Goal: Task Accomplishment & Management: Use online tool/utility

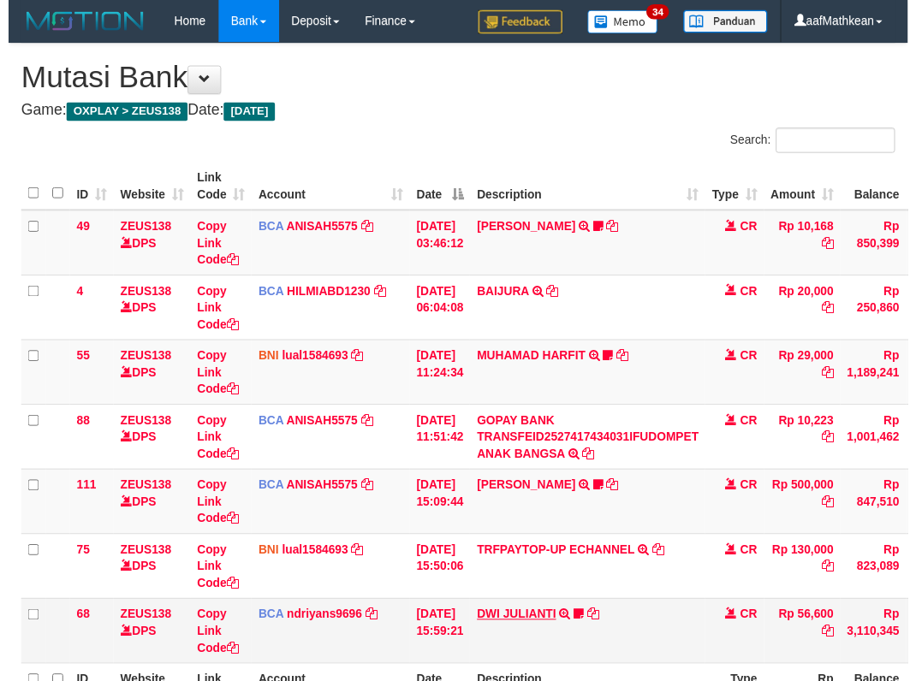
scroll to position [90, 0]
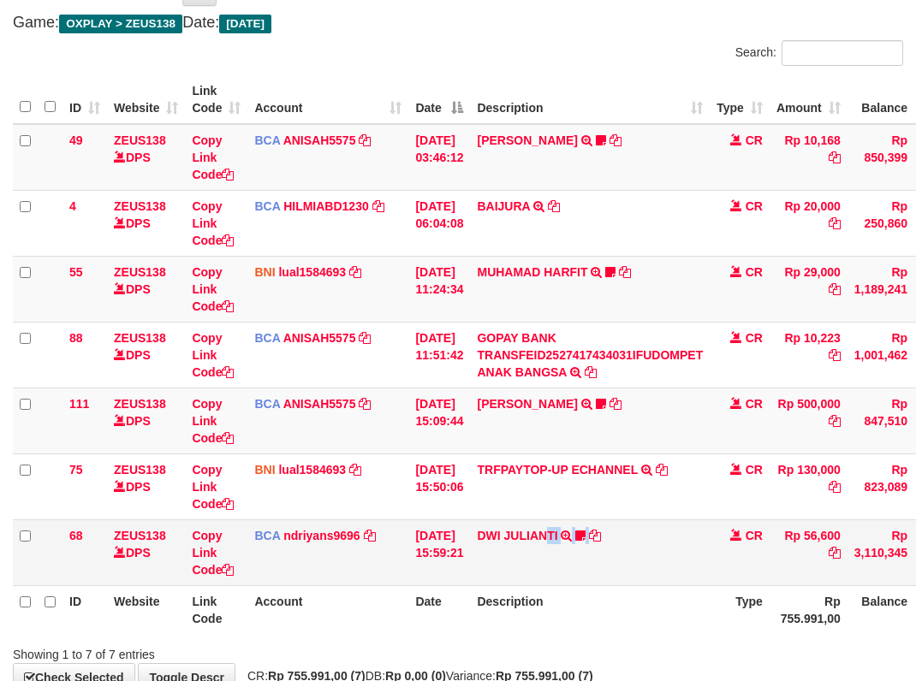
drag, startPoint x: 557, startPoint y: 537, endPoint x: 641, endPoint y: 550, distance: 85.0
click at [556, 538] on td "DWI JULIANTI TRSF E-BANKING CR 0110/FTSCY/WS95051 56600.002025100143361989 TRFD…" at bounding box center [590, 553] width 240 height 66
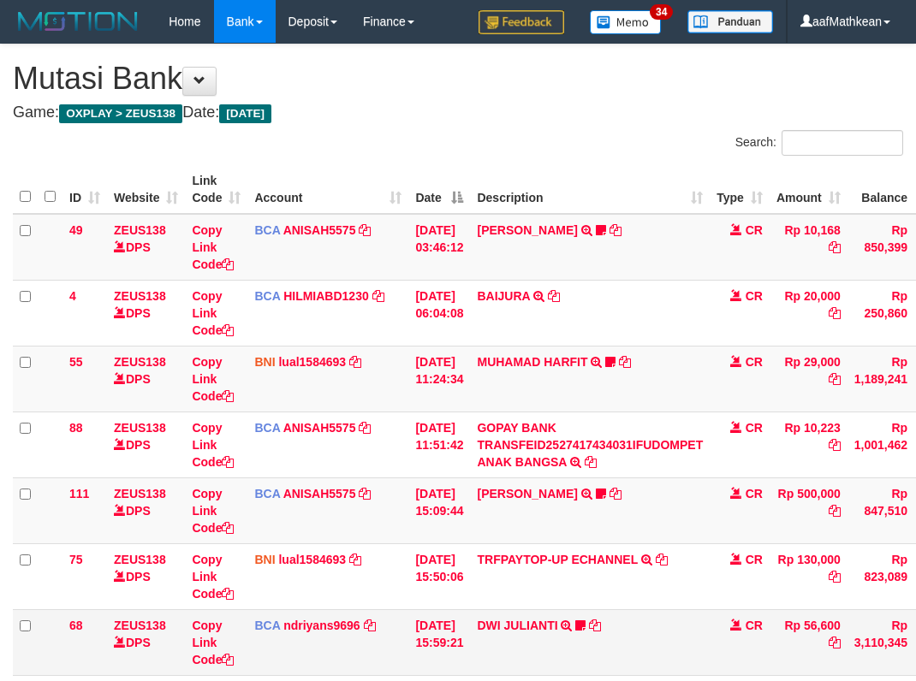
click at [413, 609] on tr "68 ZEUS138 DPS Copy Link Code BCA ndriyans9696 DPS ANDRIYANSYAH mutasi_20251001…" at bounding box center [523, 642] width 1021 height 66
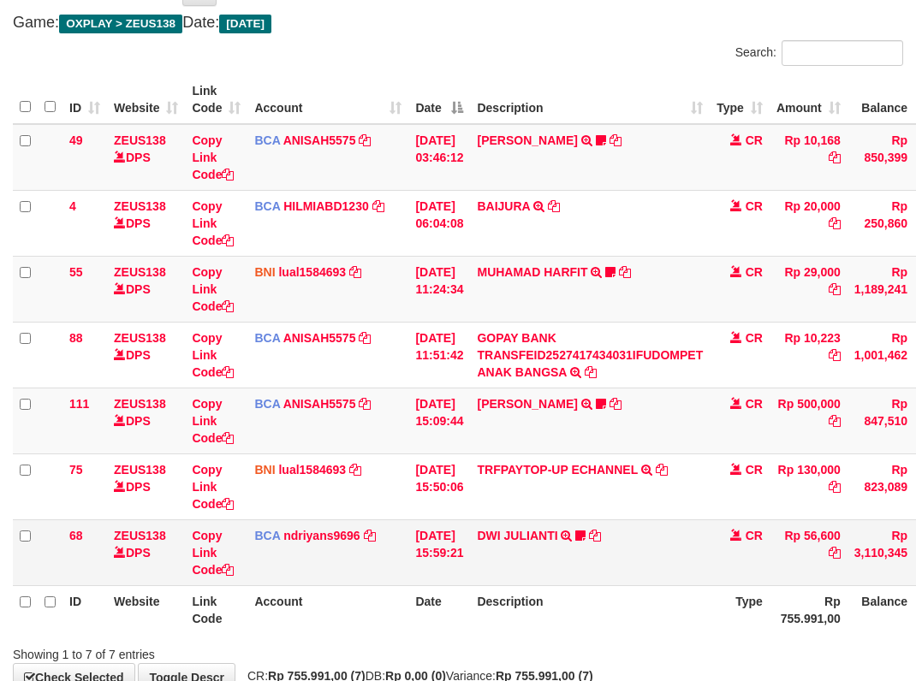
scroll to position [90, 0]
drag, startPoint x: 502, startPoint y: 581, endPoint x: 714, endPoint y: 575, distance: 212.4
click at [511, 583] on tr "68 ZEUS138 DPS Copy Link Code BCA ndriyans9696 DPS ANDRIYANSYAH mutasi_20251001…" at bounding box center [523, 553] width 1021 height 66
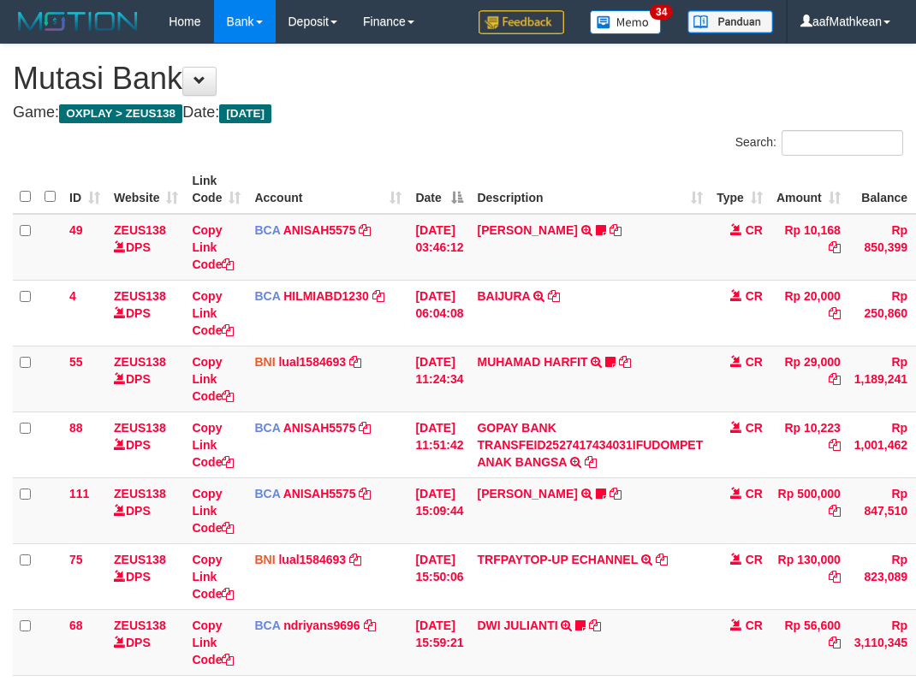
scroll to position [91, 0]
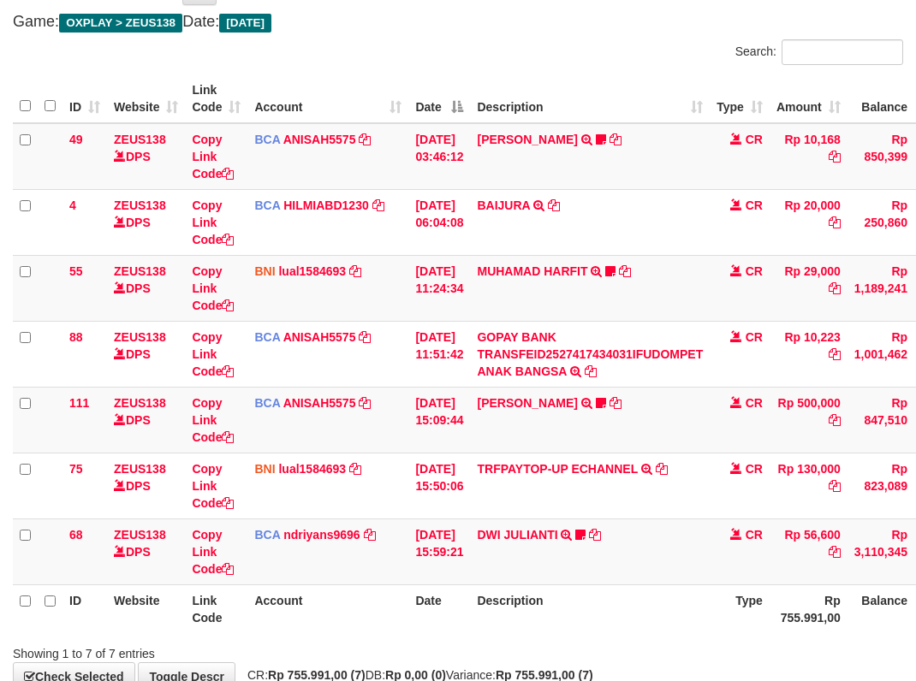
click at [453, 613] on th "Date" at bounding box center [439, 609] width 62 height 49
drag, startPoint x: 453, startPoint y: 613, endPoint x: 533, endPoint y: 605, distance: 80.8
click at [515, 609] on tr "ID Website Link Code Account Date Description Type Rp 755.991,00 Balance Status…" at bounding box center [523, 609] width 1021 height 49
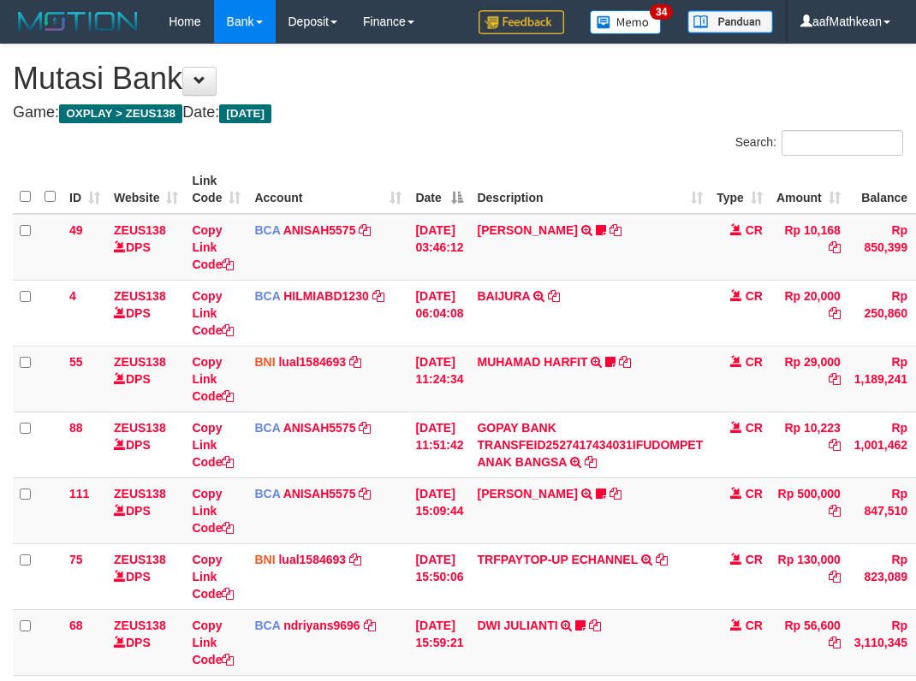
scroll to position [92, 130]
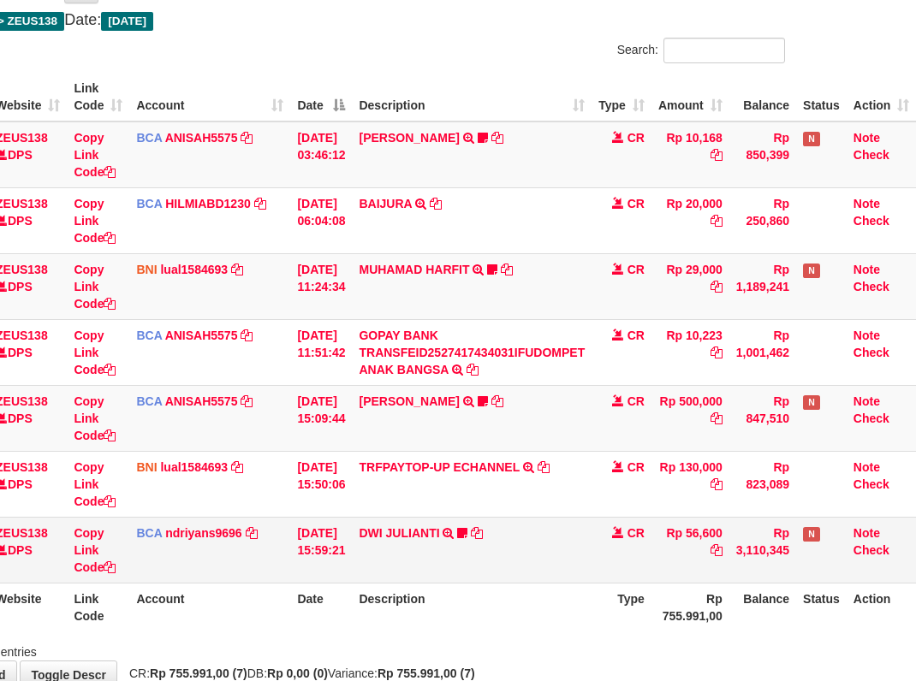
click at [598, 609] on th "Type" at bounding box center [621, 607] width 60 height 49
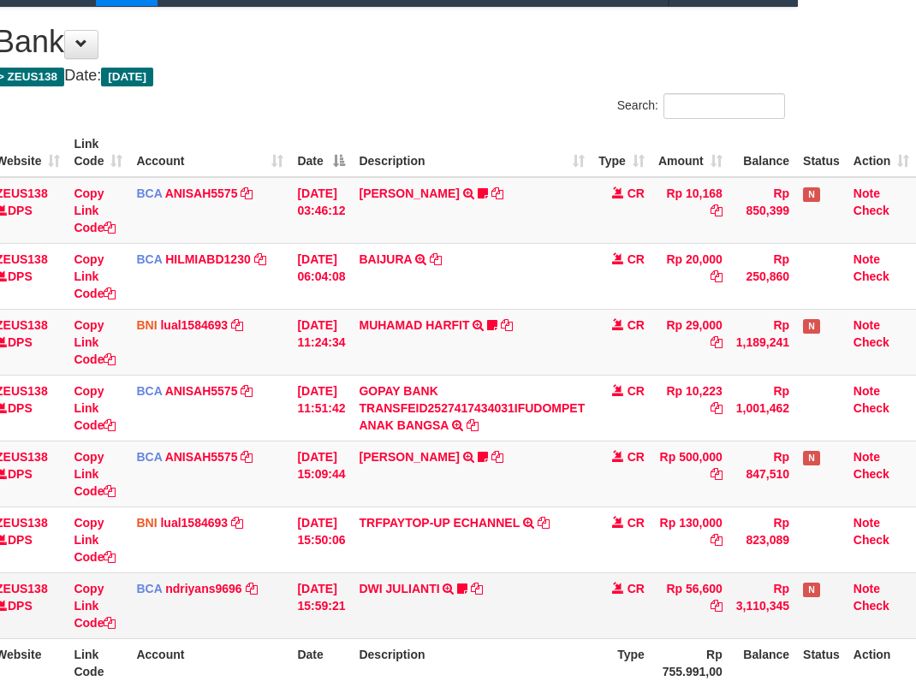
click at [599, 609] on td "CR" at bounding box center [621, 606] width 60 height 66
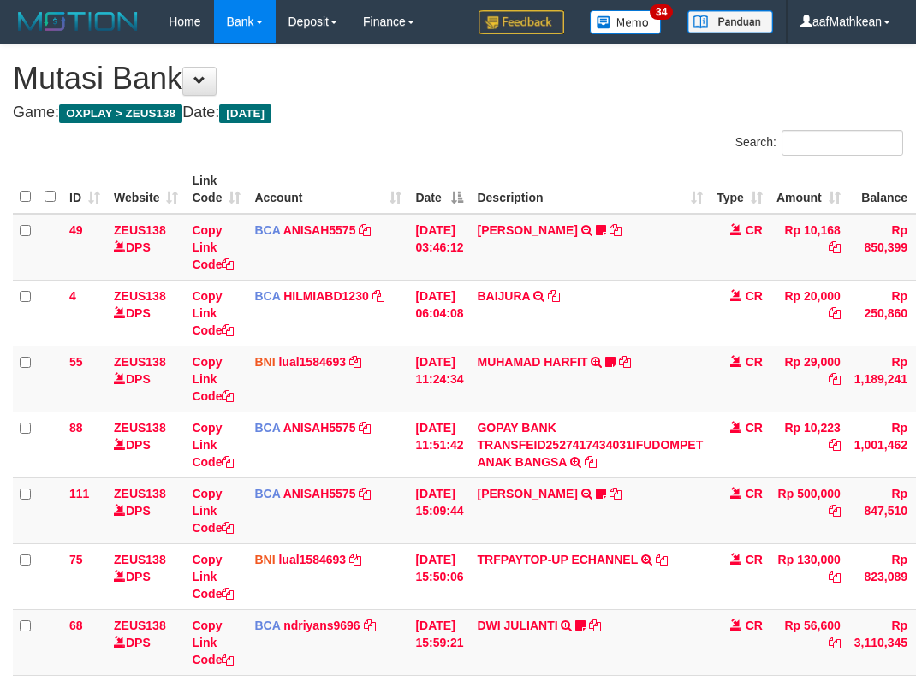
scroll to position [7, 130]
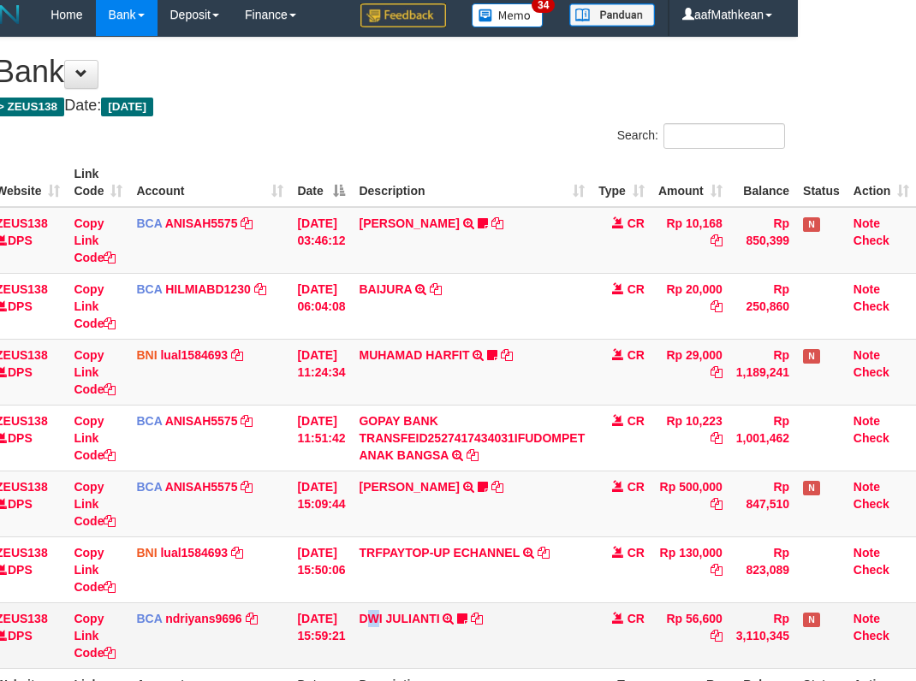
drag, startPoint x: 372, startPoint y: 625, endPoint x: 397, endPoint y: 628, distance: 25.1
click at [382, 626] on td "DWI JULIANTI TRSF E-BANKING CR 0110/FTSCY/WS95051 56600.002025100143361989 TRFD…" at bounding box center [472, 636] width 240 height 66
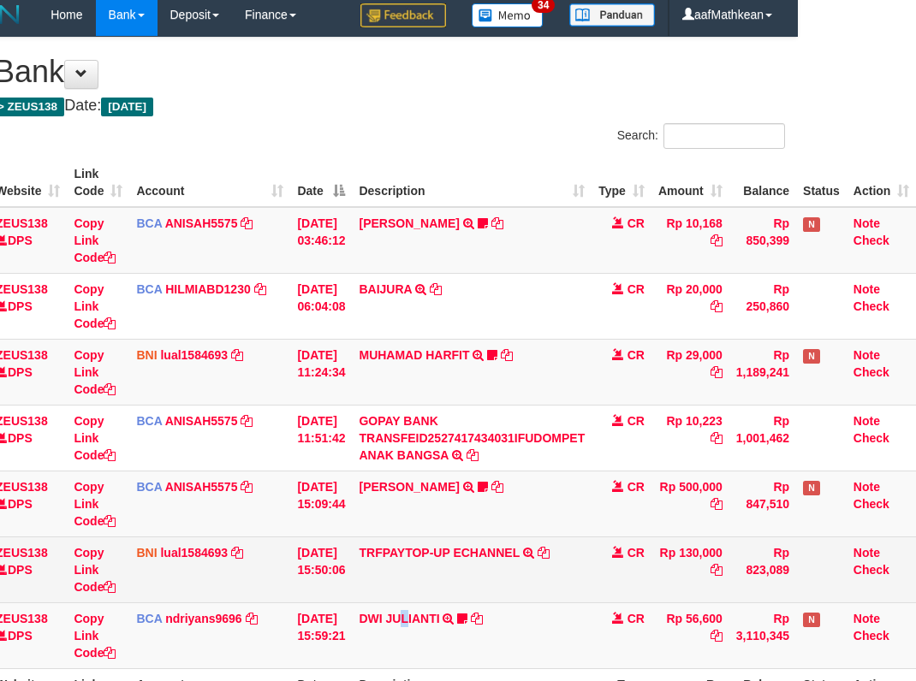
click at [446, 632] on td "DWI JULIANTI TRSF E-BANKING CR 0110/FTSCY/WS95051 56600.002025100143361989 TRFD…" at bounding box center [472, 636] width 240 height 66
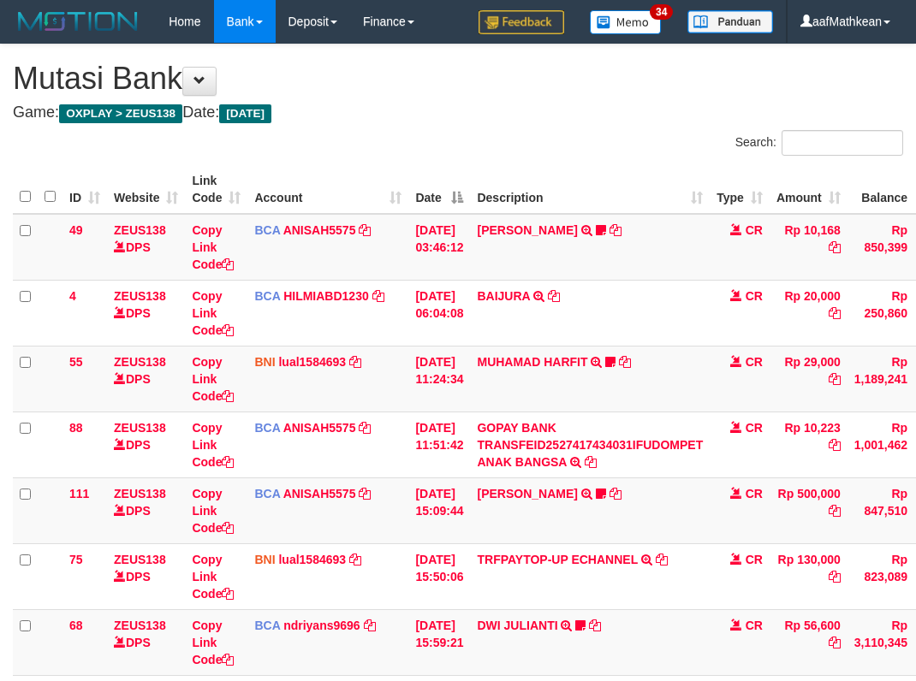
scroll to position [7, 130]
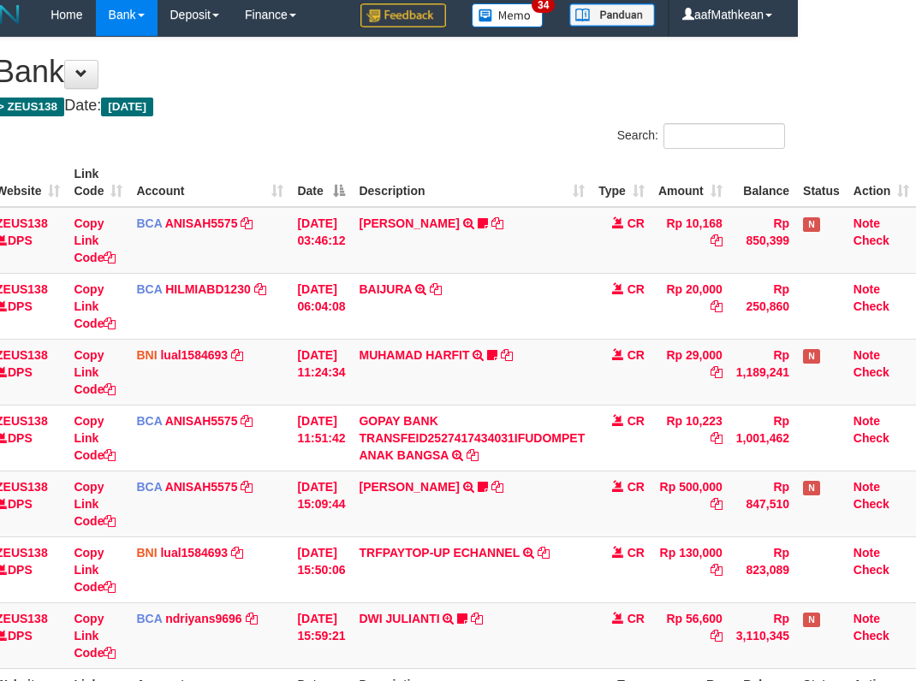
drag, startPoint x: 629, startPoint y: 539, endPoint x: 926, endPoint y: 573, distance: 298.9
click at [681, 550] on tbody "49 ZEUS138 DPS Copy Link Code BCA ANISAH5575 DPS ANISAH mutasi_20251001_3827 | …" at bounding box center [405, 438] width 1021 height 462
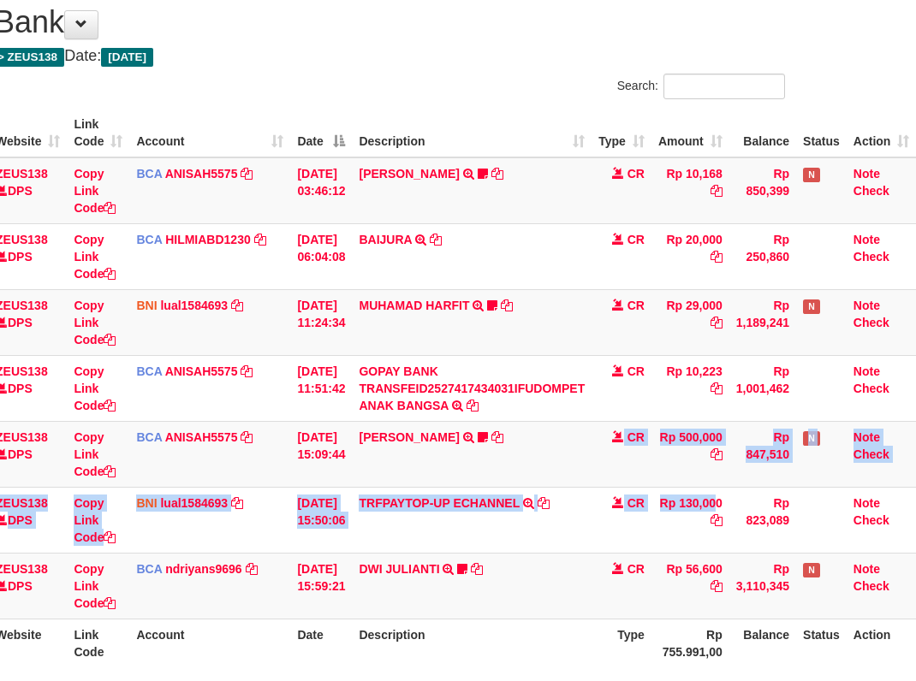
scroll to position [196, 130]
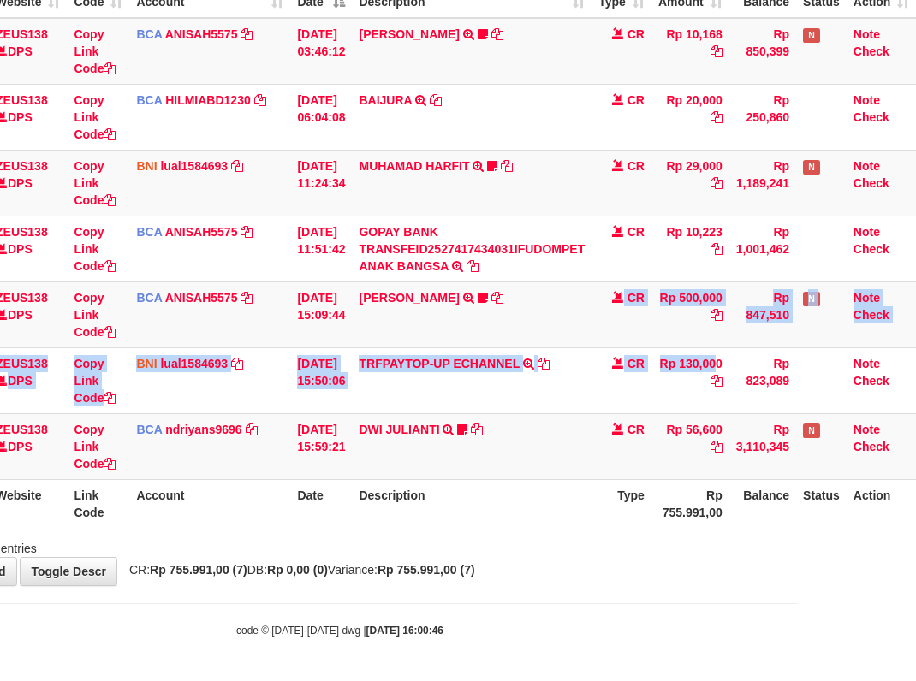
click at [520, 620] on body "Toggle navigation Home Bank Account List Load By Website Group [OXPLAY] ZEUS138…" at bounding box center [340, 242] width 916 height 877
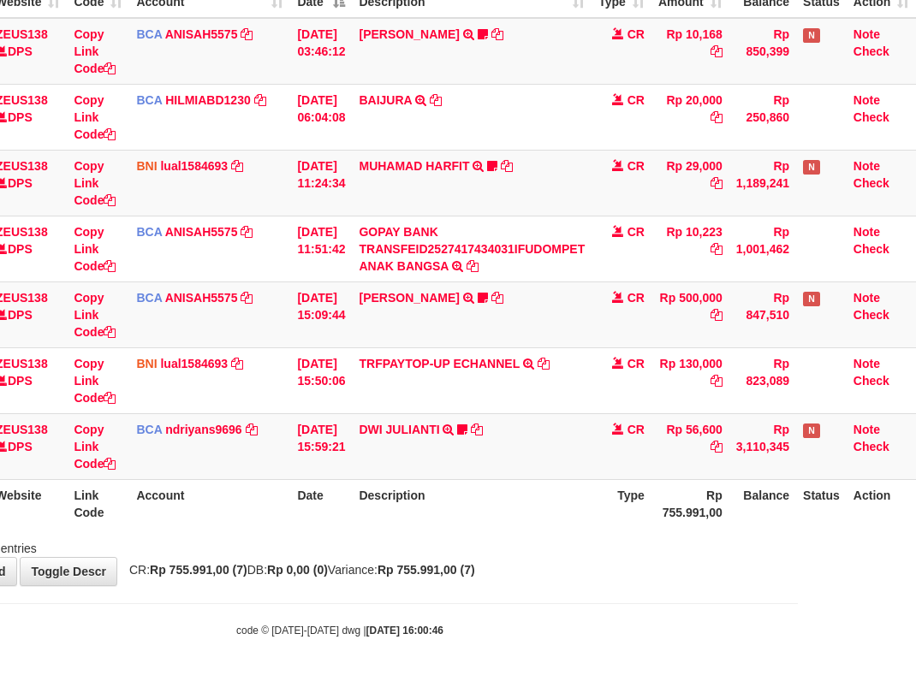
click at [712, 651] on body "Toggle navigation Home Bank Account List Load By Website Group [OXPLAY] ZEUS138…" at bounding box center [340, 242] width 916 height 877
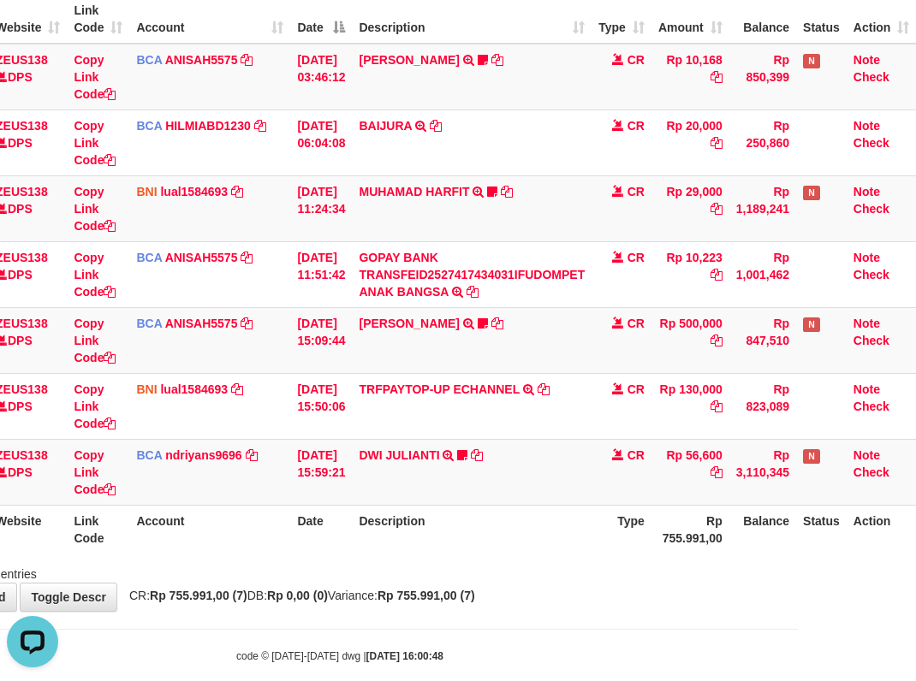
click at [365, 600] on span "CR: Rp 755.991,00 (7) DB: Rp 0,00 (0) Variance: Rp 755.991,00 (7)" at bounding box center [298, 596] width 354 height 14
drag, startPoint x: 374, startPoint y: 589, endPoint x: 421, endPoint y: 574, distance: 49.3
click at [392, 587] on div "**********" at bounding box center [340, 242] width 916 height 737
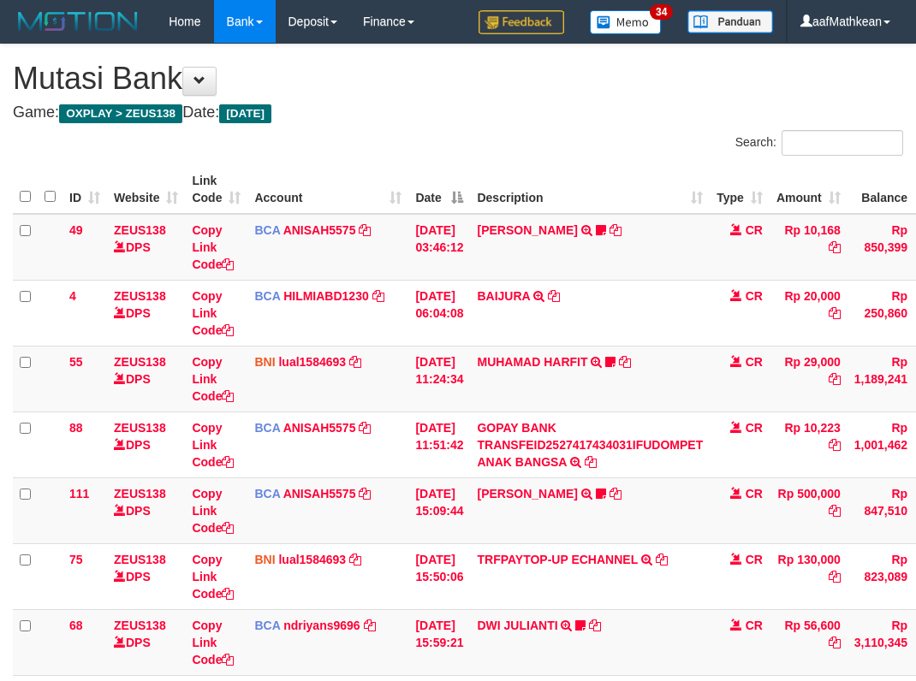
scroll to position [145, 116]
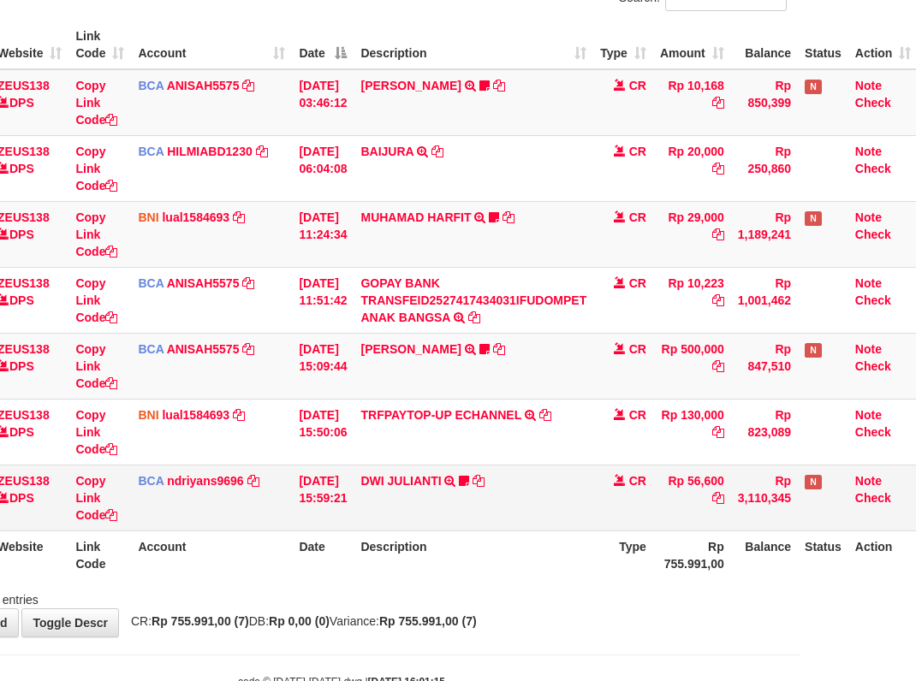
click at [628, 513] on td "CR" at bounding box center [623, 498] width 60 height 66
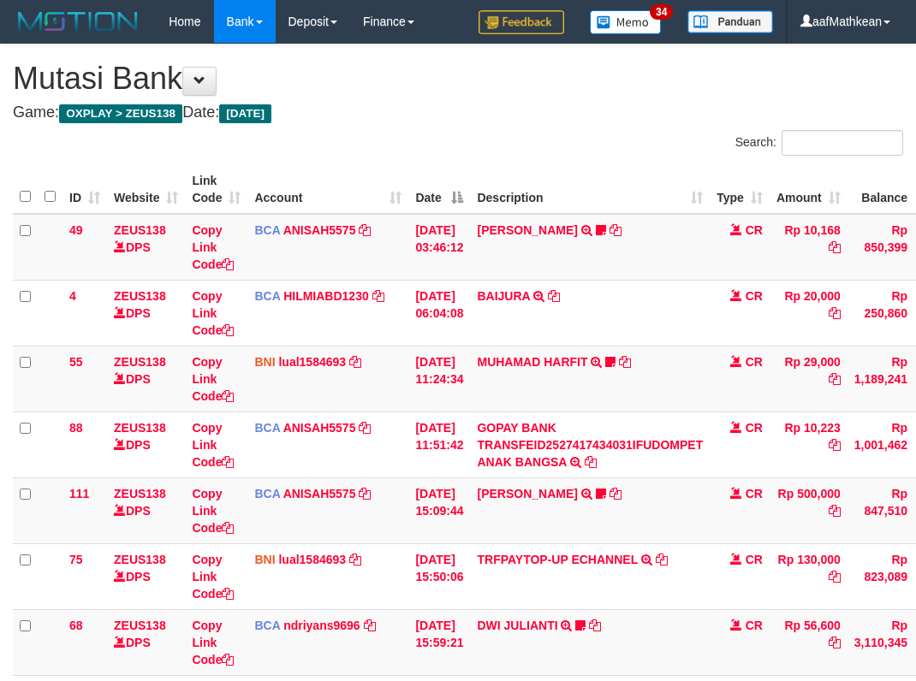
scroll to position [145, 116]
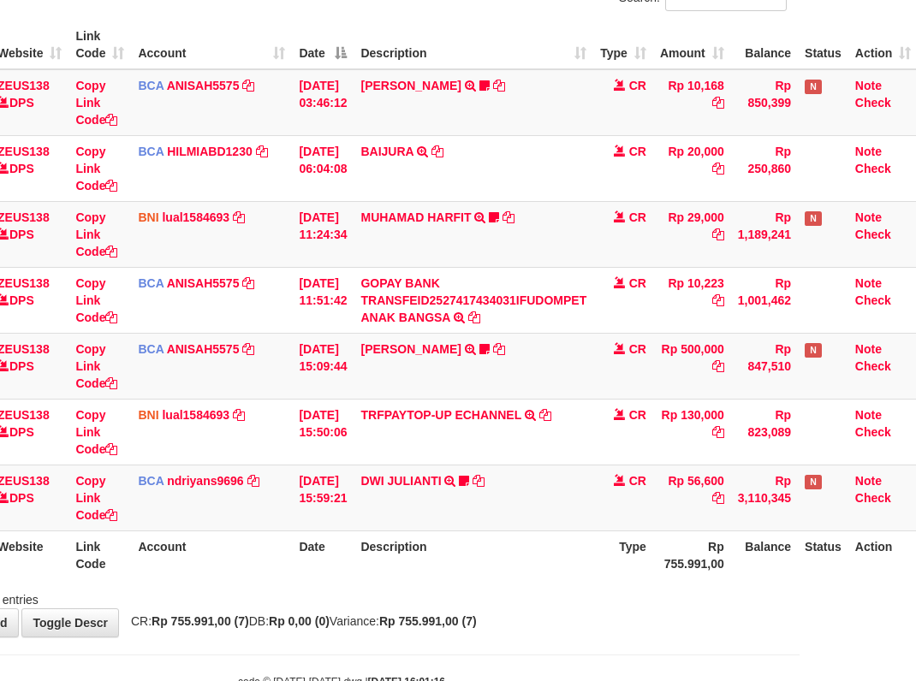
click at [529, 556] on th "Description" at bounding box center [474, 555] width 240 height 49
drag, startPoint x: 673, startPoint y: 568, endPoint x: 918, endPoint y: 562, distance: 244.9
click at [768, 568] on tr "ID Website Link Code Account Date Description Type Rp 755.991,00 Balance Status…" at bounding box center [406, 555] width 1021 height 49
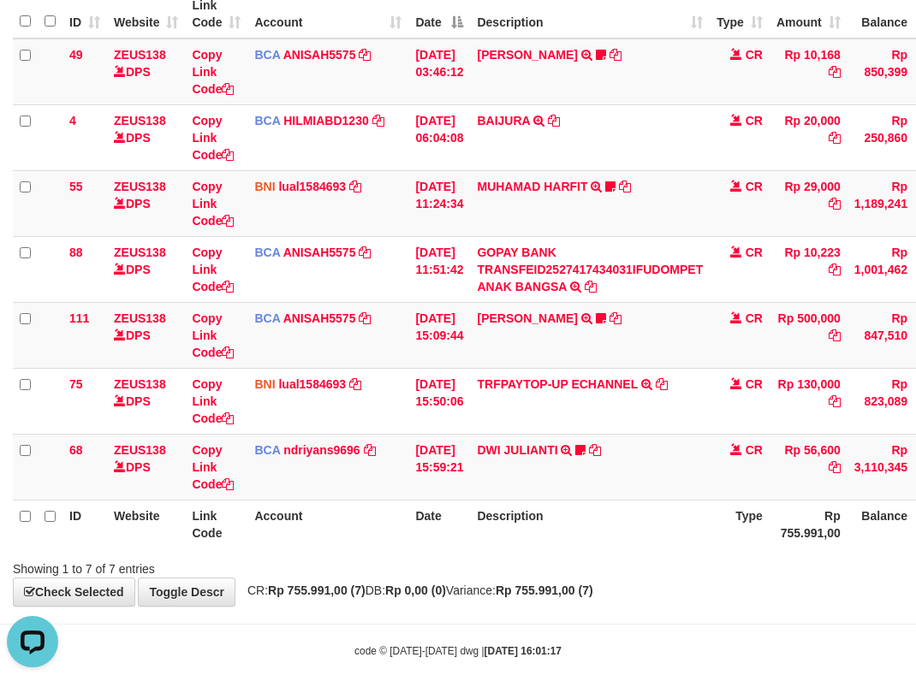
click at [595, 611] on body "Toggle navigation Home Bank Account List Load By Website Group [OXPLAY] ZEUS138…" at bounding box center [458, 263] width 916 height 877
drag, startPoint x: 615, startPoint y: 591, endPoint x: 614, endPoint y: 581, distance: 10.4
click at [593, 590] on strong "Rp 755.991,00 (7)" at bounding box center [545, 591] width 98 height 14
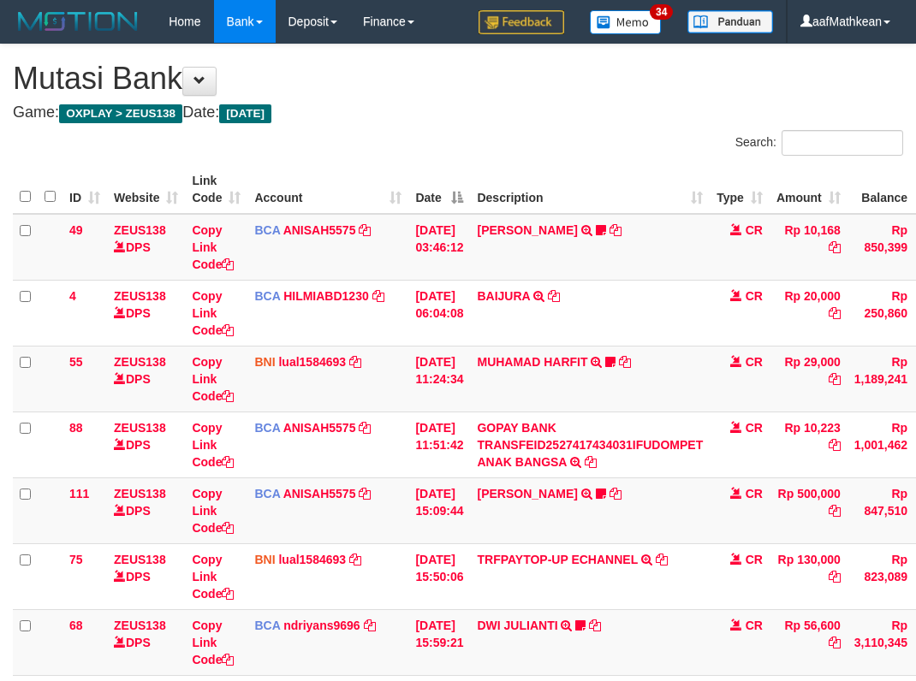
scroll to position [115, 0]
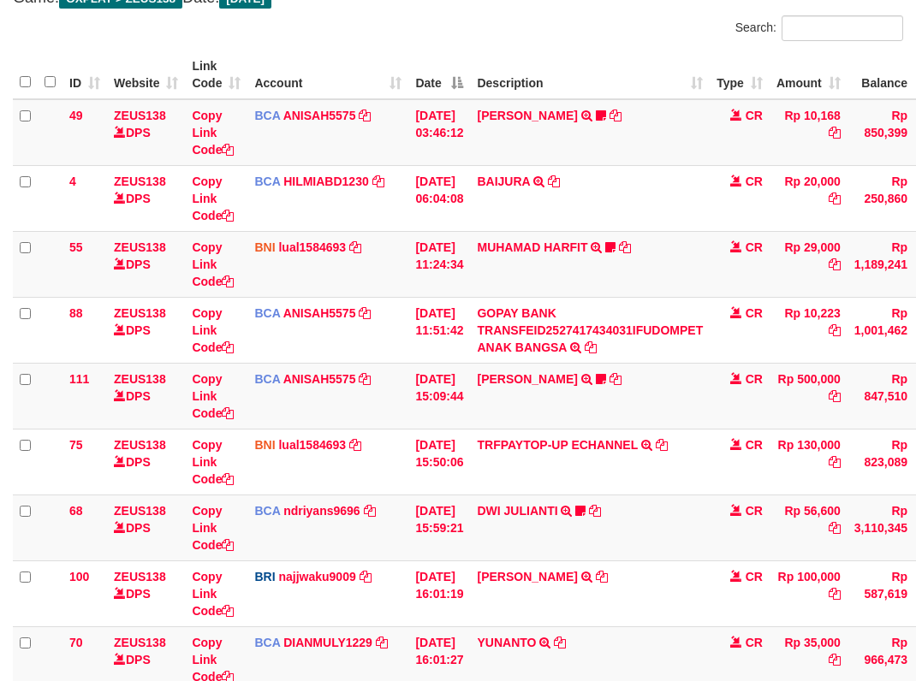
click at [615, 570] on td "AHMAD SUBAHAN TRANSFER NBMB AHMAD SUBAHAN TO SITI KURNIA NINGSIH" at bounding box center [590, 594] width 240 height 66
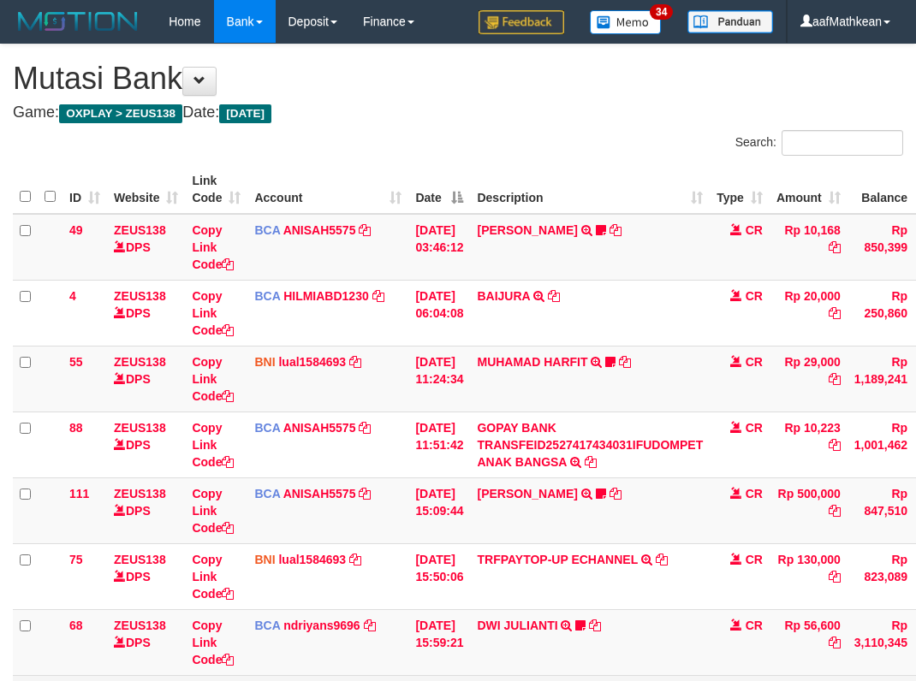
scroll to position [262, 0]
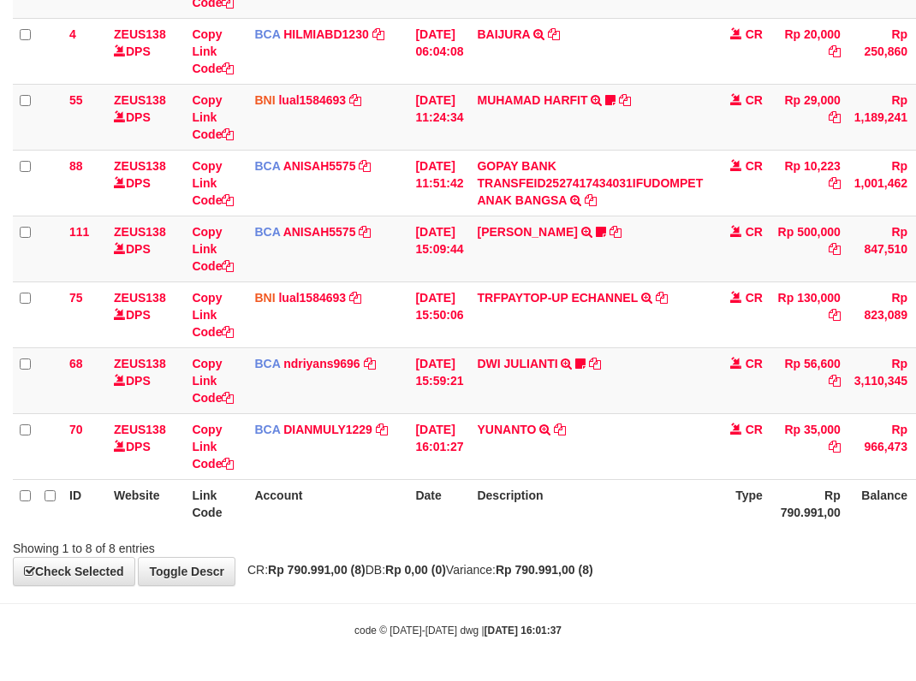
click at [603, 499] on th "Description" at bounding box center [590, 503] width 240 height 49
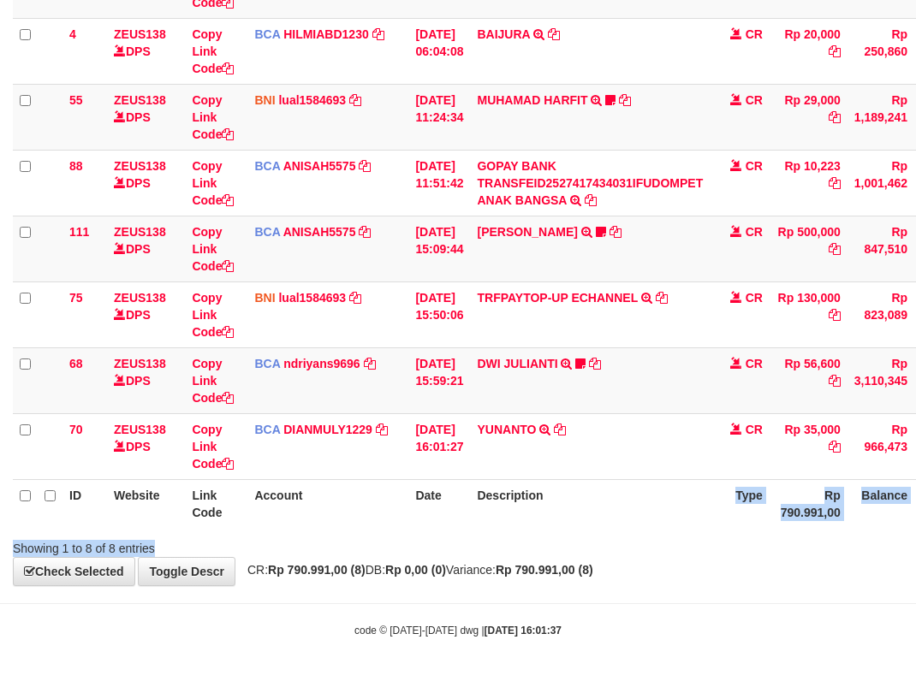
click at [782, 535] on div "Search: ID Website Link Code Account Date Description Type Amount Balance Statu…" at bounding box center [458, 212] width 890 height 689
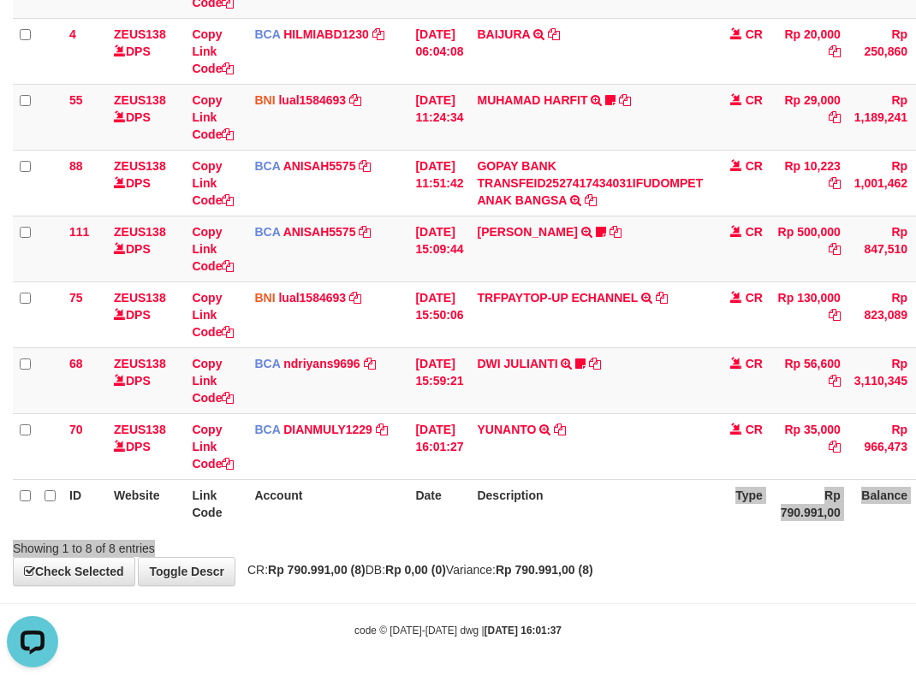
scroll to position [0, 0]
drag, startPoint x: 481, startPoint y: 611, endPoint x: 487, endPoint y: 597, distance: 14.9
click at [481, 610] on body "Toggle navigation Home Bank Account List Load By Website Group [OXPLAY] ZEUS138…" at bounding box center [458, 209] width 916 height 943
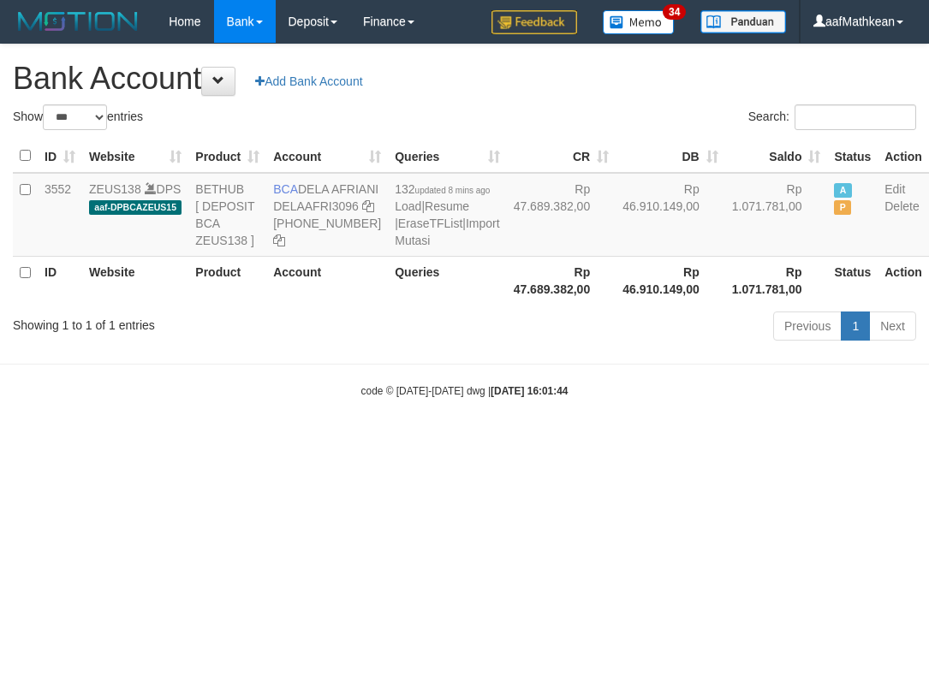
select select "***"
drag, startPoint x: 665, startPoint y: 201, endPoint x: 722, endPoint y: 209, distance: 57.9
click at [725, 209] on td "Rp 1.071.781,00" at bounding box center [776, 215] width 103 height 84
copy td "1.071.781"
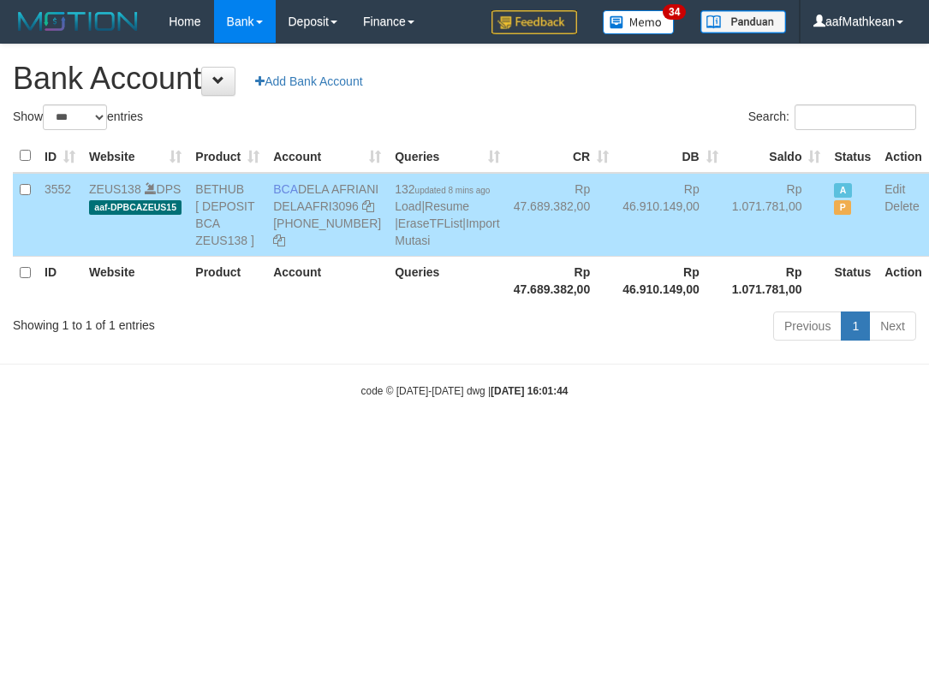
drag, startPoint x: 692, startPoint y: 623, endPoint x: 928, endPoint y: 652, distance: 237.2
click at [713, 442] on html "Toggle navigation Home Bank Account List Load By Website Group [OXPLAY] ZEUS138…" at bounding box center [464, 221] width 929 height 442
click at [503, 418] on body "Toggle navigation Home Bank Account List Load By Website Group [OXPLAY] ZEUS138…" at bounding box center [464, 221] width 929 height 442
click at [472, 358] on body "Toggle navigation Home Bank Account List Load By Website Group [OXPLAY] ZEUS138…" at bounding box center [464, 221] width 929 height 442
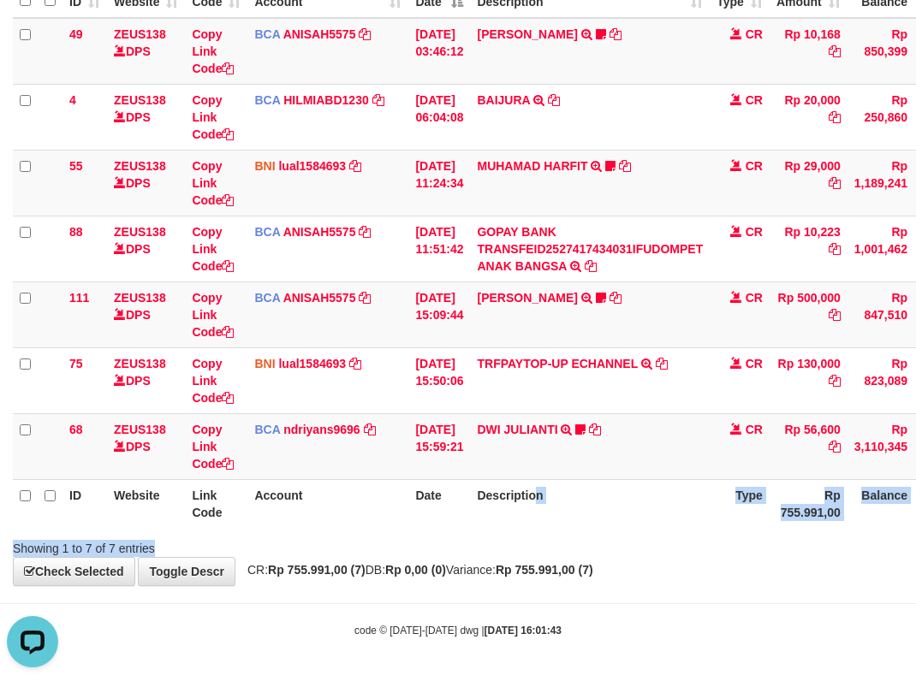
drag, startPoint x: 580, startPoint y: 549, endPoint x: 573, endPoint y: 544, distance: 8.8
click at [578, 550] on div "Search: ID Website Link Code Account Date Description Type Amount Balance Statu…" at bounding box center [458, 245] width 890 height 623
click at [601, 530] on div "ID Website Link Code Account Date Description Type Amount Balance Status Action…" at bounding box center [458, 248] width 916 height 569
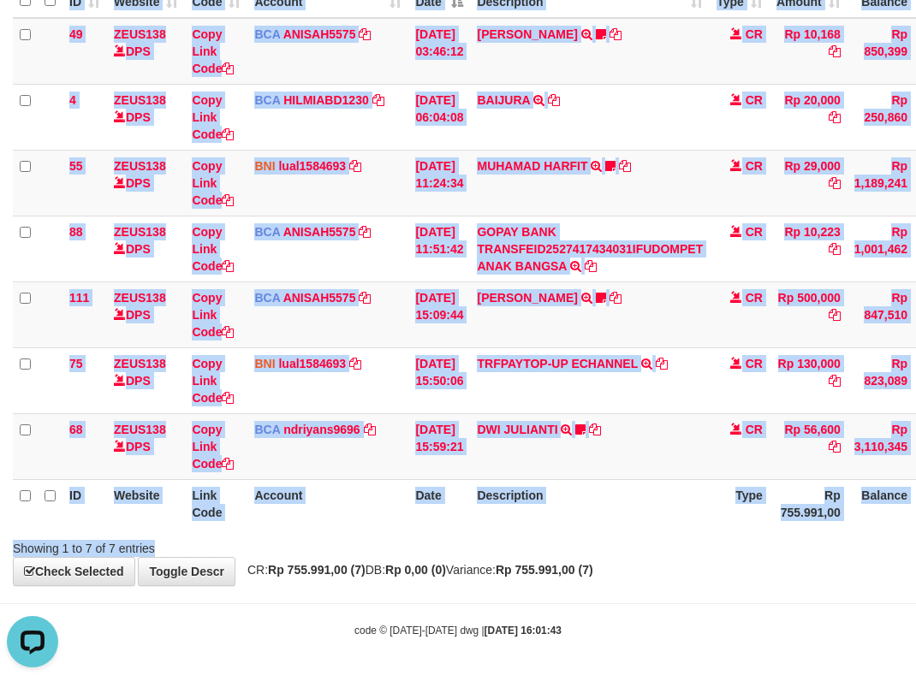
click at [613, 535] on div "Search: ID Website Link Code Account Date Description Type Amount Balance Statu…" at bounding box center [458, 245] width 890 height 623
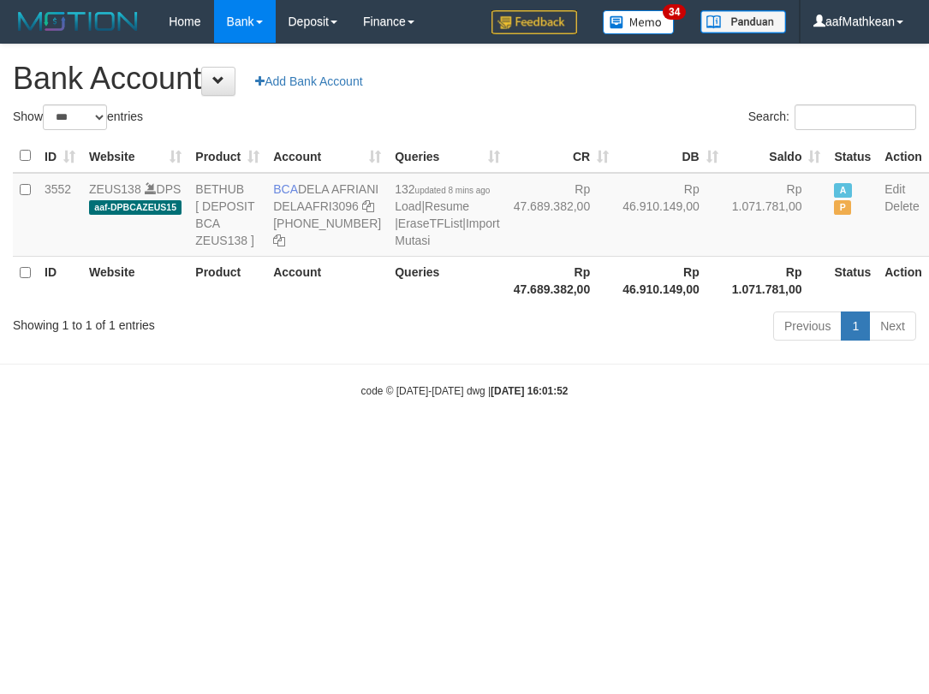
select select "***"
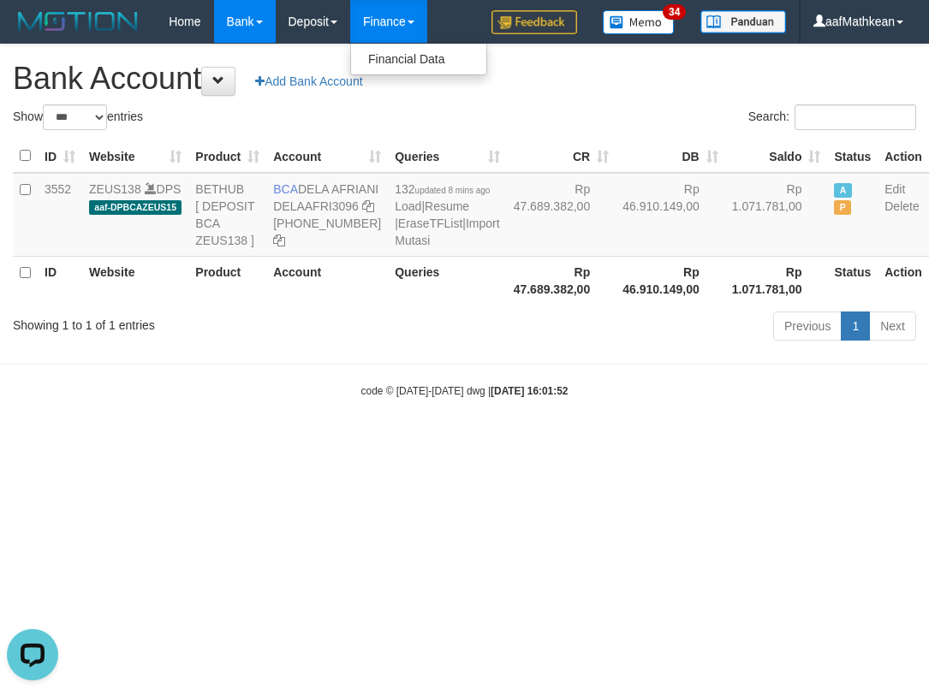
click at [574, 442] on body "Toggle navigation Home Bank Account List Load By Website Group [OXPLAY] ZEUS138…" at bounding box center [464, 221] width 929 height 442
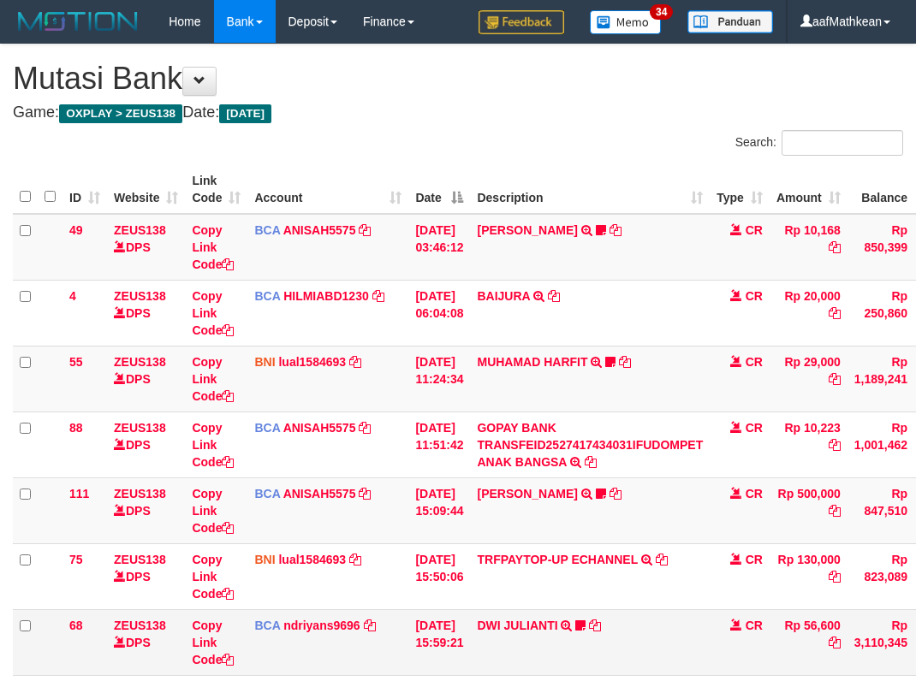
scroll to position [111, 0]
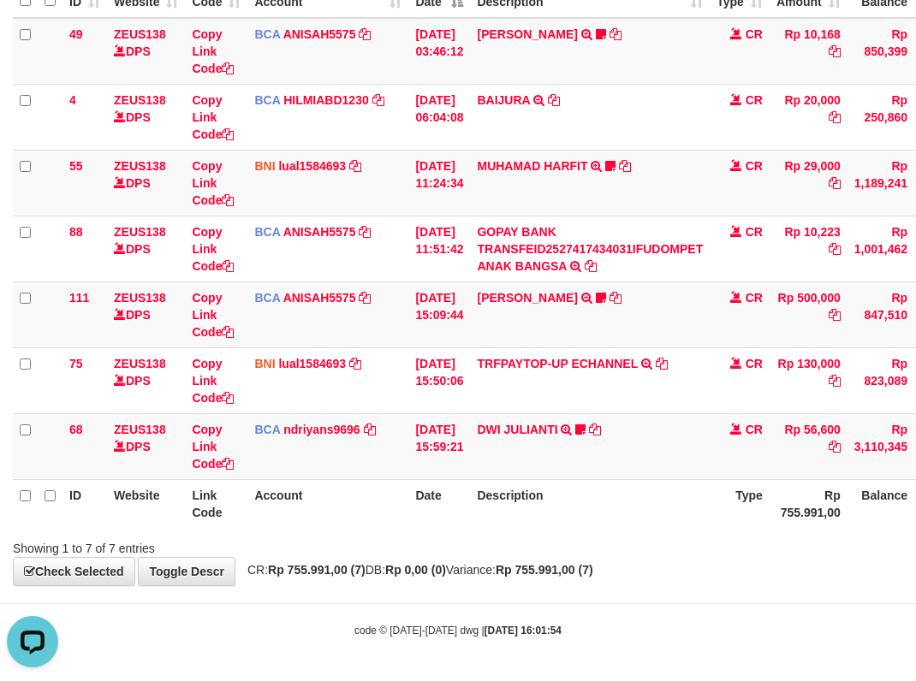
click at [691, 491] on th "Description" at bounding box center [590, 503] width 240 height 49
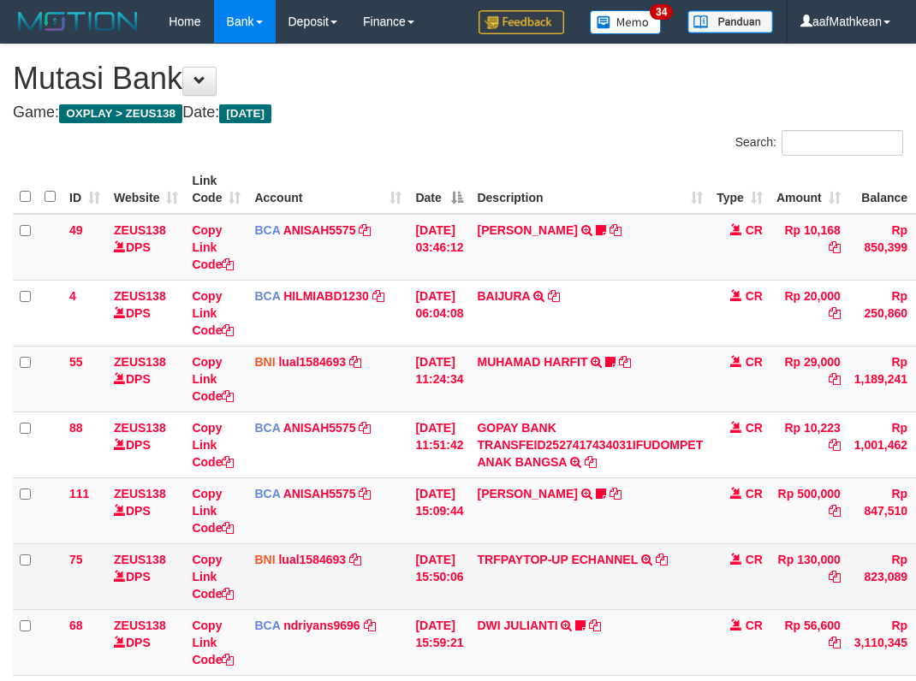
scroll to position [88, 0]
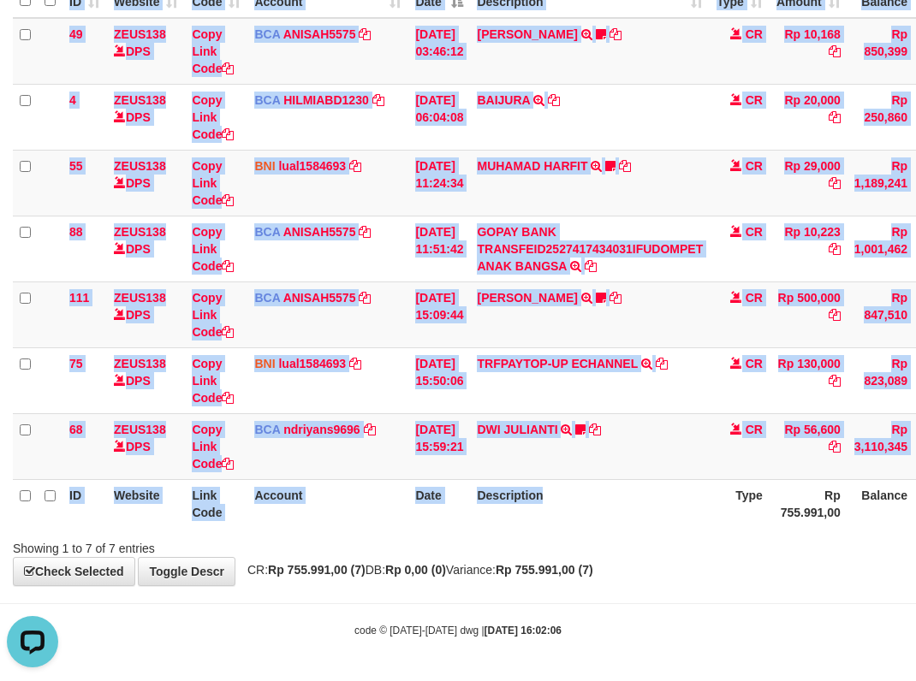
click at [567, 543] on div "Search: ID Website Link Code Account Date Description Type Amount Balance Statu…" at bounding box center [458, 245] width 890 height 623
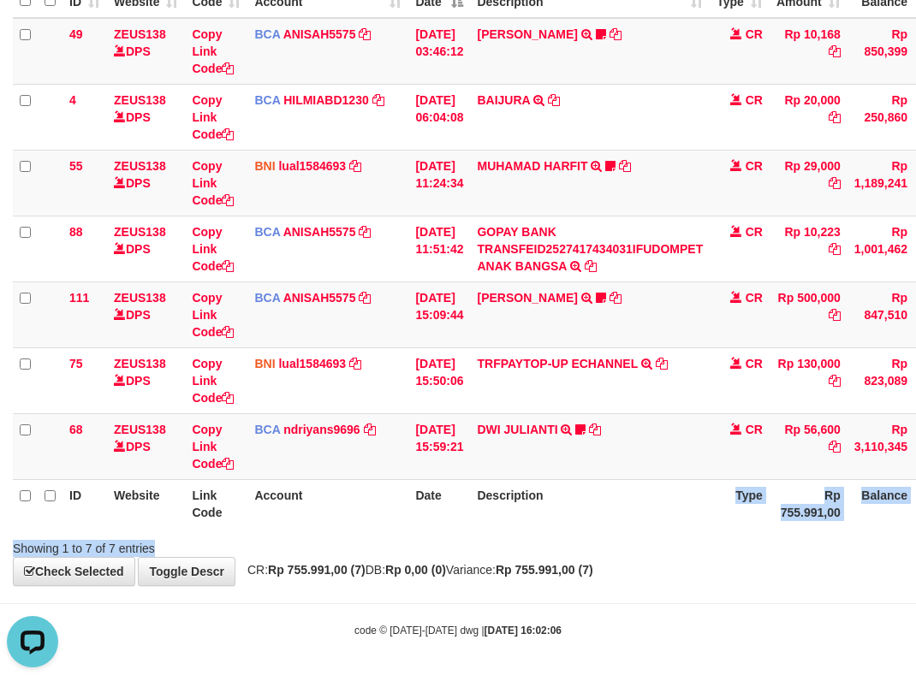
click at [577, 529] on div "ID Website Link Code Account Date Description Type Amount Balance Status Action…" at bounding box center [458, 248] width 916 height 569
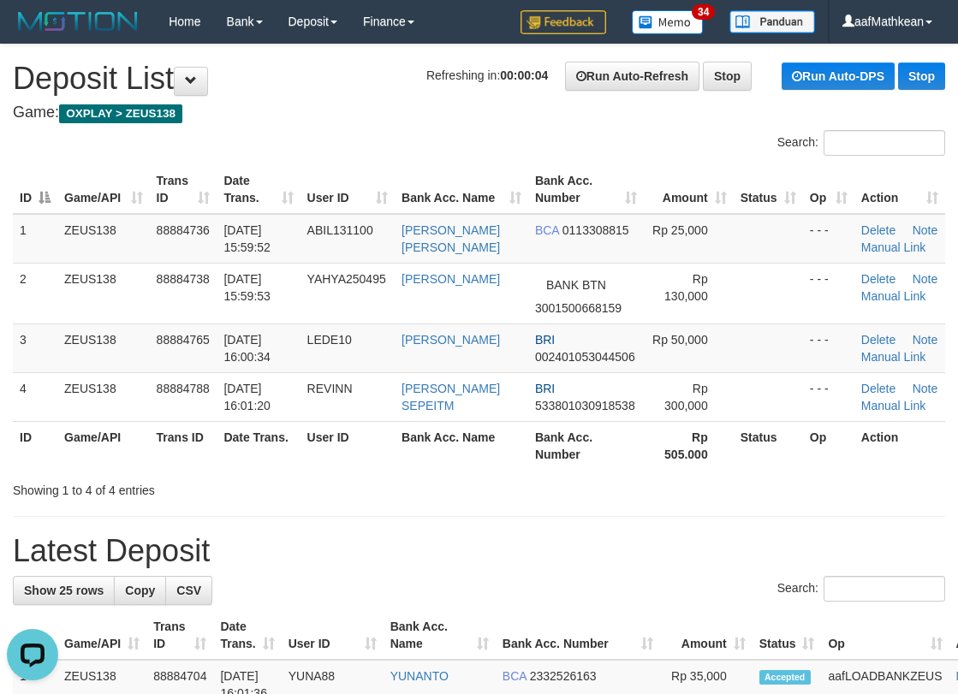
click at [371, 74] on h1 "Refreshing in: 00:00:04 Run Auto-Refresh Stop Run Auto-DPS Stop Deposit List" at bounding box center [479, 79] width 932 height 34
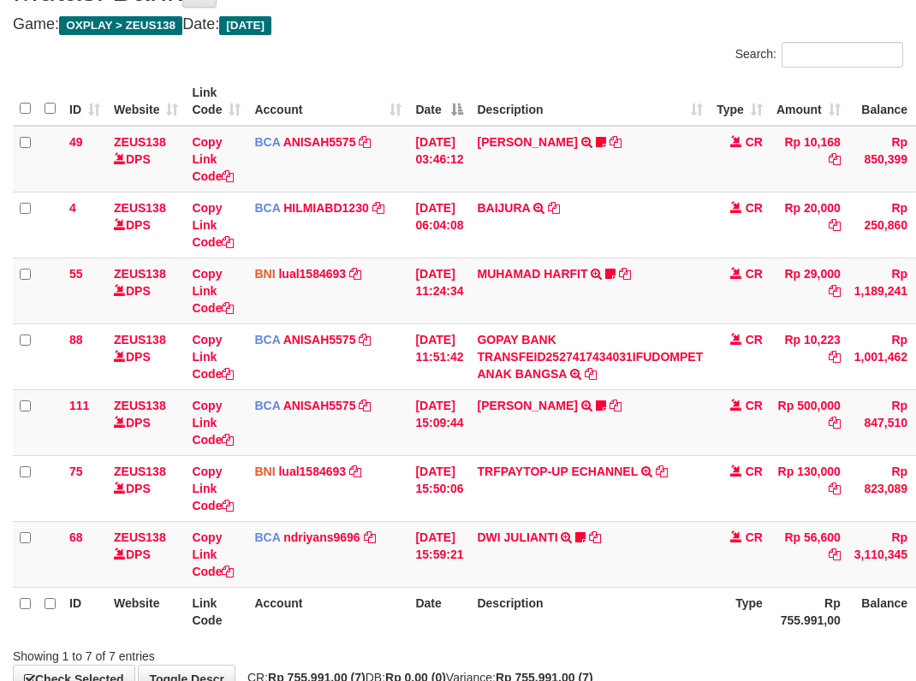
click at [591, 518] on td "TRFPAYTOP-UP ECHANNEL TRF/PAY/TOP-UP ECHANNEL" at bounding box center [590, 488] width 240 height 66
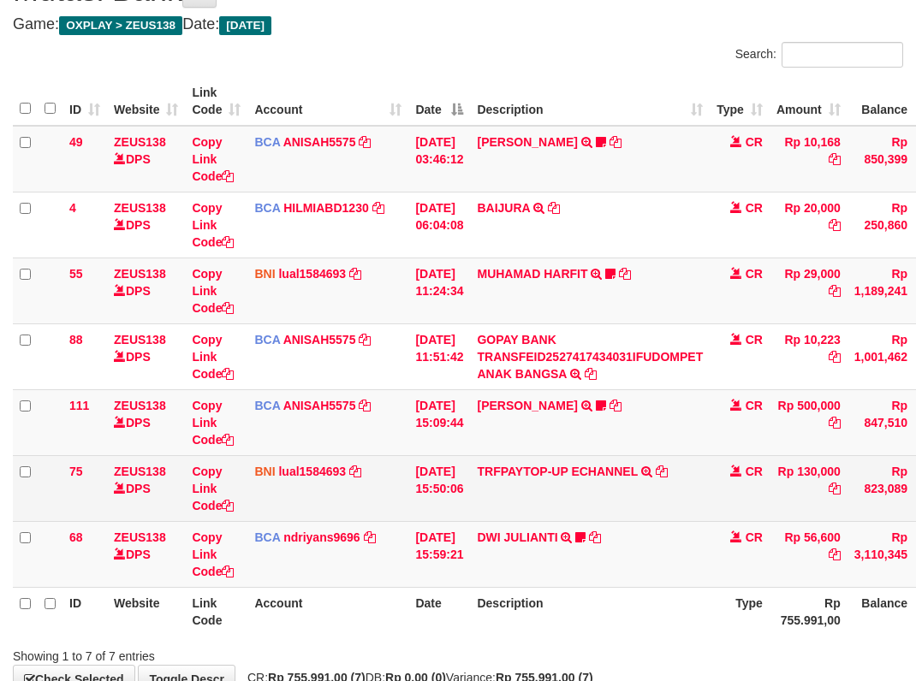
scroll to position [196, 0]
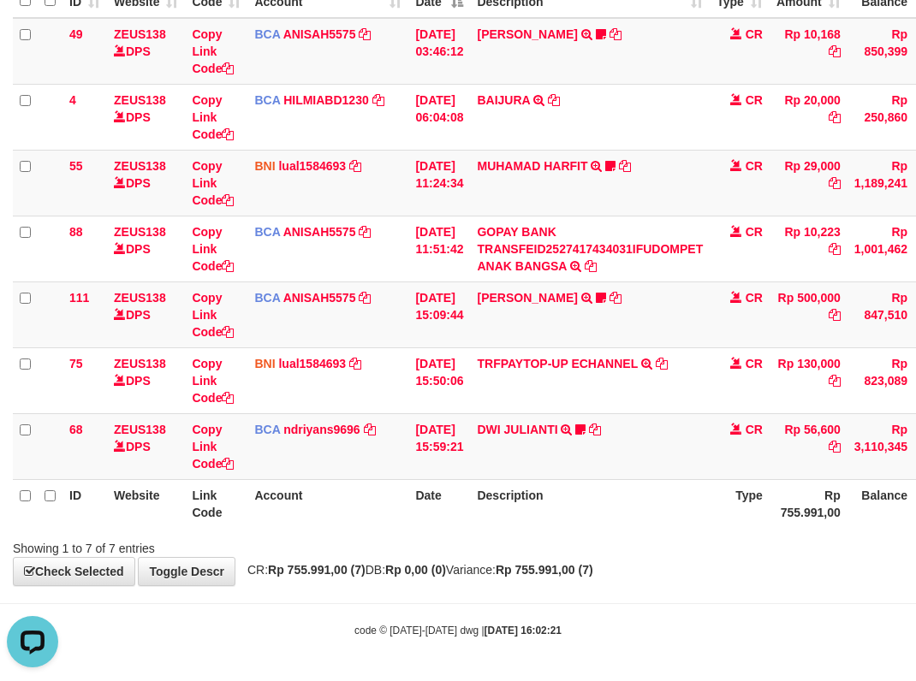
click at [627, 544] on div "Showing 1 to 7 of 7 entries" at bounding box center [458, 545] width 916 height 24
click at [642, 545] on div "Showing 1 to 7 of 7 entries" at bounding box center [458, 545] width 916 height 24
drag, startPoint x: 544, startPoint y: 538, endPoint x: 572, endPoint y: 592, distance: 60.9
click at [543, 545] on div "Showing 1 to 7 of 7 entries" at bounding box center [458, 545] width 916 height 24
click at [573, 592] on body "Toggle navigation Home Bank Account List Load By Website Group [OXPLAY] ZEUS138…" at bounding box center [458, 242] width 916 height 877
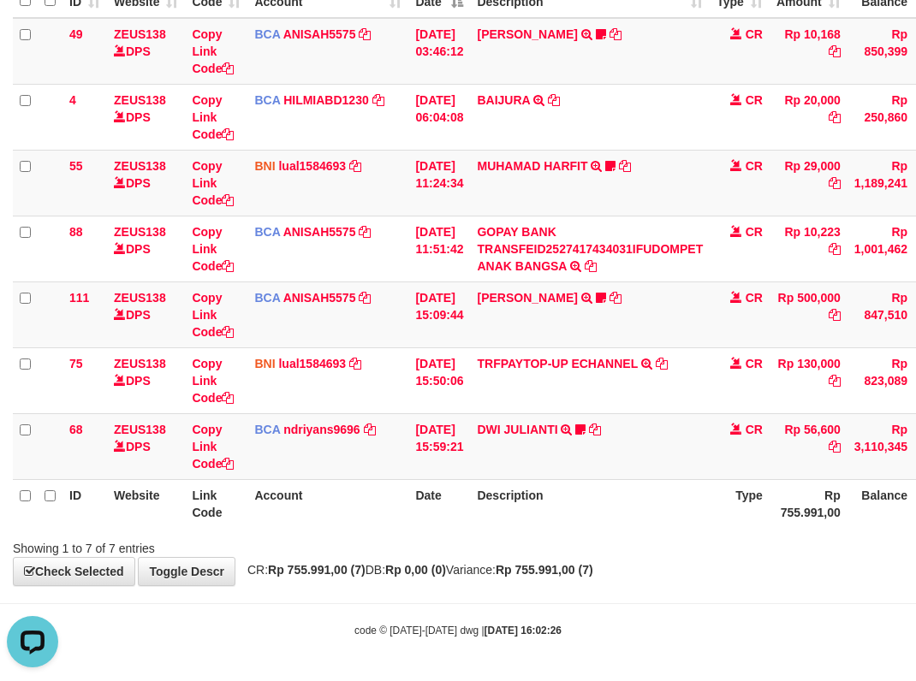
click at [597, 594] on body "Toggle navigation Home Bank Account List Load By Website Group [OXPLAY] ZEUS138…" at bounding box center [458, 242] width 916 height 877
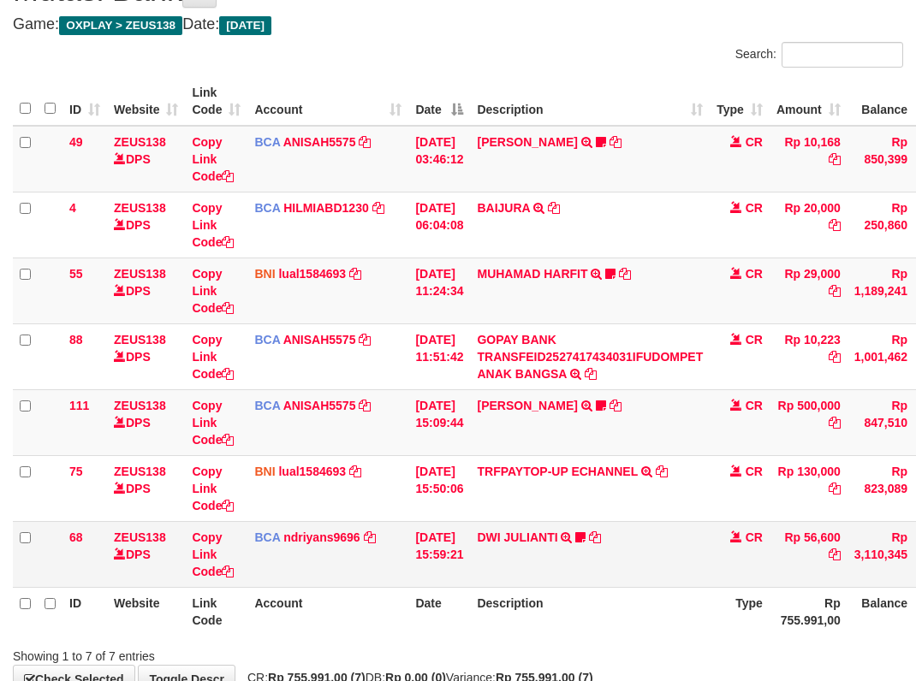
click at [627, 558] on td "DWI JULIANTI TRSF E-BANKING CR 0110/FTSCY/WS95051 56600.002025100143361989 TRFD…" at bounding box center [590, 554] width 240 height 66
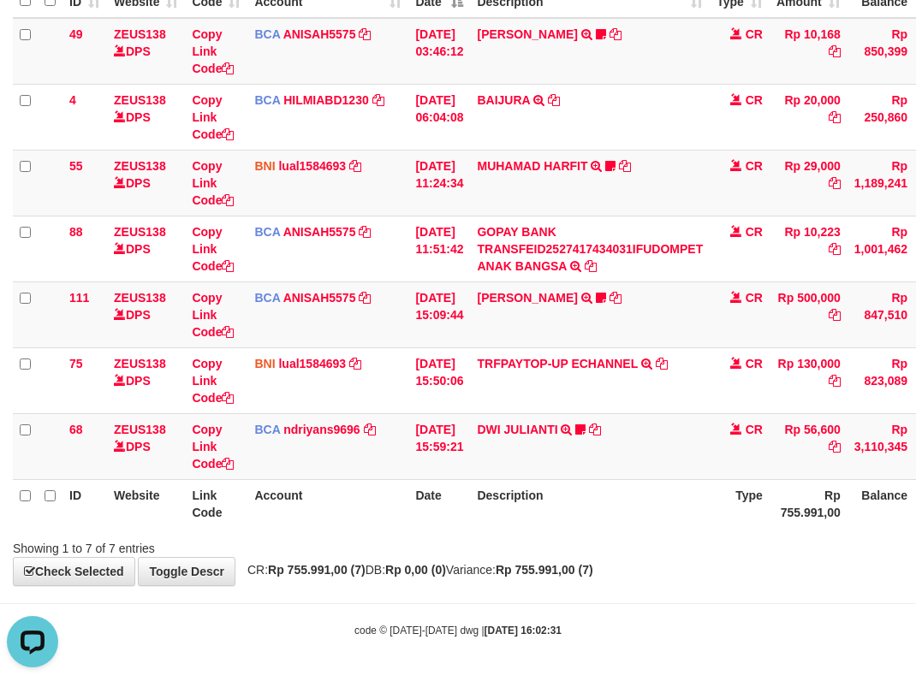
click at [650, 556] on div "**********" at bounding box center [458, 216] width 916 height 737
click at [642, 574] on div "**********" at bounding box center [458, 216] width 916 height 737
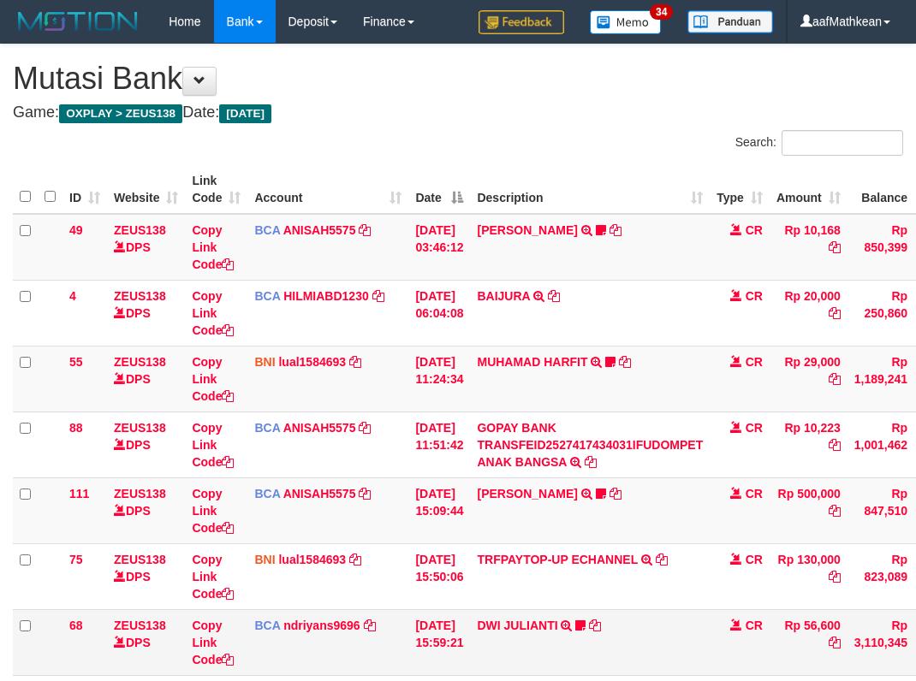
scroll to position [88, 0]
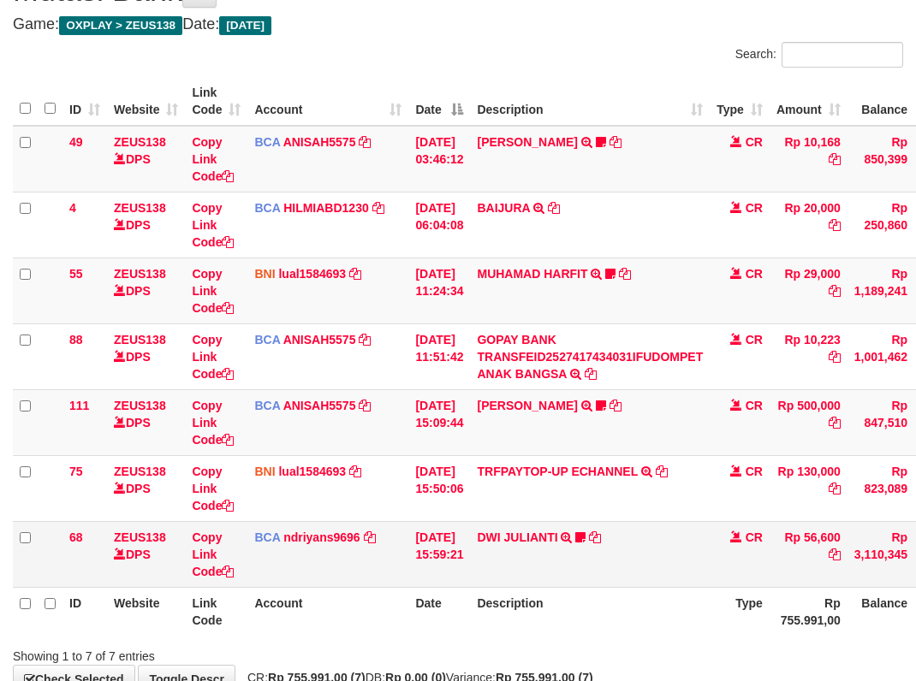
click at [637, 552] on td "DWI JULIANTI TRSF E-BANKING CR 0110/FTSCY/WS95051 56600.002025100143361989 TRFD…" at bounding box center [590, 554] width 240 height 66
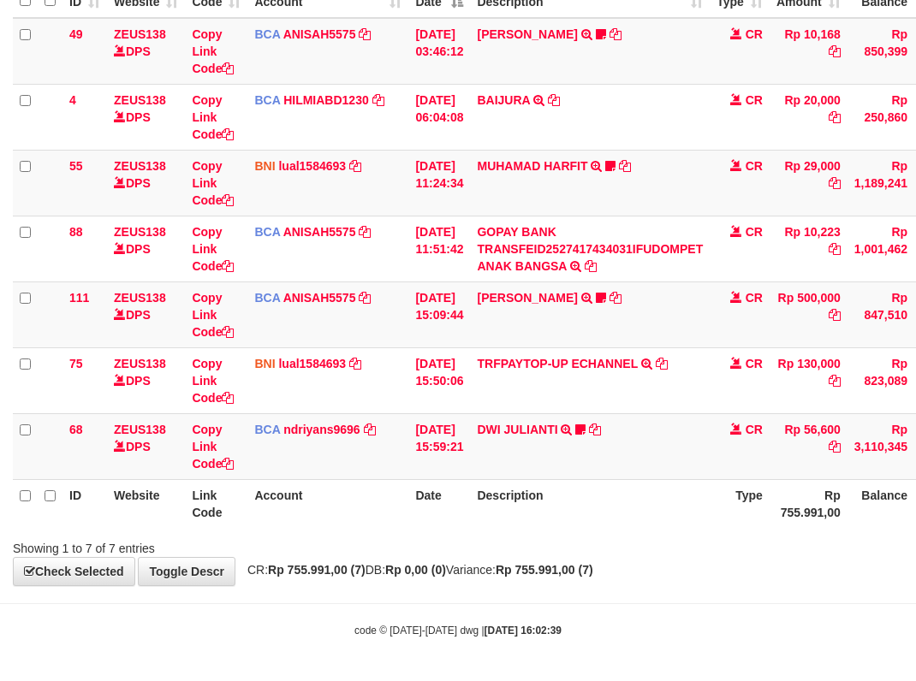
drag, startPoint x: 564, startPoint y: 613, endPoint x: 603, endPoint y: 578, distance: 52.7
click at [573, 605] on body "Toggle navigation Home Bank Account List Load By Website Group [OXPLAY] ZEUS138…" at bounding box center [458, 242] width 916 height 877
drag, startPoint x: 603, startPoint y: 578, endPoint x: 809, endPoint y: 553, distance: 206.9
click at [691, 569] on div "**********" at bounding box center [458, 216] width 916 height 737
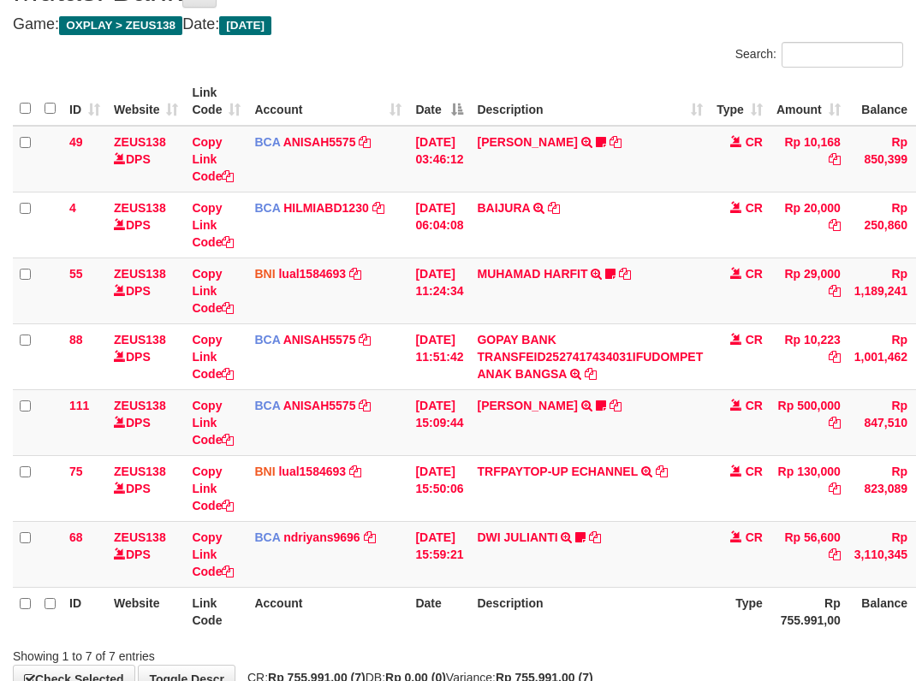
scroll to position [196, 0]
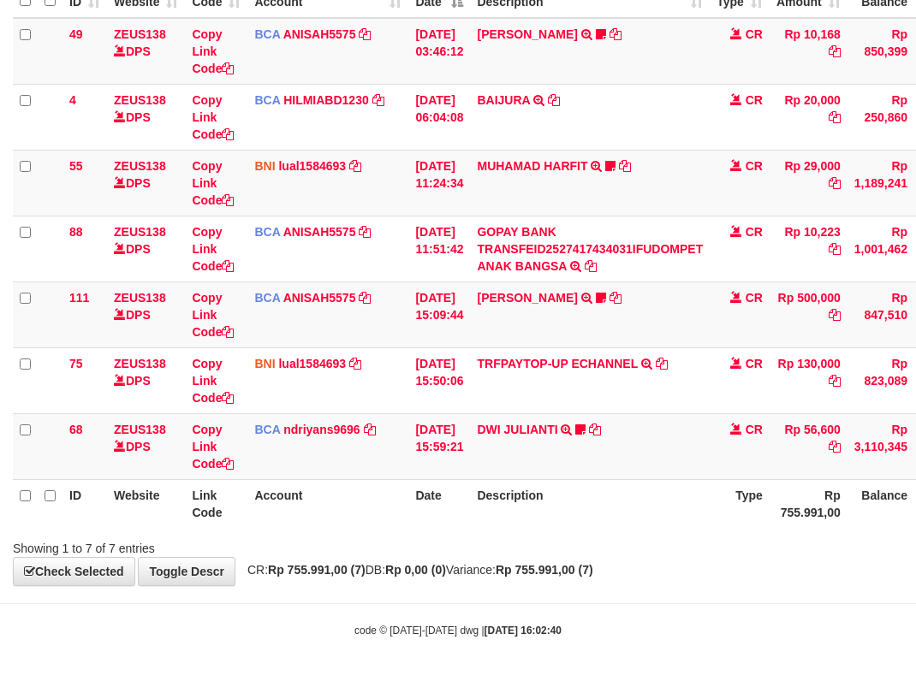
drag, startPoint x: 559, startPoint y: 574, endPoint x: 573, endPoint y: 583, distance: 16.6
click at [572, 581] on div "**********" at bounding box center [458, 216] width 916 height 737
click at [581, 585] on div "**********" at bounding box center [458, 216] width 916 height 737
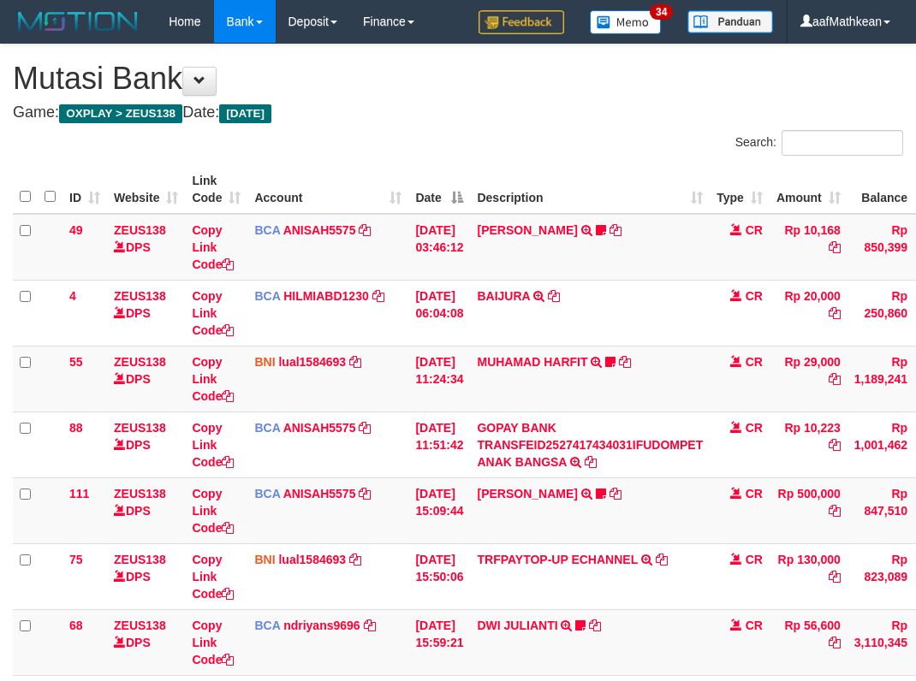
scroll to position [88, 0]
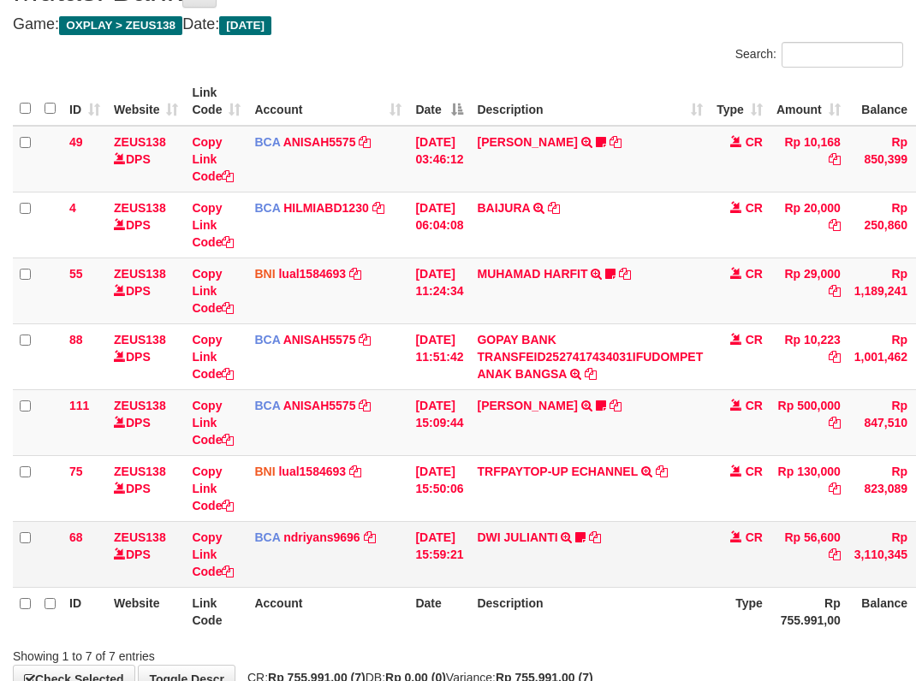
drag, startPoint x: 0, startPoint y: 0, endPoint x: 593, endPoint y: 570, distance: 822.7
click at [595, 572] on td "DWI JULIANTI TRSF E-BANKING CR 0110/FTSCY/WS95051 56600.002025100143361989 TRFD…" at bounding box center [590, 554] width 240 height 66
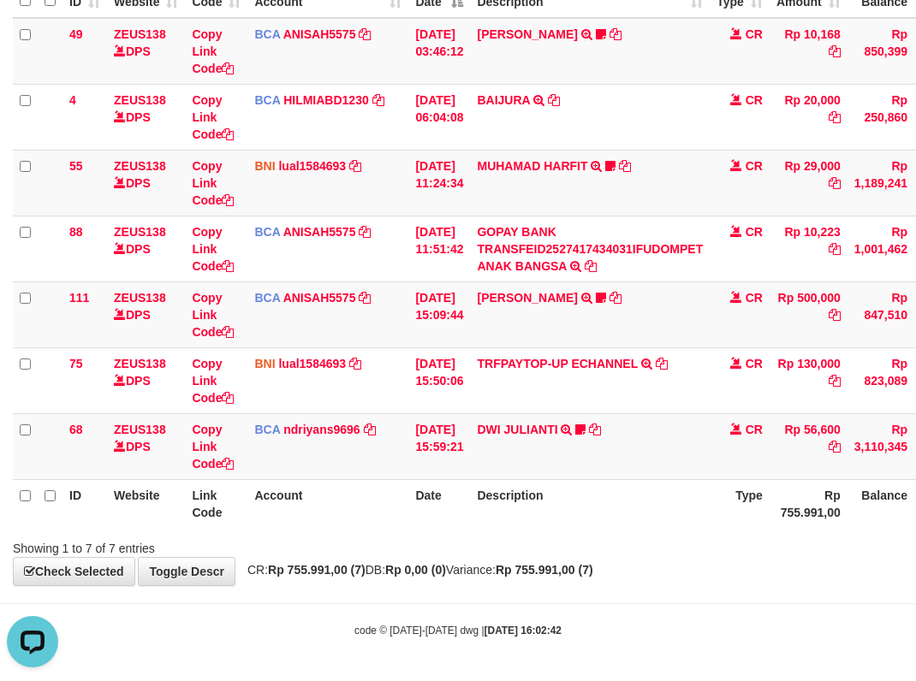
click at [580, 515] on th "Description" at bounding box center [590, 503] width 240 height 49
drag, startPoint x: 588, startPoint y: 517, endPoint x: 597, endPoint y: 514, distance: 9.2
click at [590, 518] on th "Description" at bounding box center [590, 503] width 240 height 49
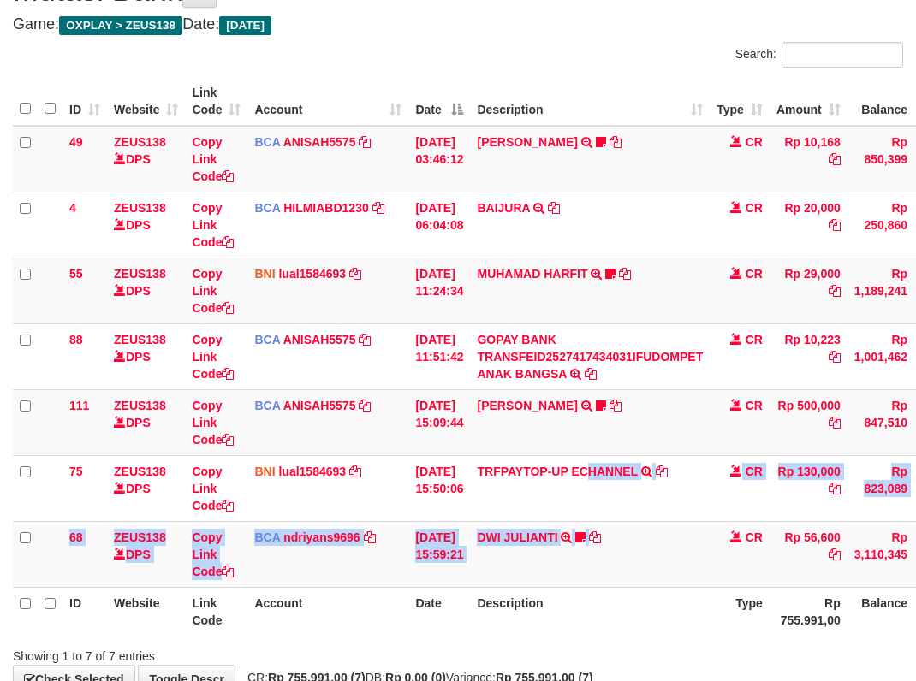
scroll to position [196, 0]
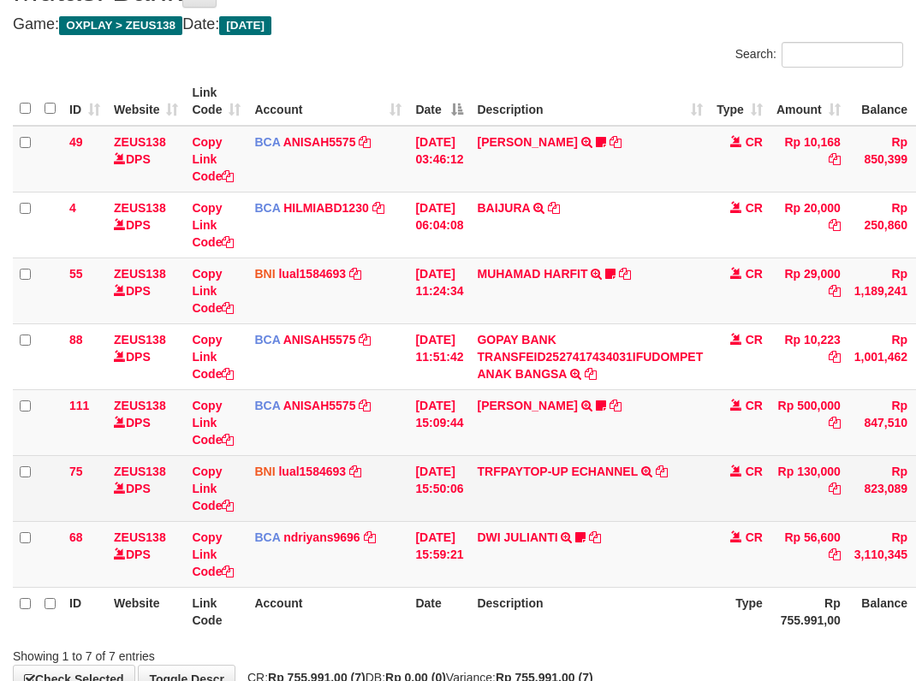
click at [632, 515] on tbody "49 ZEUS138 DPS Copy Link Code BCA ANISAH5575 DPS ANISAH mutasi_20251001_3827 | …" at bounding box center [523, 357] width 1021 height 462
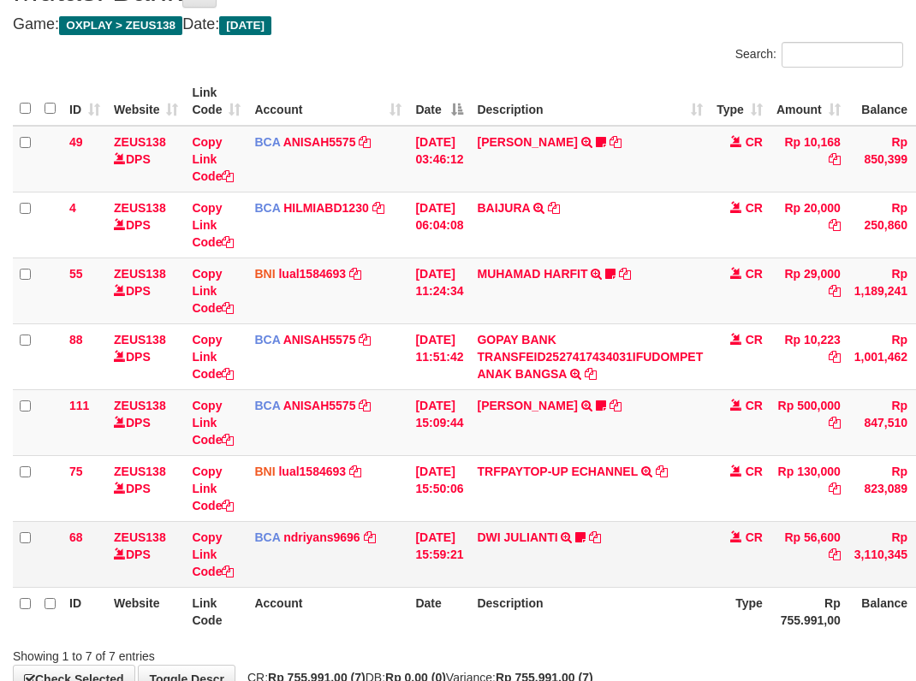
click at [647, 525] on td "DWI JULIANTI TRSF E-BANKING CR 0110/FTSCY/WS95051 56600.002025100143361989 TRFD…" at bounding box center [590, 554] width 240 height 66
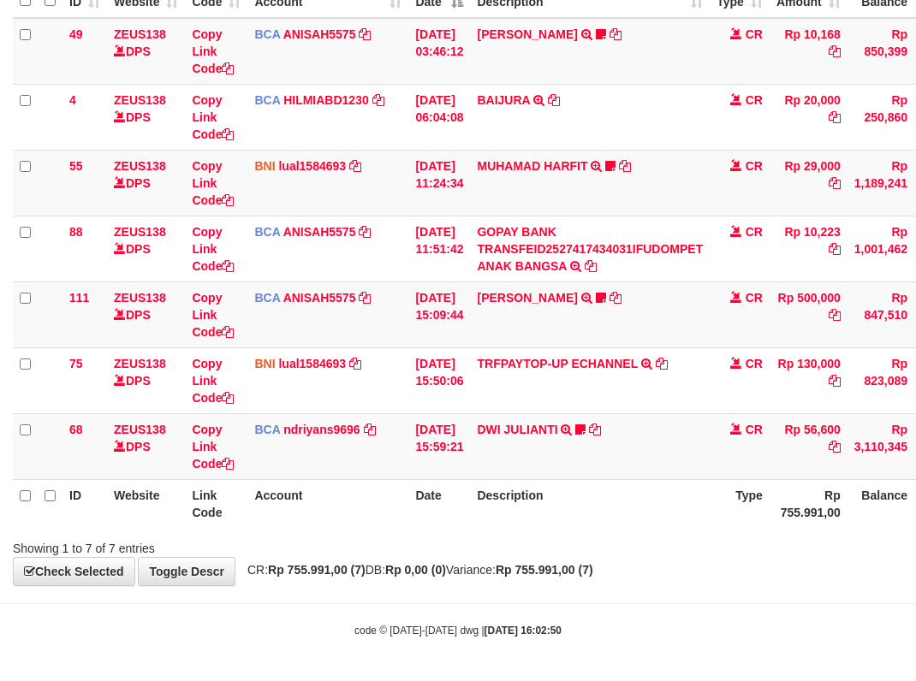
scroll to position [196, 57]
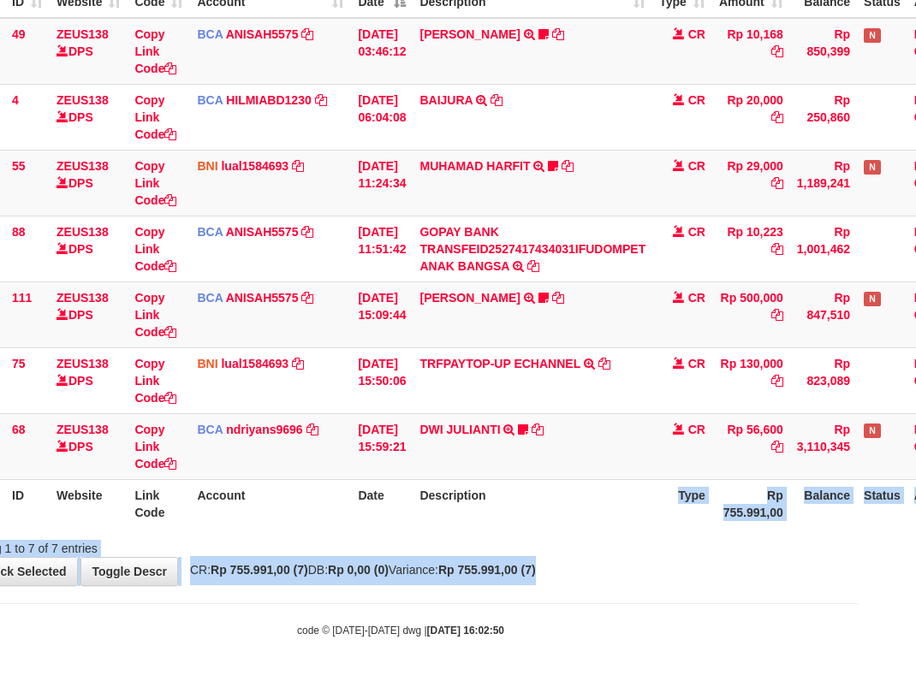
drag, startPoint x: 675, startPoint y: 520, endPoint x: 1081, endPoint y: 604, distance: 415.3
click at [859, 604] on html "Toggle navigation Home Bank Account List Load By Website Group [OXPLAY] ZEUS138…" at bounding box center [401, 242] width 916 height 877
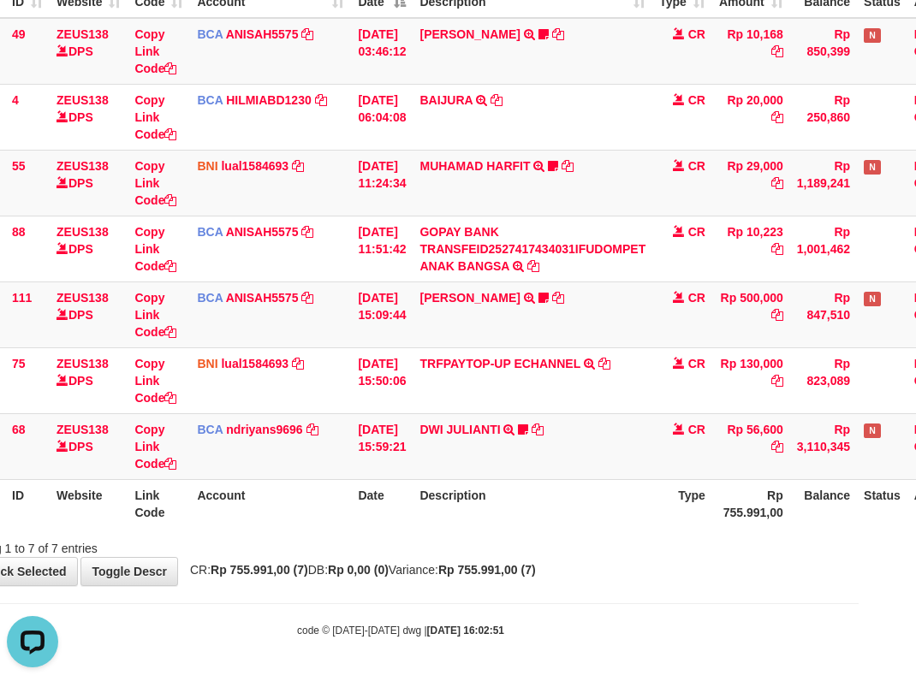
click at [672, 570] on div "**********" at bounding box center [401, 216] width 916 height 737
drag, startPoint x: 665, startPoint y: 570, endPoint x: 803, endPoint y: 500, distance: 154.7
click at [730, 536] on div "**********" at bounding box center [401, 216] width 916 height 737
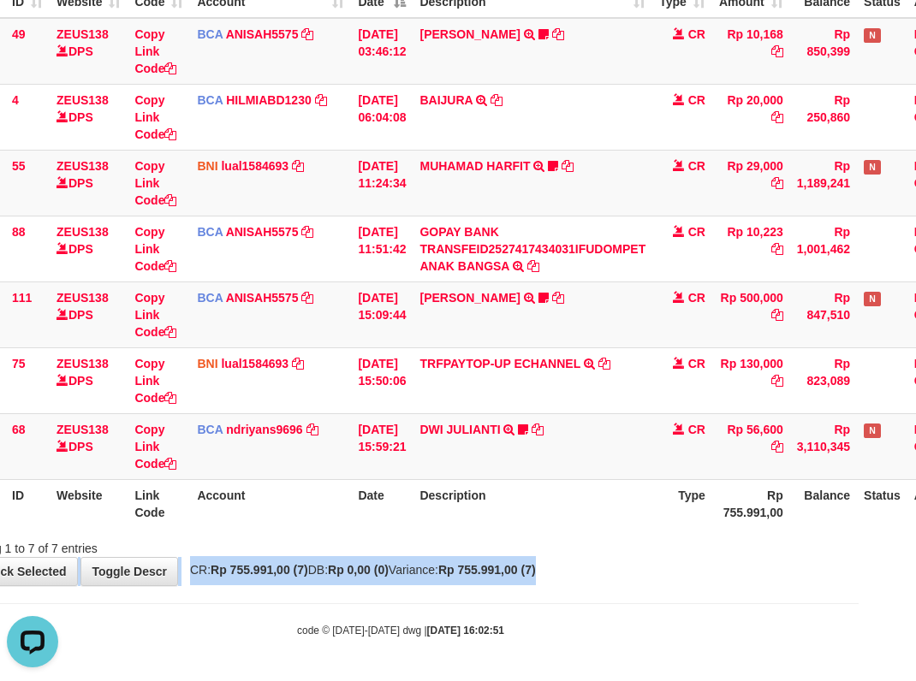
click at [527, 497] on th "Description" at bounding box center [533, 503] width 240 height 49
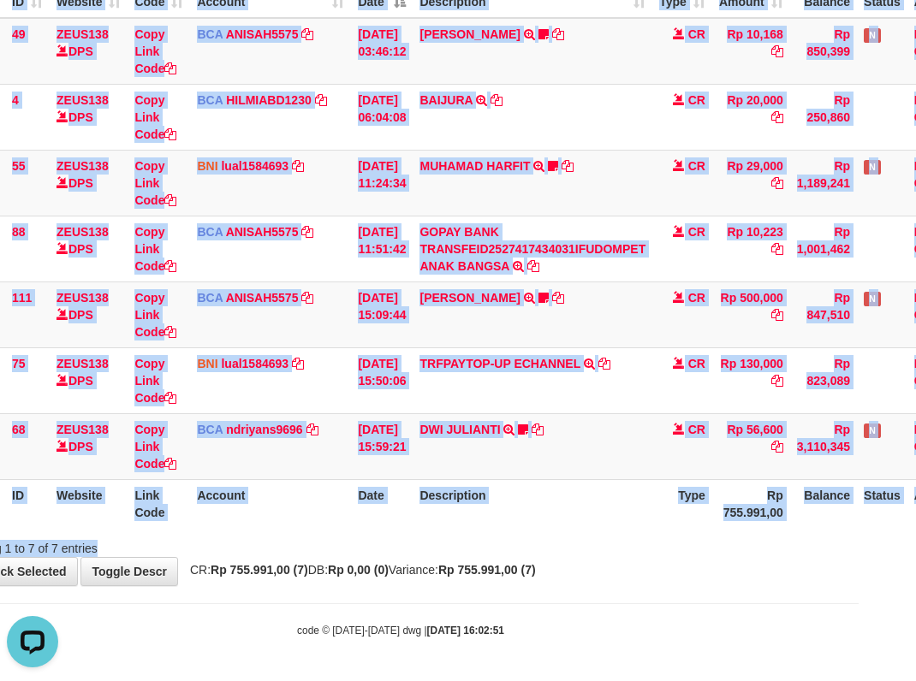
click at [637, 549] on div "Search: ID Website Link Code Account Date Description Type Amount Balance Statu…" at bounding box center [400, 245] width 890 height 623
click at [643, 546] on div "Showing 1 to 7 of 7 entries" at bounding box center [401, 545] width 916 height 24
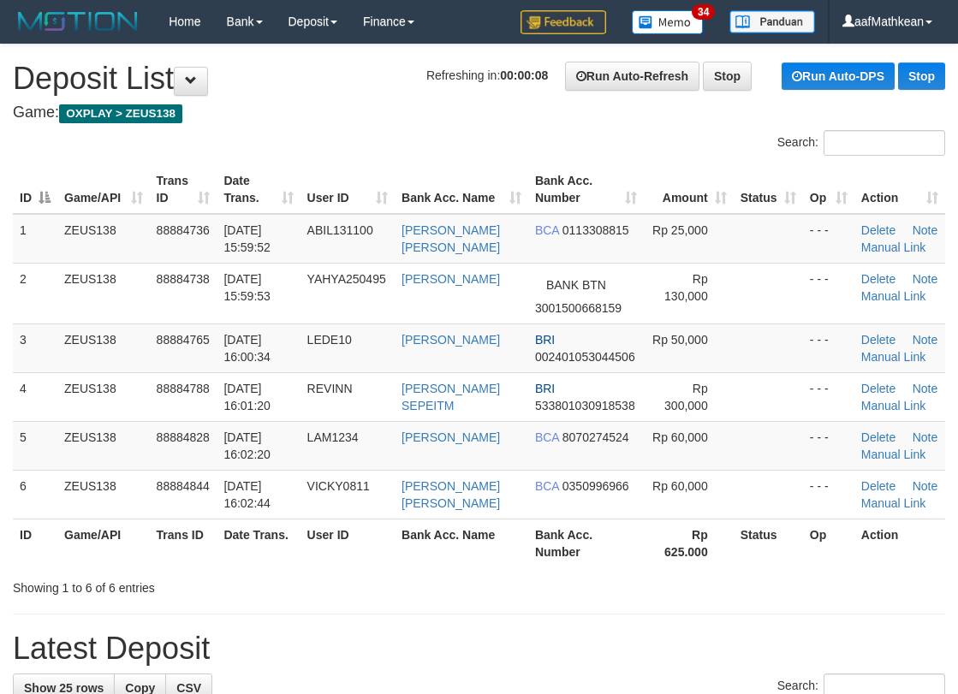
click at [253, 147] on div "Search:" at bounding box center [479, 145] width 958 height 30
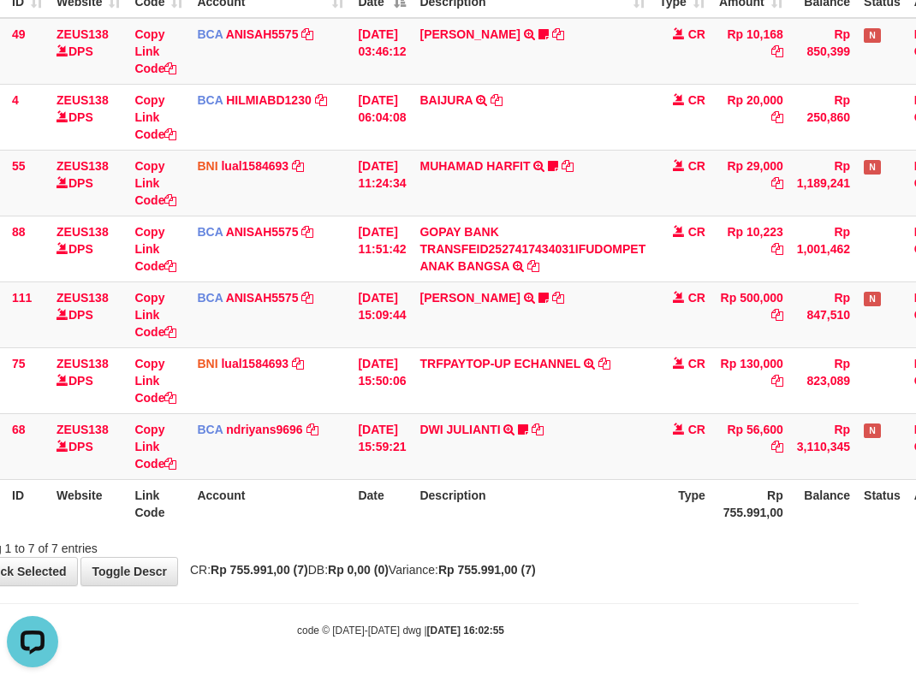
click at [478, 519] on th "Description" at bounding box center [533, 503] width 240 height 49
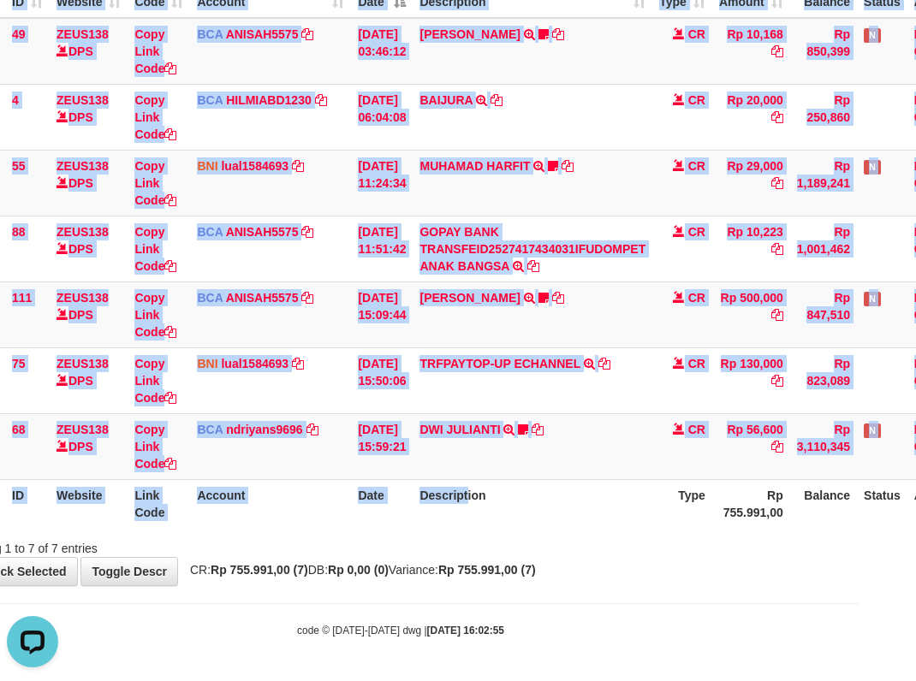
drag, startPoint x: 484, startPoint y: 530, endPoint x: 493, endPoint y: 530, distance: 9.4
click at [484, 531] on div "ID Website Link Code Account Date Description Type Amount Balance Status Action…" at bounding box center [401, 248] width 916 height 569
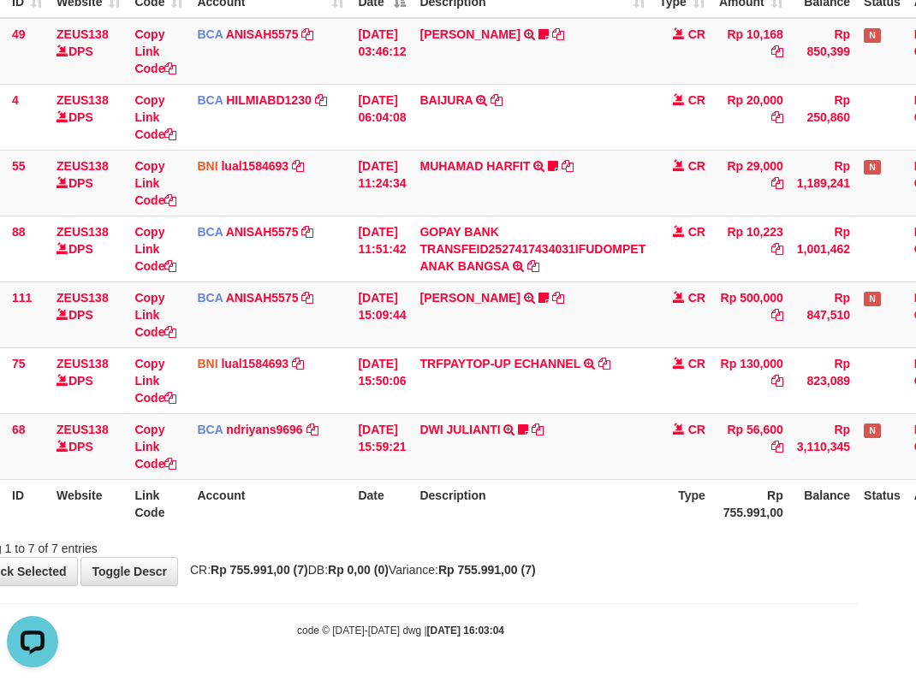
drag, startPoint x: 511, startPoint y: 511, endPoint x: 514, endPoint y: 531, distance: 20.0
click at [508, 515] on th "Description" at bounding box center [533, 503] width 240 height 49
drag, startPoint x: 514, startPoint y: 531, endPoint x: 524, endPoint y: 531, distance: 9.4
click at [515, 531] on div "ID Website Link Code Account Date Description Type Amount Balance Status Action…" at bounding box center [401, 248] width 916 height 569
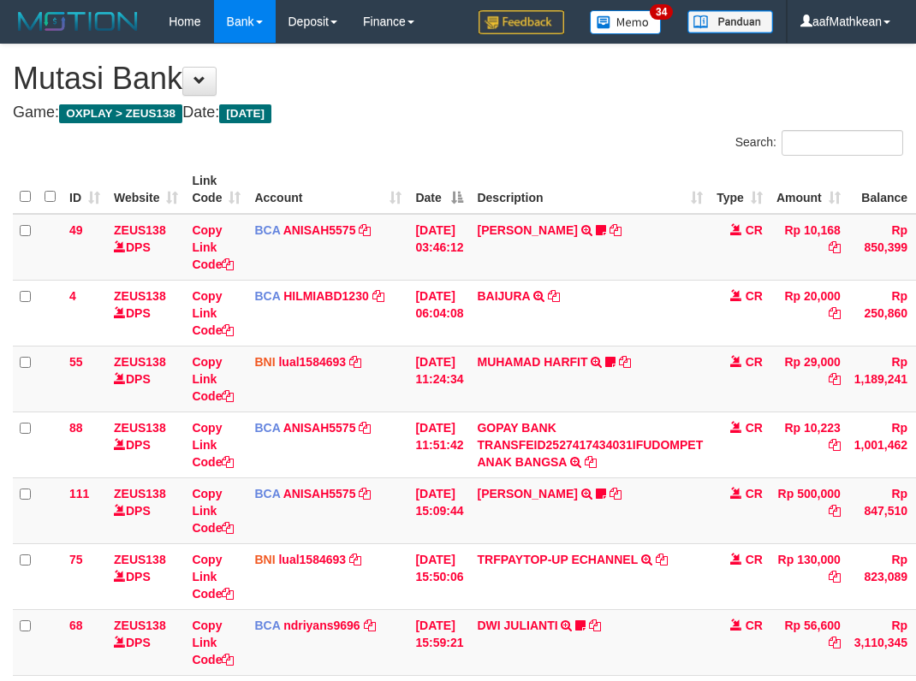
scroll to position [196, 57]
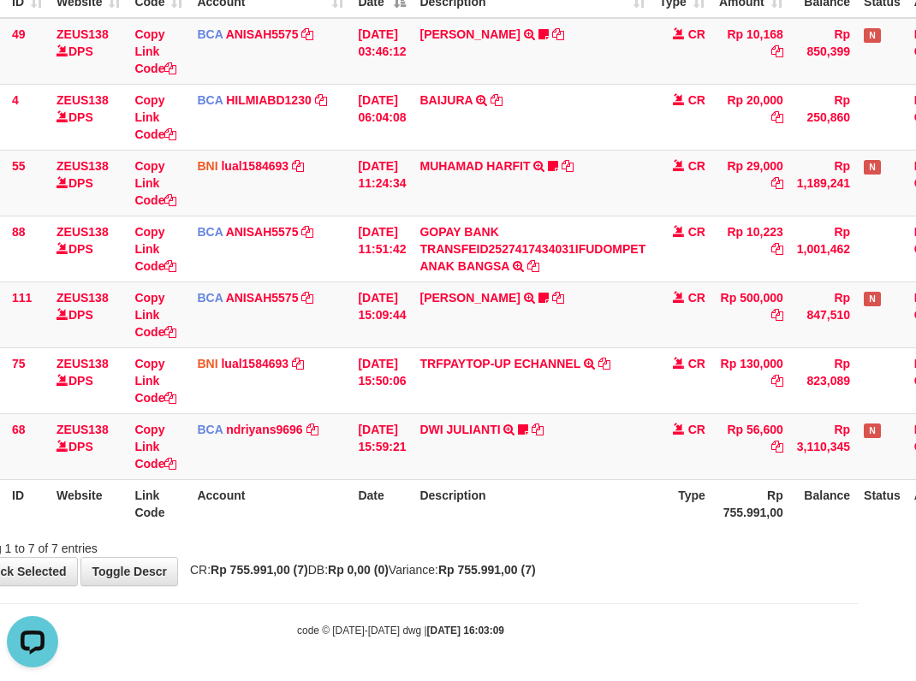
drag, startPoint x: 553, startPoint y: 534, endPoint x: 591, endPoint y: 550, distance: 40.7
click at [562, 543] on div "Search: ID Website Link Code Account Date Description Type Amount Balance Statu…" at bounding box center [400, 245] width 890 height 623
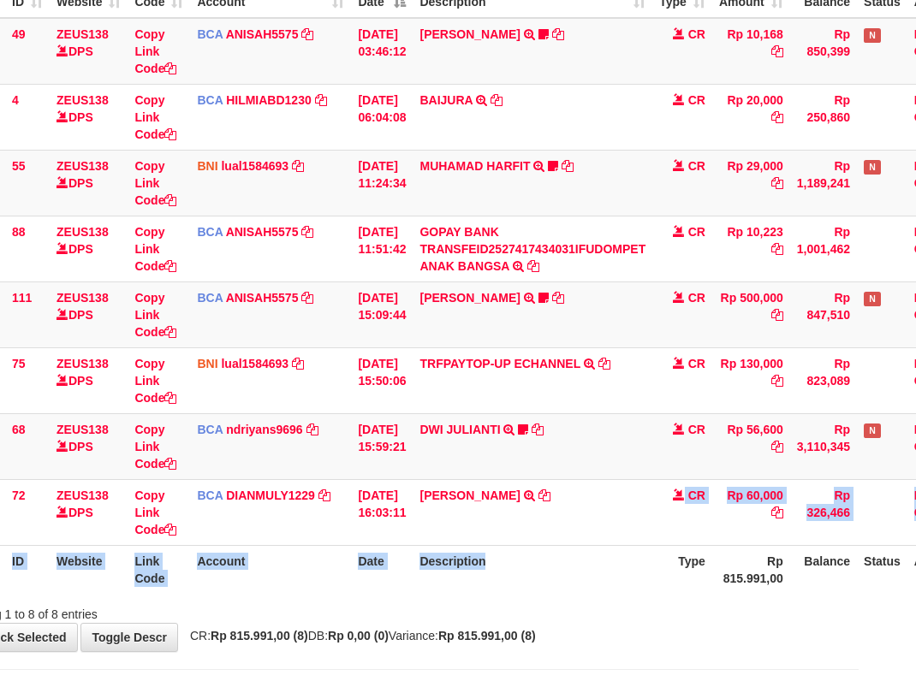
scroll to position [196, 57]
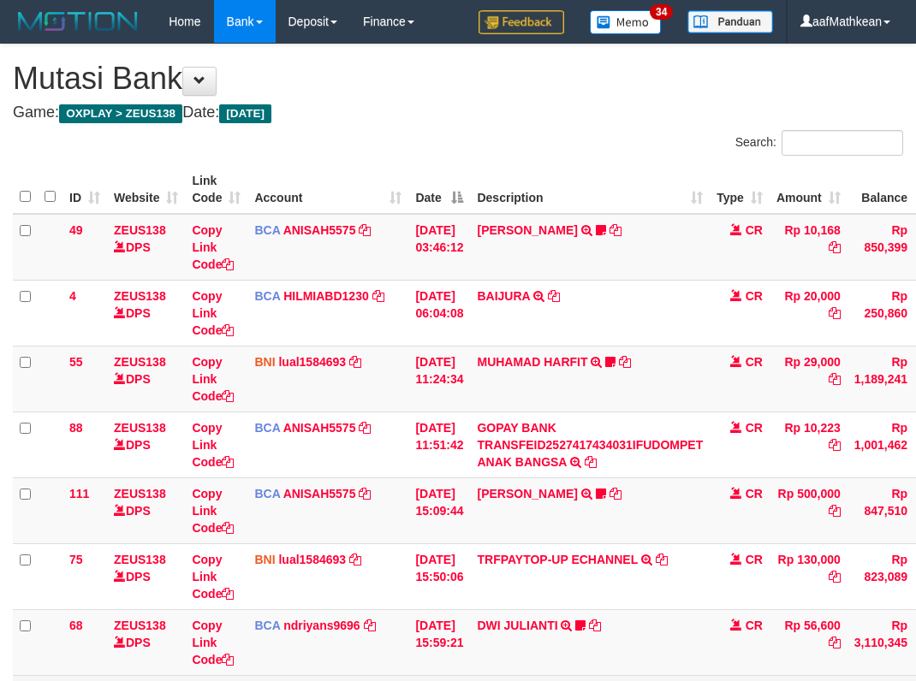
scroll to position [196, 57]
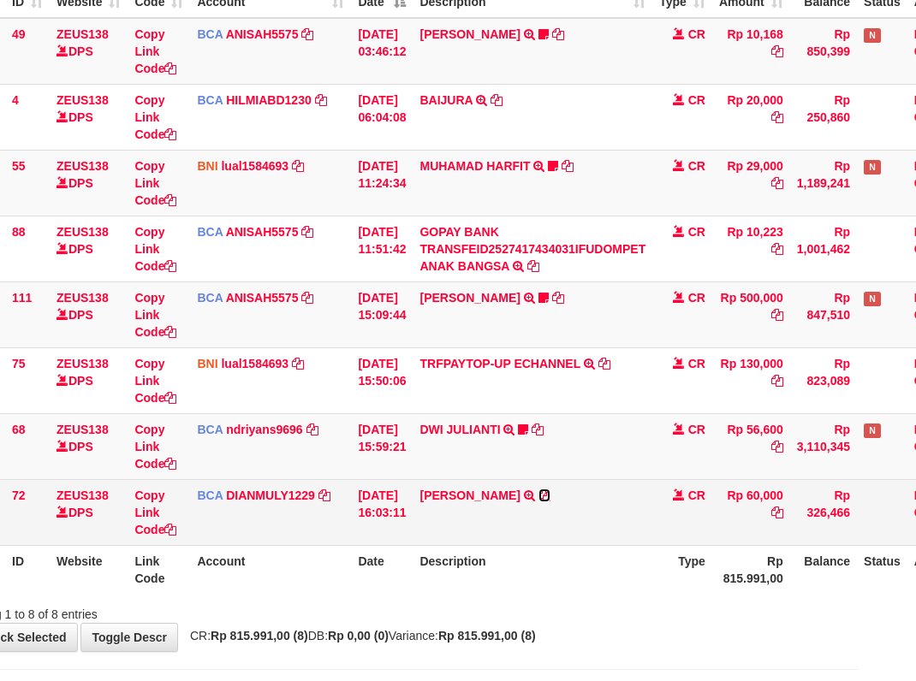
click at [550, 496] on icon at bounding box center [544, 496] width 12 height 12
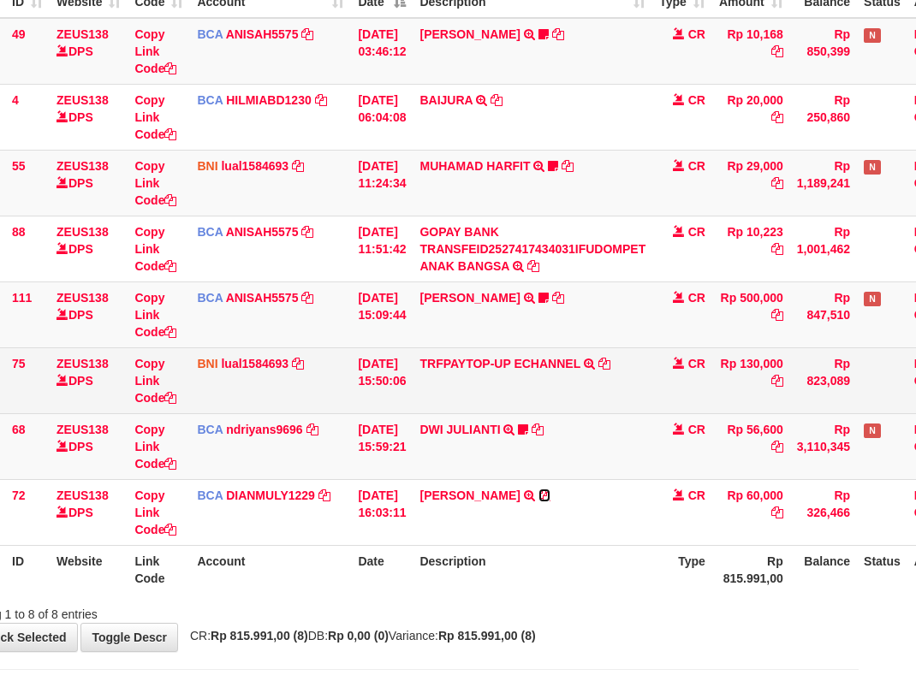
click at [550, 494] on icon at bounding box center [544, 496] width 12 height 12
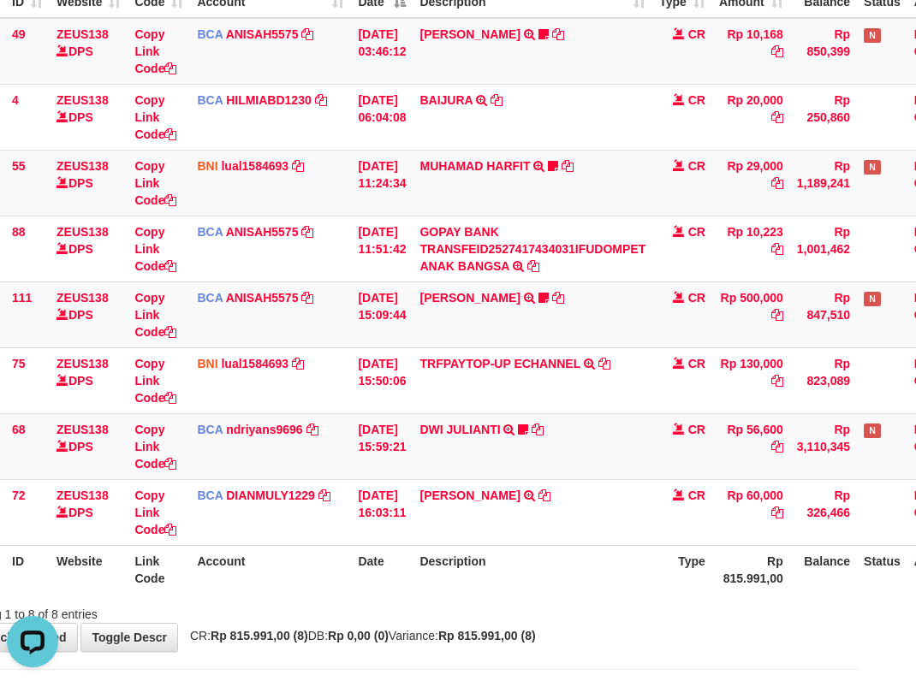
scroll to position [0, 0]
drag, startPoint x: 560, startPoint y: 599, endPoint x: 590, endPoint y: 630, distance: 43.0
click at [563, 615] on div "Showing 1 to 8 of 8 entries" at bounding box center [401, 611] width 916 height 24
click at [585, 627] on div "**********" at bounding box center [401, 249] width 916 height 803
drag, startPoint x: 574, startPoint y: 602, endPoint x: 568, endPoint y: 583, distance: 19.8
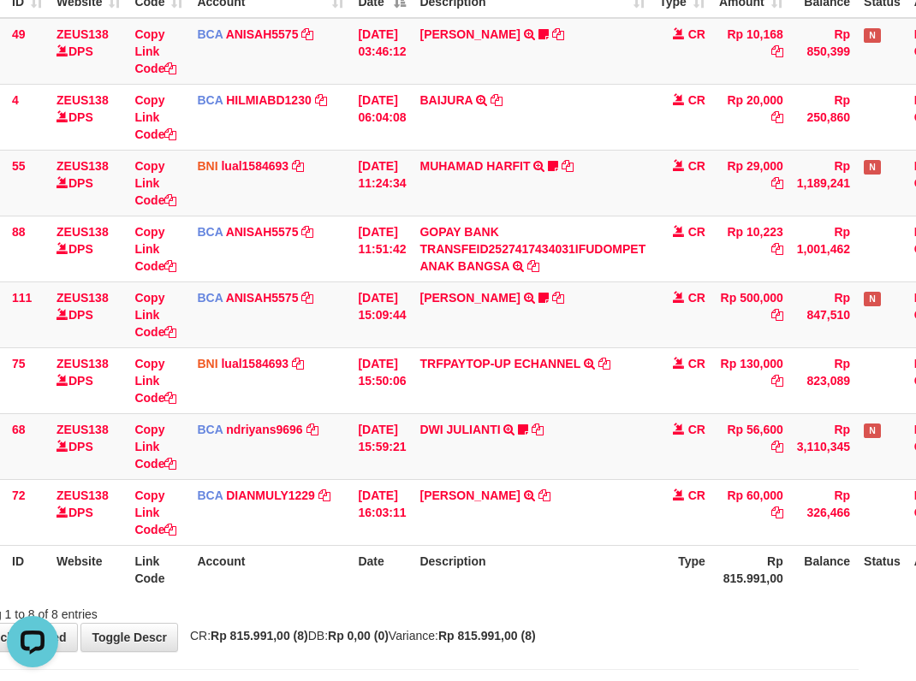
click at [574, 596] on div "Search: ID Website Link Code Account Date Description Type Amount Balance Statu…" at bounding box center [400, 278] width 890 height 689
drag, startPoint x: 505, startPoint y: 562, endPoint x: 520, endPoint y: 555, distance: 16.5
click at [507, 562] on th "Description" at bounding box center [533, 569] width 240 height 49
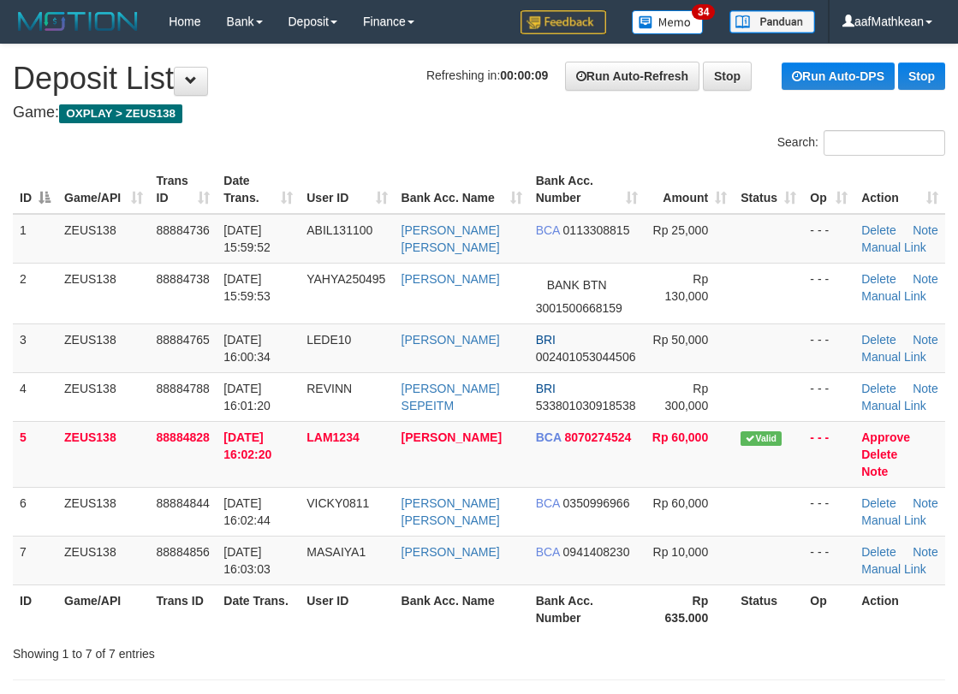
drag, startPoint x: 289, startPoint y: 104, endPoint x: 303, endPoint y: 101, distance: 13.9
drag, startPoint x: 340, startPoint y: 115, endPoint x: 0, endPoint y: 229, distance: 358.7
click at [332, 121] on h4 "Game: OXPLAY > ZEUS138" at bounding box center [479, 112] width 932 height 17
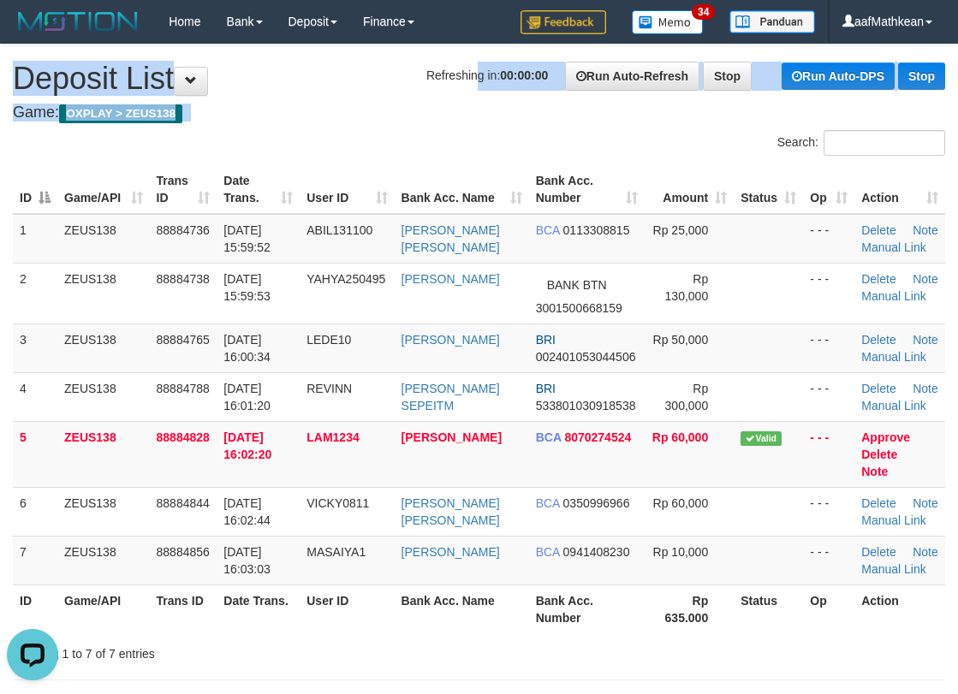
drag, startPoint x: 440, startPoint y: 78, endPoint x: 207, endPoint y: 147, distance: 242.9
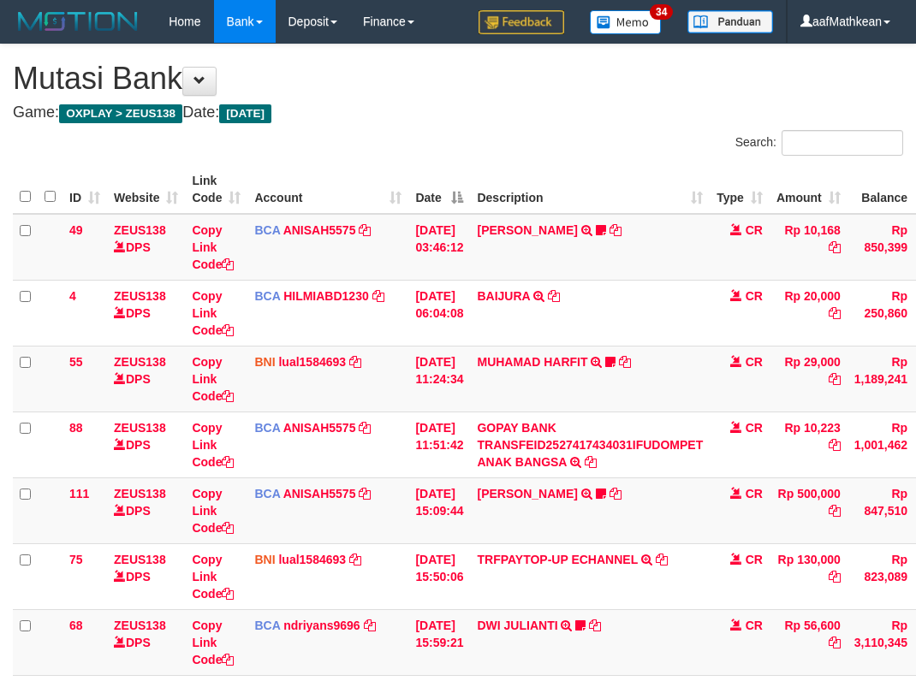
scroll to position [196, 57]
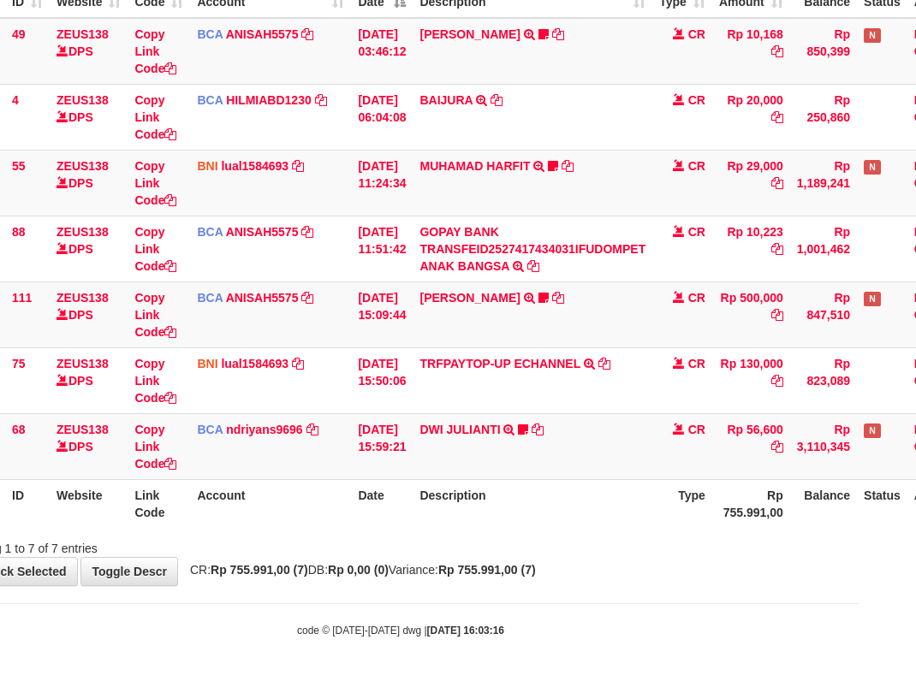
click at [581, 567] on div "**********" at bounding box center [401, 216] width 916 height 737
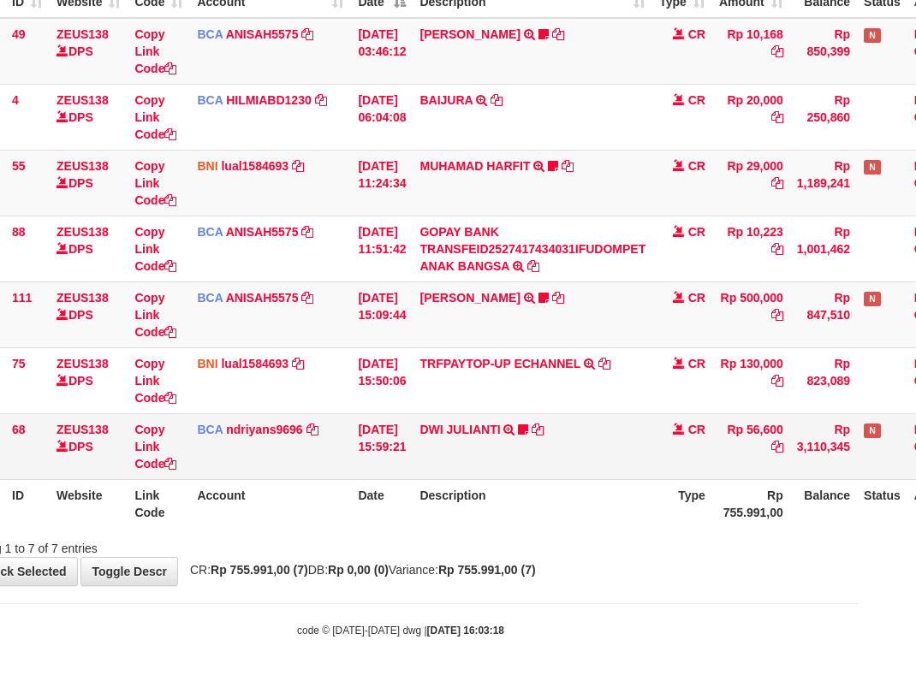
click at [328, 449] on td "BCA ndriyans9696 DPS ANDRIYANSYAH mutasi_20251001_3291 | 68 mutasi_20251001_329…" at bounding box center [270, 446] width 161 height 66
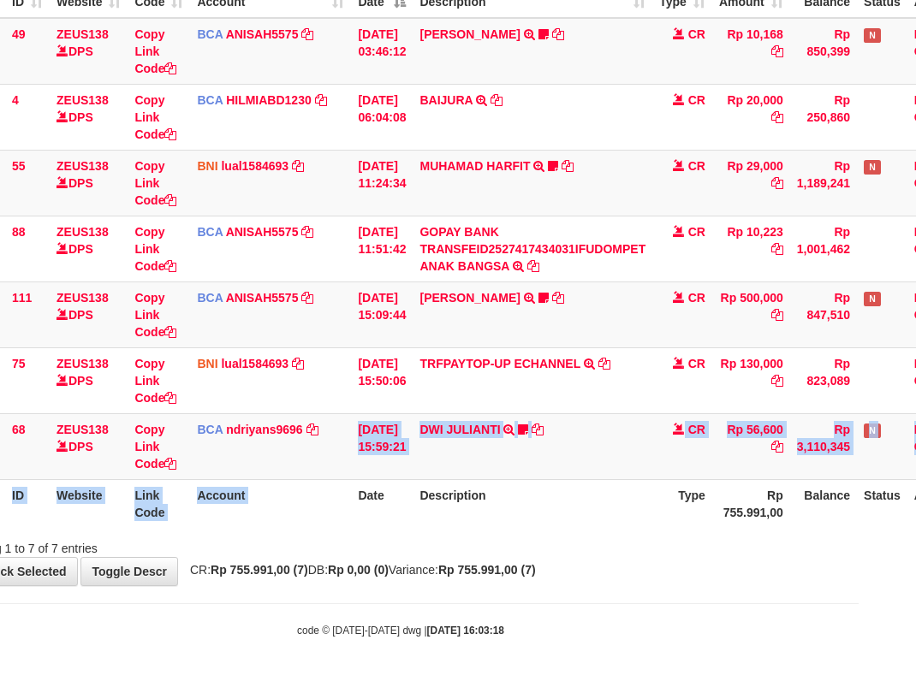
click at [358, 484] on table "ID Website Link Code Account Date Description Type Amount Balance Status Action…" at bounding box center [465, 248] width 1021 height 559
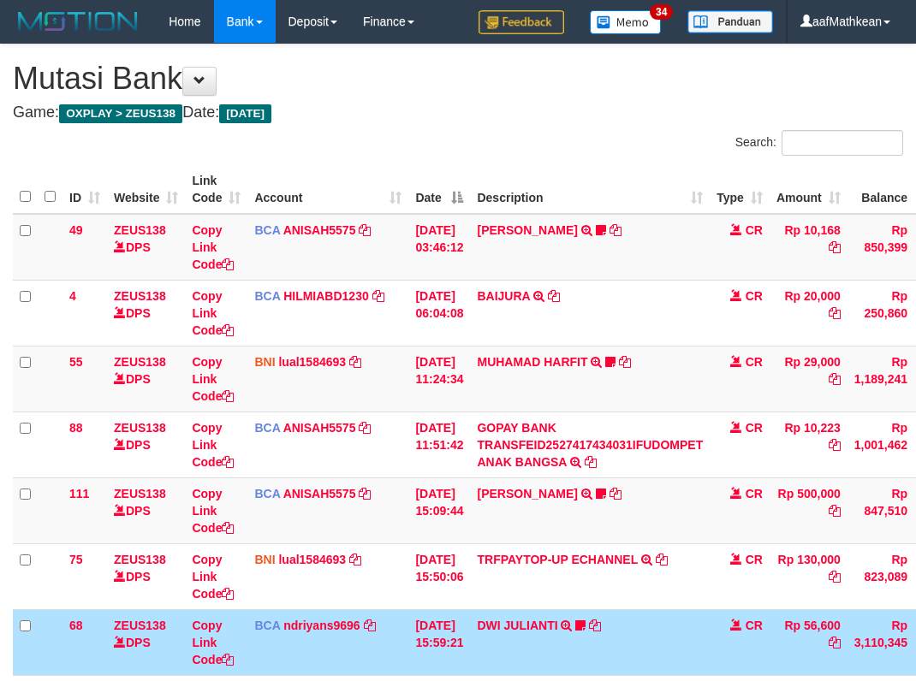
click at [408, 609] on td "[DATE] 15:59:21" at bounding box center [439, 642] width 62 height 66
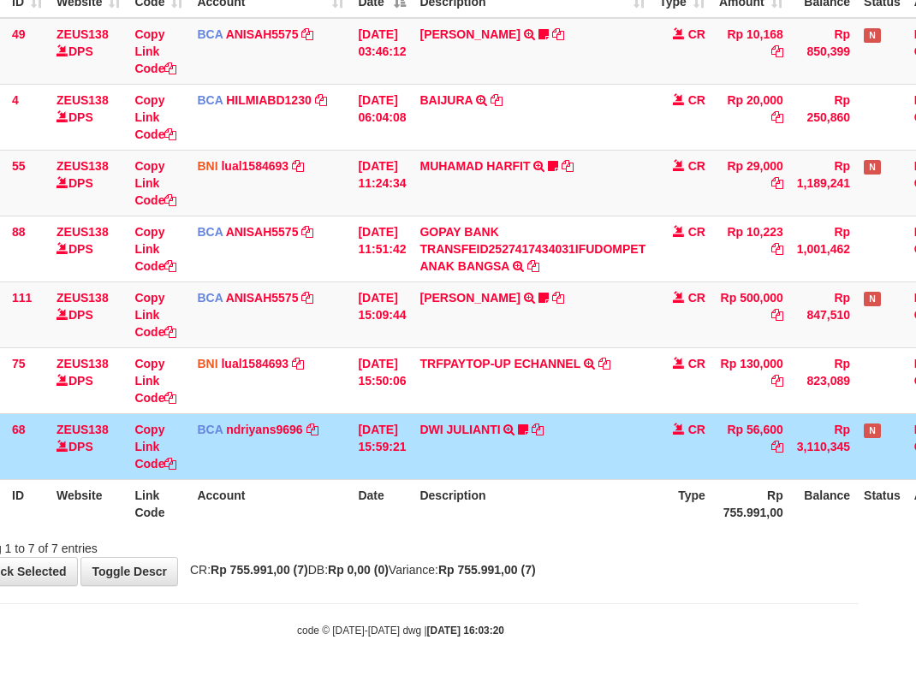
scroll to position [196, 57]
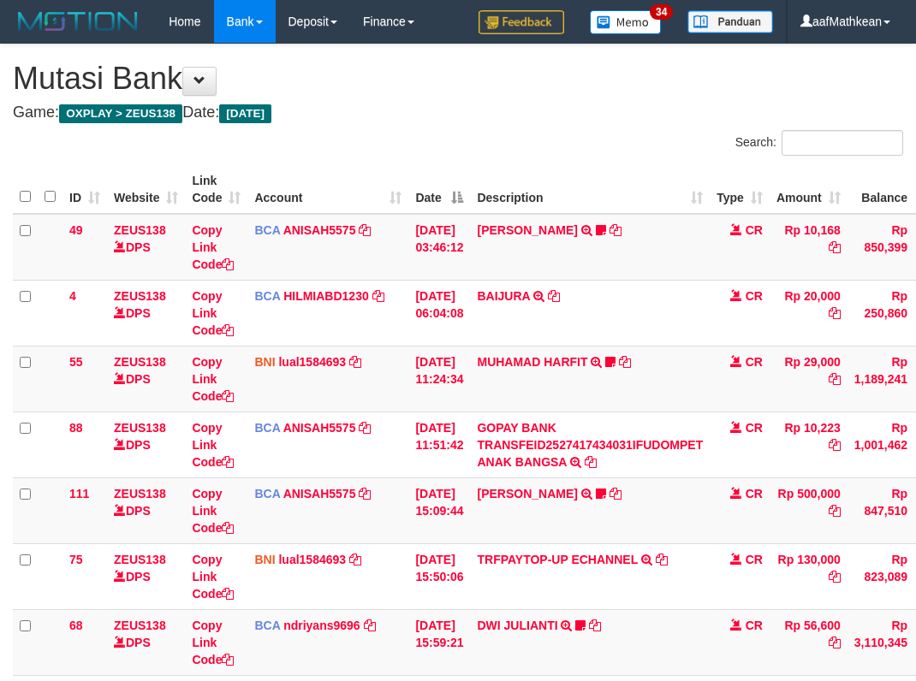
scroll to position [196, 57]
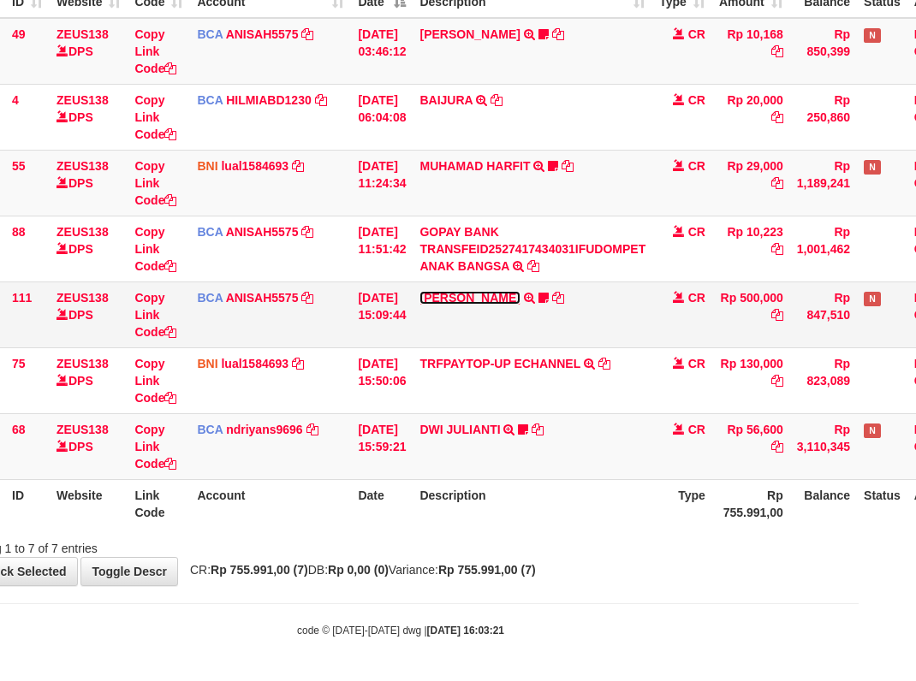
click at [501, 300] on link "[PERSON_NAME]" at bounding box center [469, 298] width 100 height 14
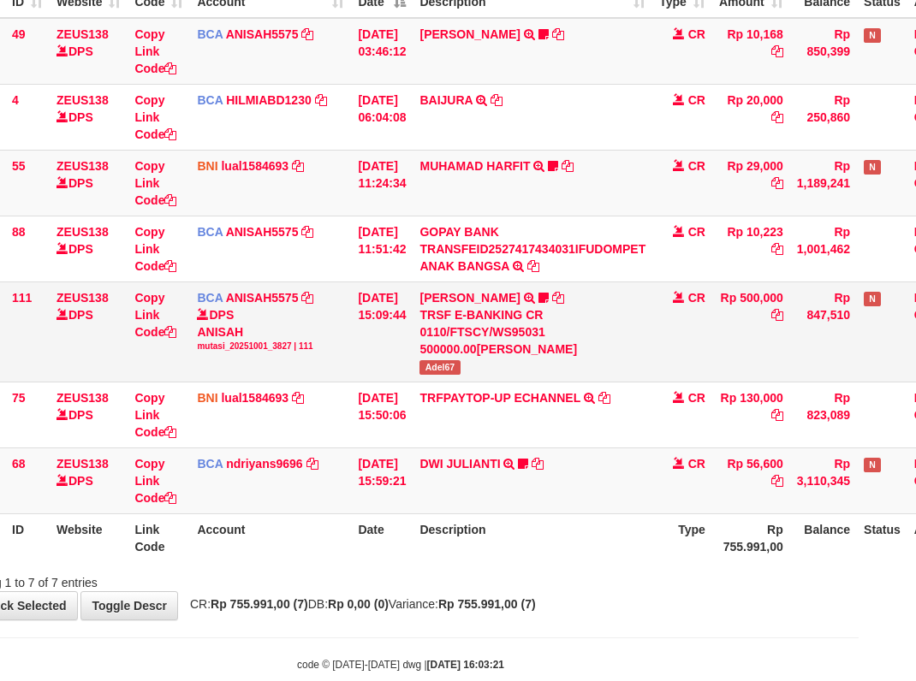
click at [439, 367] on span "Adel67" at bounding box center [439, 367] width 40 height 15
copy span "Adel67"
drag, startPoint x: 562, startPoint y: 523, endPoint x: 605, endPoint y: 543, distance: 47.9
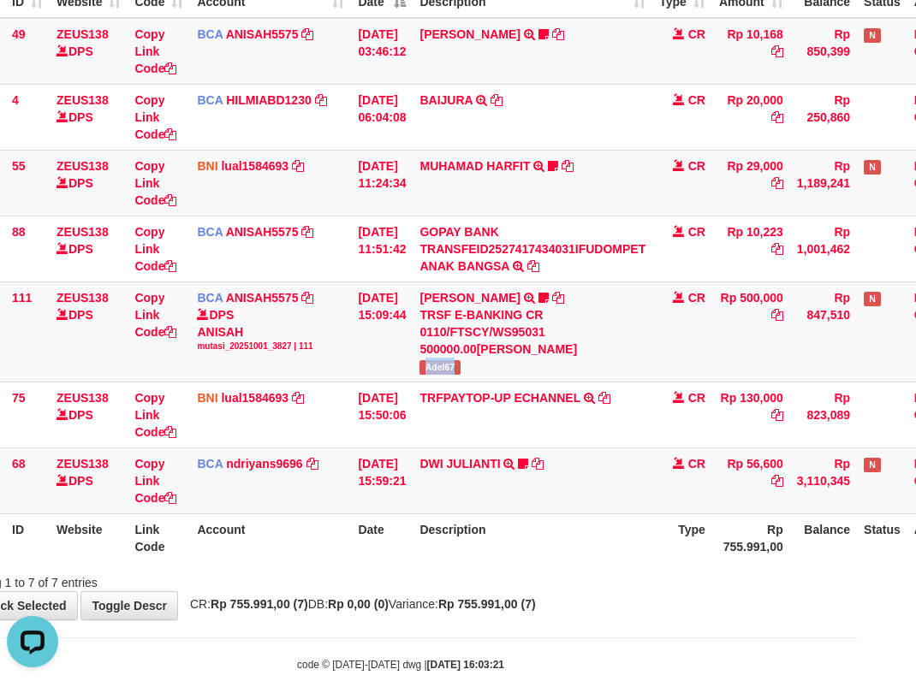
click at [566, 532] on th "Description" at bounding box center [533, 538] width 240 height 49
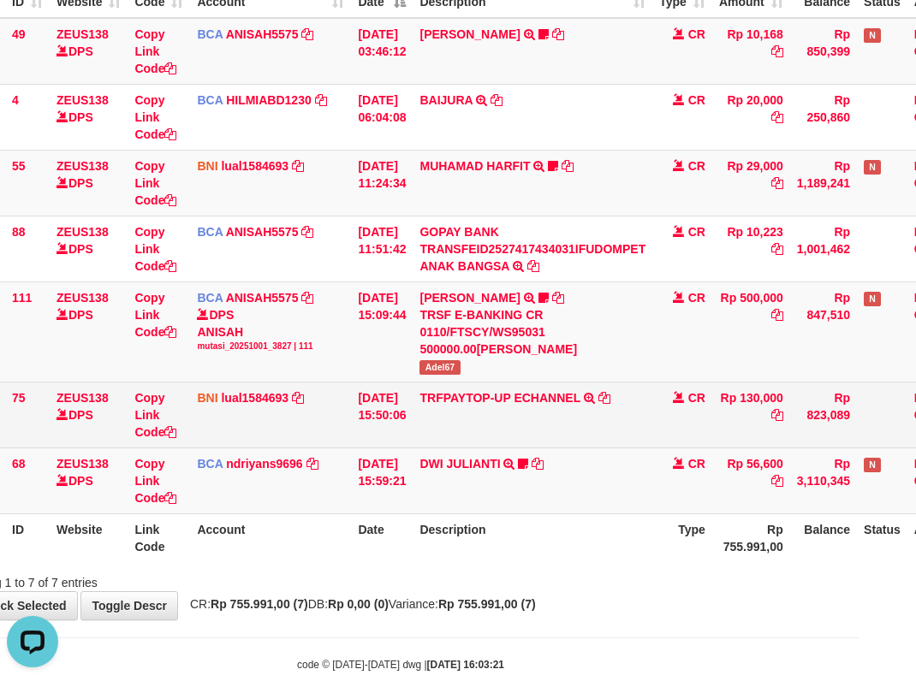
click at [557, 520] on th "Description" at bounding box center [533, 538] width 240 height 49
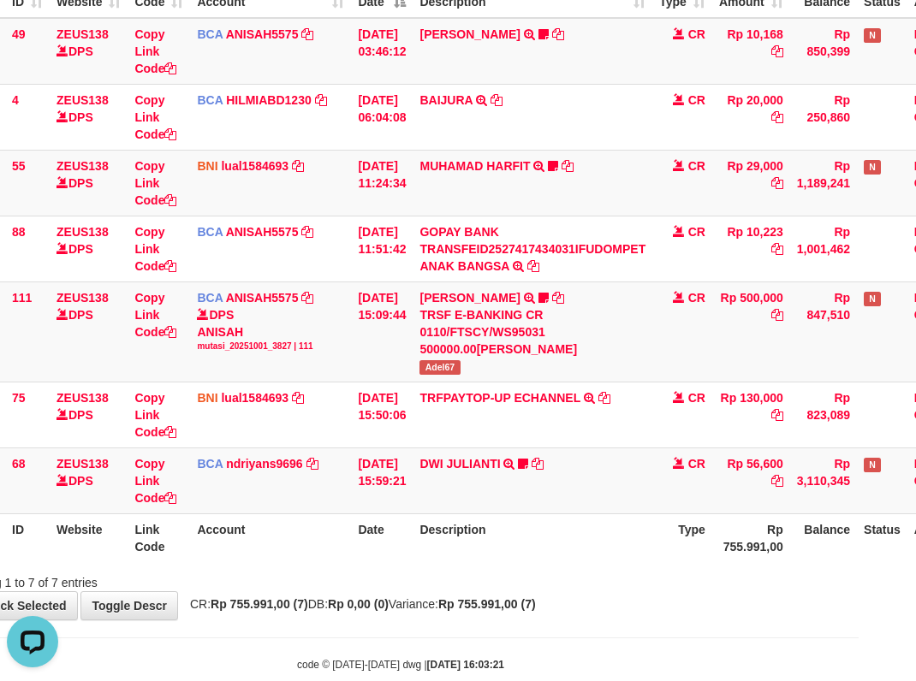
click at [611, 547] on th "Description" at bounding box center [533, 538] width 240 height 49
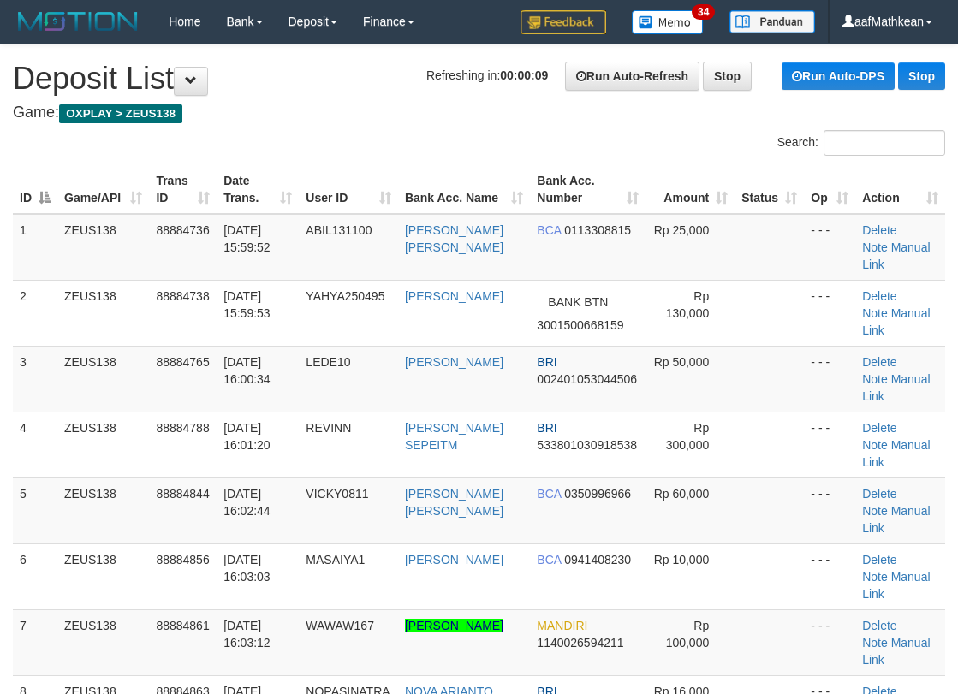
drag, startPoint x: 264, startPoint y: 126, endPoint x: 7, endPoint y: 244, distance: 283.4
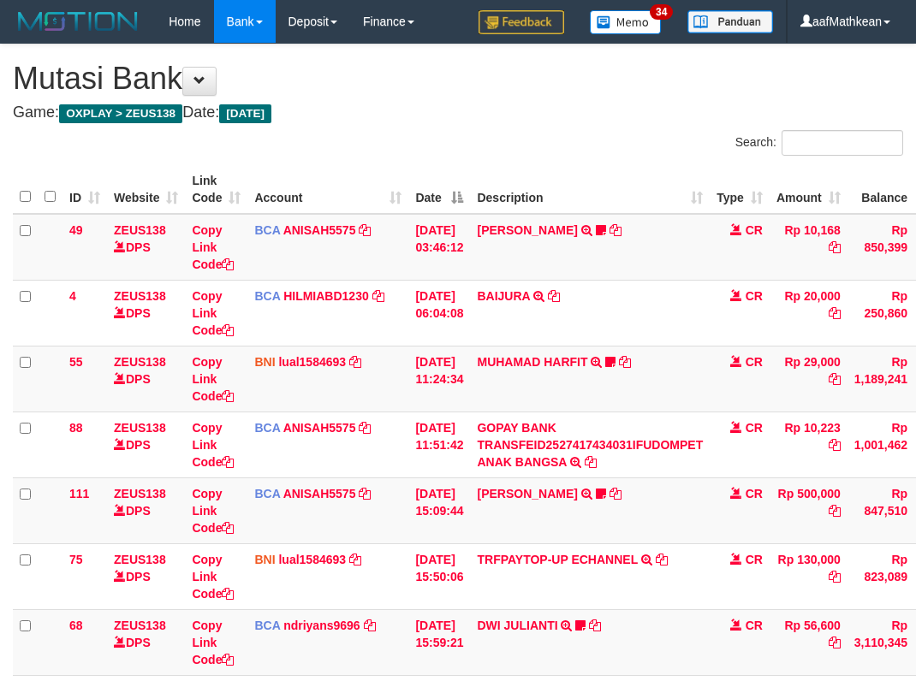
scroll to position [196, 57]
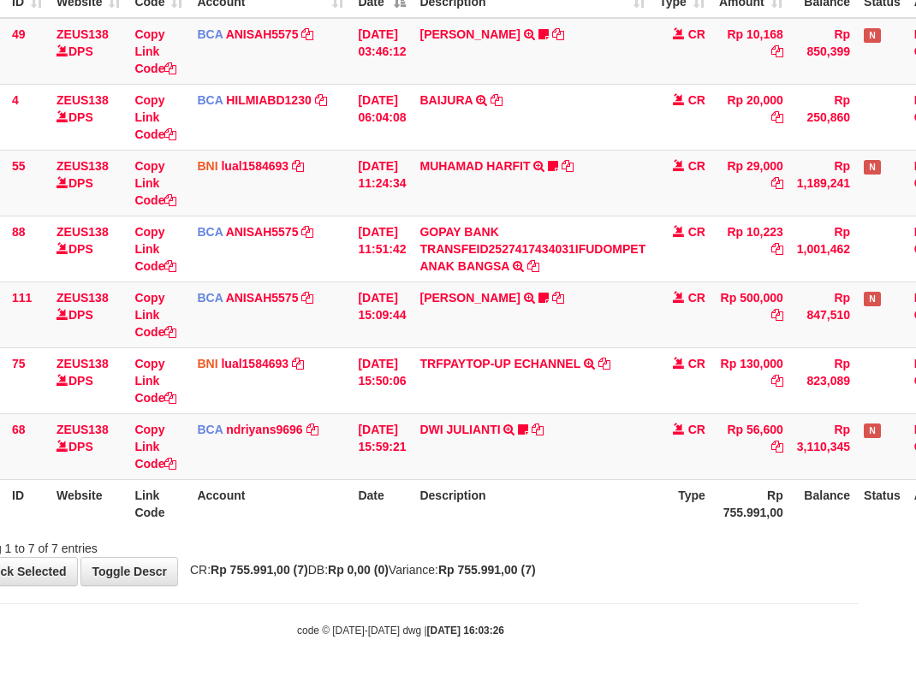
drag, startPoint x: 479, startPoint y: 584, endPoint x: 531, endPoint y: 546, distance: 63.7
click at [481, 583] on div "**********" at bounding box center [401, 216] width 916 height 737
click at [497, 573] on div "**********" at bounding box center [401, 216] width 916 height 737
click at [538, 531] on div "Search: ID Website Link Code Account Date Description Type Amount Balance Statu…" at bounding box center [400, 245] width 890 height 623
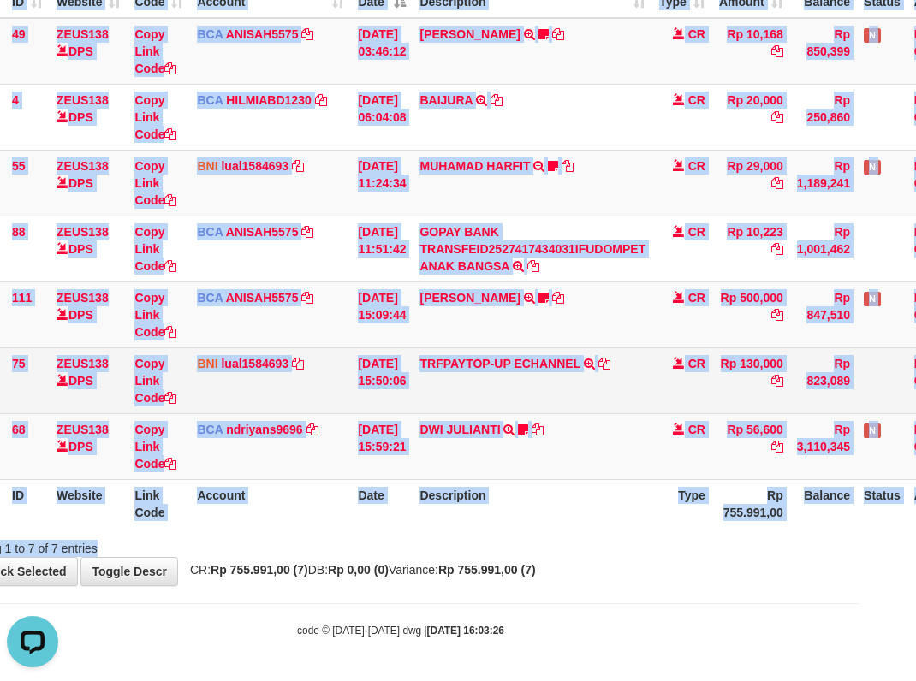
scroll to position [0, 0]
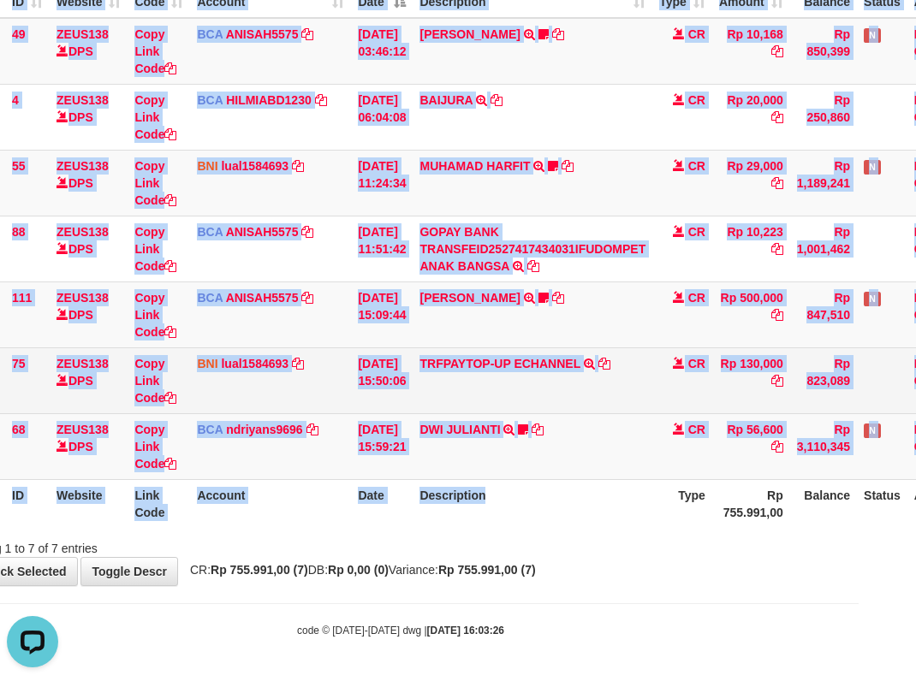
drag, startPoint x: 654, startPoint y: 534, endPoint x: 579, endPoint y: 397, distance: 156.3
click at [600, 436] on div "ID Website Link Code Account Date Description Type Amount Balance Status Action…" at bounding box center [401, 248] width 916 height 569
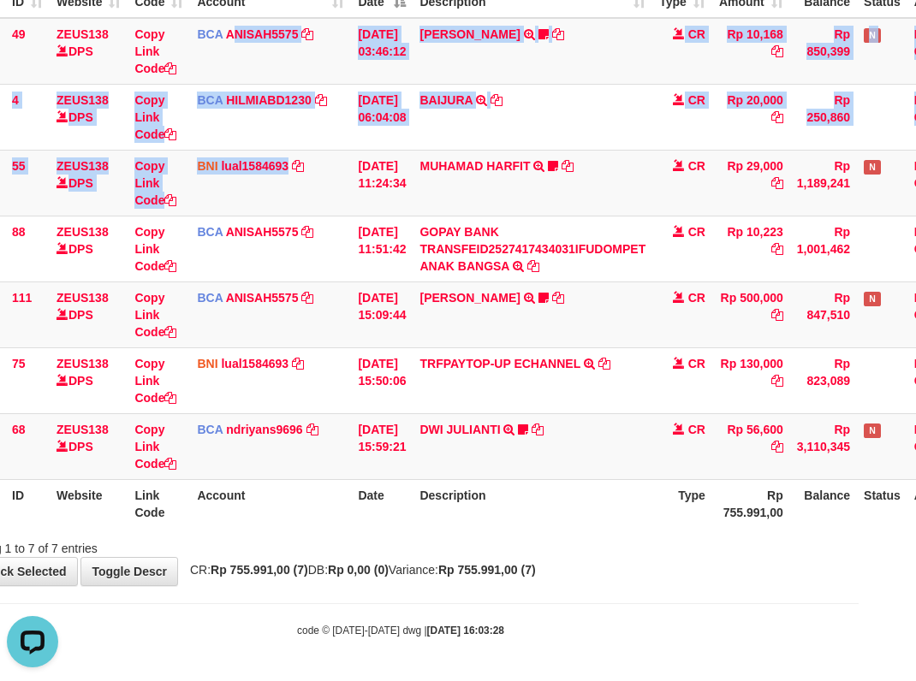
drag, startPoint x: 289, startPoint y: 192, endPoint x: 558, endPoint y: 568, distance: 462.7
click at [357, 332] on tbody "49 ZEUS138 DPS Copy Link Code BCA ANISAH5575 DPS ANISAH mutasi_20251001_3827 | …" at bounding box center [465, 249] width 1021 height 462
click at [560, 574] on div "**********" at bounding box center [401, 216] width 916 height 737
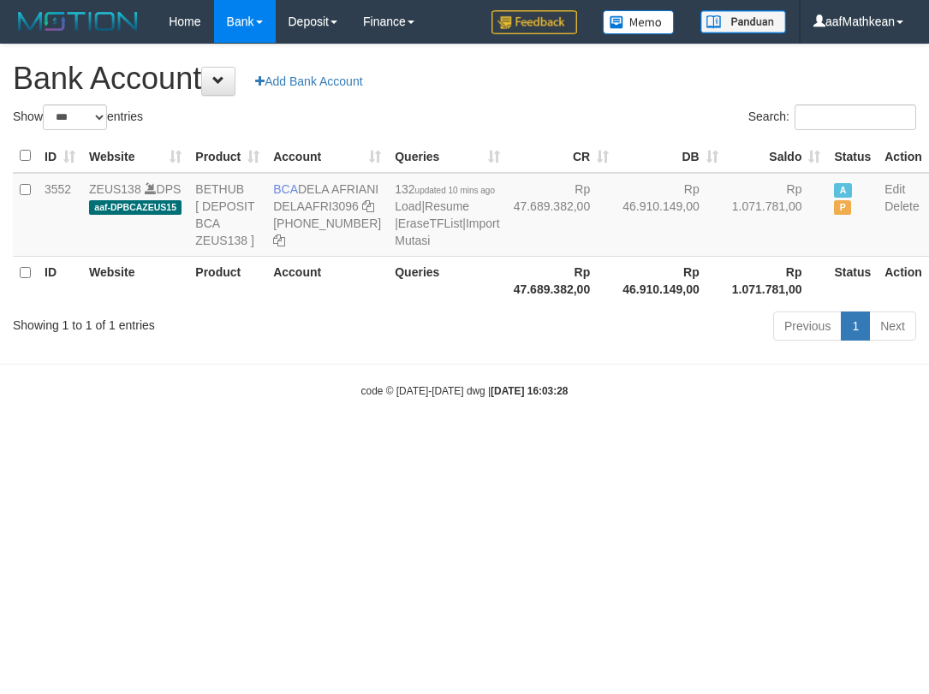
select select "***"
drag, startPoint x: 0, startPoint y: 0, endPoint x: 559, endPoint y: 466, distance: 727.5
click at [557, 442] on body "Toggle navigation Home Bank Account List Load By Website Group [OXPLAY] ZEUS138…" at bounding box center [464, 221] width 929 height 442
select select "***"
click at [512, 442] on html "Toggle navigation Home Bank Account List Load By Website Group [OXPLAY] ZEUS138…" at bounding box center [464, 221] width 929 height 442
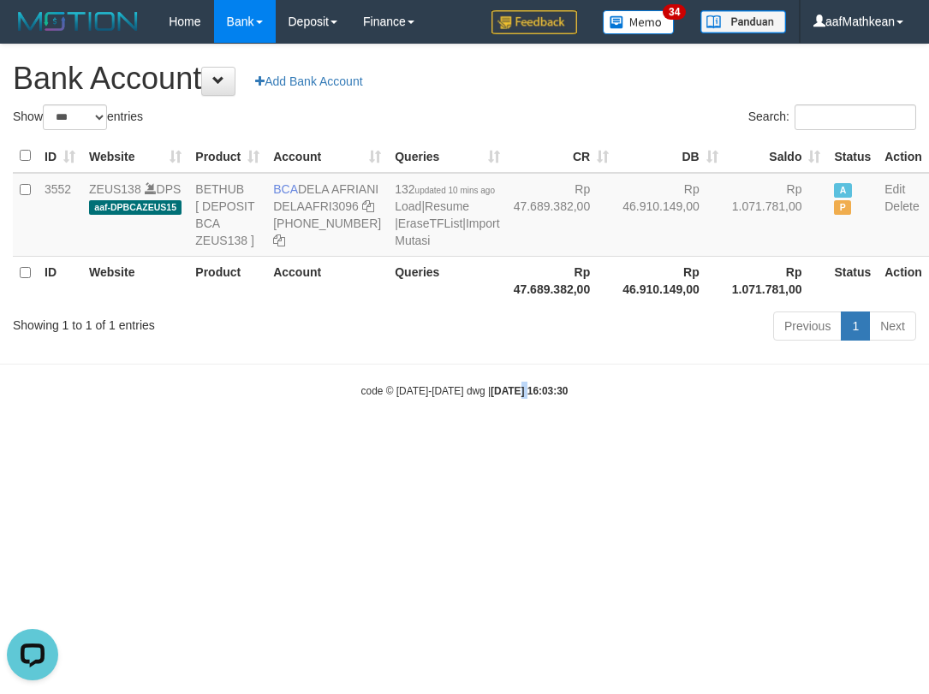
click at [645, 442] on html "Toggle navigation Home Bank Account List Load By Website Group [OXPLAY] ZEUS138…" at bounding box center [464, 221] width 929 height 442
select select "***"
click at [682, 442] on html "Toggle navigation Home Bank Account List Load By Website Group [OXPLAY] ZEUS138…" at bounding box center [464, 221] width 929 height 442
drag, startPoint x: 879, startPoint y: 550, endPoint x: 1658, endPoint y: 361, distance: 801.6
click at [928, 361] on html "Toggle navigation Home Bank Account List Load By Website Group [OXPLAY] ZEUS138…" at bounding box center [464, 221] width 929 height 442
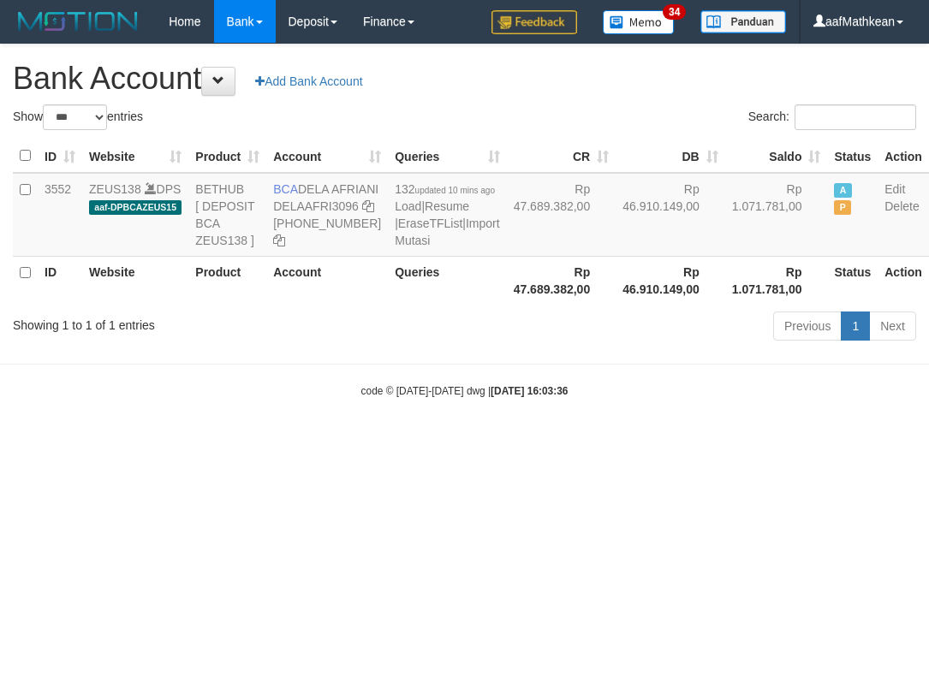
select select "***"
click at [420, 442] on html "Toggle navigation Home Bank Account List Load By Website Group [OXPLAY] ZEUS138…" at bounding box center [464, 221] width 929 height 442
click at [443, 442] on html "Toggle navigation Home Bank Account List Load By Website Group [OXPLAY] ZEUS138…" at bounding box center [464, 221] width 929 height 442
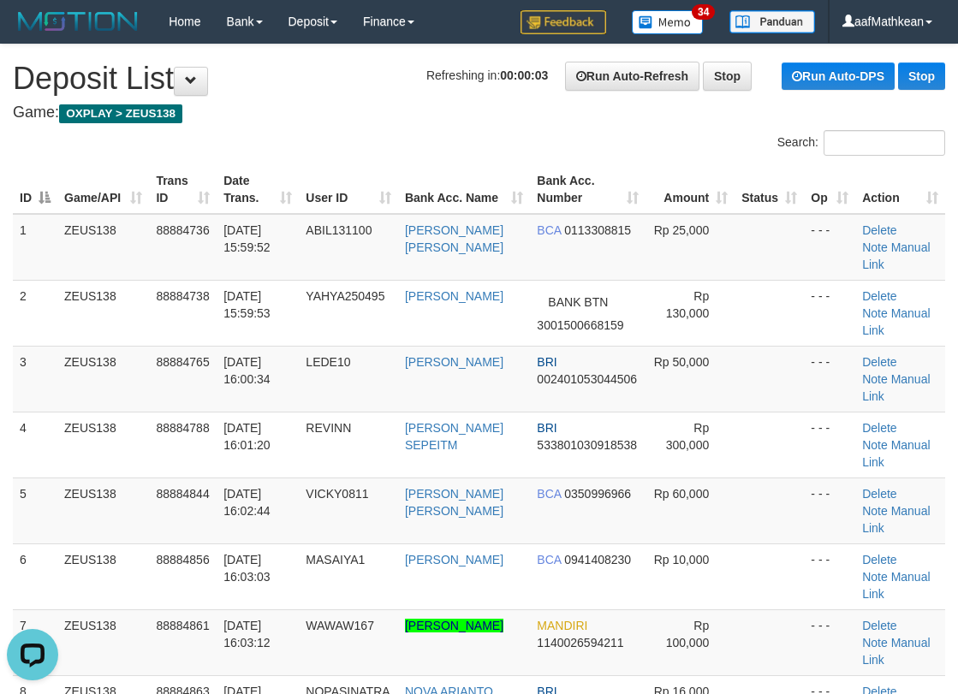
click at [348, 148] on div "Search:" at bounding box center [479, 145] width 958 height 30
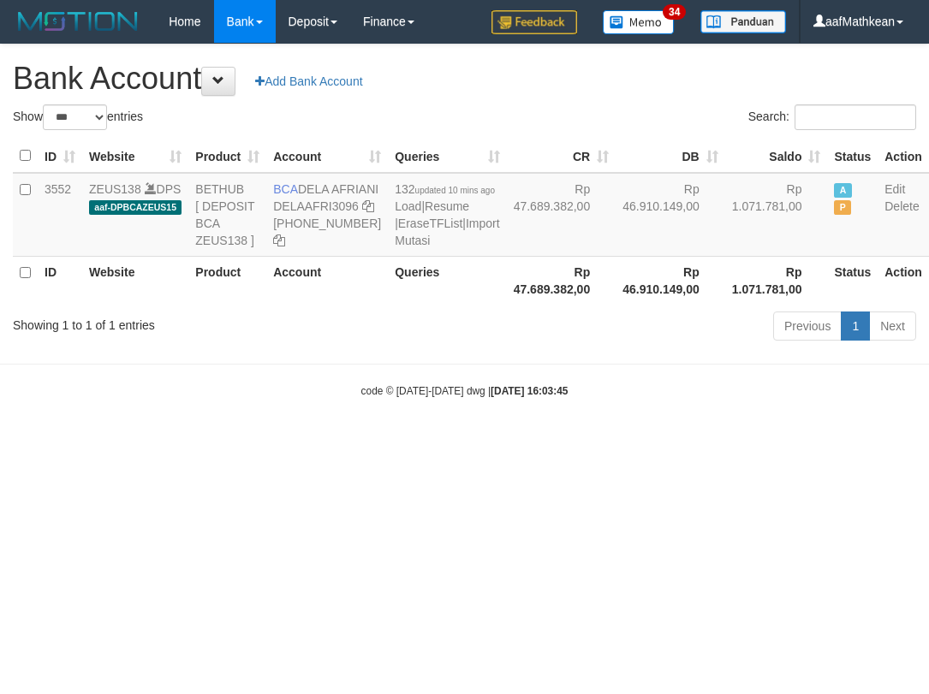
select select "***"
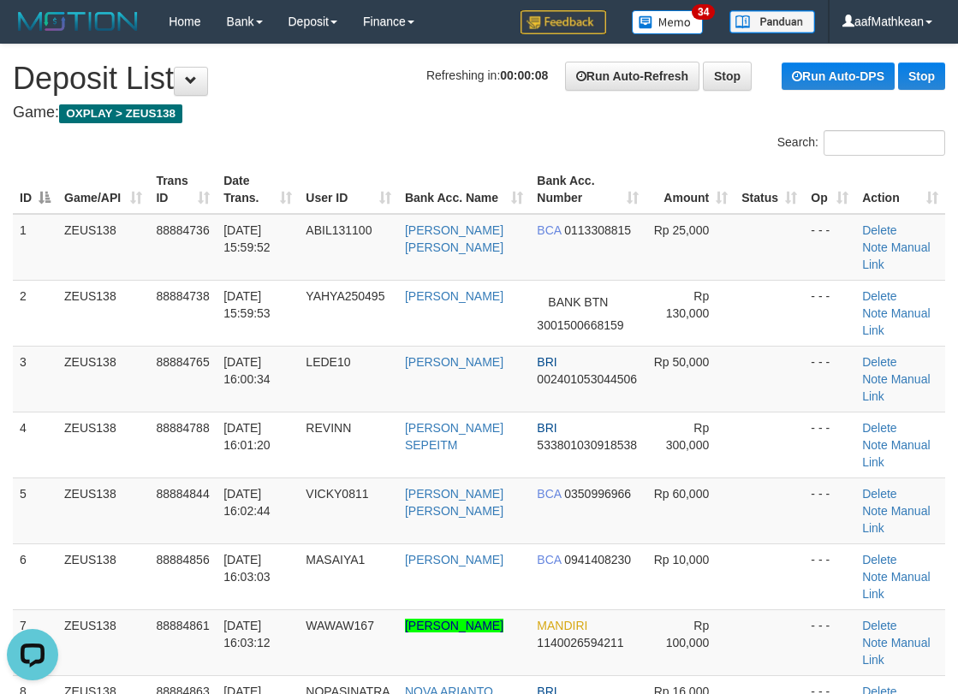
drag, startPoint x: 285, startPoint y: 146, endPoint x: 2, endPoint y: 260, distance: 305.7
click at [264, 153] on div "Search:" at bounding box center [479, 145] width 958 height 30
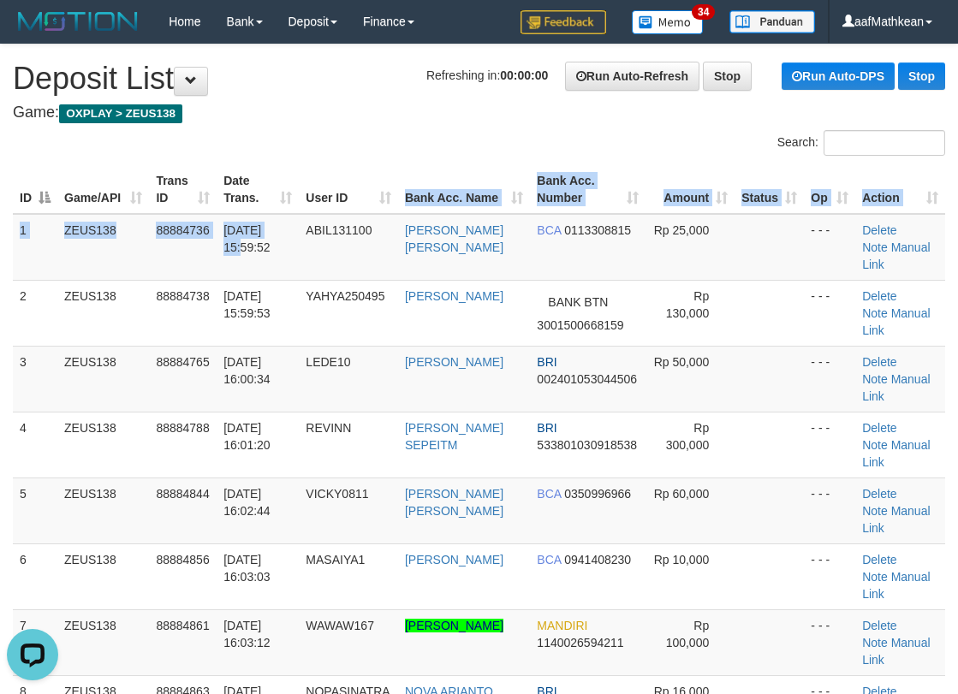
drag, startPoint x: 375, startPoint y: 187, endPoint x: 7, endPoint y: 237, distance: 371.5
click at [356, 183] on table "ID Game/API Trans ID Date Trans. User ID Bank Acc. Name Bank Acc. Number Amount…" at bounding box center [479, 477] width 932 height 625
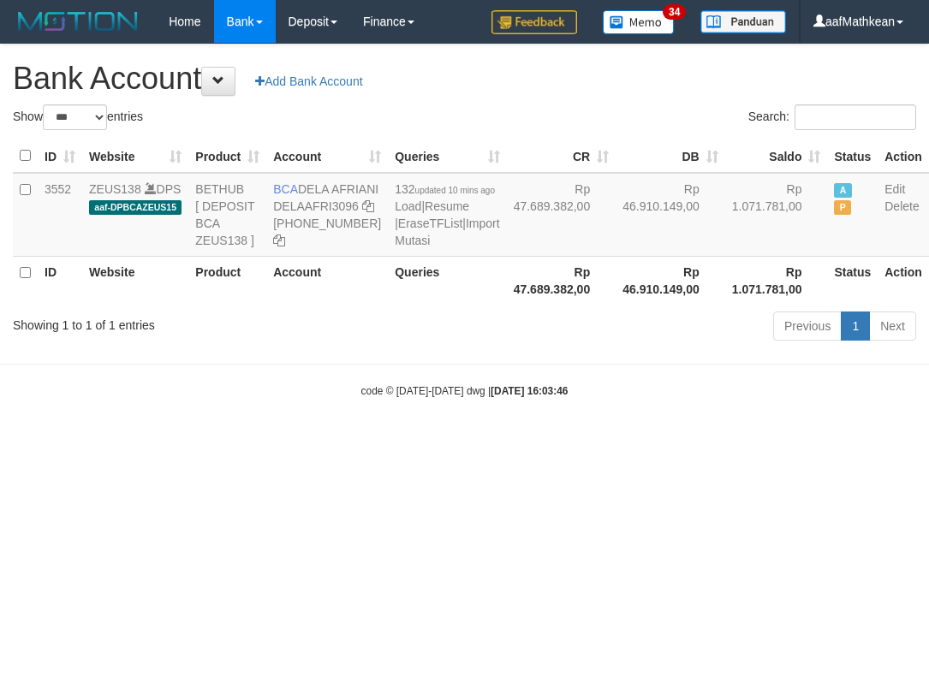
select select "***"
click at [465, 442] on body "Toggle navigation Home Bank Account List Load By Website Group [OXPLAY] ZEUS138…" at bounding box center [464, 221] width 929 height 442
select select "***"
click at [627, 442] on body "Toggle navigation Home Bank Account List Load By Website Group [OXPLAY] ZEUS138…" at bounding box center [464, 221] width 929 height 442
drag, startPoint x: 626, startPoint y: 498, endPoint x: 606, endPoint y: 506, distance: 21.1
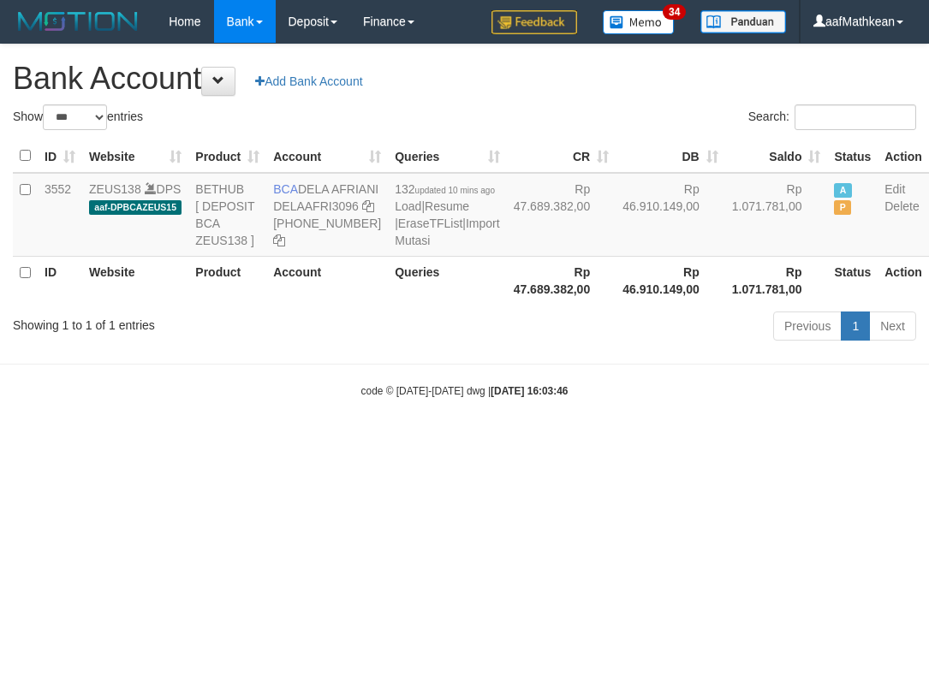
click at [624, 442] on html "Toggle navigation Home Bank Account List Load By Website Group [OXPLAY] ZEUS138…" at bounding box center [464, 221] width 929 height 442
click at [602, 442] on html "Toggle navigation Home Bank Account List Load By Website Group [OXPLAY] ZEUS138…" at bounding box center [464, 221] width 929 height 442
select select "***"
click at [592, 442] on html "Toggle navigation Home Bank Account List Load By Website Group [OXPLAY] ZEUS138…" at bounding box center [464, 221] width 929 height 442
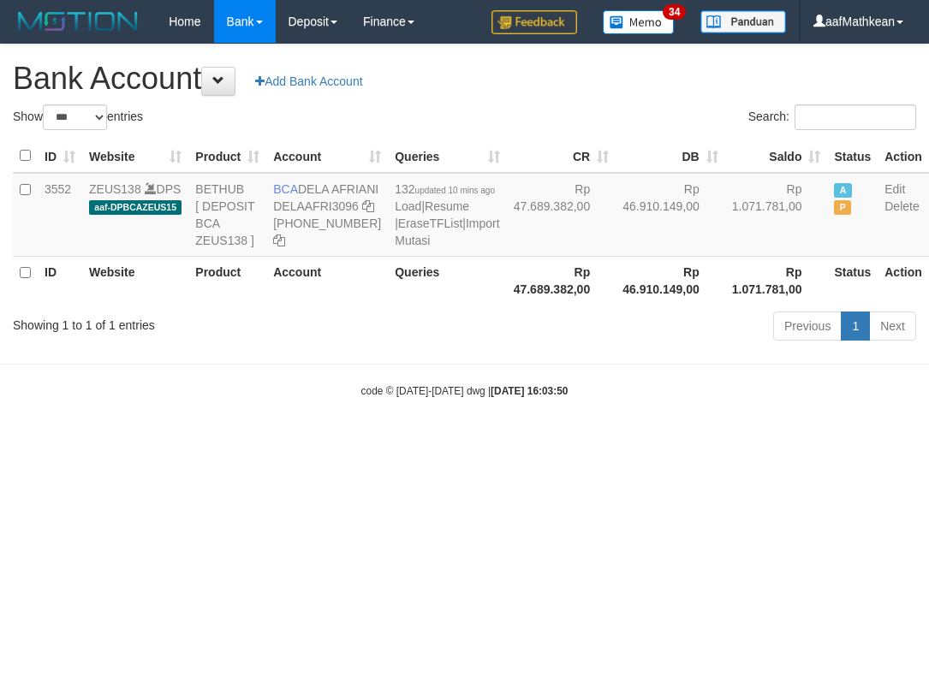
select select "***"
click at [566, 399] on div "code © [DATE]-[DATE] dwg | [DATE] 16:03:50" at bounding box center [464, 390] width 929 height 17
drag, startPoint x: 550, startPoint y: 460, endPoint x: 320, endPoint y: 113, distance: 416.2
click at [468, 313] on body "Toggle navigation Home Bank Account List Load By Website Group [OXPLAY] ZEUS138…" at bounding box center [464, 221] width 929 height 442
select select "***"
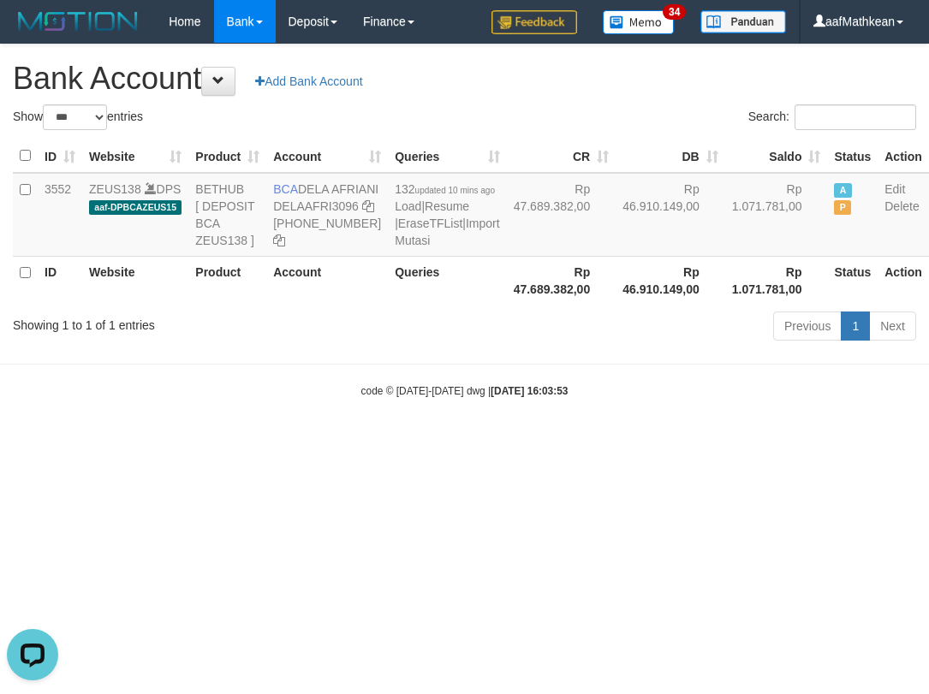
drag, startPoint x: 560, startPoint y: 452, endPoint x: 572, endPoint y: 463, distance: 16.4
click at [582, 442] on body "Toggle navigation Home Bank Account List Load By Website Group [OXPLAY] ZEUS138…" at bounding box center [464, 221] width 929 height 442
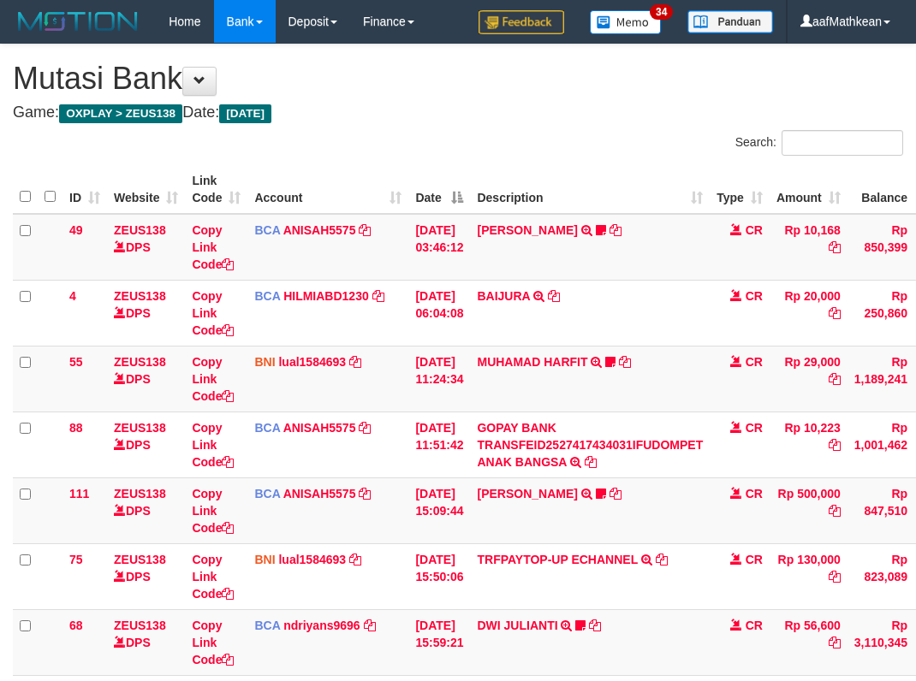
scroll to position [196, 57]
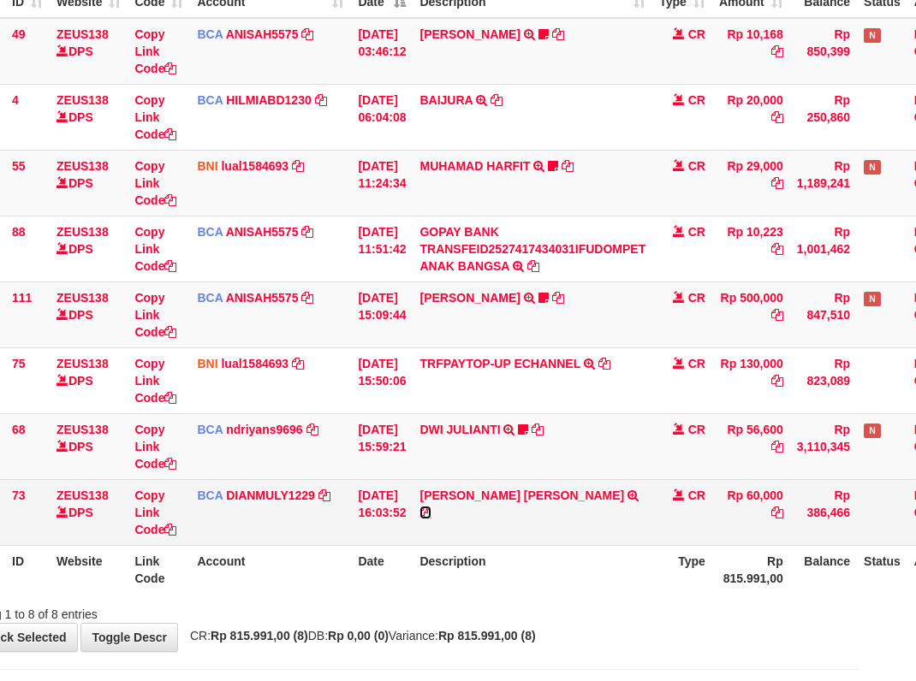
click at [431, 507] on icon at bounding box center [425, 513] width 12 height 12
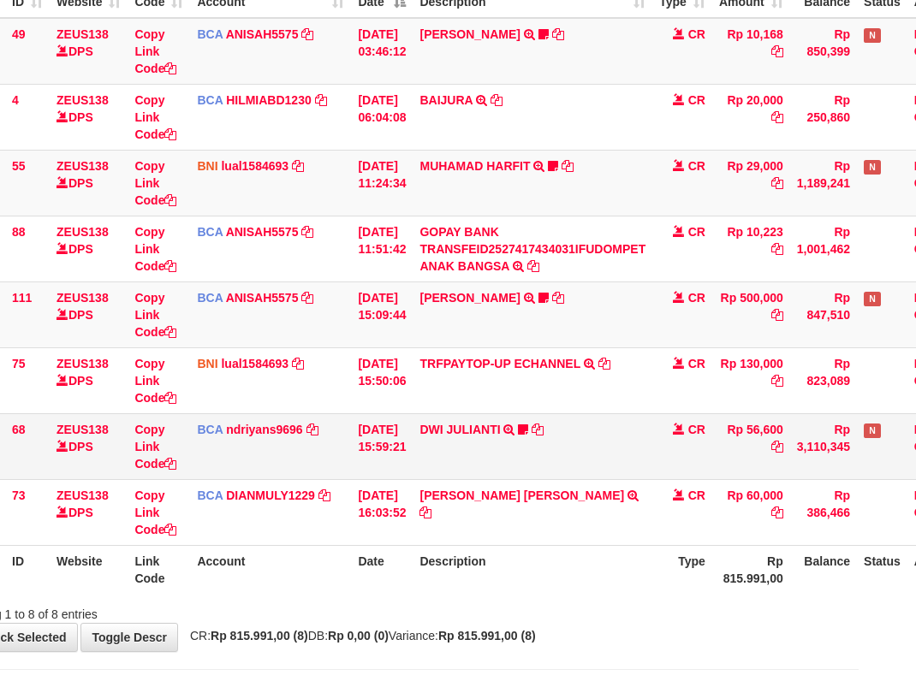
click at [455, 449] on tr "68 ZEUS138 DPS Copy Link Code BCA ndriyans9696 DPS ANDRIYANSYAH mutasi_20251001…" at bounding box center [465, 446] width 1021 height 66
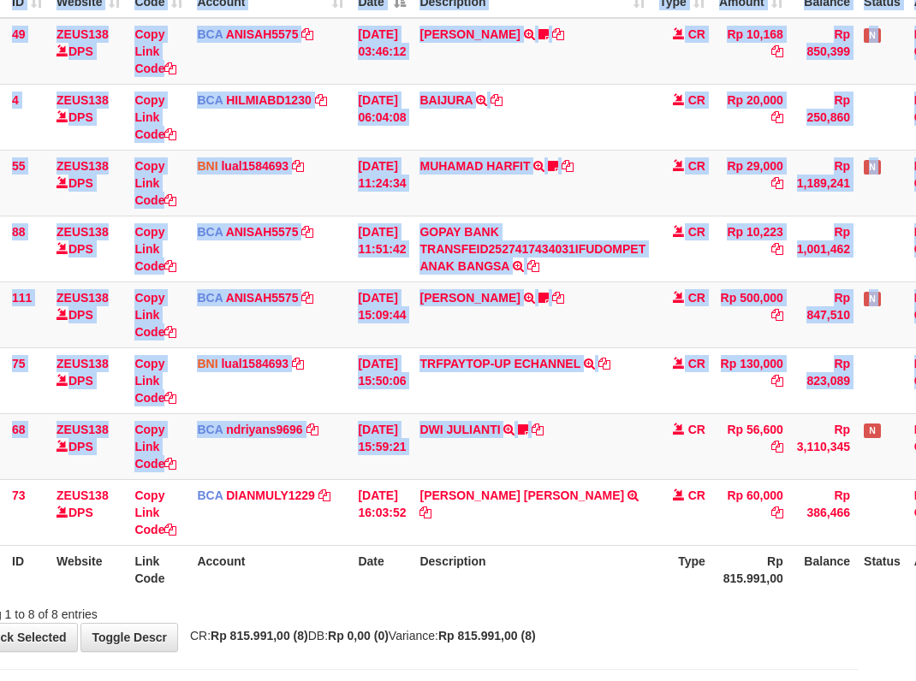
click at [859, 458] on html "Toggle navigation Home Bank Account List Load By Website Group [OXPLAY] ZEUS138…" at bounding box center [401, 275] width 916 height 943
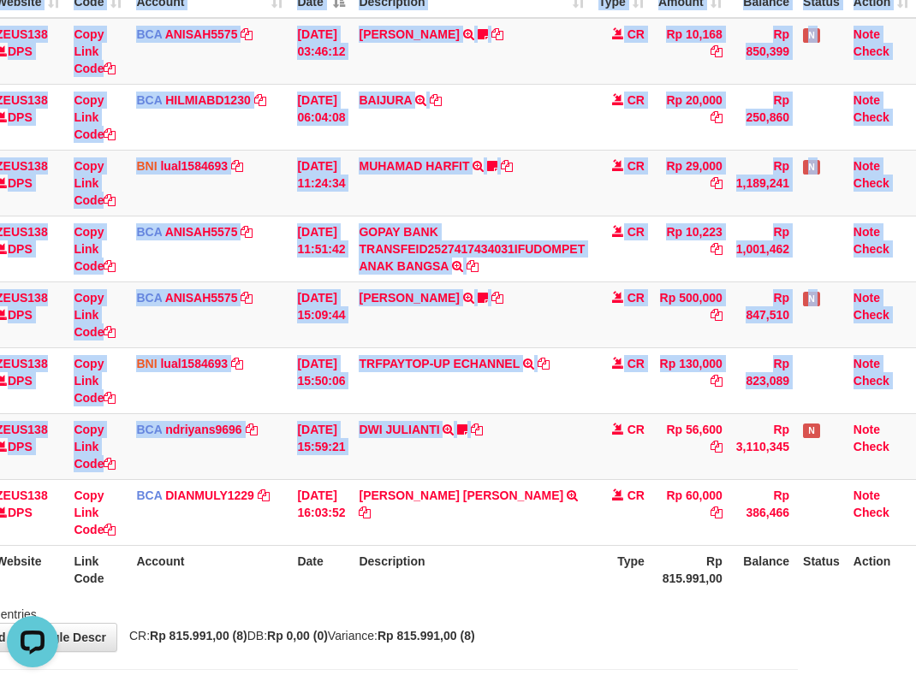
scroll to position [0, 0]
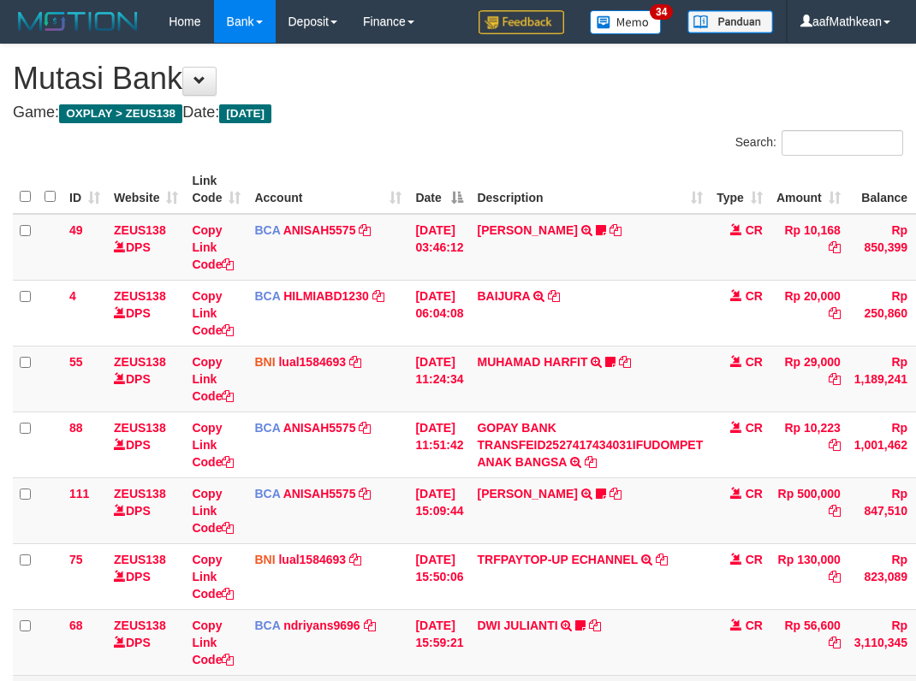
scroll to position [170, 123]
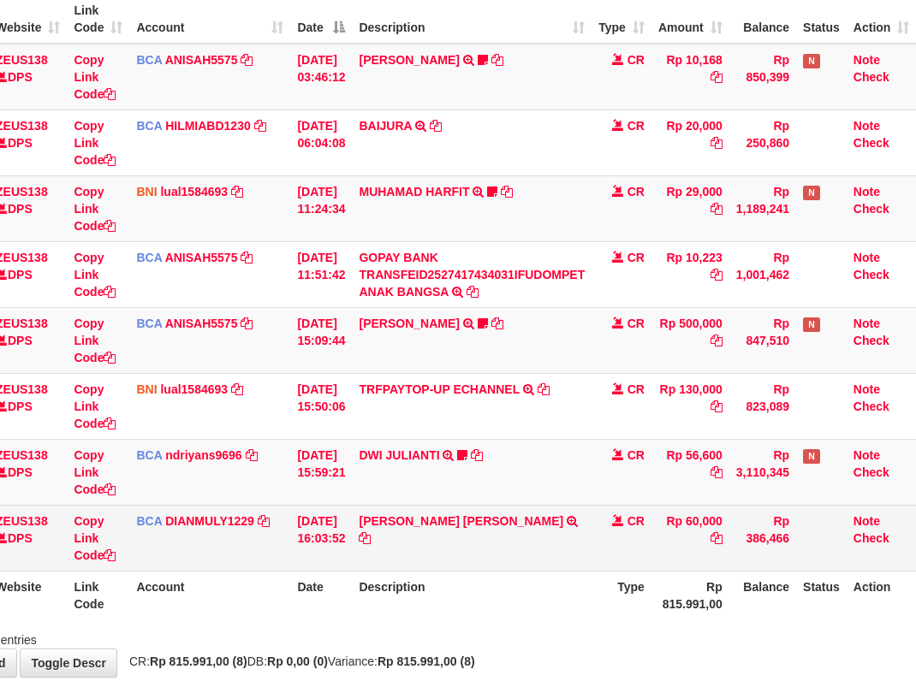
click at [663, 501] on td "Rp 56,600" at bounding box center [690, 472] width 78 height 66
click at [673, 511] on td "Rp 60,000" at bounding box center [690, 538] width 78 height 66
drag, startPoint x: 657, startPoint y: 520, endPoint x: 648, endPoint y: 523, distance: 8.9
click at [656, 522] on tr "73 ZEUS138 DPS Copy Link Code BCA DIANMULY1229 DPS DIAN MULYADI mutasi_20251001…" at bounding box center [405, 538] width 1021 height 66
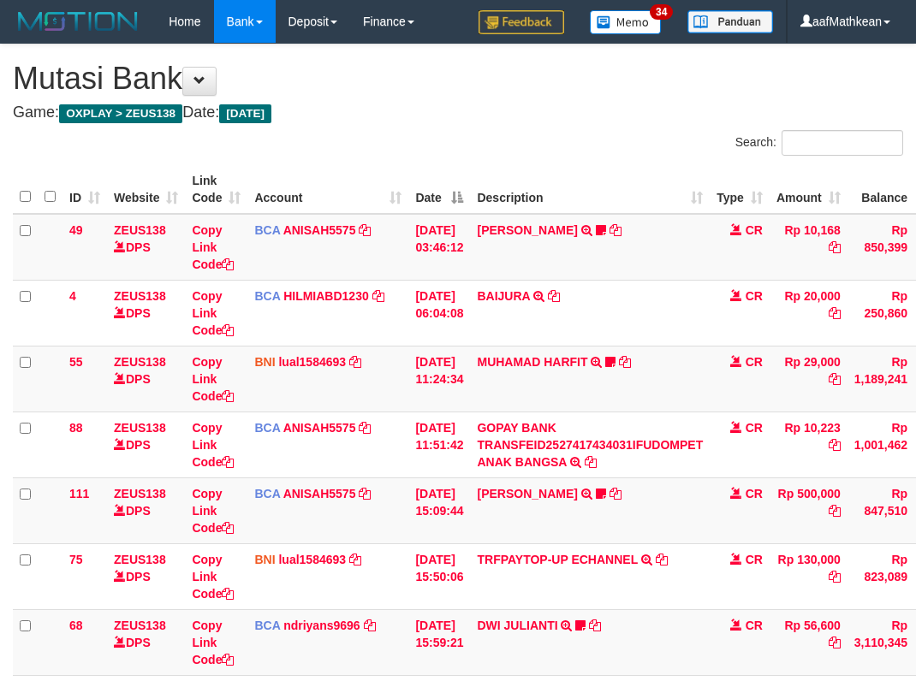
scroll to position [145, 116]
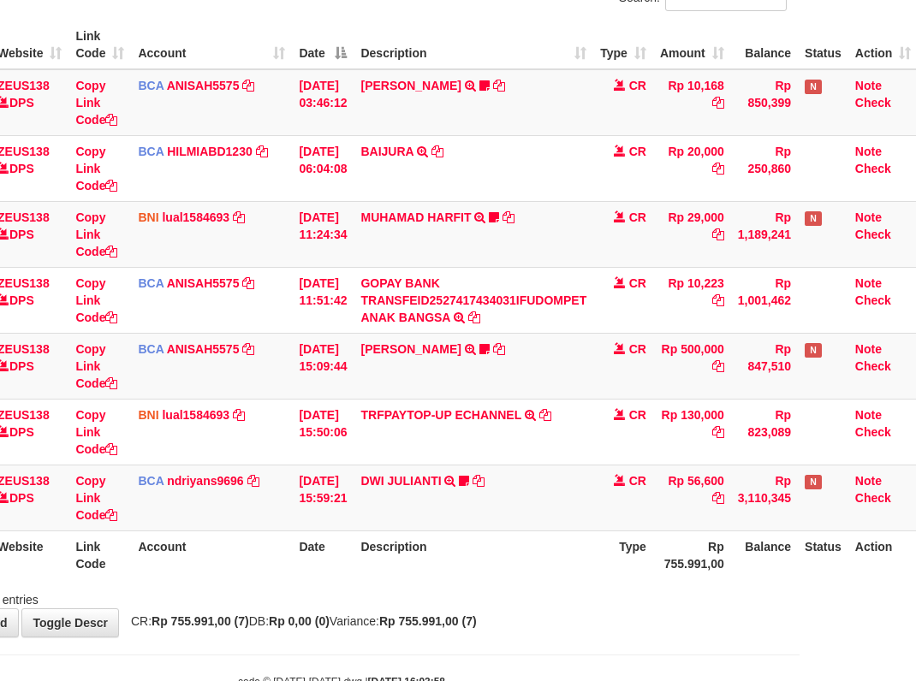
click at [571, 523] on td "DWI JULIANTI TRSF E-BANKING CR 0110/FTSCY/WS95051 56600.002025100143361989 TRFD…" at bounding box center [474, 498] width 240 height 66
click at [560, 516] on td "DWI JULIANTI TRSF E-BANKING CR 0110/FTSCY/WS95051 56600.002025100143361989 TRFD…" at bounding box center [474, 498] width 240 height 66
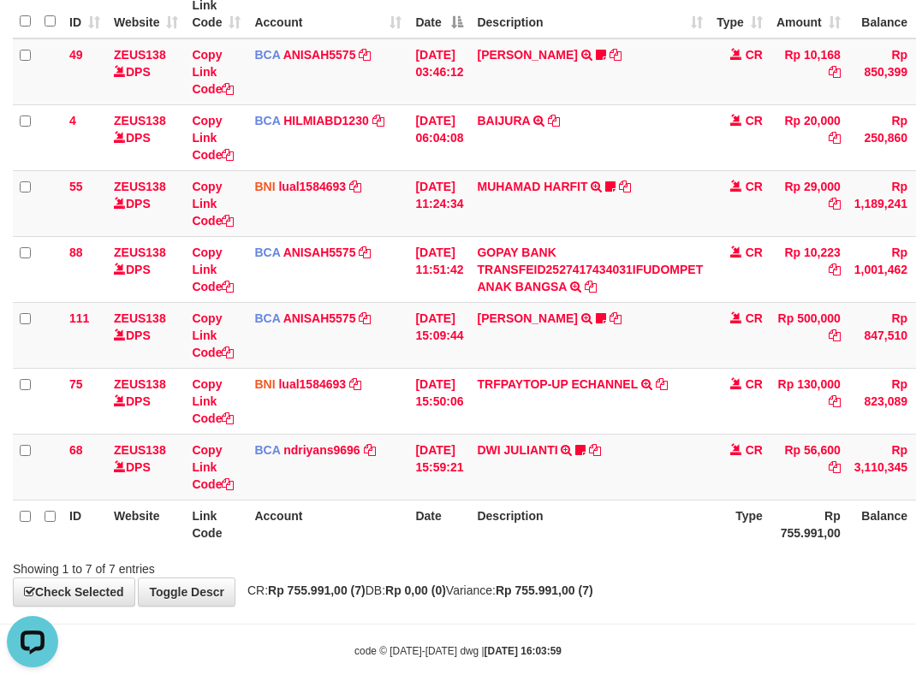
click at [556, 556] on div "Showing 1 to 7 of 7 entries" at bounding box center [458, 566] width 916 height 24
drag, startPoint x: 593, startPoint y: 575, endPoint x: 605, endPoint y: 597, distance: 24.5
click at [604, 601] on div "**********" at bounding box center [458, 237] width 916 height 737
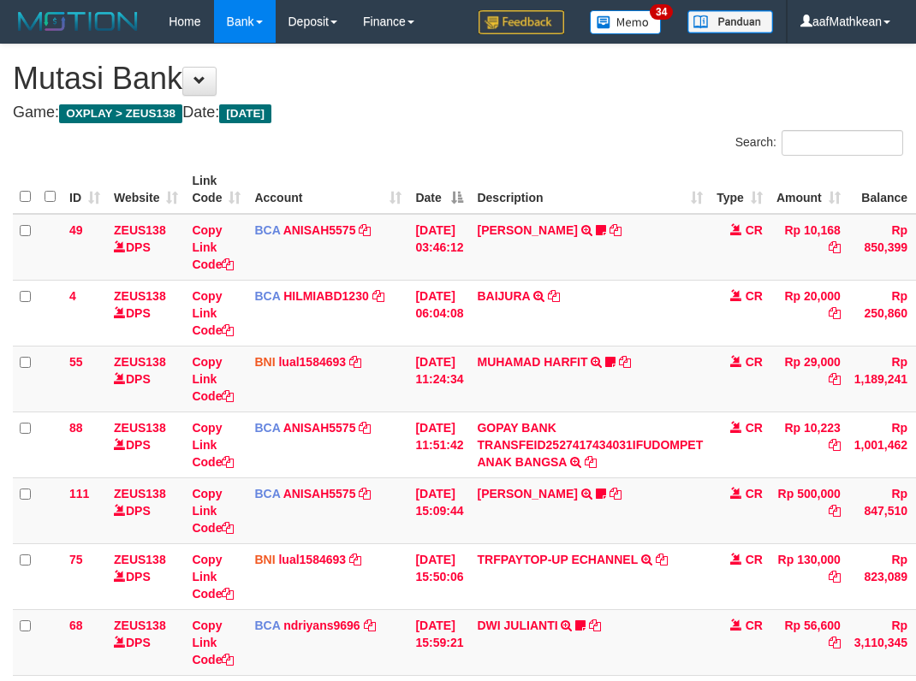
scroll to position [115, 0]
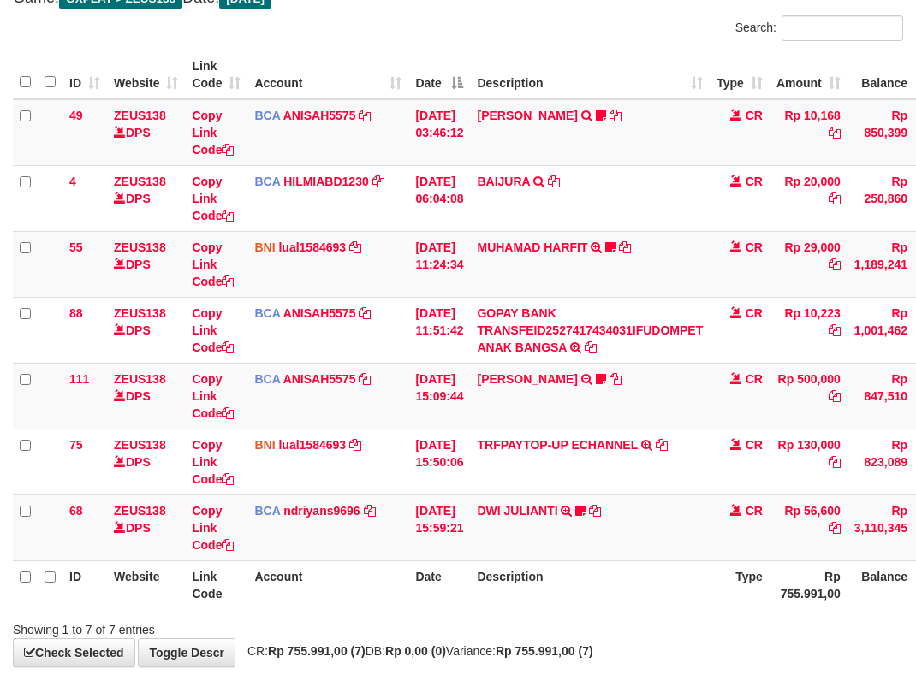
click at [765, 565] on tr "ID Website Link Code Account Date Description Type Rp 755.991,00 Balance Status…" at bounding box center [523, 585] width 1021 height 49
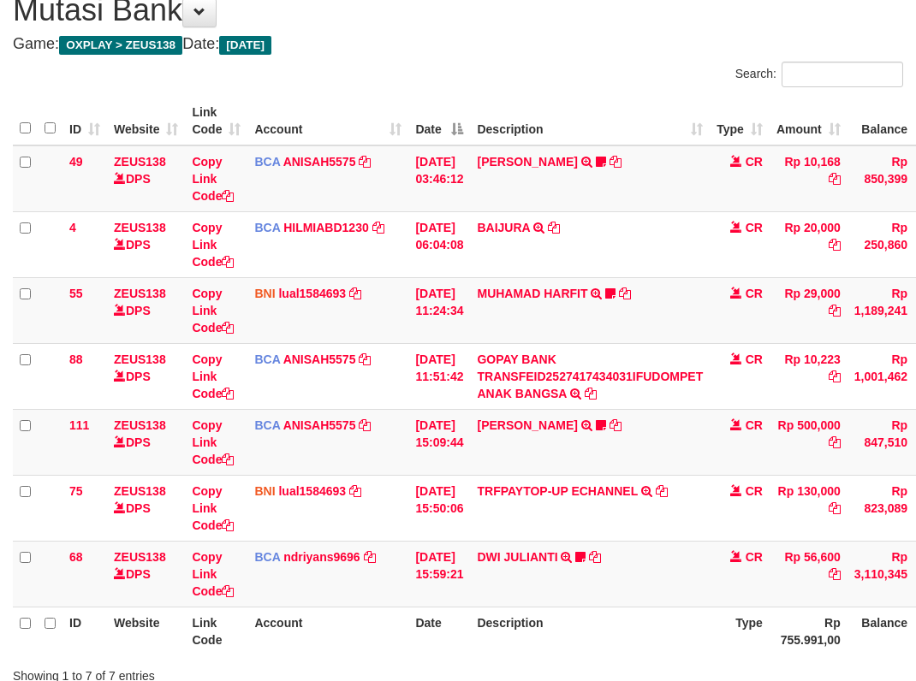
scroll to position [115, 0]
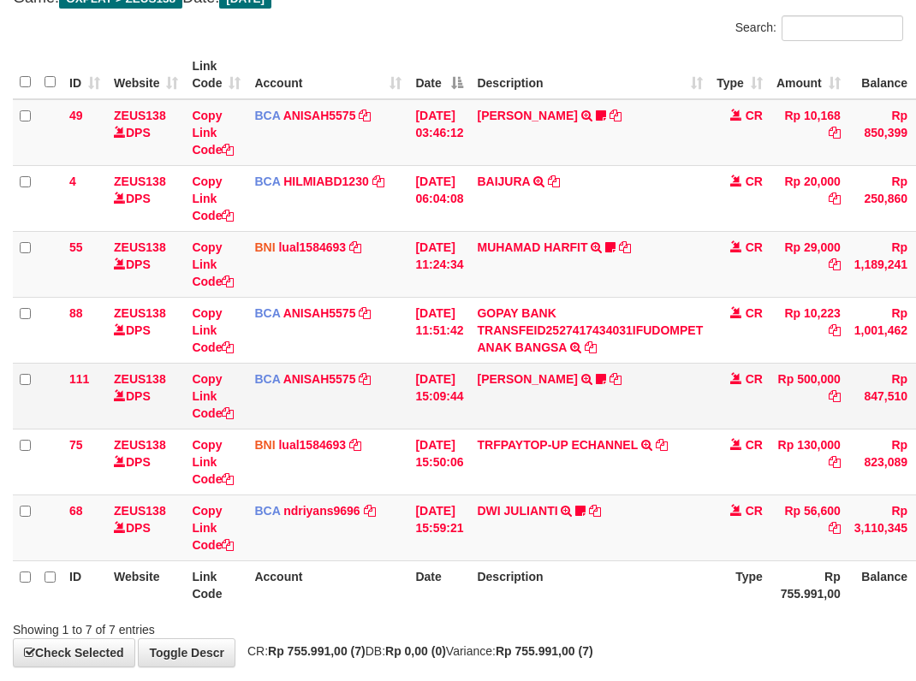
click at [679, 410] on td "KAREN ADELIN MARTH TRSF E-BANKING CR 0110/FTSCY/WS95031 500000.00KAREN ADELIN M…" at bounding box center [590, 396] width 240 height 66
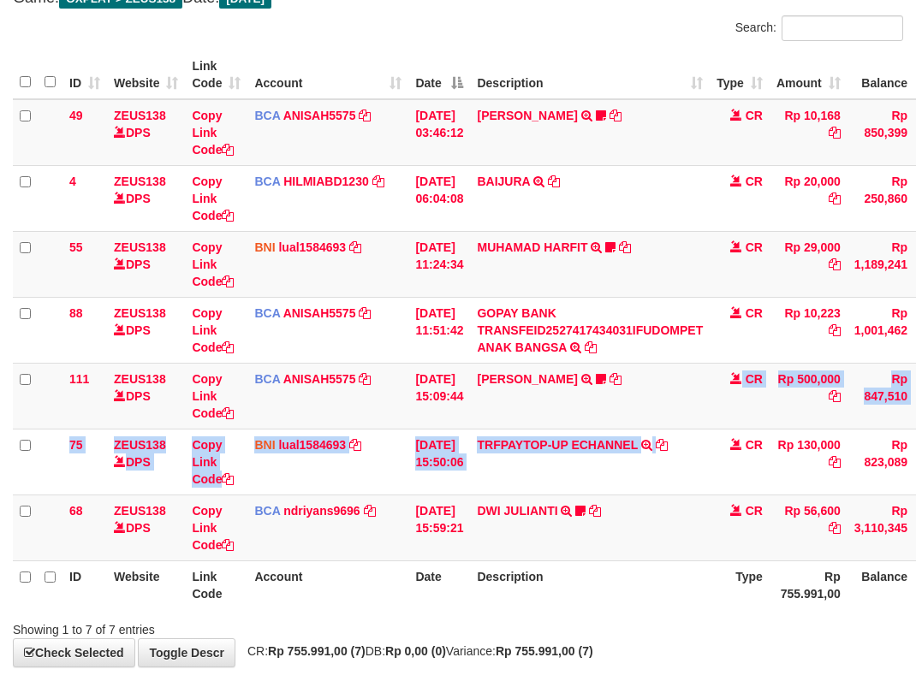
drag, startPoint x: 679, startPoint y: 431, endPoint x: 1192, endPoint y: 442, distance: 513.7
click at [915, 442] on html "Toggle navigation Home Bank Account List Load By Website Group [OXPLAY] ZEUS138…" at bounding box center [458, 323] width 916 height 877
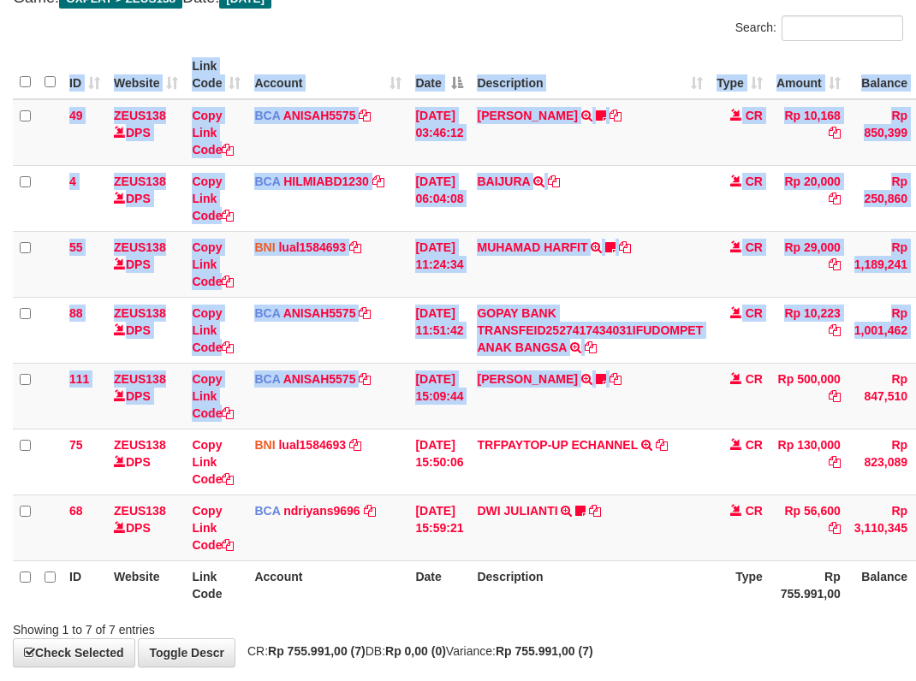
scroll to position [115, 130]
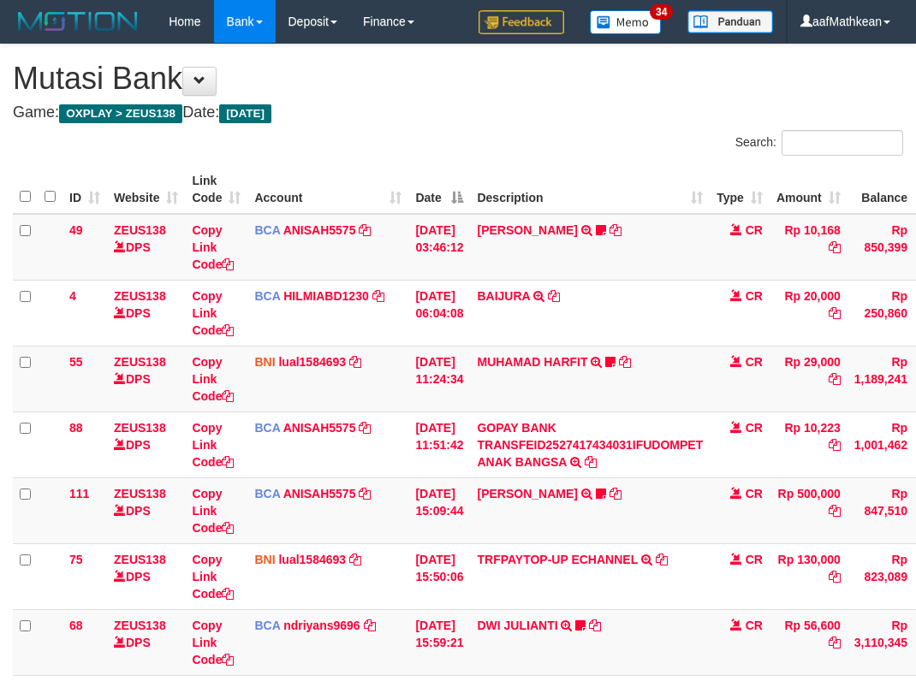
scroll to position [112, 123]
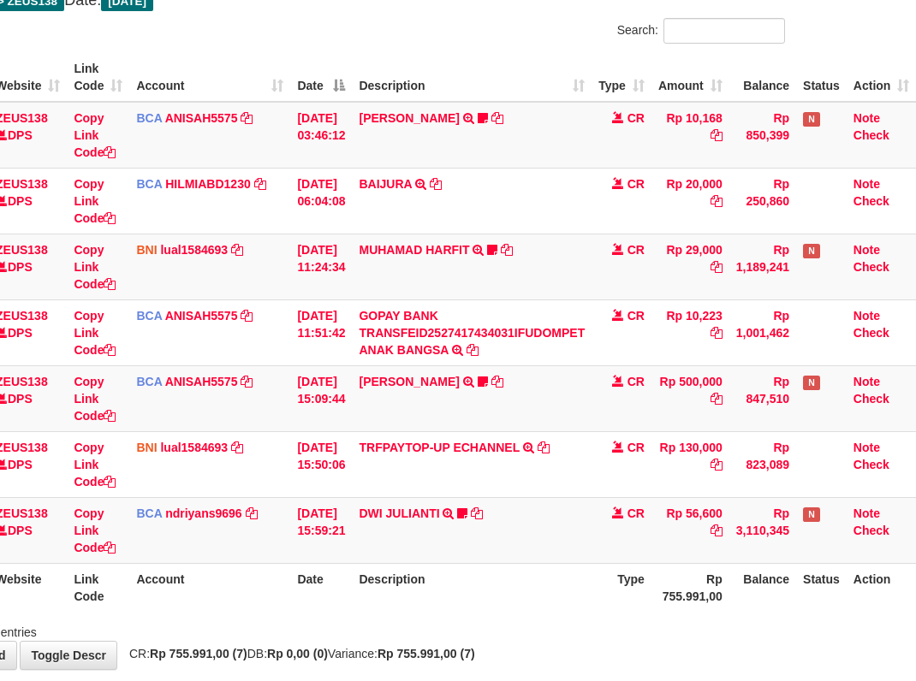
click at [856, 342] on tr "88 ZEUS138 DPS Copy Link Code BCA ANISAH5575 DPS ANISAH mutasi_20251001_3827 | …" at bounding box center [405, 333] width 1021 height 66
click at [597, 595] on tr "ID Website Link Code Account Date Description Type Rp 755.991,00 Balance Status…" at bounding box center [405, 587] width 1021 height 49
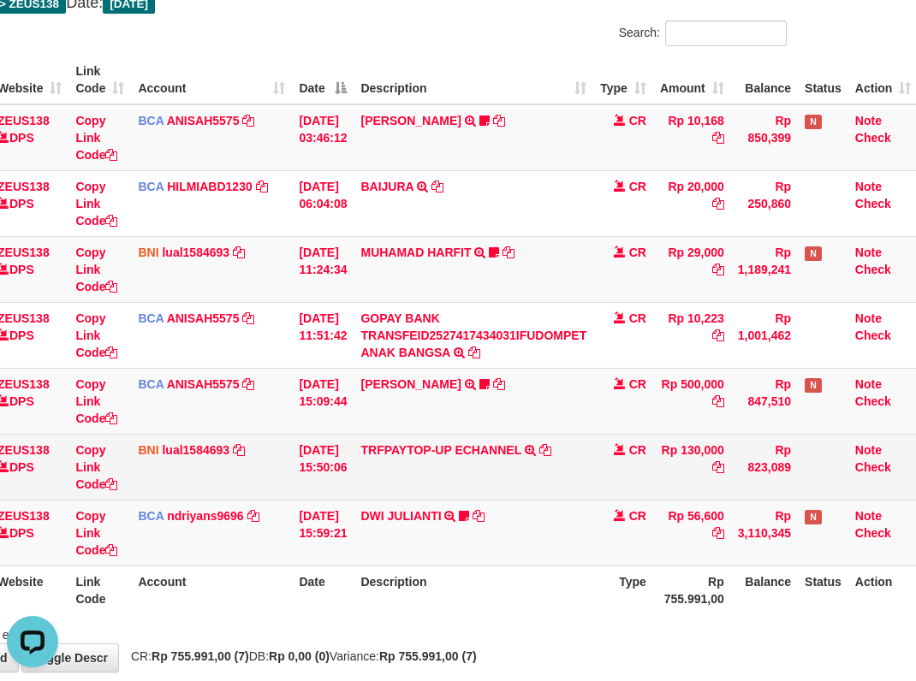
click at [529, 397] on table "ID Website Link Code Account Date Description Type Amount Balance Status Action…" at bounding box center [406, 335] width 1021 height 559
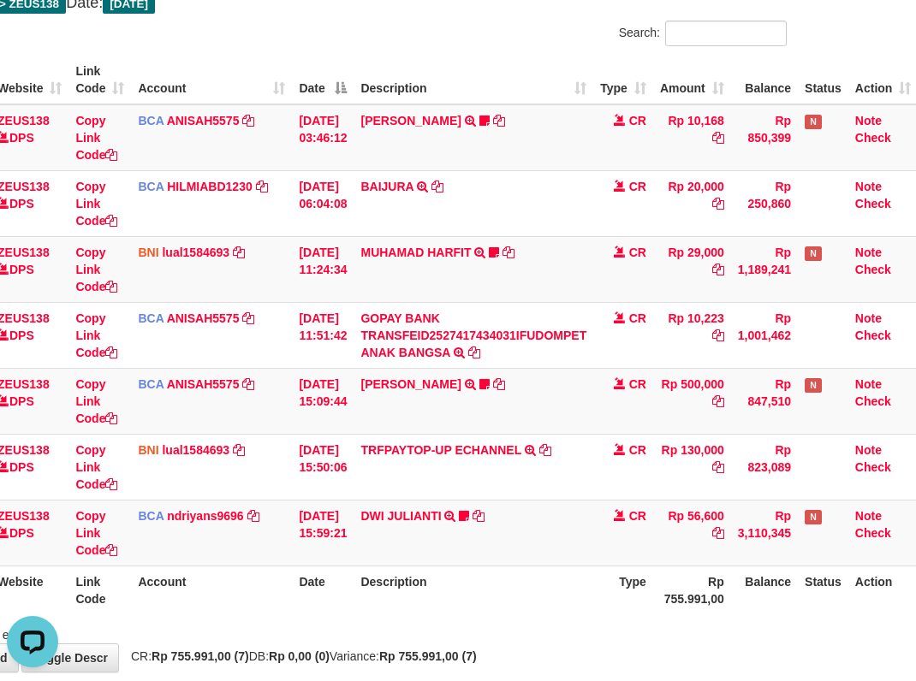
click at [586, 569] on table "ID Website Link Code Account Date Description Type Amount Balance Status Action…" at bounding box center [406, 335] width 1021 height 559
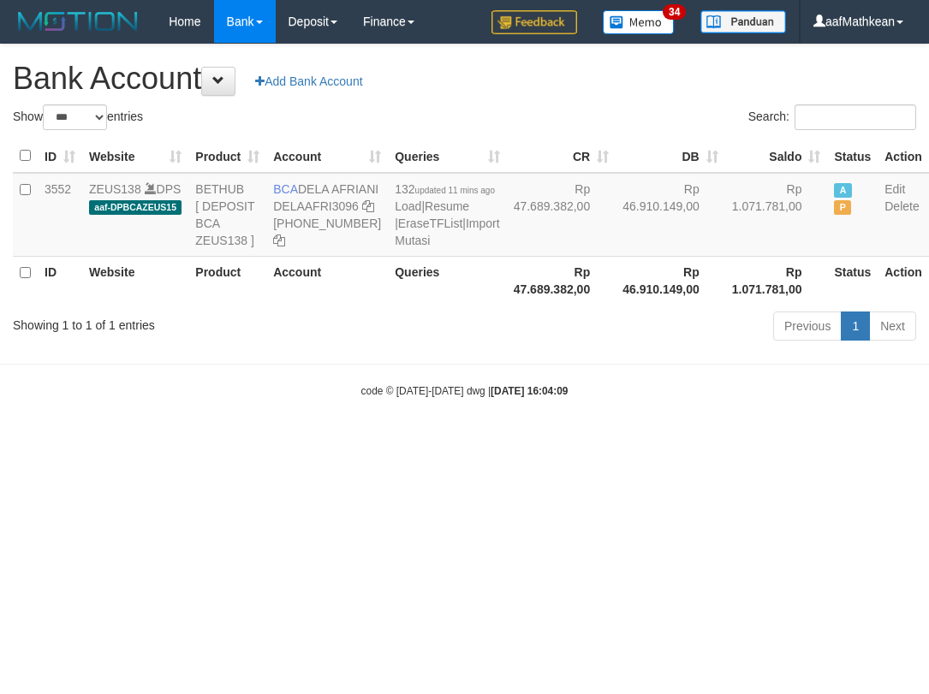
select select "***"
drag, startPoint x: 748, startPoint y: 478, endPoint x: 1328, endPoint y: 440, distance: 581.6
click at [928, 440] on html "Toggle navigation Home Bank Account List Load By Website Group [OXPLAY] ZEUS138…" at bounding box center [464, 221] width 929 height 442
select select "***"
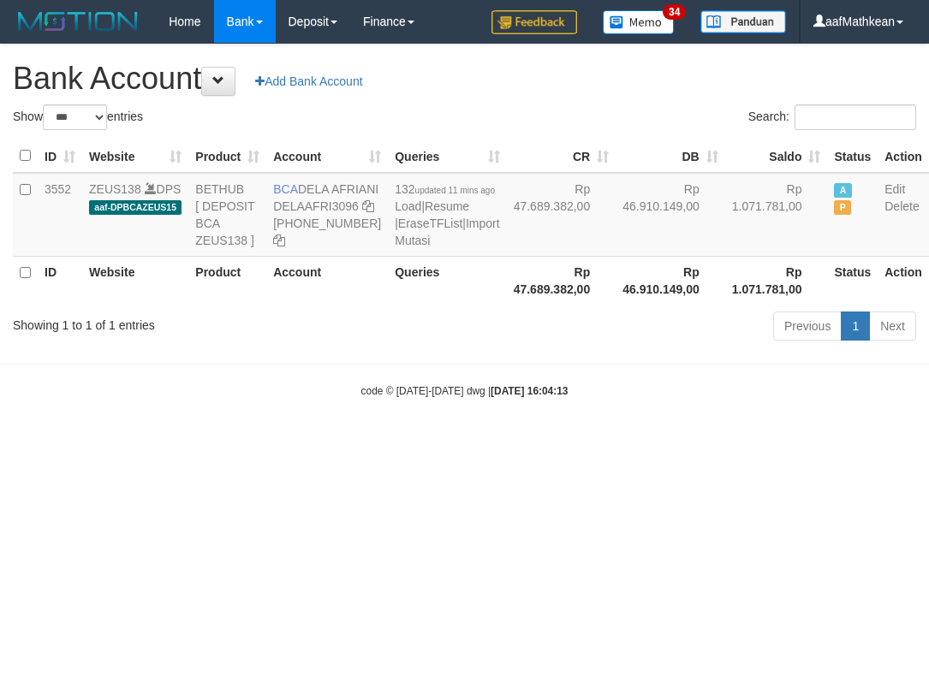
click at [376, 442] on html "Toggle navigation Home Bank Account List Load By Website Group [OXPLAY] ZEUS138…" at bounding box center [464, 221] width 929 height 442
drag, startPoint x: 431, startPoint y: 541, endPoint x: 921, endPoint y: 603, distance: 493.5
click at [588, 442] on html "Toggle navigation Home Bank Account List Load By Website Group [OXPLAY] ZEUS138…" at bounding box center [464, 221] width 929 height 442
select select "***"
drag, startPoint x: 384, startPoint y: 589, endPoint x: 1210, endPoint y: 704, distance: 834.1
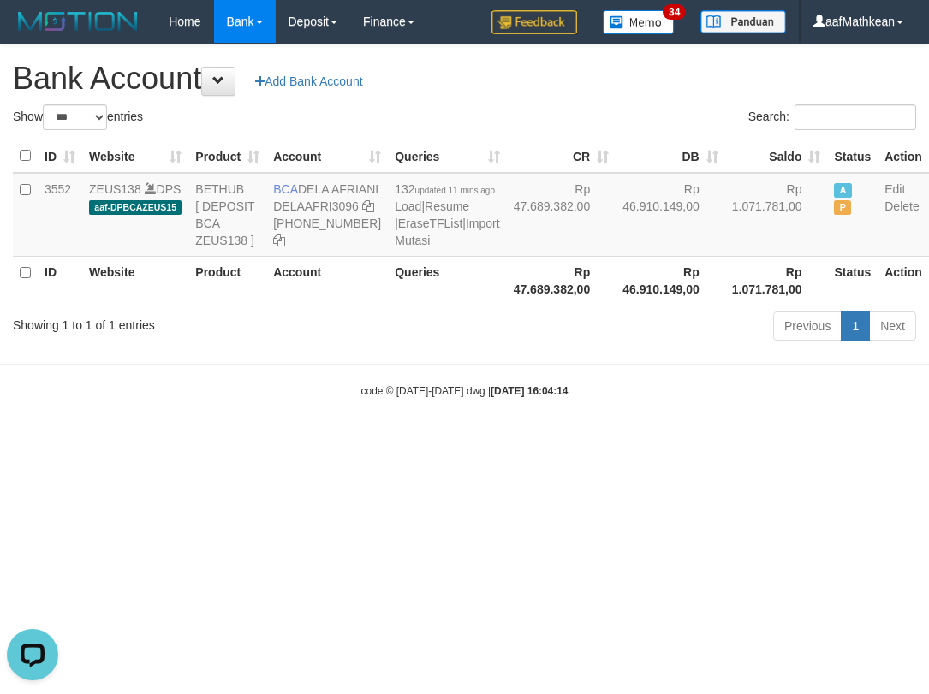
click at [452, 442] on html "Toggle navigation Home Bank Account List Load By Website Group [OXPLAY] ZEUS138…" at bounding box center [464, 221] width 929 height 442
click at [928, 442] on html "Toggle navigation Home Bank Account List Load By Website Group [OXPLAY] ZEUS138…" at bounding box center [464, 221] width 929 height 442
select select "***"
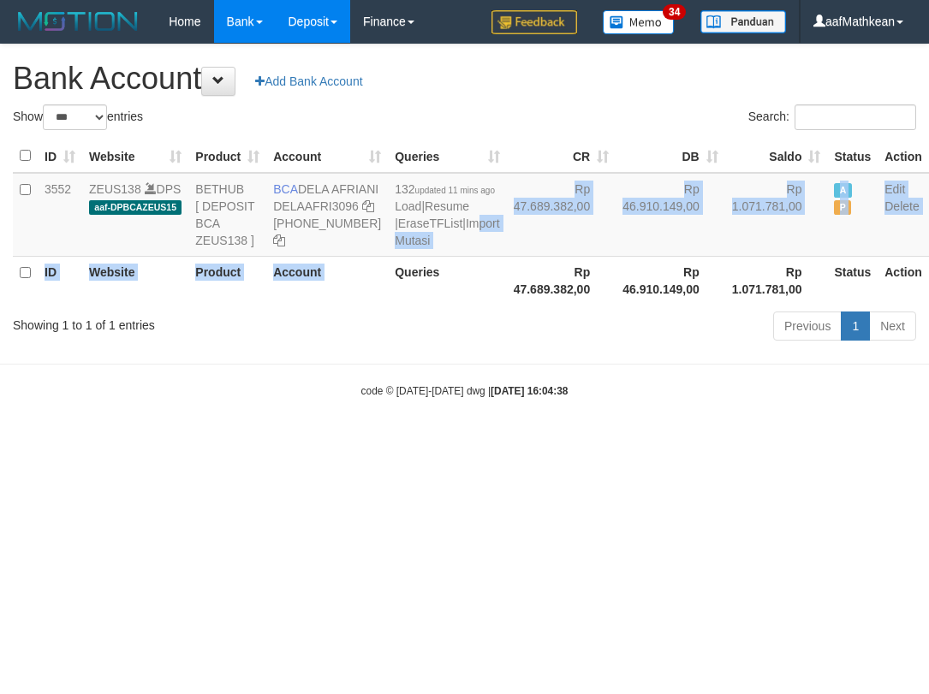
drag, startPoint x: 383, startPoint y: 318, endPoint x: 304, endPoint y: 24, distance: 304.0
click at [388, 256] on table "ID Website Product Account Queries CR [PERSON_NAME] Status Action 3552 ZEUS138 …" at bounding box center [471, 222] width 916 height 165
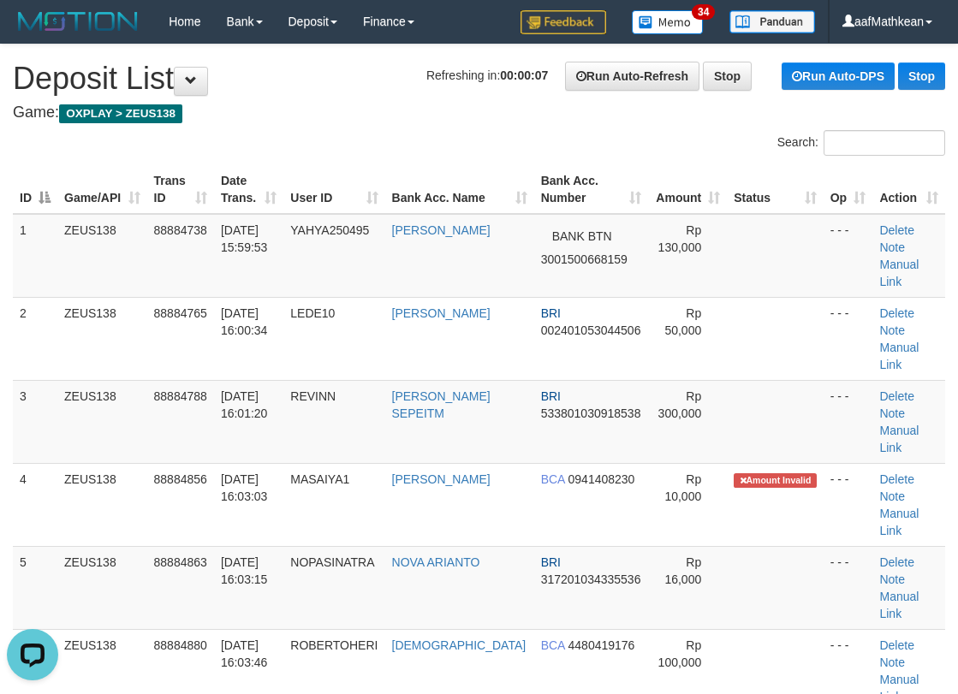
click at [276, 151] on div "Search: ID Game/API Trans ID Date Trans. User ID Bank Acc. Name Bank Acc. Numbe…" at bounding box center [479, 501] width 932 height 743
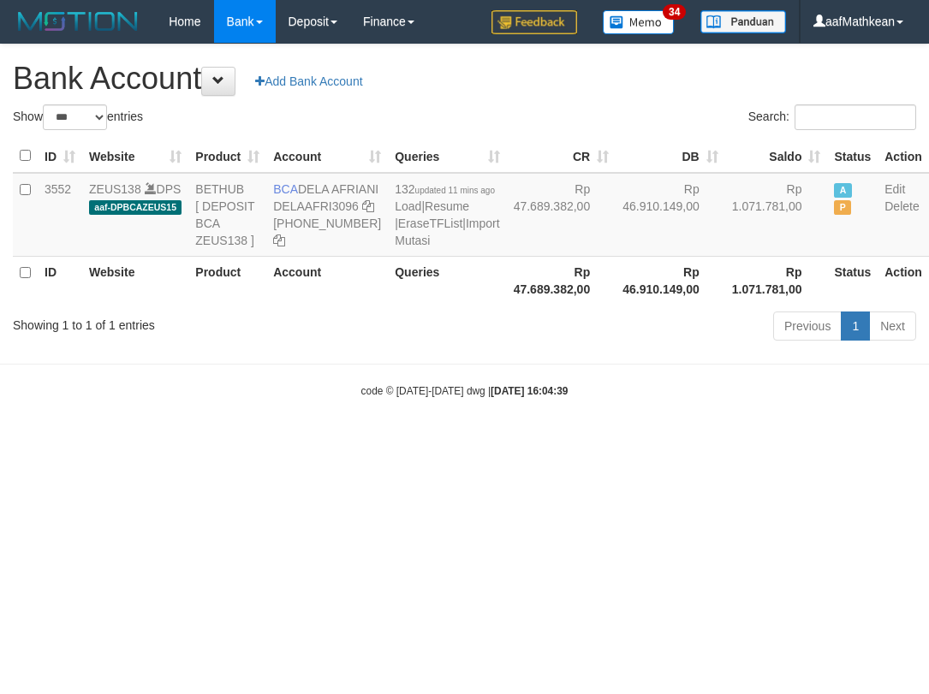
select select "***"
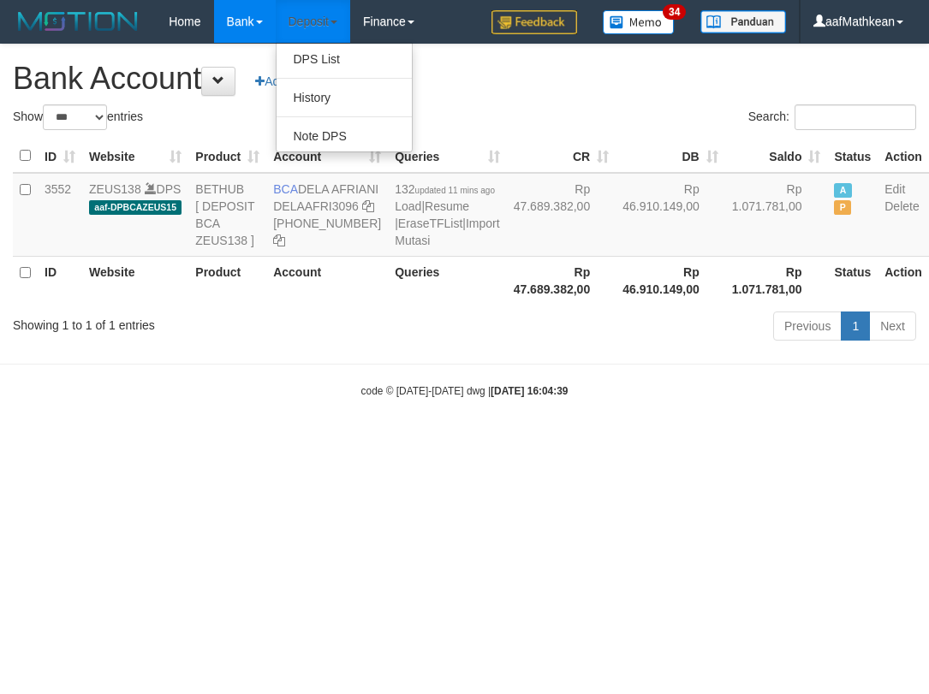
click at [276, 0] on link "Deposit" at bounding box center [313, 21] width 74 height 43
drag, startPoint x: 522, startPoint y: 484, endPoint x: 588, endPoint y: 579, distance: 115.6
click at [587, 442] on html "Toggle navigation Home Bank Account List Load By Website Group [OXPLAY] ZEUS138…" at bounding box center [464, 221] width 929 height 442
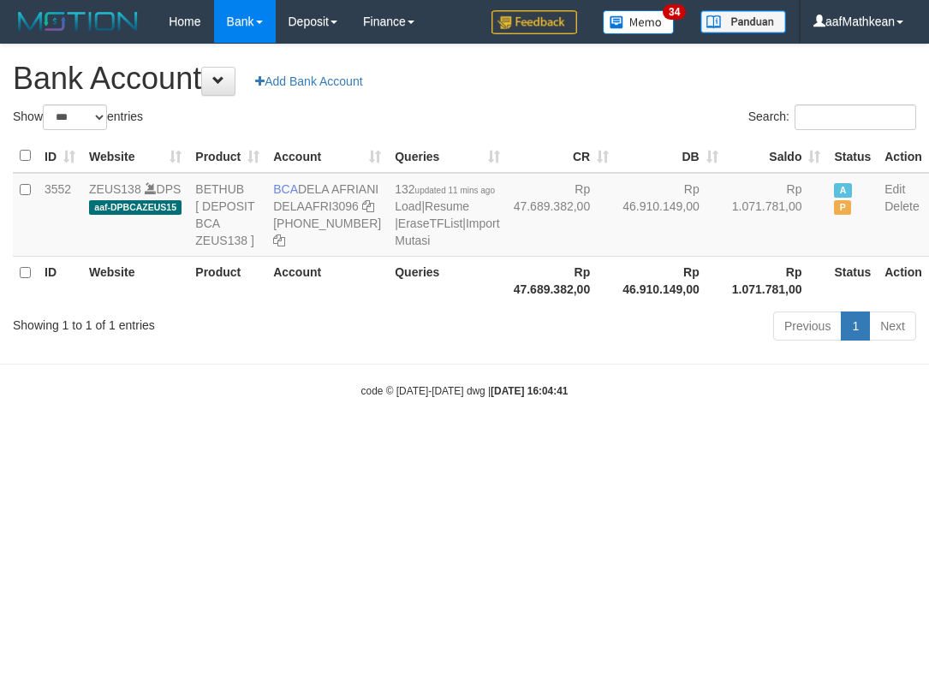
select select "***"
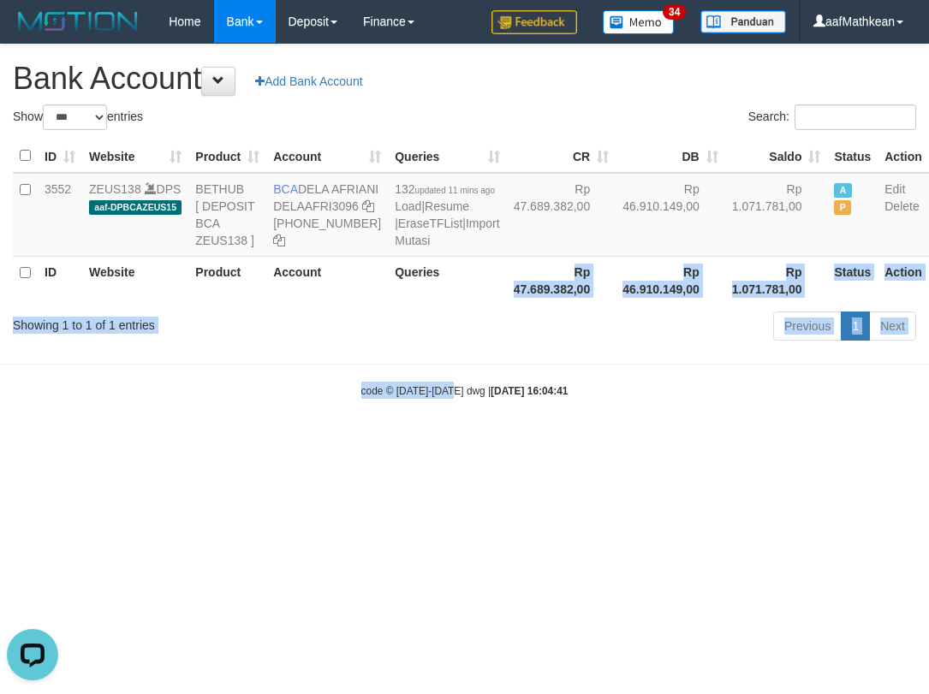
drag, startPoint x: 435, startPoint y: 386, endPoint x: 448, endPoint y: 425, distance: 40.6
click at [449, 425] on body "Toggle navigation Home Bank Account List Load By Website Group [OXPLAY] ZEUS138…" at bounding box center [464, 221] width 929 height 442
click at [511, 442] on html "Toggle navigation Home Bank Account List Load By Website Group [OXPLAY] ZEUS138…" at bounding box center [464, 221] width 929 height 442
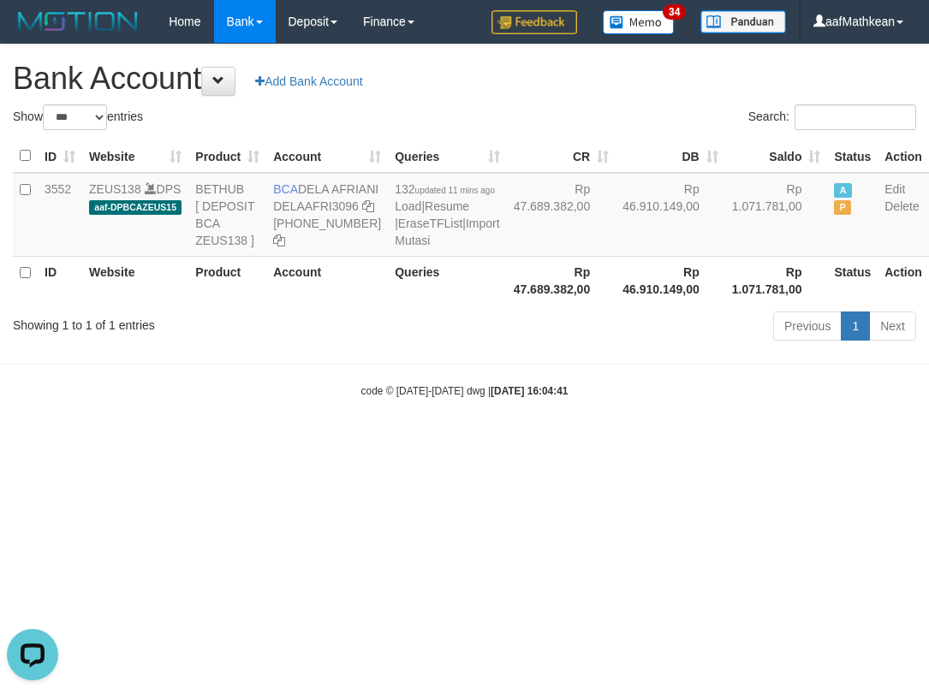
click at [885, 442] on html "Toggle navigation Home Bank Account List Load By Website Group [OXPLAY] ZEUS138…" at bounding box center [464, 221] width 929 height 442
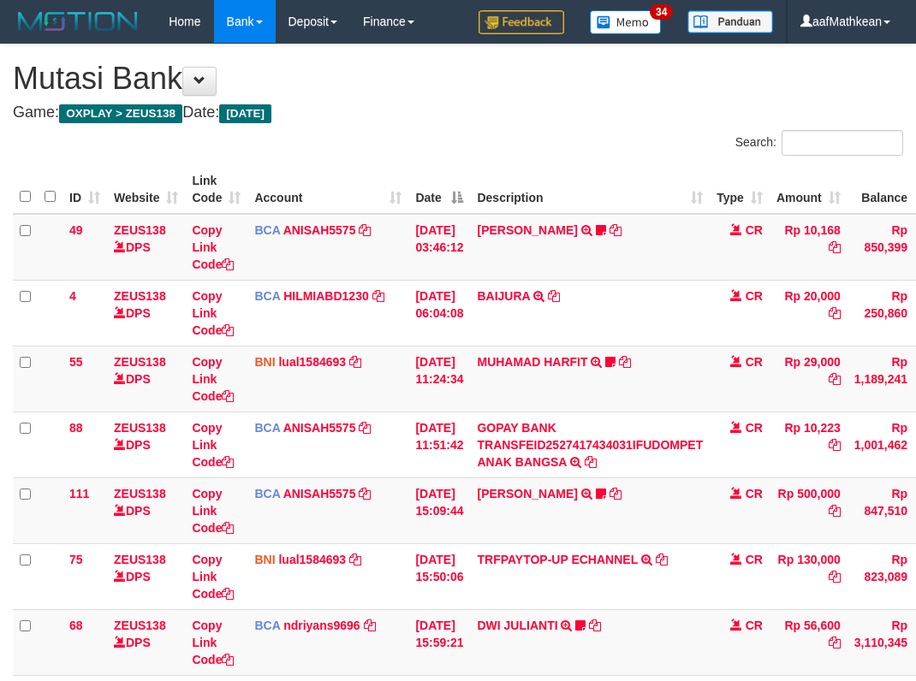
scroll to position [107, 110]
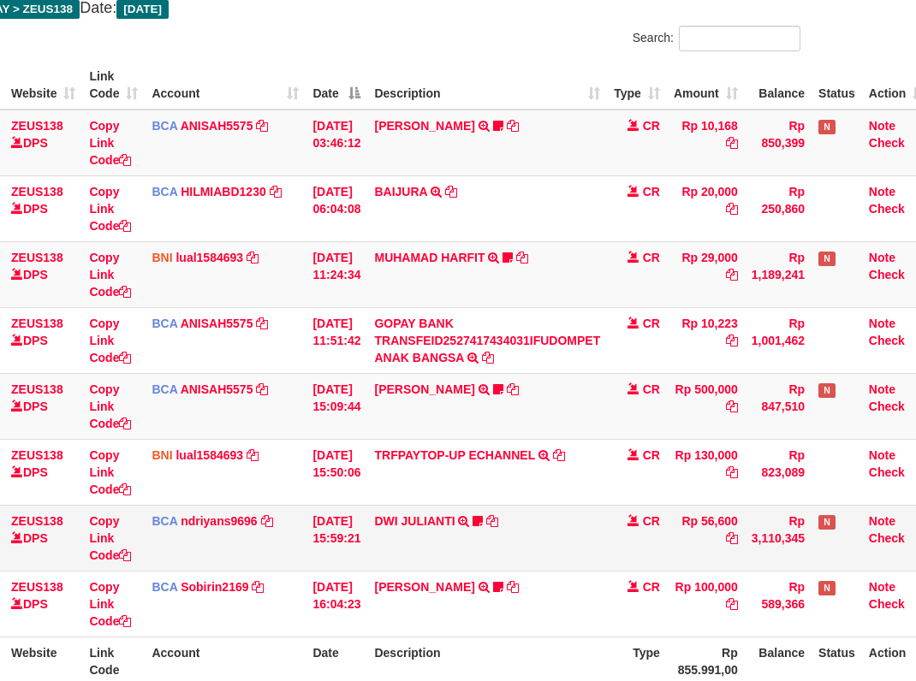
drag, startPoint x: 494, startPoint y: 563, endPoint x: 593, endPoint y: 561, distance: 99.3
click at [509, 563] on td "DWI JULIANTI TRSF E-BANKING CR 0110/FTSCY/WS95051 56600.002025100143361989 TRFD…" at bounding box center [487, 538] width 240 height 66
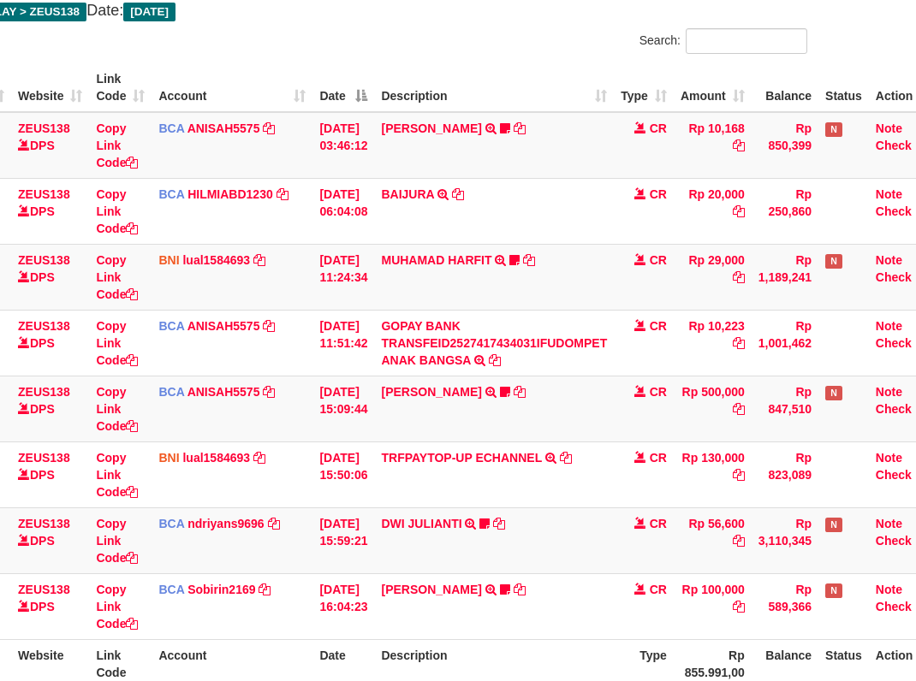
click at [566, 657] on th "Description" at bounding box center [494, 663] width 240 height 49
drag, startPoint x: 569, startPoint y: 653, endPoint x: 575, endPoint y: 638, distance: 16.5
click at [571, 647] on th "Description" at bounding box center [494, 663] width 240 height 49
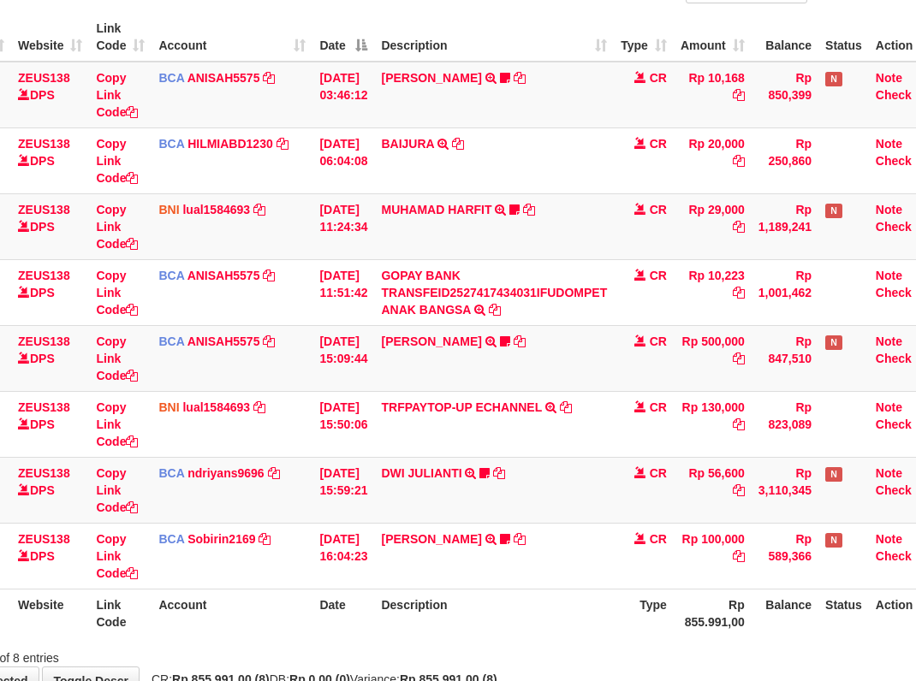
scroll to position [262, 96]
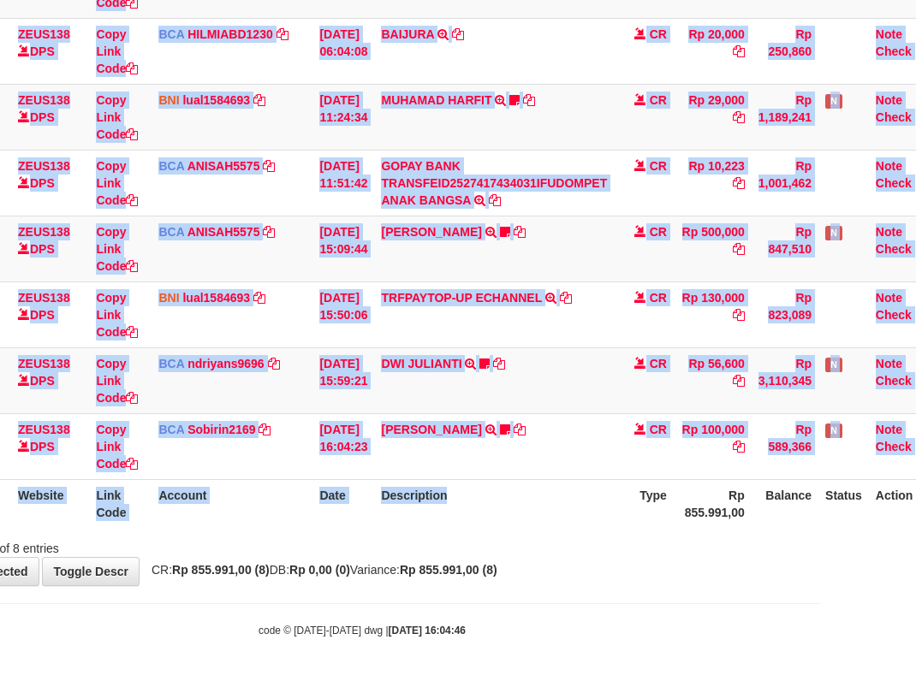
click at [514, 518] on div "ID Website Link Code Account Date Description Type Amount Balance Status Action…" at bounding box center [362, 215] width 916 height 635
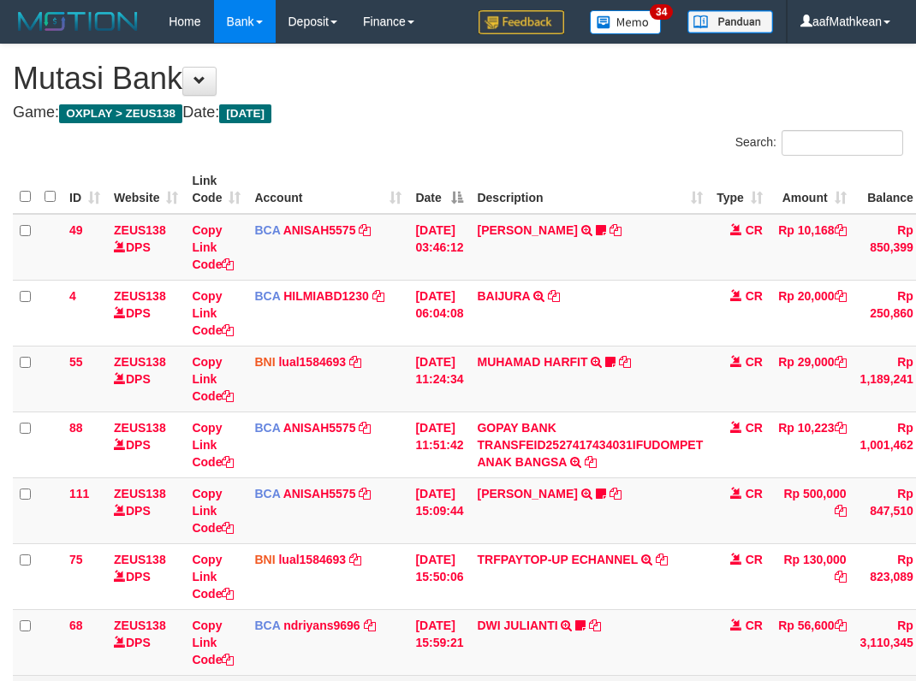
scroll to position [328, 96]
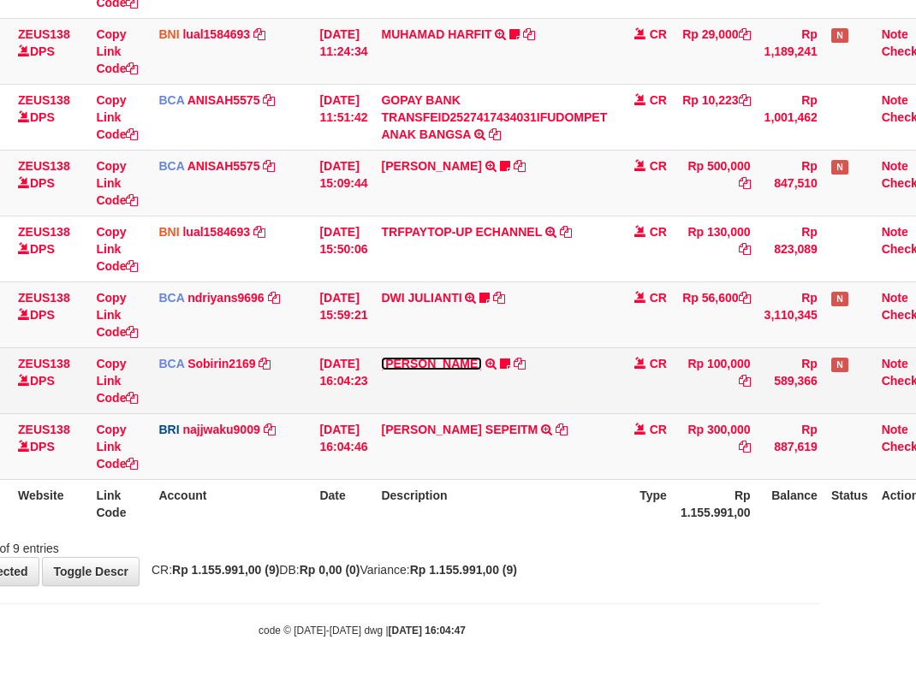
click at [440, 367] on link "[PERSON_NAME]" at bounding box center [431, 364] width 100 height 14
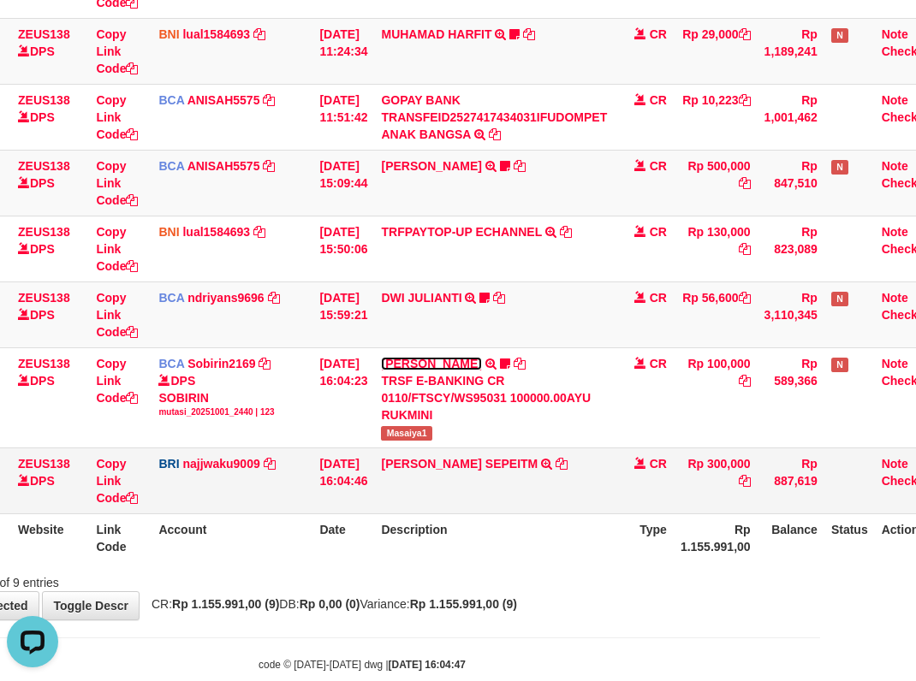
scroll to position [0, 0]
click at [556, 459] on icon at bounding box center [562, 464] width 12 height 12
click at [435, 571] on div "Showing 1 to 9 of 9 entries" at bounding box center [362, 580] width 916 height 24
click at [434, 577] on div "Showing 1 to 9 of 9 entries" at bounding box center [362, 580] width 916 height 24
click at [445, 579] on div "Showing 1 to 9 of 9 entries" at bounding box center [362, 580] width 916 height 24
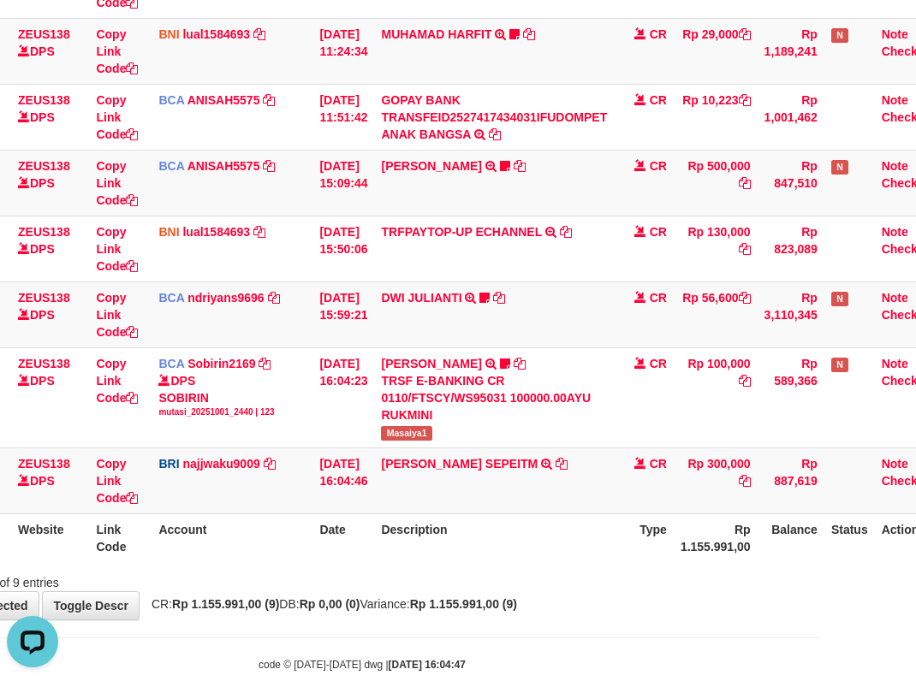
click at [508, 580] on div "Showing 1 to 9 of 9 entries" at bounding box center [362, 580] width 916 height 24
click at [502, 580] on div "Showing 1 to 9 of 9 entries" at bounding box center [362, 580] width 916 height 24
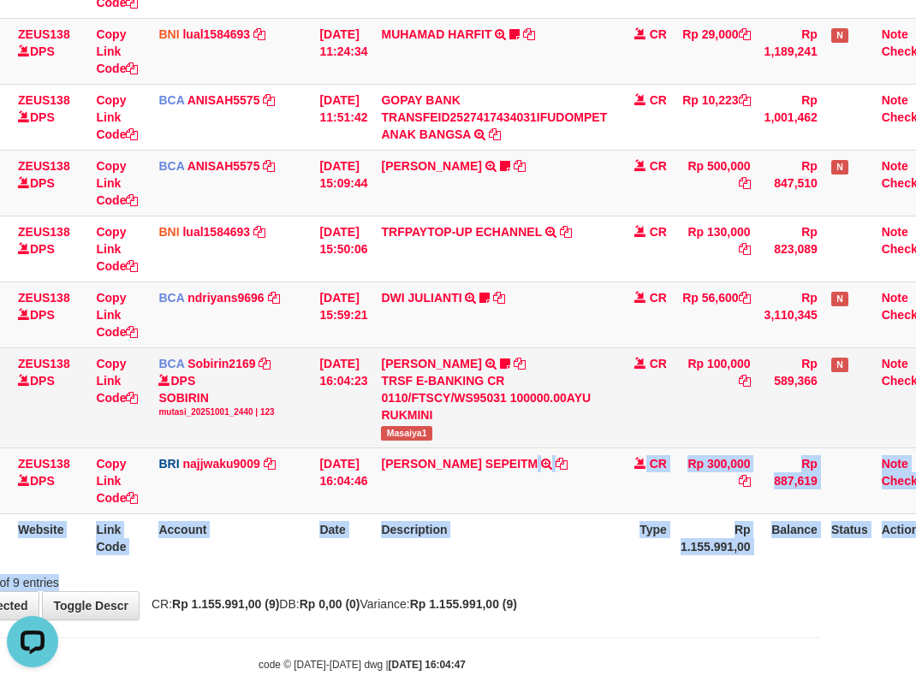
drag, startPoint x: 501, startPoint y: 569, endPoint x: 480, endPoint y: 391, distance: 179.2
click at [494, 459] on div "Search: ID Website Link Code Account Date Description Type Amount Balance Statu…" at bounding box center [362, 196] width 890 height 789
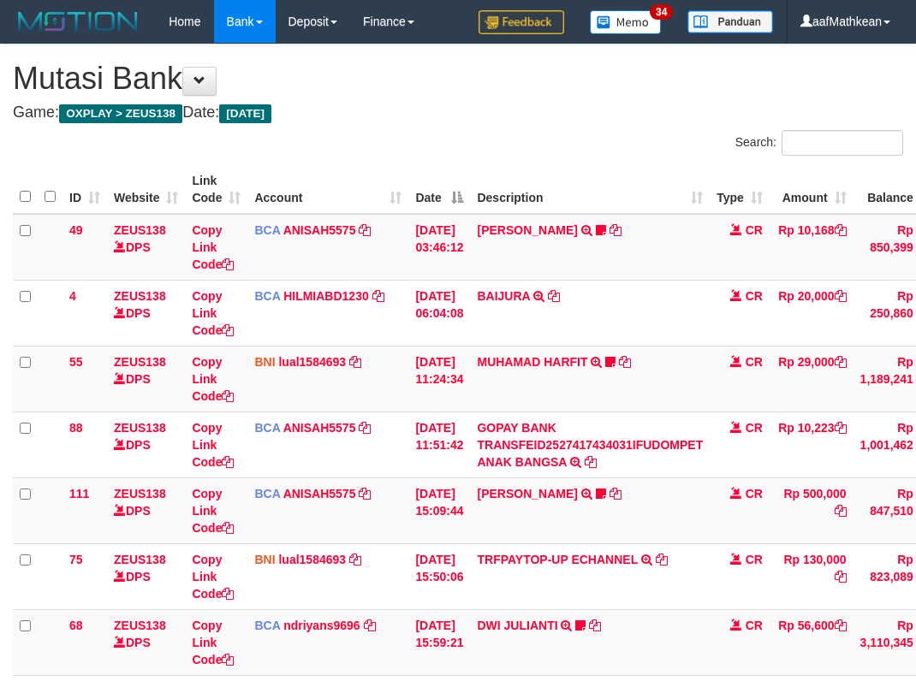
scroll to position [328, 136]
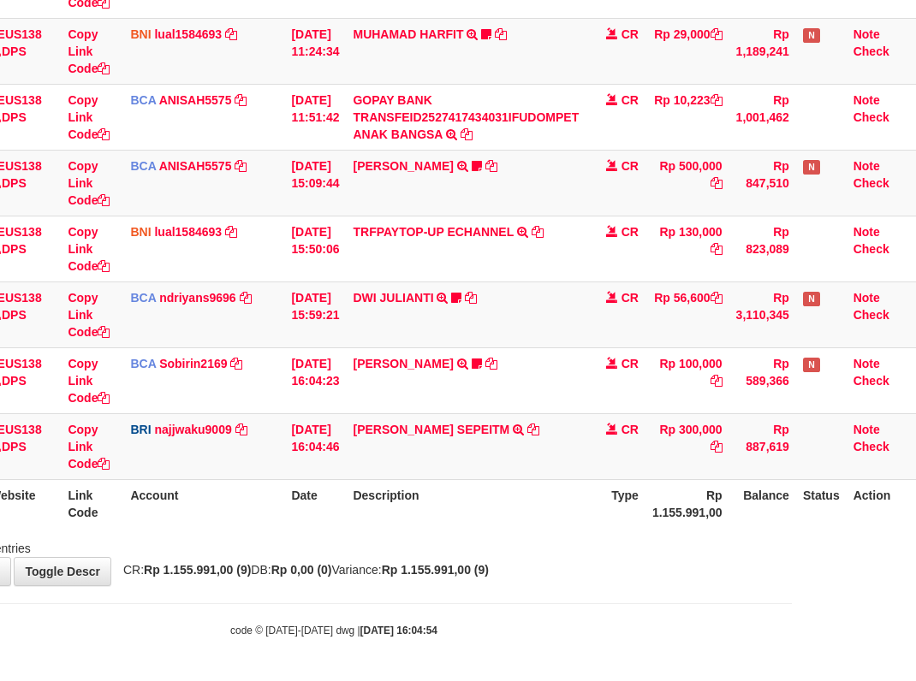
click at [476, 543] on div "Showing 1 to 9 of 9 entries" at bounding box center [334, 545] width 916 height 24
click at [478, 552] on div "Showing 1 to 9 of 9 entries" at bounding box center [334, 545] width 916 height 24
drag, startPoint x: 477, startPoint y: 553, endPoint x: 468, endPoint y: 550, distance: 8.9
click at [469, 550] on div "Showing 1 to 9 of 9 entries" at bounding box center [334, 545] width 916 height 24
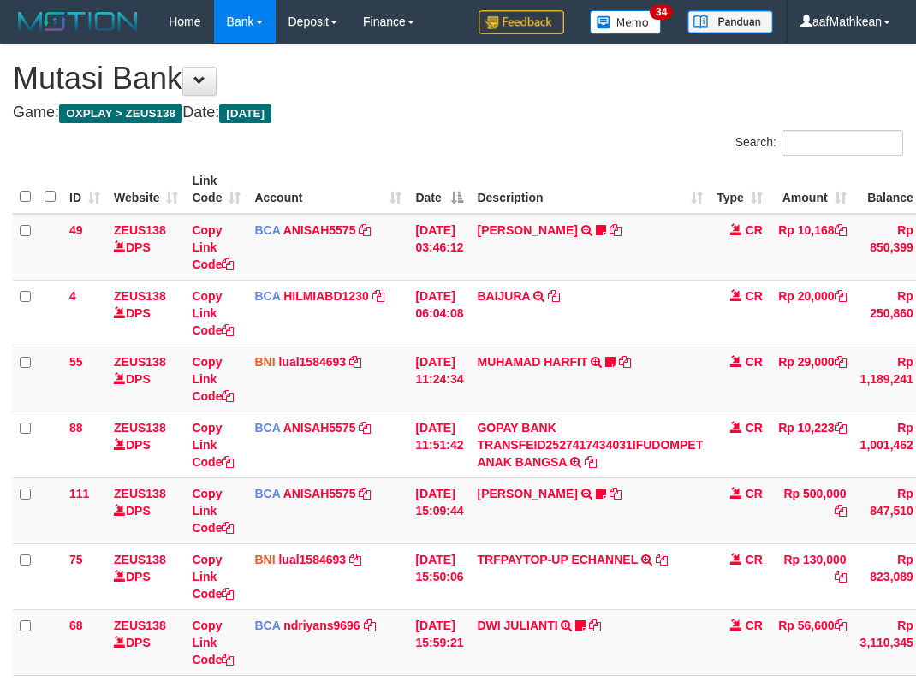
scroll to position [328, 136]
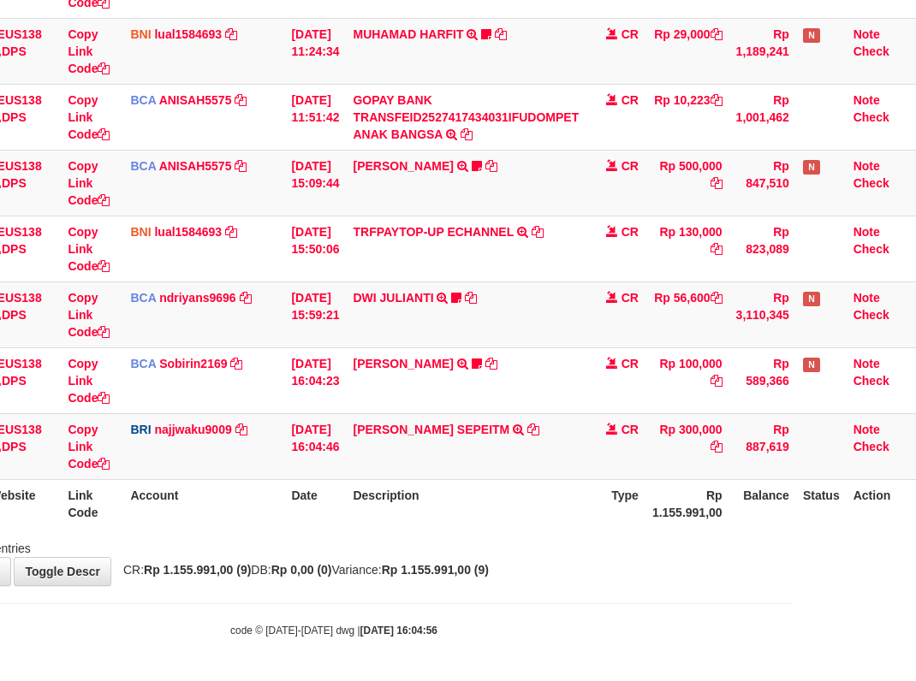
click at [481, 526] on th "Description" at bounding box center [466, 503] width 240 height 49
click at [496, 496] on th "Description" at bounding box center [466, 503] width 240 height 49
drag, startPoint x: 491, startPoint y: 502, endPoint x: 514, endPoint y: 511, distance: 24.6
click at [508, 515] on th "Description" at bounding box center [466, 503] width 240 height 49
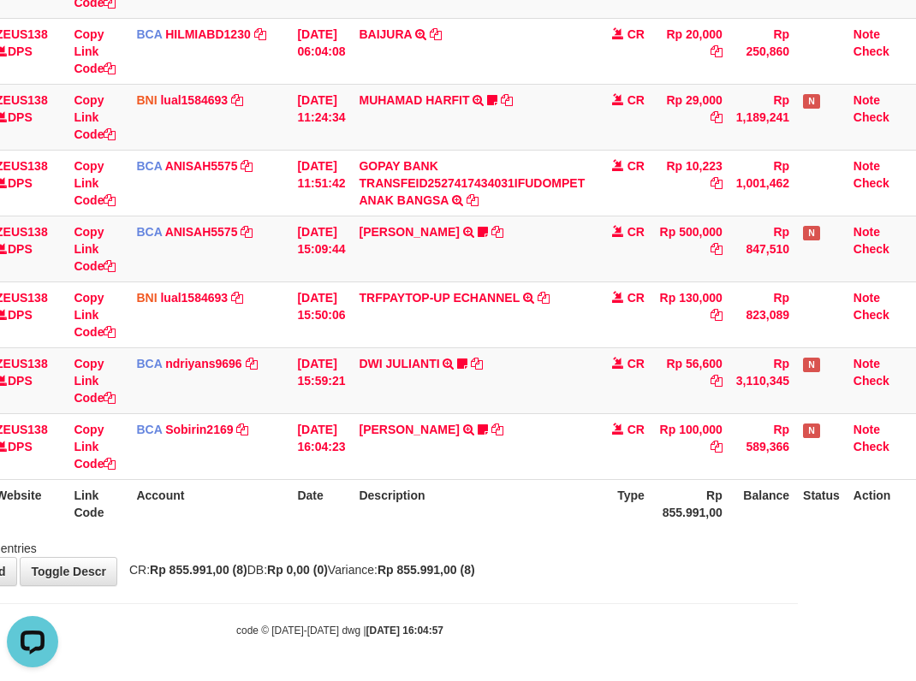
click at [503, 508] on th "Description" at bounding box center [472, 503] width 240 height 49
drag, startPoint x: 538, startPoint y: 507, endPoint x: 528, endPoint y: 507, distance: 10.3
click at [535, 508] on th "Description" at bounding box center [472, 503] width 240 height 49
click at [532, 507] on th "Description" at bounding box center [472, 503] width 240 height 49
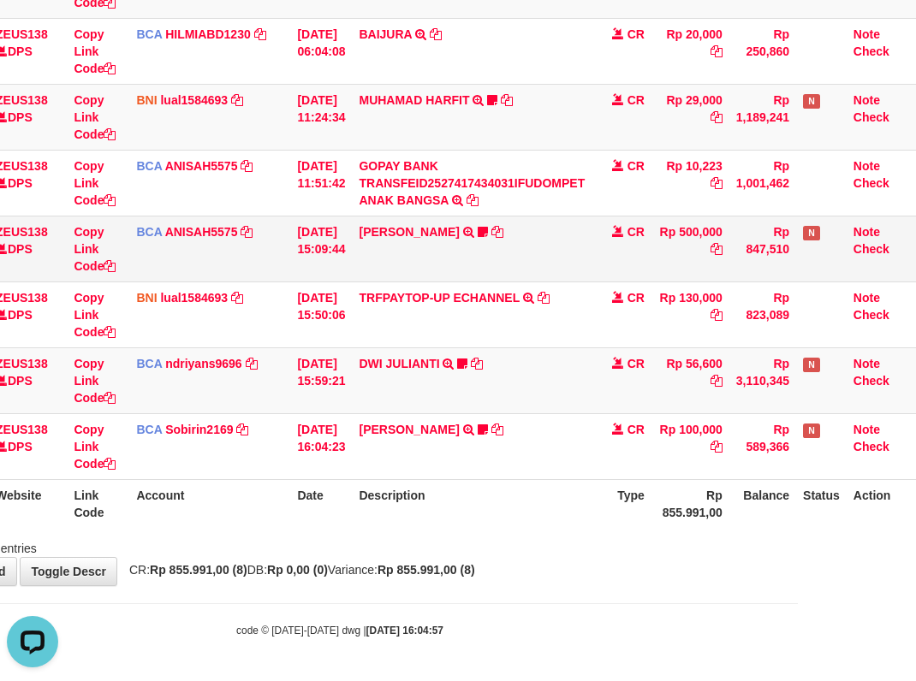
drag, startPoint x: 569, startPoint y: 508, endPoint x: 425, endPoint y: 270, distance: 277.8
click at [542, 414] on table "ID Website Link Code Account Date Description Type Amount Balance Status Action…" at bounding box center [405, 215] width 1021 height 625
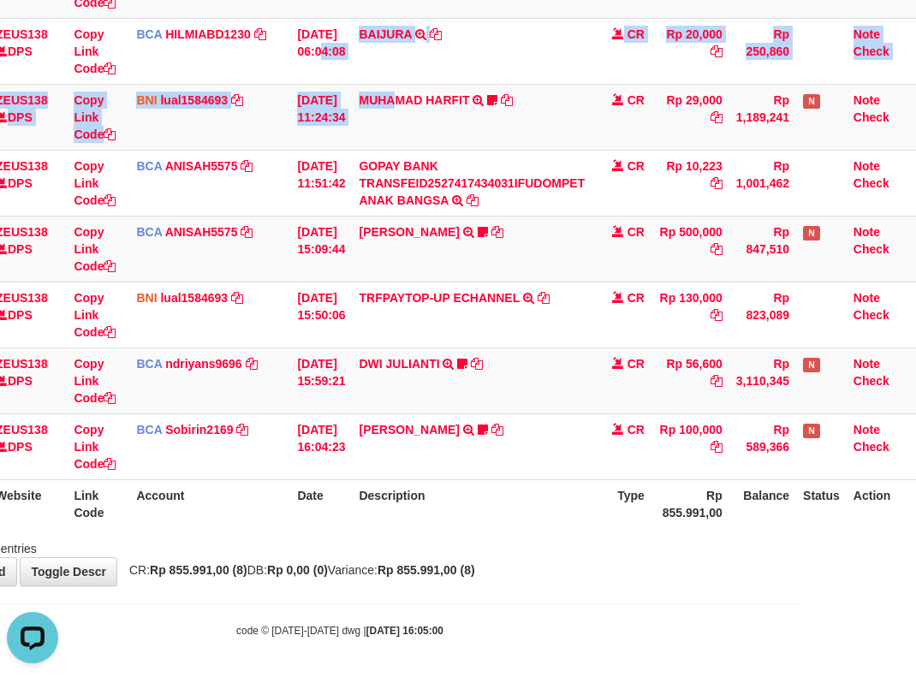
drag, startPoint x: 397, startPoint y: 131, endPoint x: 925, endPoint y: 300, distance: 554.7
click at [647, 316] on tbody "49 ZEUS138 DPS Copy Link Code BCA ANISAH5575 DPS ANISAH mutasi_20251001_3827 | …" at bounding box center [405, 216] width 1021 height 528
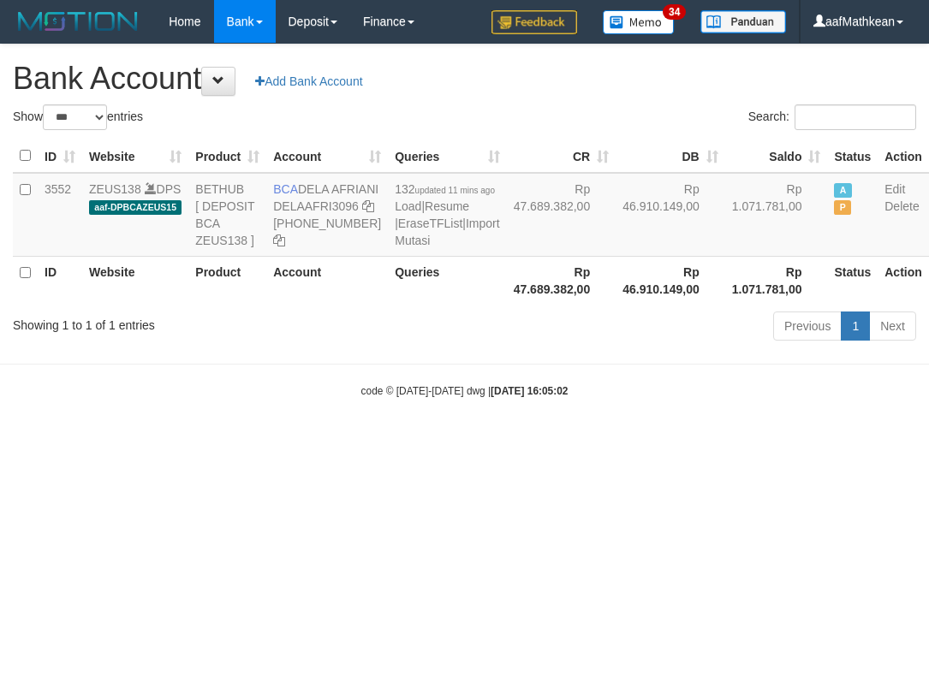
select select "***"
click at [404, 442] on body "Toggle navigation Home Bank Account List Load By Website Group [OXPLAY] ZEUS138…" at bounding box center [464, 221] width 929 height 442
click at [421, 442] on html "Toggle navigation Home Bank Account List Load By Website Group [OXPLAY] ZEUS138…" at bounding box center [464, 221] width 929 height 442
click at [449, 442] on body "Toggle navigation Home Bank Account List Load By Website Group [OXPLAY] ZEUS138…" at bounding box center [464, 221] width 929 height 442
select select "***"
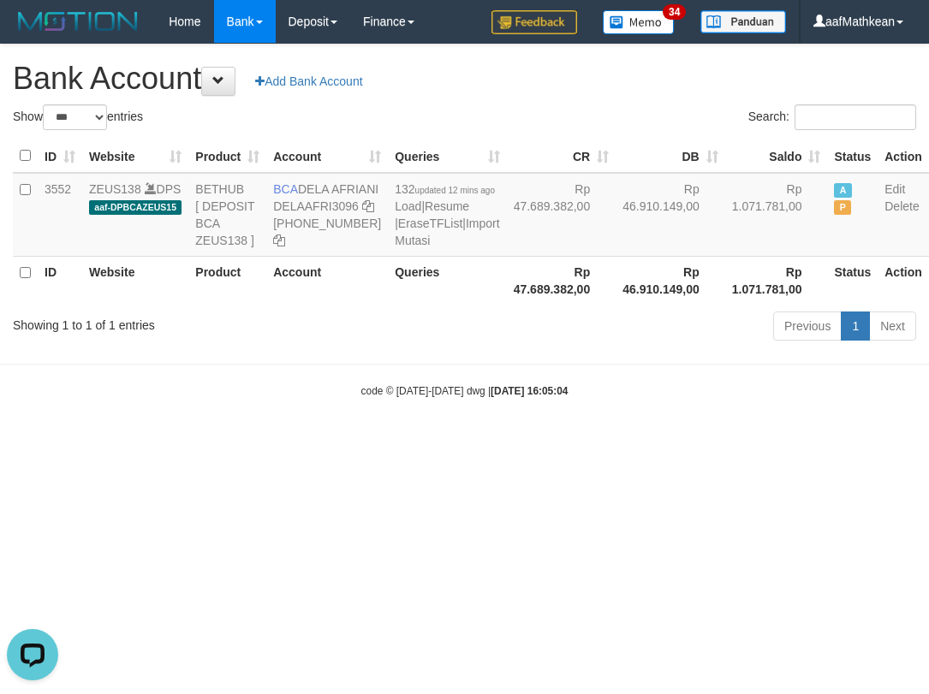
drag, startPoint x: 699, startPoint y: 533, endPoint x: 1299, endPoint y: 490, distance: 601.6
click at [928, 442] on html "Toggle navigation Home Bank Account List Load By Website Group [OXPLAY] ZEUS138…" at bounding box center [464, 221] width 929 height 442
select select "***"
click at [362, 212] on icon at bounding box center [368, 206] width 12 height 12
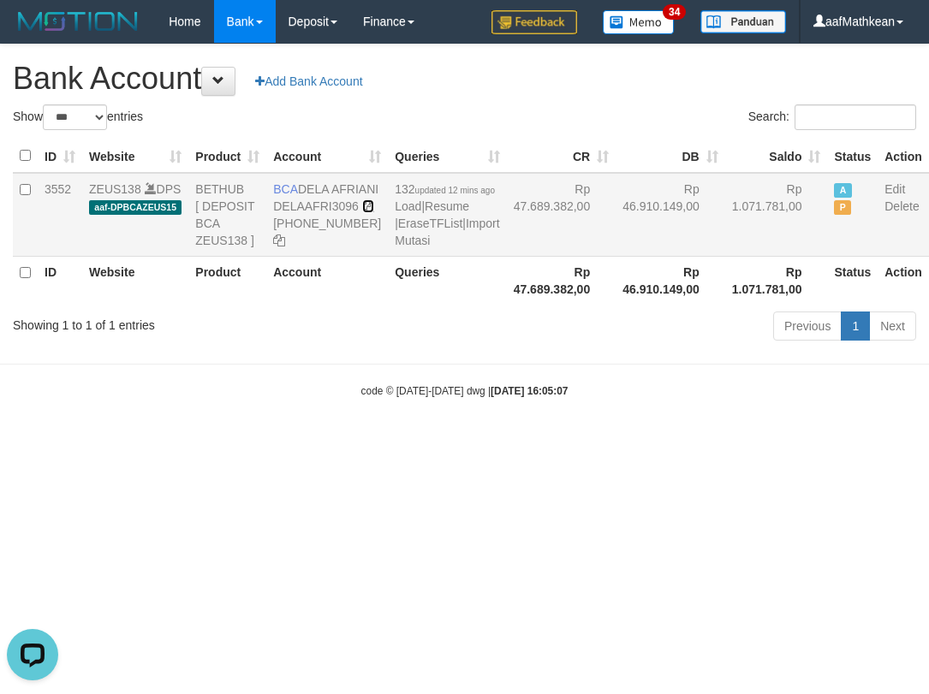
click at [362, 212] on icon at bounding box center [368, 206] width 12 height 12
drag, startPoint x: 306, startPoint y: 400, endPoint x: 914, endPoint y: 511, distance: 617.8
click at [901, 442] on html "Toggle navigation Home Bank Account List Load By Website Group [OXPLAY] ZEUS138…" at bounding box center [464, 221] width 929 height 442
click at [362, 212] on icon at bounding box center [368, 206] width 12 height 12
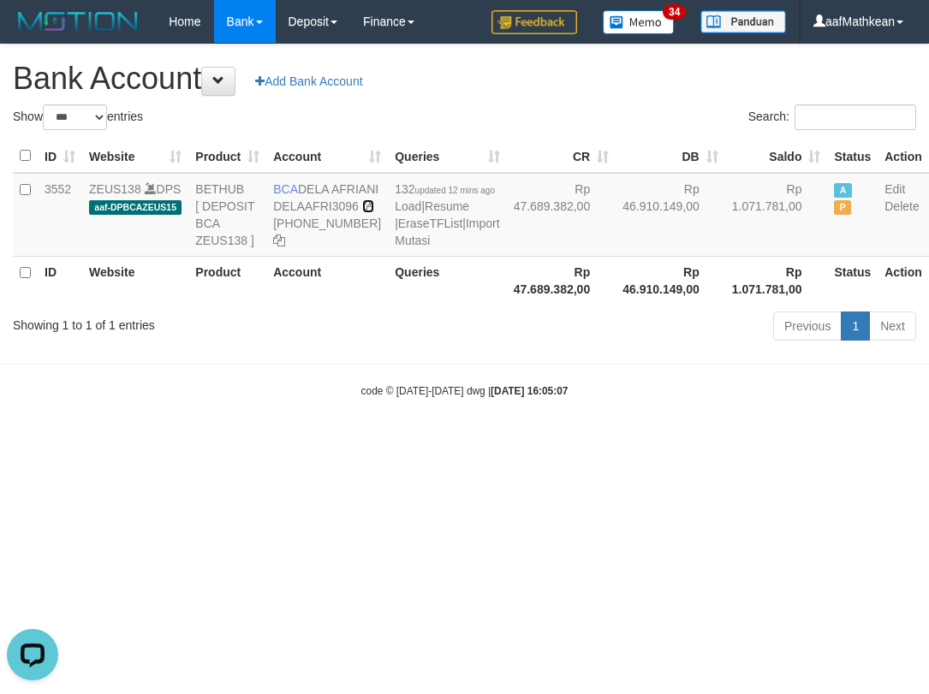
drag, startPoint x: 282, startPoint y: 239, endPoint x: 928, endPoint y: 216, distance: 646.7
click at [323, 238] on td "BCA DELA AFRIANI DELAAFRI3096 869-245-8639" at bounding box center [327, 215] width 122 height 84
drag, startPoint x: 465, startPoint y: 410, endPoint x: 451, endPoint y: 355, distance: 56.5
click at [455, 402] on body "Toggle navigation Home Bank Account List Load By Website Group [OXPLAY] ZEUS138…" at bounding box center [464, 221] width 929 height 442
click at [395, 247] on link "Import Mutasi" at bounding box center [447, 232] width 104 height 31
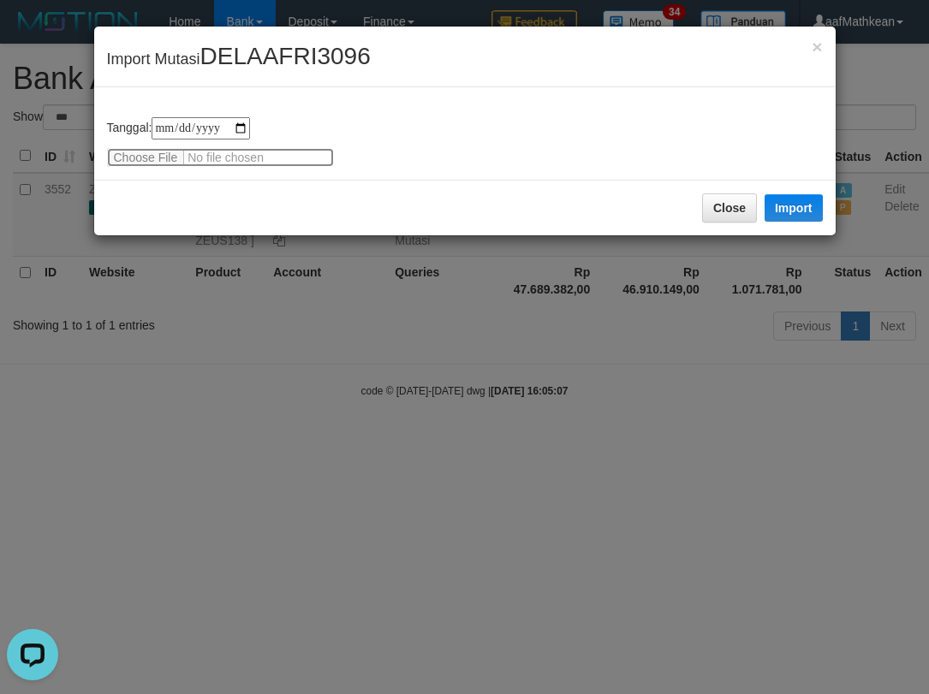
click at [164, 157] on input "file" at bounding box center [220, 157] width 227 height 19
type input "**********"
click at [799, 209] on button "Import" at bounding box center [793, 207] width 58 height 27
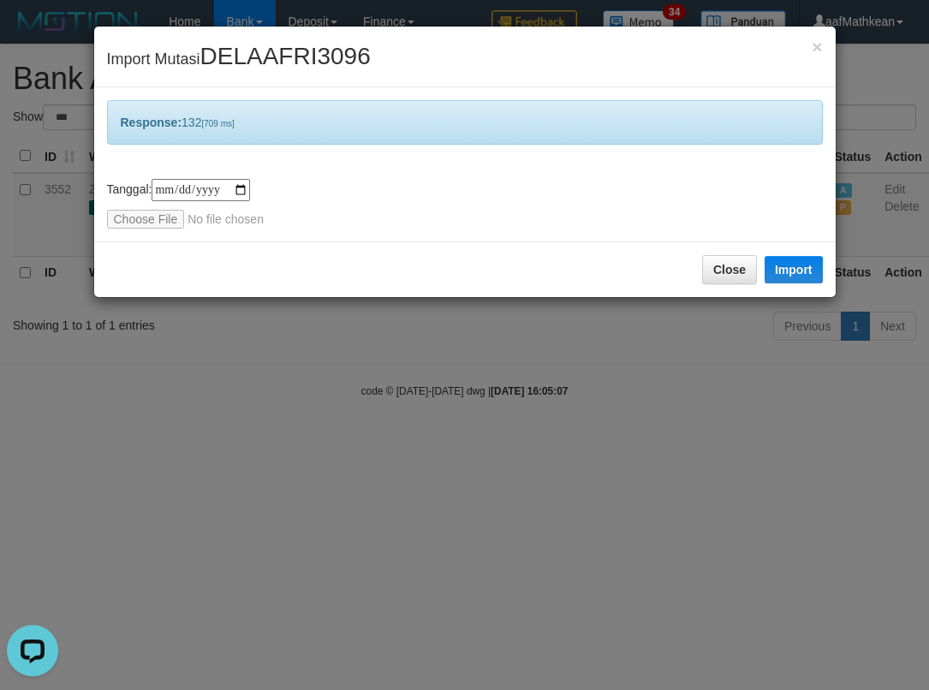
click at [540, 440] on div "**********" at bounding box center [464, 345] width 929 height 690
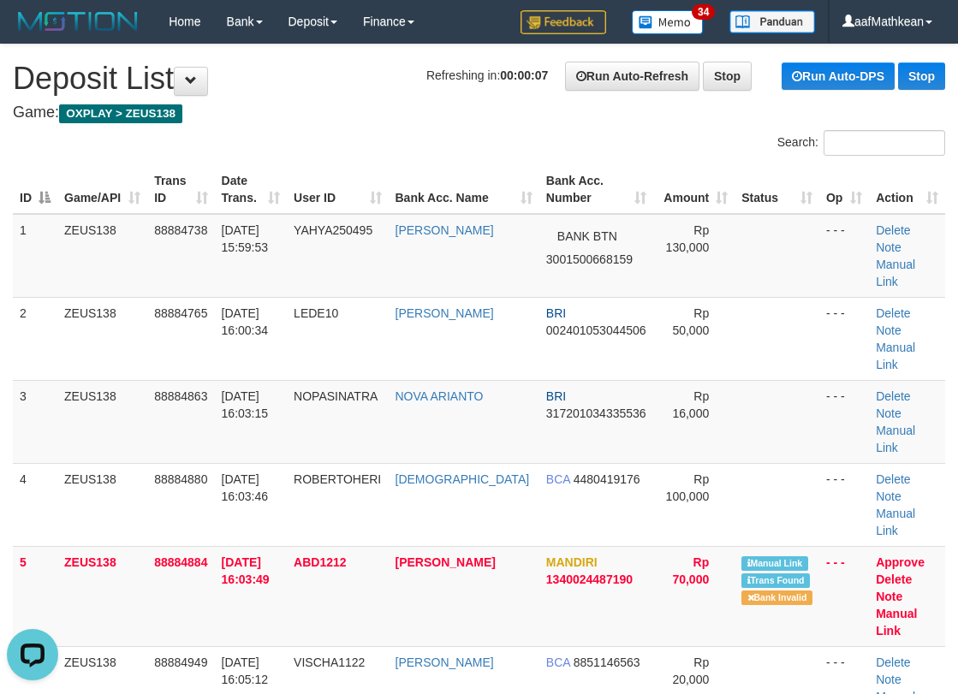
drag, startPoint x: 308, startPoint y: 121, endPoint x: 2, endPoint y: 246, distance: 330.9
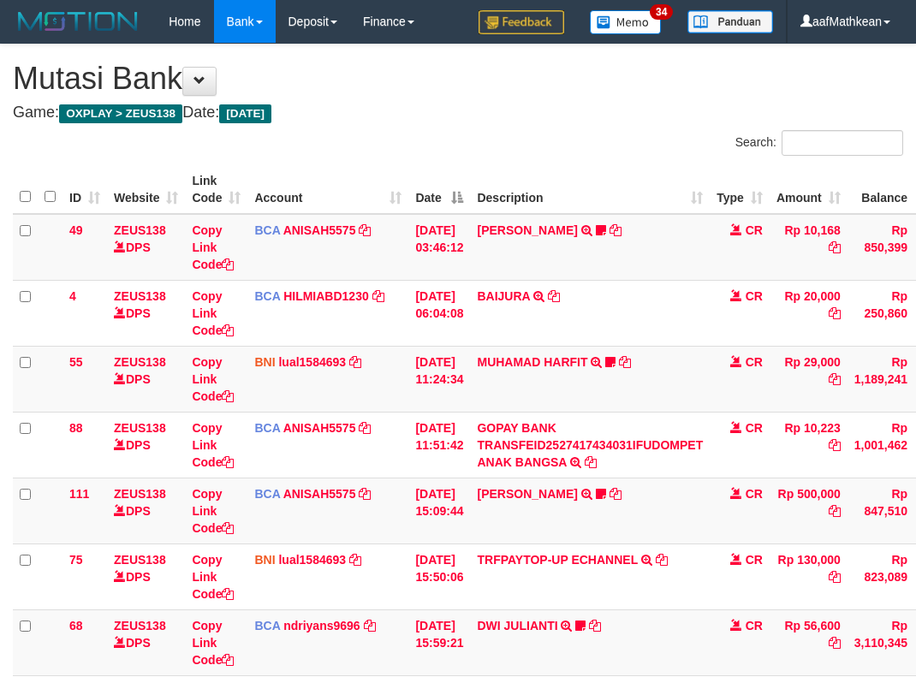
scroll to position [200, 130]
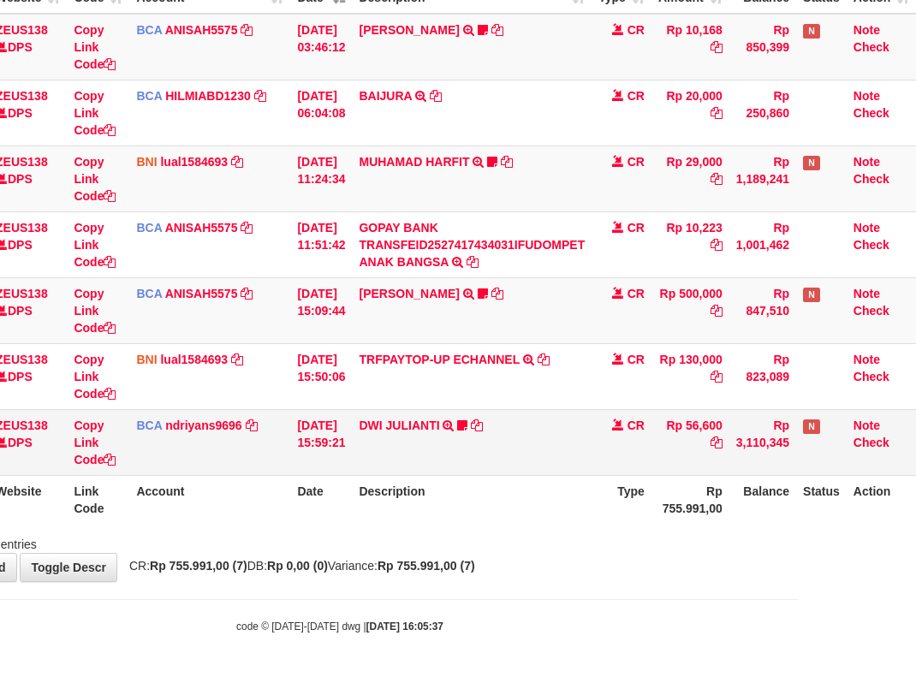
click at [497, 468] on td "DWI JULIANTI TRSF E-BANKING CR 0110/FTSCY/WS95051 56600.002025100143361989 TRFD…" at bounding box center [472, 442] width 240 height 66
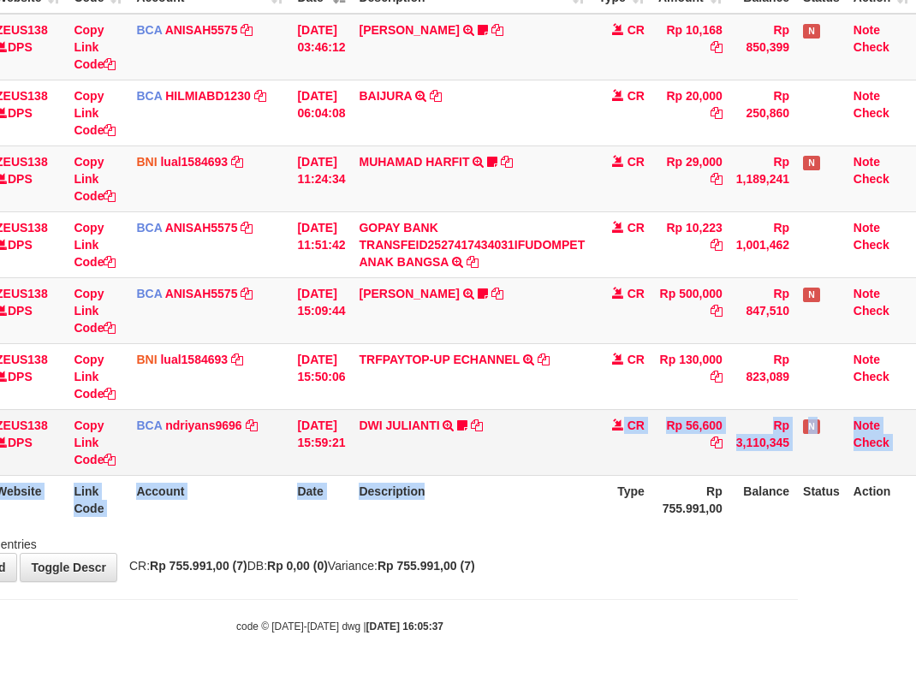
drag, startPoint x: 502, startPoint y: 475, endPoint x: 477, endPoint y: 453, distance: 34.0
click at [501, 469] on td "DWI JULIANTI TRSF E-BANKING CR 0110/FTSCY/WS95051 56600.002025100143361989 TRFD…" at bounding box center [472, 442] width 240 height 66
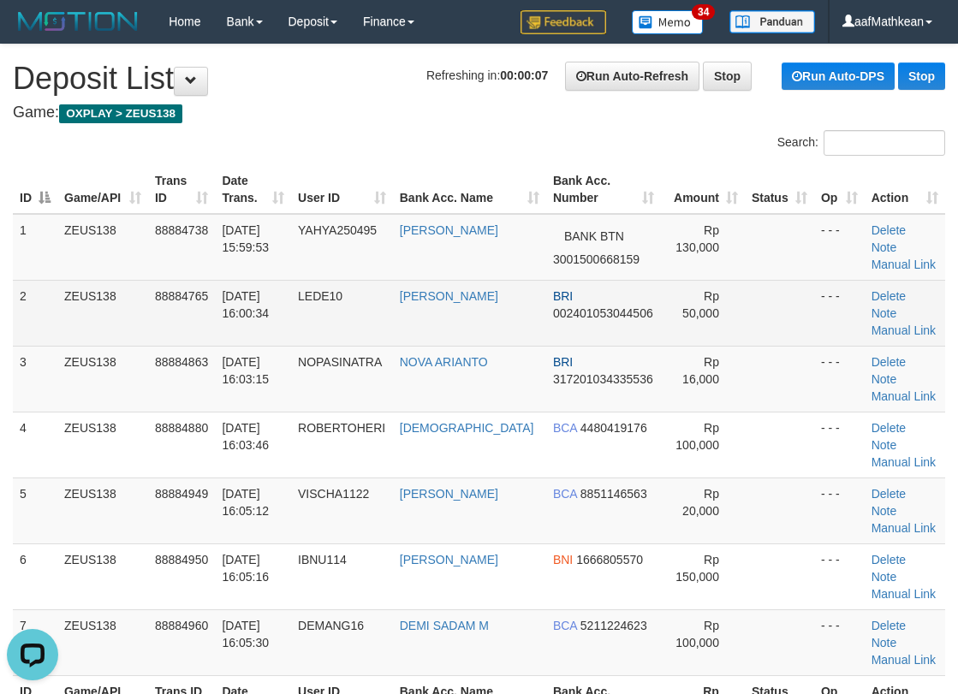
click at [313, 221] on table "ID Game/API Trans ID Date Trans. User ID Bank Acc. Name Bank Acc. Number Amount…" at bounding box center [479, 444] width 932 height 559
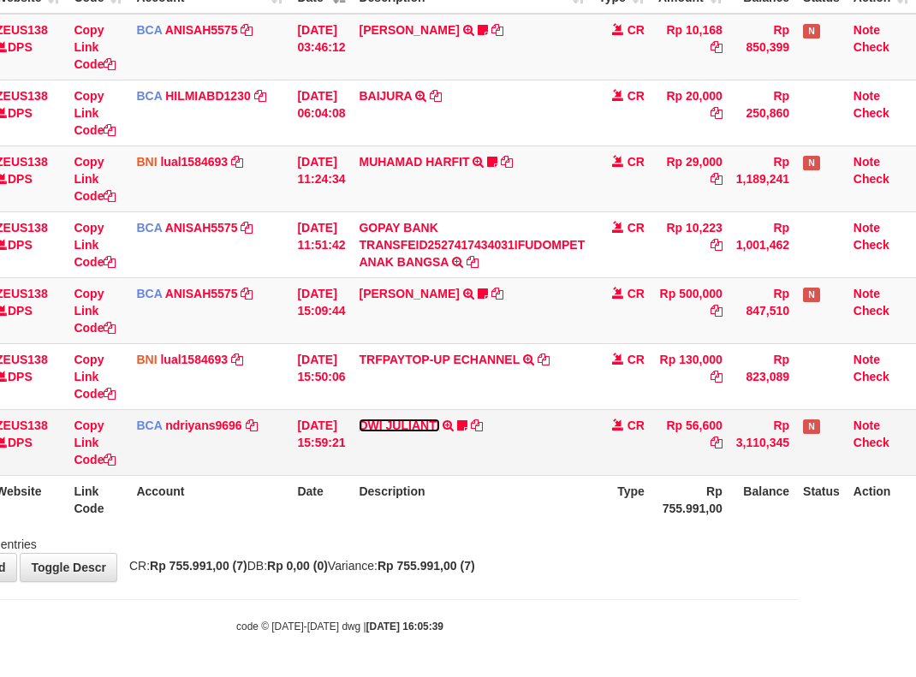
click at [425, 427] on link "DWI JULIANTI" at bounding box center [399, 426] width 80 height 14
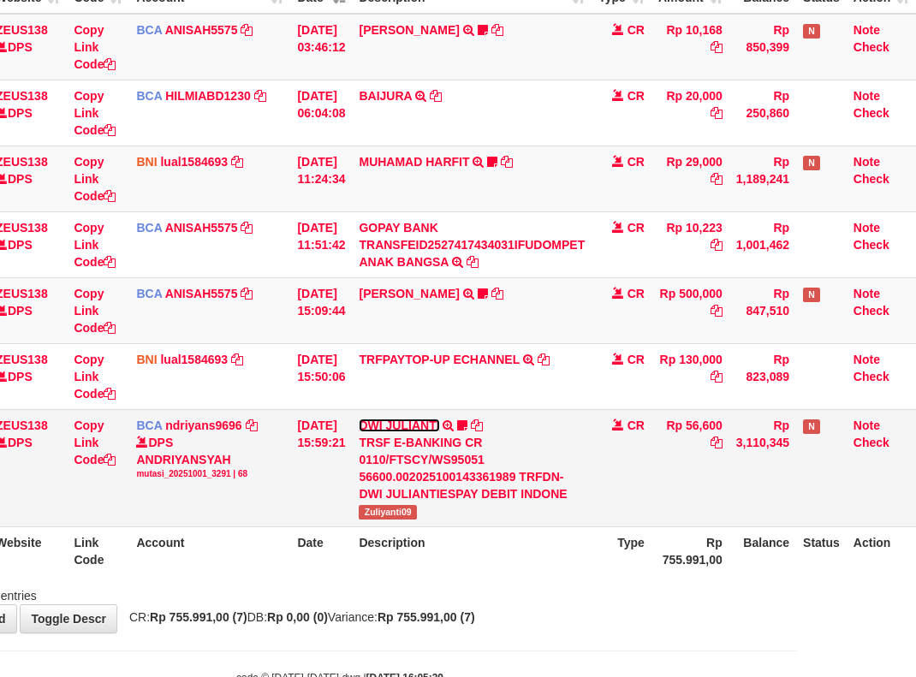
scroll to position [200, 130]
click at [393, 509] on span "Zuliyanti09" at bounding box center [387, 512] width 57 height 15
copy span "Zuliyanti09"
drag, startPoint x: 358, startPoint y: 470, endPoint x: 923, endPoint y: 516, distance: 566.8
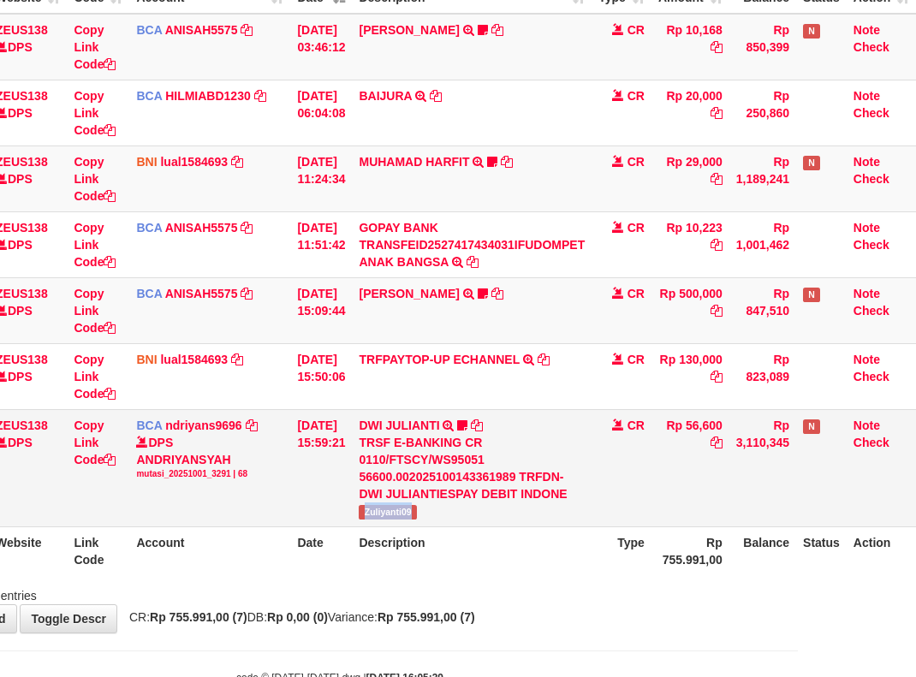
click at [828, 514] on tr "68 ZEUS138 DPS Copy Link Code BCA ndriyans9696 DPS ANDRIYANSYAH mutasi_20251001…" at bounding box center [405, 467] width 1021 height 117
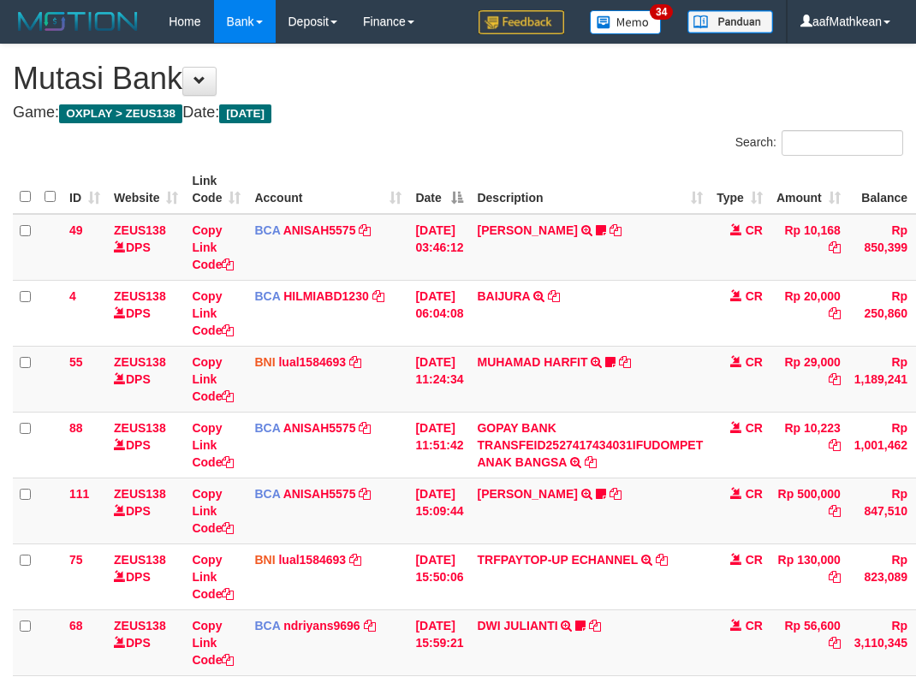
scroll to position [175, 123]
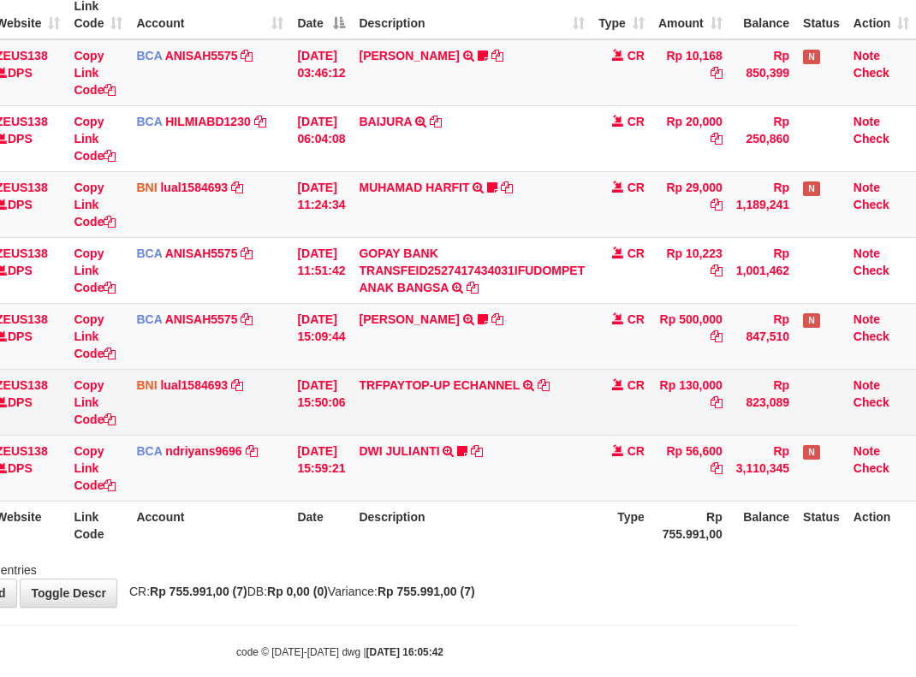
click at [383, 485] on td "DWI JULIANTI TRSF E-BANKING CR 0110/FTSCY/WS95051 56600.002025100143361989 TRFD…" at bounding box center [472, 468] width 240 height 66
click at [591, 434] on tbody "49 ZEUS138 DPS Copy Link Code BCA ANISAH5575 DPS ANISAH mutasi_20251001_3827 | …" at bounding box center [405, 270] width 1021 height 462
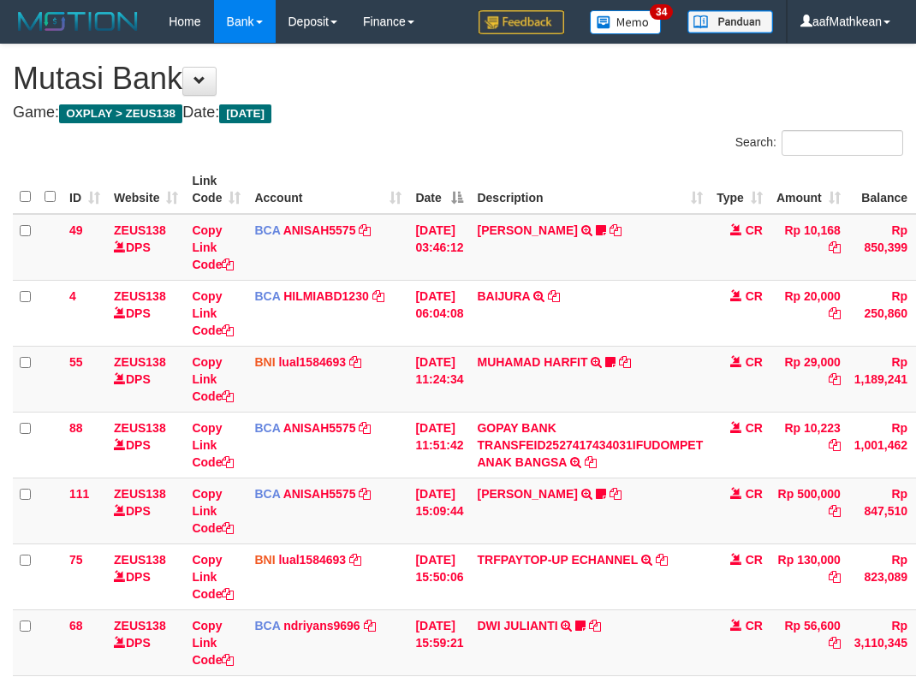
scroll to position [175, 123]
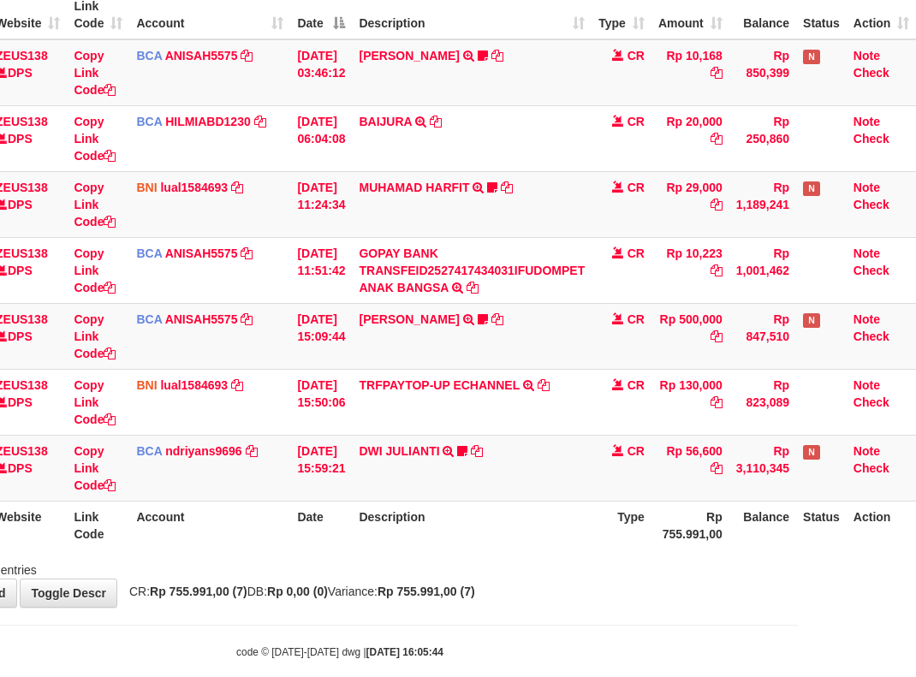
click at [420, 530] on th "Description" at bounding box center [472, 525] width 240 height 49
drag, startPoint x: 522, startPoint y: 515, endPoint x: 920, endPoint y: 467, distance: 400.9
click at [525, 514] on th "Description" at bounding box center [472, 525] width 240 height 49
drag, startPoint x: 564, startPoint y: 468, endPoint x: 728, endPoint y: 484, distance: 164.2
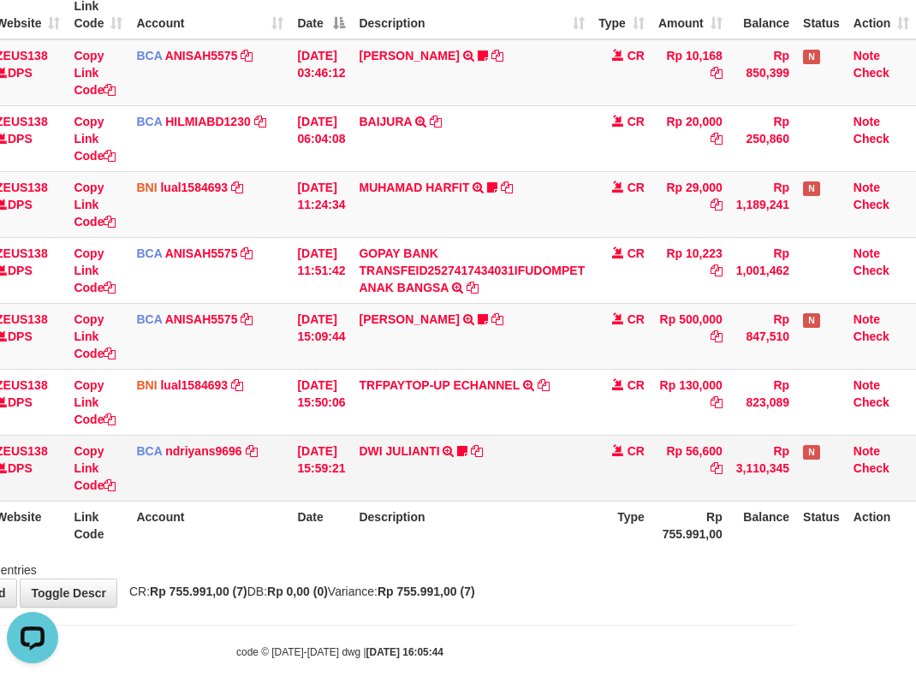
click at [568, 473] on td "DWI JULIANTI TRSF E-BANKING CR 0110/FTSCY/WS95051 56600.002025100143361989 TRFD…" at bounding box center [472, 468] width 240 height 66
click at [697, 492] on tr "68 ZEUS138 DPS Copy Link Code BCA ndriyans9696 DPS ANDRIYANSYAH mutasi_20251001…" at bounding box center [405, 468] width 1021 height 66
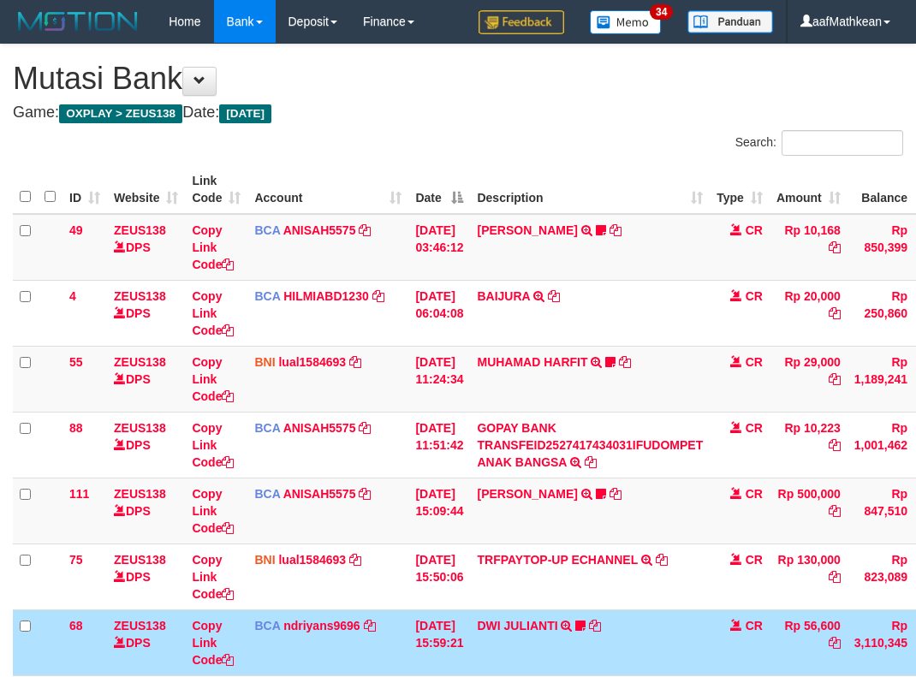
click at [603, 609] on td "DWI JULIANTI TRSF E-BANKING CR 0110/FTSCY/WS95051 56600.002025100143361989 TRFD…" at bounding box center [590, 642] width 240 height 66
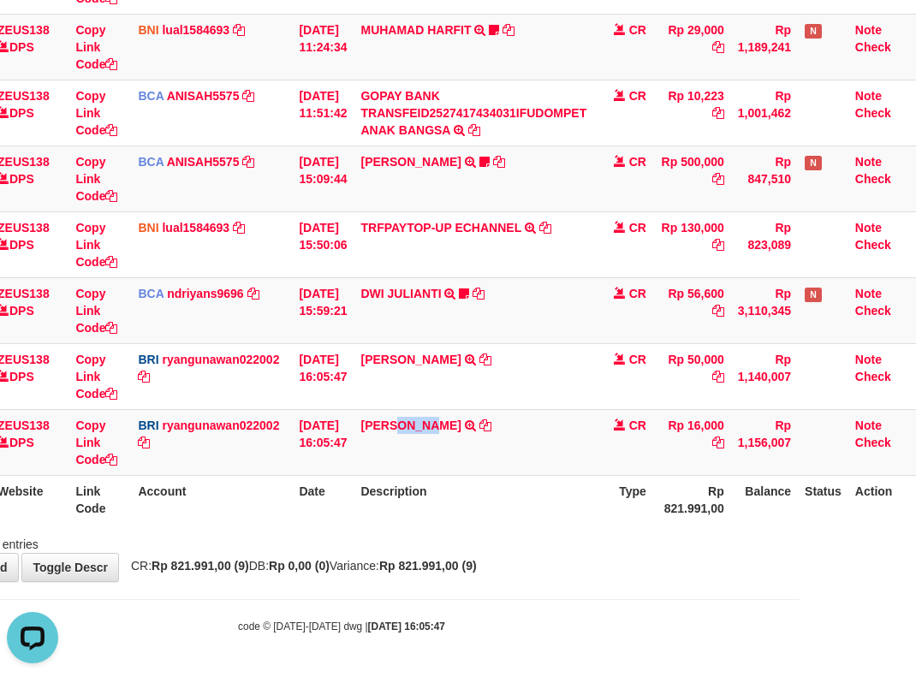
drag, startPoint x: 412, startPoint y: 417, endPoint x: 921, endPoint y: 187, distance: 558.9
click at [457, 422] on td "[PERSON_NAME] TRANSFER NBMB [PERSON_NAME] TO [PERSON_NAME]" at bounding box center [474, 442] width 240 height 66
copy link "NOVAAR"
click at [594, 512] on tr "ID Website Link Code Account Date Description Type Rp 821.991,00 Balance Status…" at bounding box center [406, 499] width 1021 height 49
click at [105, 457] on link "Copy Link Code" at bounding box center [96, 443] width 42 height 48
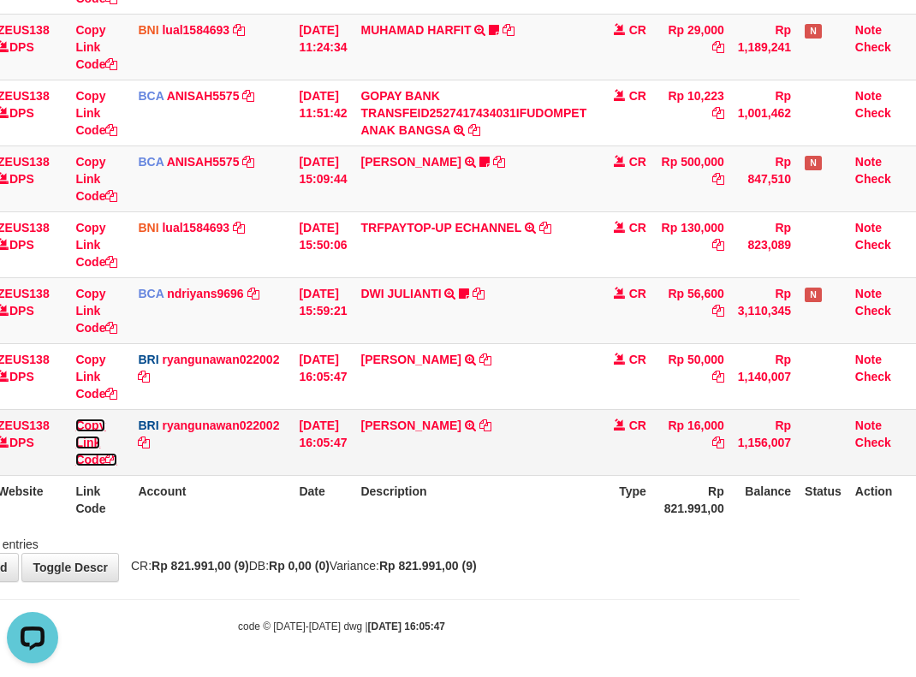
click at [104, 459] on link "Copy Link Code" at bounding box center [96, 443] width 42 height 48
drag, startPoint x: 104, startPoint y: 461, endPoint x: 175, endPoint y: 468, distance: 72.2
click at [107, 463] on link "Copy Link Code" at bounding box center [96, 443] width 42 height 48
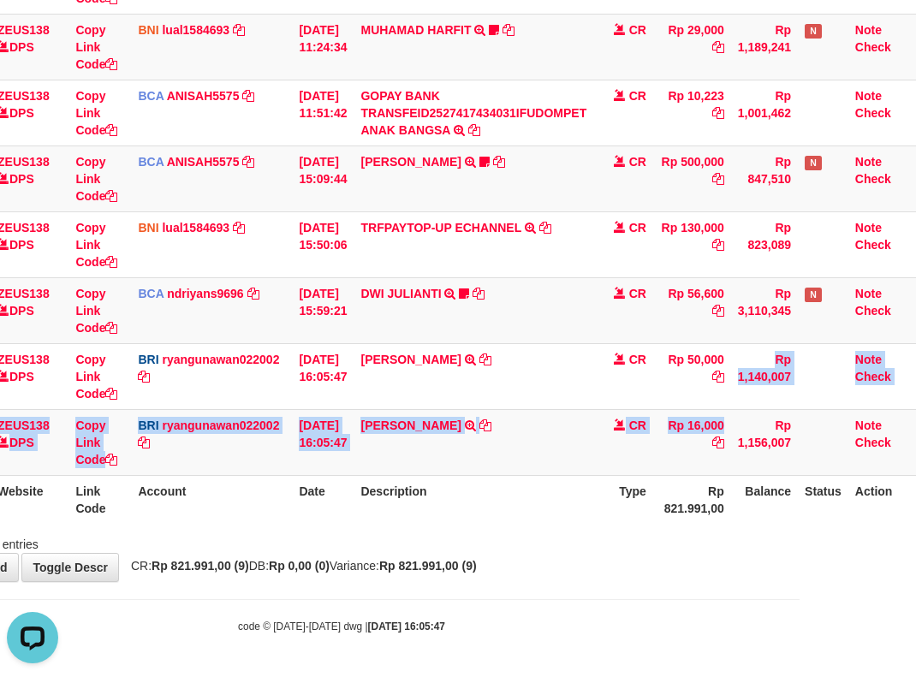
click at [832, 486] on table "ID Website Link Code Account Date Description Type Amount Balance Status Action…" at bounding box center [406, 178] width 1021 height 691
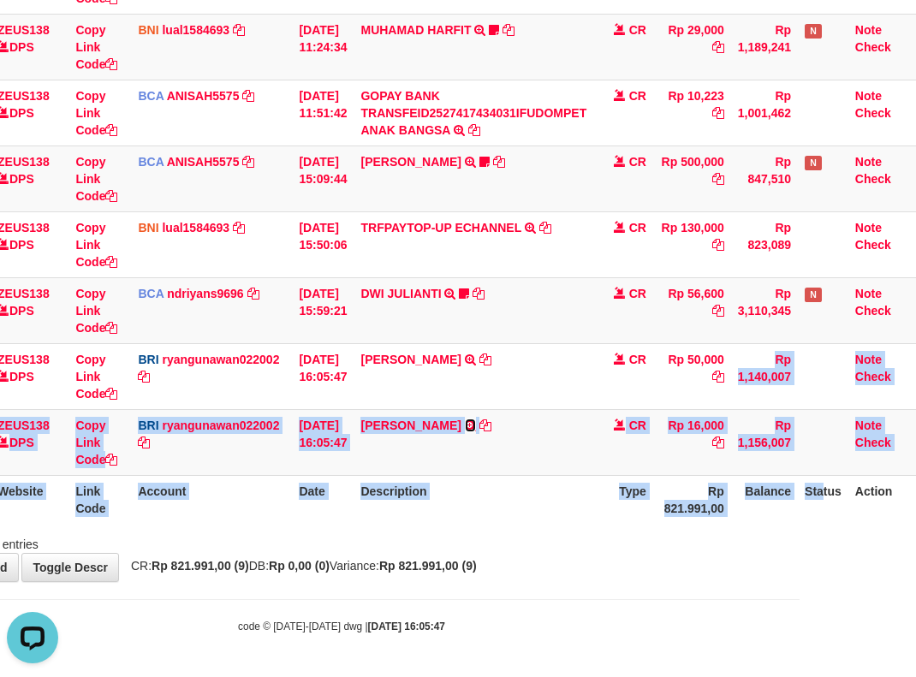
click at [465, 419] on link at bounding box center [470, 426] width 11 height 14
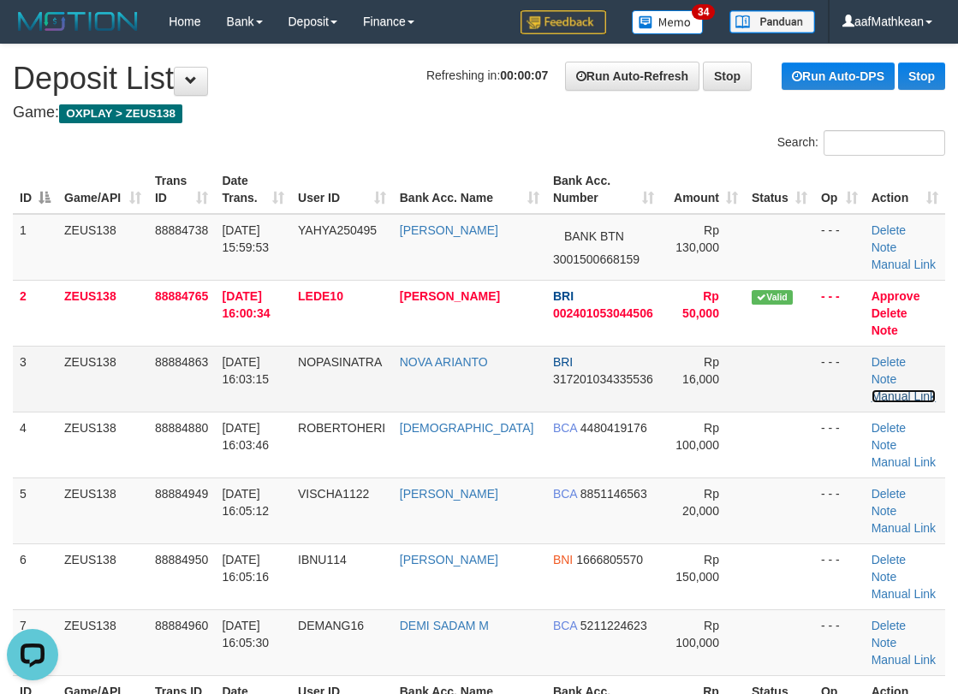
click at [895, 389] on link "Manual Link" at bounding box center [903, 396] width 65 height 14
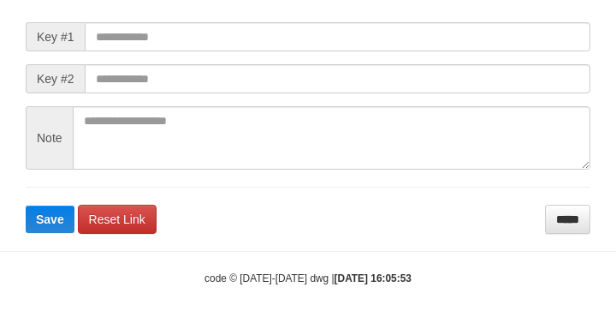
scroll to position [231, 0]
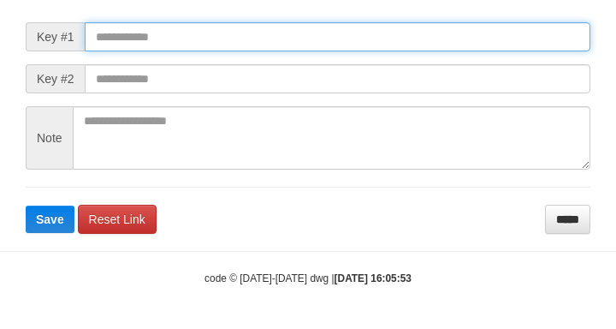
click at [228, 43] on input "text" at bounding box center [338, 36] width 506 height 29
paste input "**********"
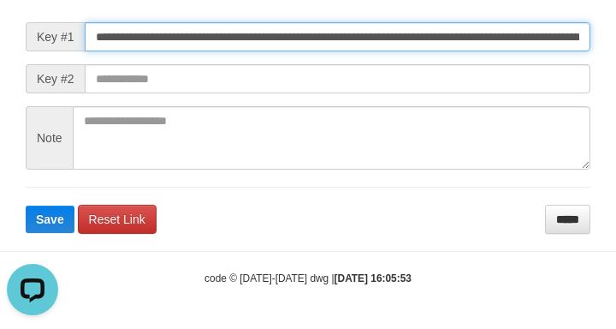
type input "**********"
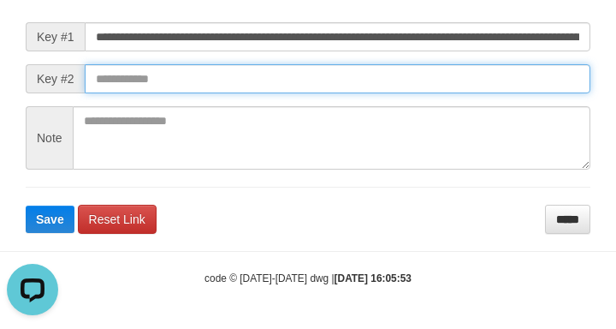
click at [26, 205] on button "Save" at bounding box center [50, 218] width 49 height 27
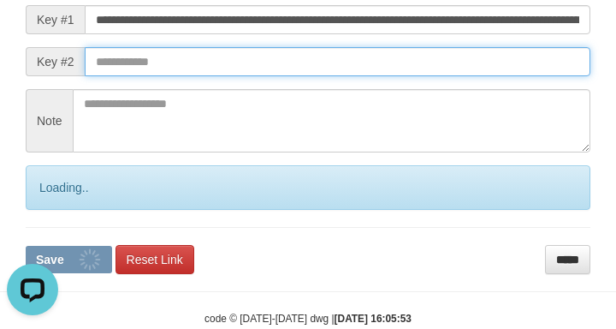
click at [449, 76] on input "text" at bounding box center [338, 61] width 506 height 29
drag, startPoint x: 459, startPoint y: 82, endPoint x: 470, endPoint y: 87, distance: 12.3
click at [471, 76] on input "text" at bounding box center [338, 61] width 506 height 29
click at [26, 246] on button "Save" at bounding box center [69, 259] width 86 height 27
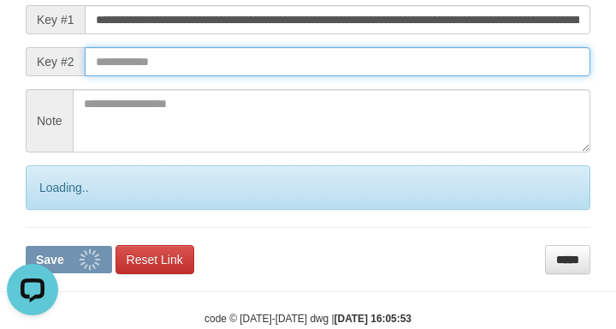
drag, startPoint x: 500, startPoint y: 99, endPoint x: 7, endPoint y: 78, distance: 493.5
click at [524, 103] on form "**********" at bounding box center [308, 121] width 565 height 305
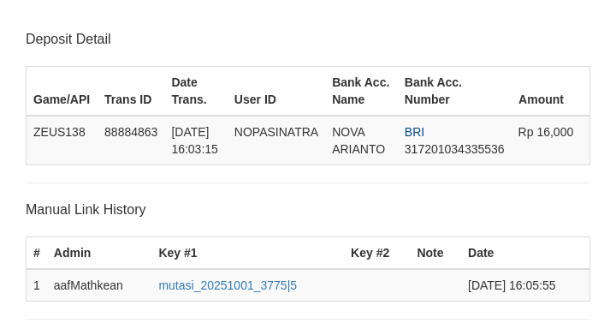
scroll to position [366, 0]
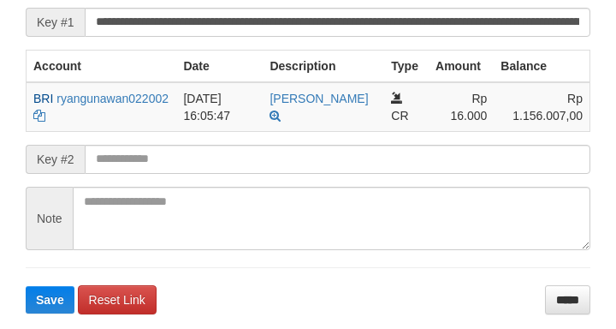
click at [164, 197] on form "**********" at bounding box center [308, 142] width 565 height 342
click at [170, 197] on form "**********" at bounding box center [308, 142] width 565 height 342
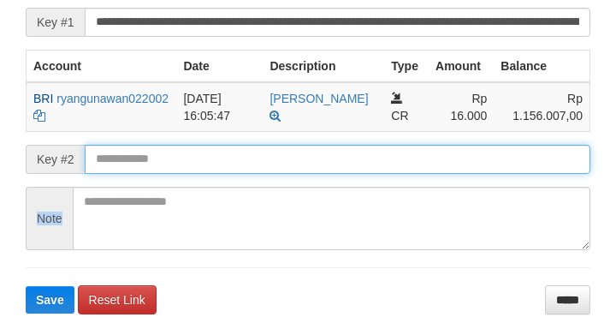
click at [26, 286] on button "Save" at bounding box center [50, 299] width 49 height 27
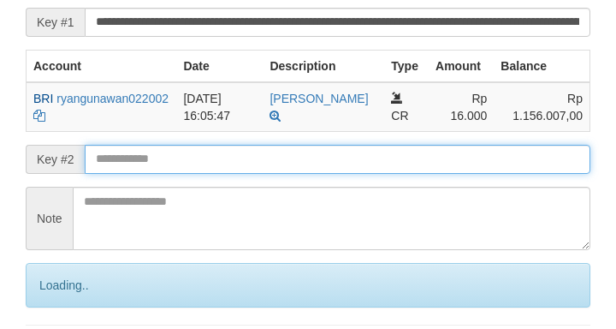
click at [175, 173] on input "text" at bounding box center [338, 159] width 506 height 29
click at [175, 172] on input "text" at bounding box center [338, 159] width 506 height 29
click at [177, 174] on input "text" at bounding box center [338, 159] width 506 height 29
click at [178, 174] on input "text" at bounding box center [338, 159] width 506 height 29
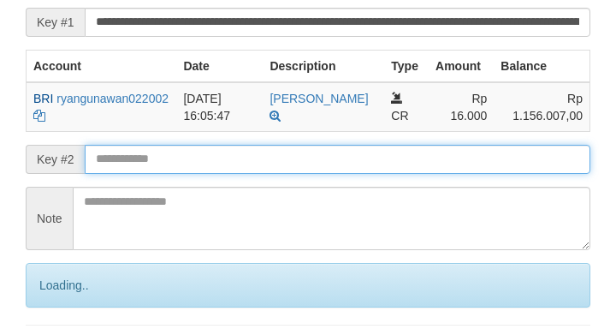
click at [182, 174] on input "text" at bounding box center [338, 159] width 506 height 29
click at [188, 174] on input "text" at bounding box center [338, 159] width 506 height 29
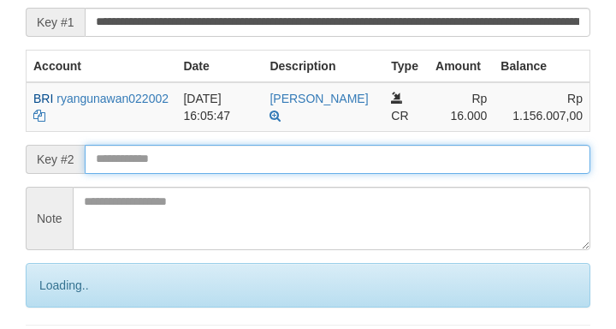
drag, startPoint x: 193, startPoint y: 178, endPoint x: 209, endPoint y: 176, distance: 15.5
click at [195, 174] on input "text" at bounding box center [338, 159] width 506 height 29
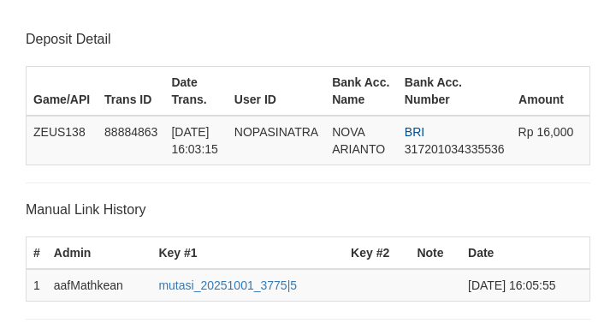
scroll to position [364, 0]
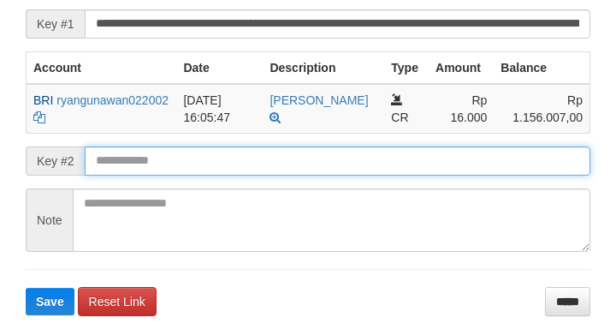
click at [26, 288] on button "Save" at bounding box center [50, 301] width 49 height 27
click at [232, 171] on input "text" at bounding box center [338, 160] width 506 height 29
drag, startPoint x: 238, startPoint y: 175, endPoint x: 228, endPoint y: 170, distance: 11.5
click at [241, 175] on input "text" at bounding box center [338, 160] width 506 height 29
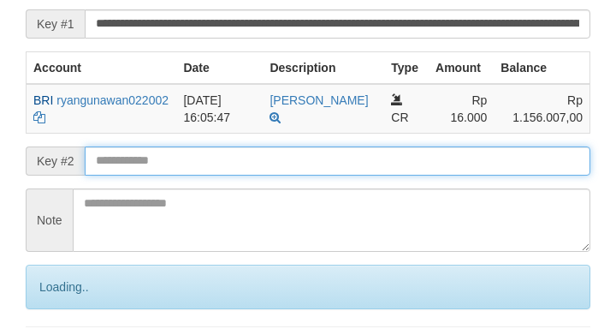
drag, startPoint x: 240, startPoint y: 179, endPoint x: 228, endPoint y: 177, distance: 12.1
click at [243, 175] on input "text" at bounding box center [338, 160] width 506 height 29
click at [227, 175] on input "text" at bounding box center [338, 160] width 506 height 29
click at [222, 175] on input "text" at bounding box center [338, 160] width 506 height 29
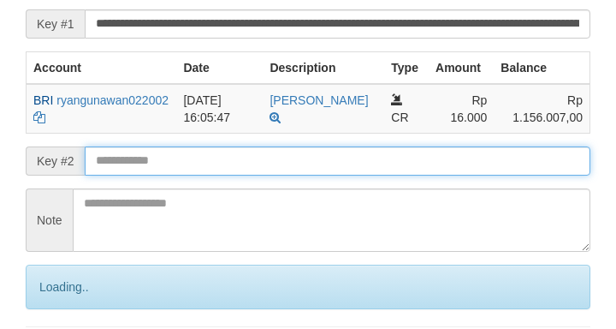
click at [231, 175] on input "text" at bounding box center [338, 160] width 506 height 29
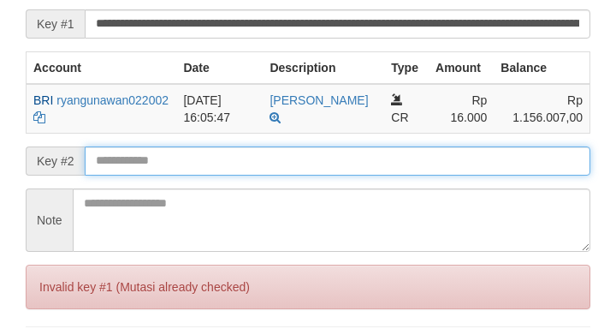
scroll to position [366, 0]
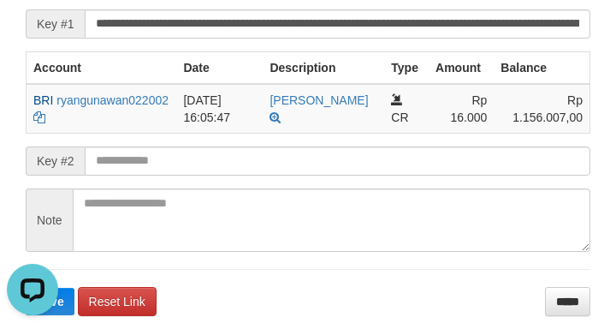
click at [113, 62] on form "**********" at bounding box center [308, 144] width 565 height 342
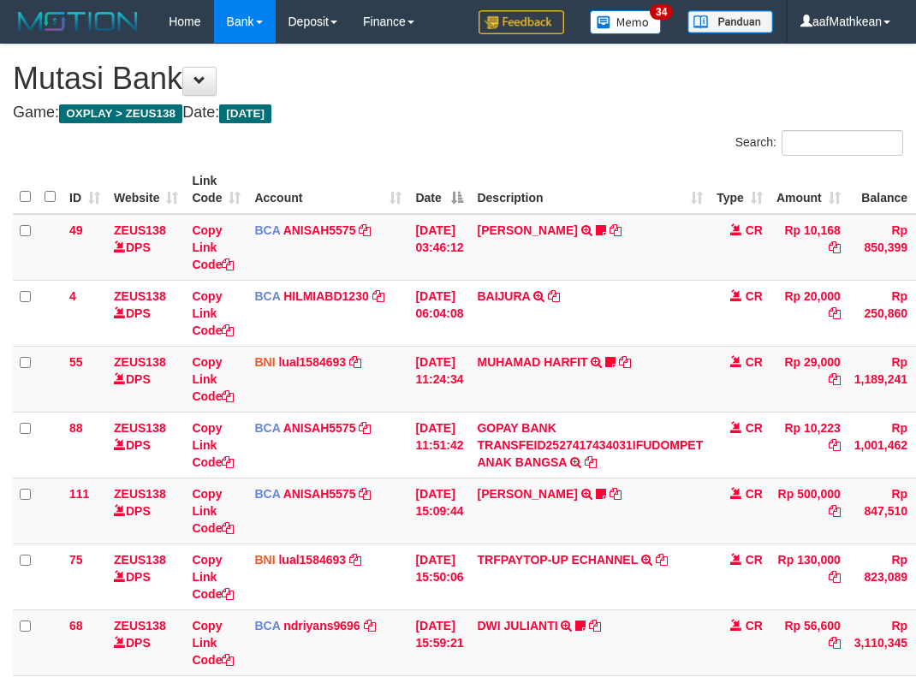
scroll to position [200, 110]
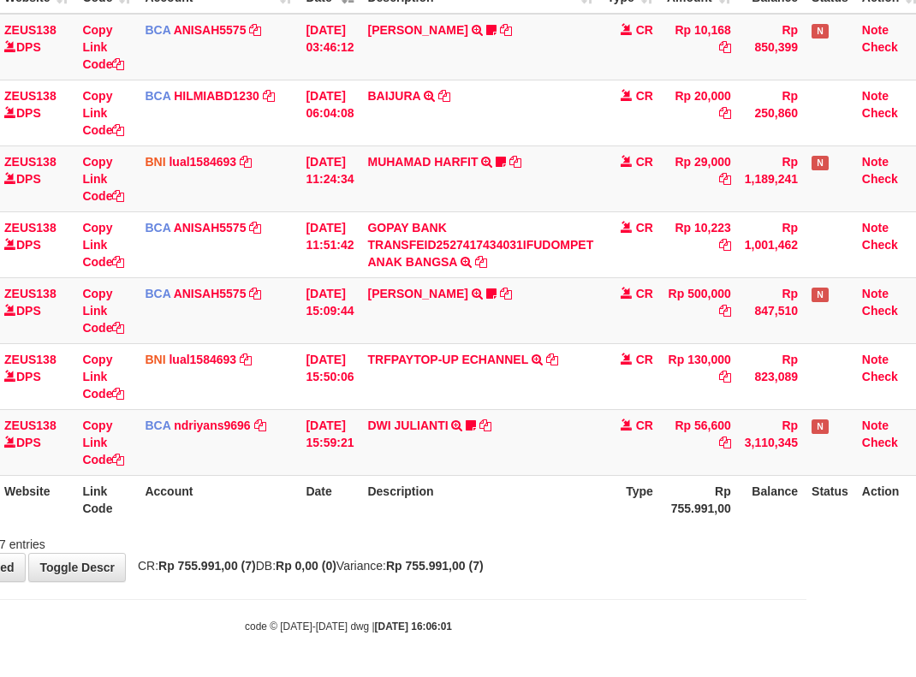
click at [157, 616] on body "Toggle navigation Home Bank Account List Load By Website Group [OXPLAY] ZEUS138…" at bounding box center [348, 238] width 916 height 877
drag, startPoint x: 262, startPoint y: 659, endPoint x: 312, endPoint y: 654, distance: 49.9
click at [301, 659] on body "Toggle navigation Home Bank Account List Load By Website Group [OXPLAY] ZEUS138…" at bounding box center [348, 238] width 916 height 877
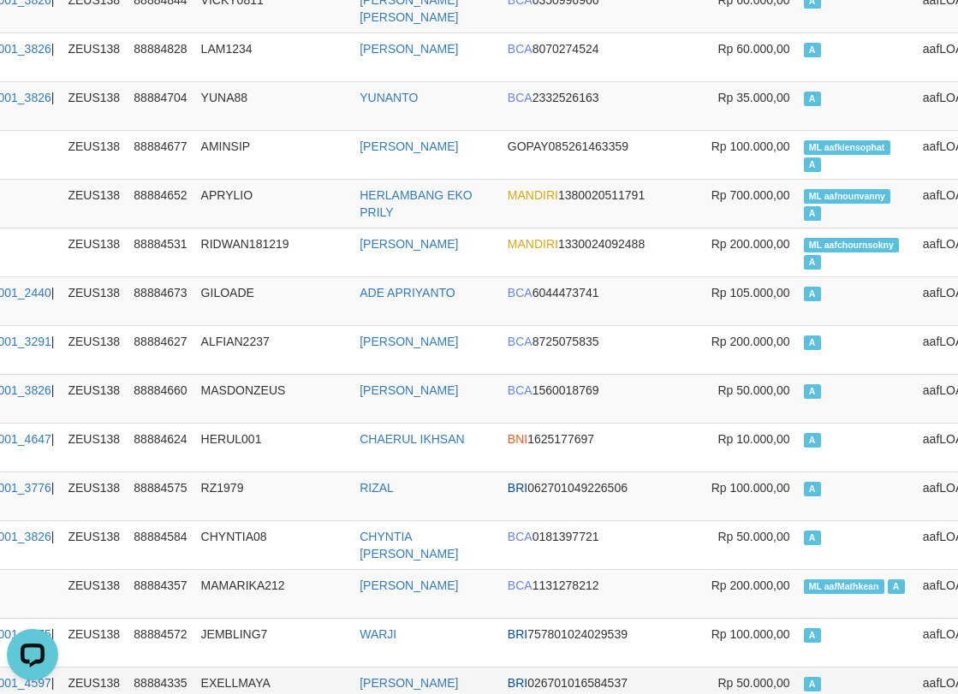
scroll to position [599, 202]
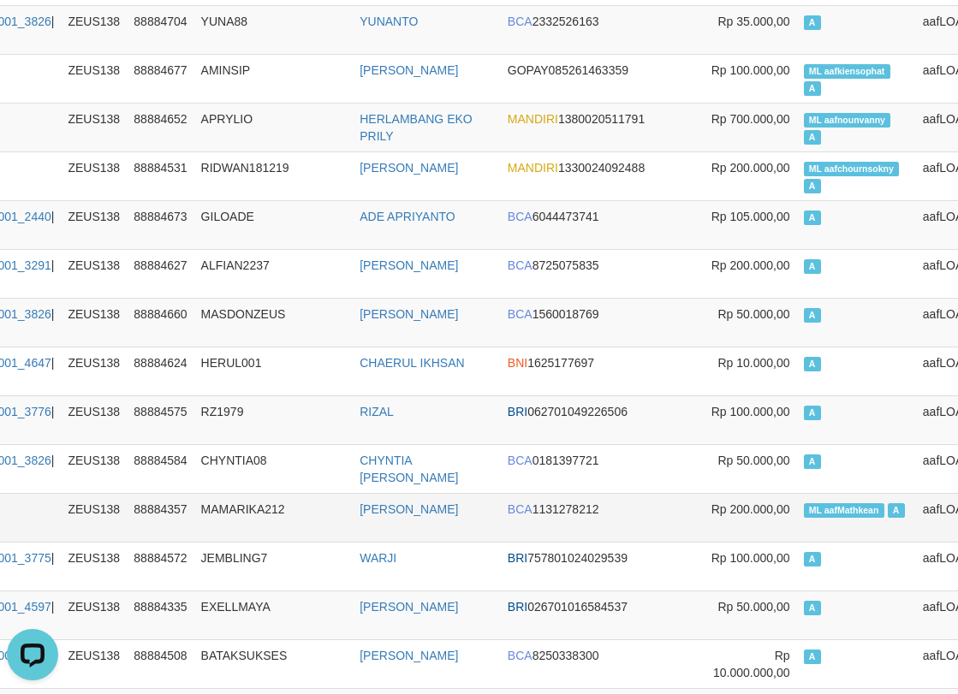
click at [804, 513] on span "ML aafMathkean" at bounding box center [844, 510] width 80 height 15
click at [804, 512] on span "ML aafMathkean" at bounding box center [844, 510] width 80 height 15
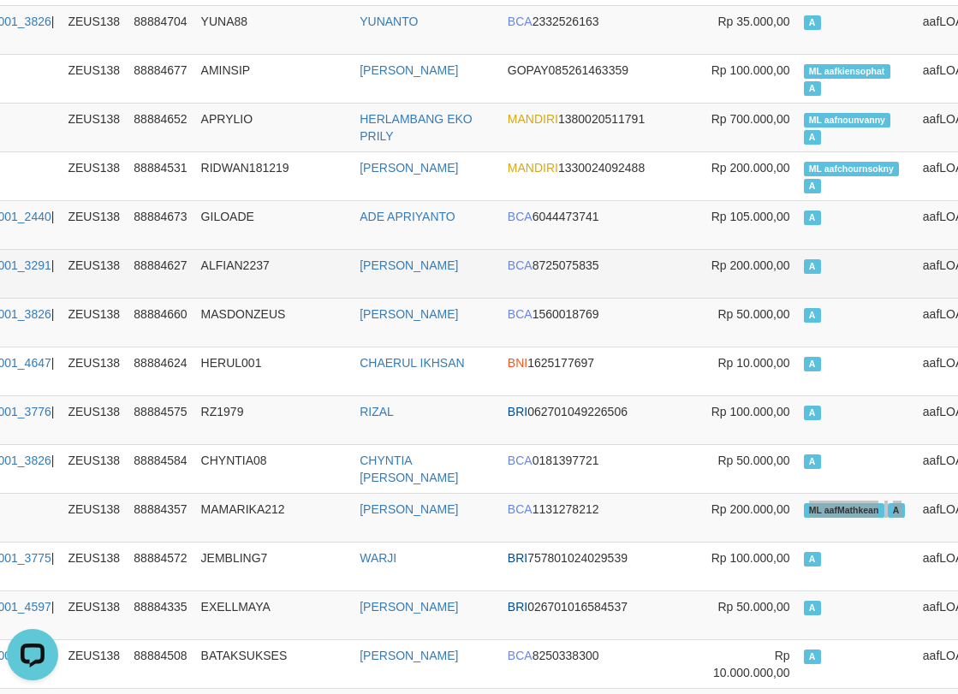
scroll to position [2273, 202]
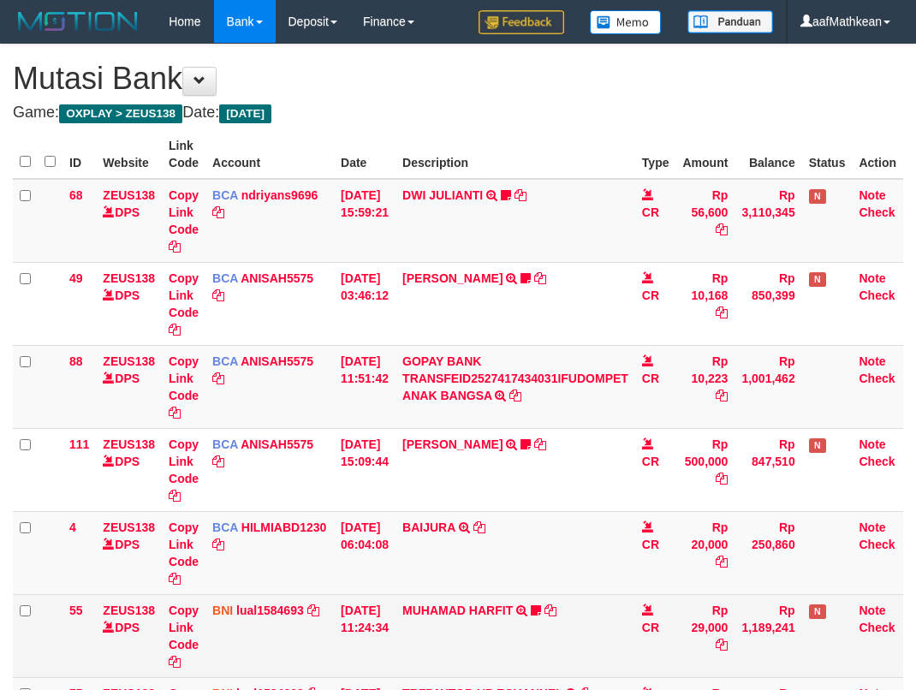
click at [347, 641] on tr "55 ZEUS138 DPS Copy Link Code BNI lual1584693 DPS LUCKY ALAMSYAH mutasi_2025100…" at bounding box center [458, 635] width 890 height 83
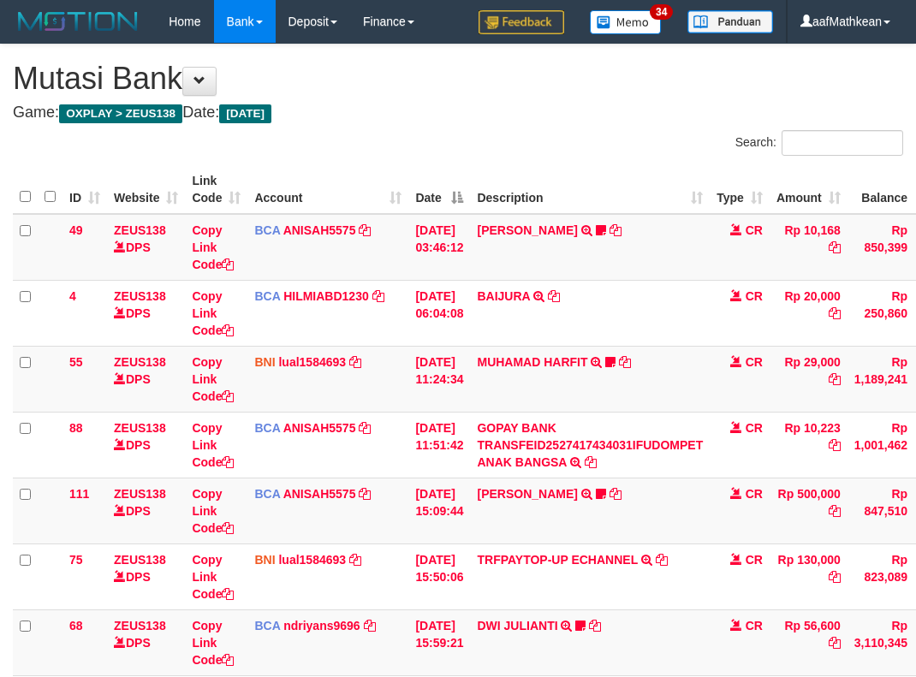
scroll to position [200, 130]
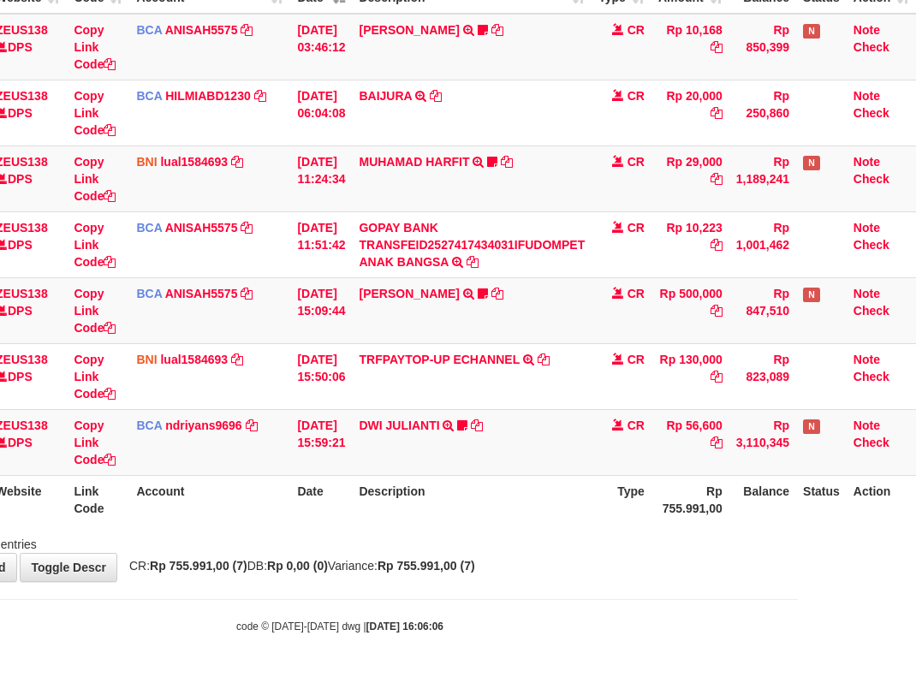
click at [530, 553] on div "**********" at bounding box center [340, 212] width 916 height 737
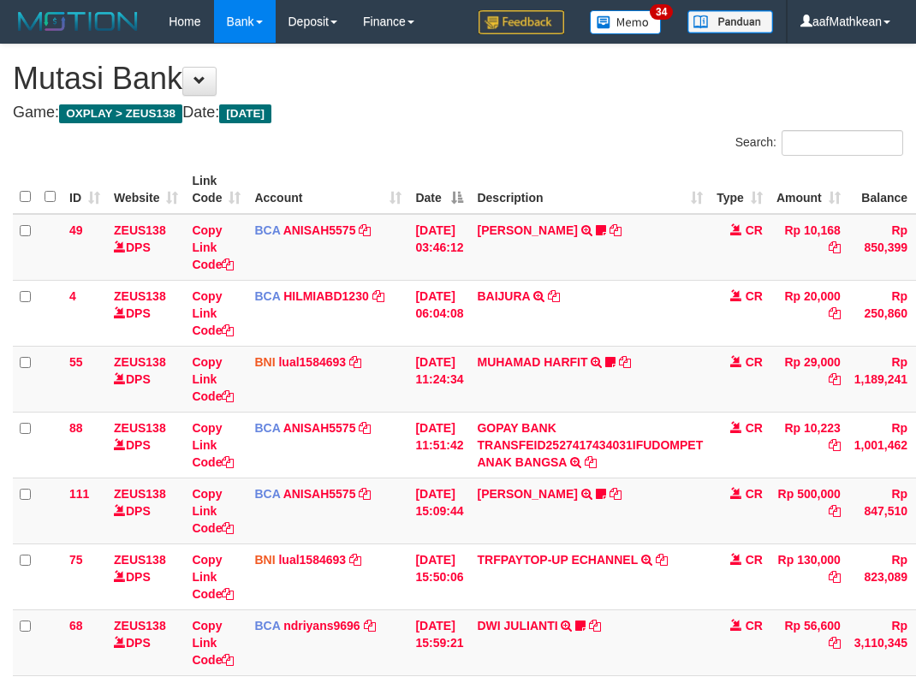
scroll to position [200, 123]
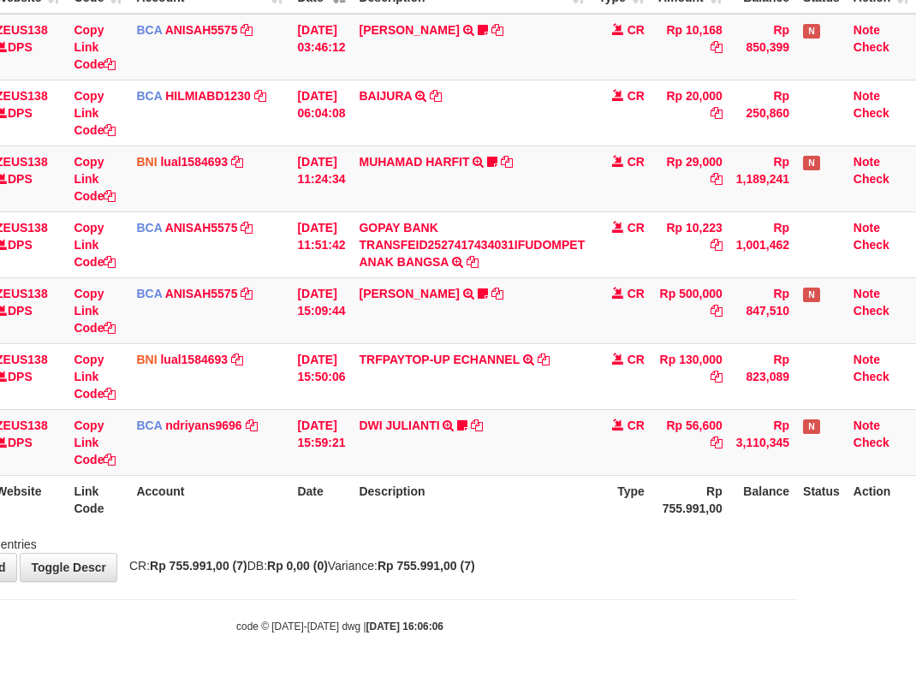
click at [528, 551] on div "Showing 1 to 7 of 7 entries" at bounding box center [340, 541] width 916 height 24
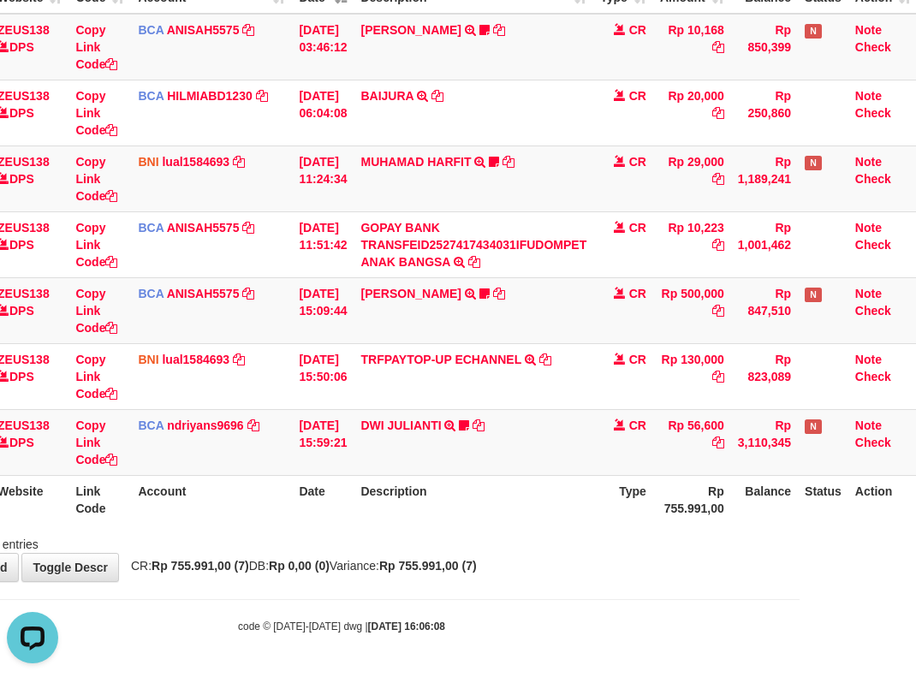
click at [564, 498] on th "Description" at bounding box center [474, 499] width 240 height 49
drag, startPoint x: 402, startPoint y: 502, endPoint x: 433, endPoint y: 514, distance: 33.1
click at [416, 505] on th "Description" at bounding box center [474, 499] width 240 height 49
click at [431, 514] on th "Description" at bounding box center [474, 499] width 240 height 49
drag, startPoint x: 397, startPoint y: 518, endPoint x: 326, endPoint y: 526, distance: 71.6
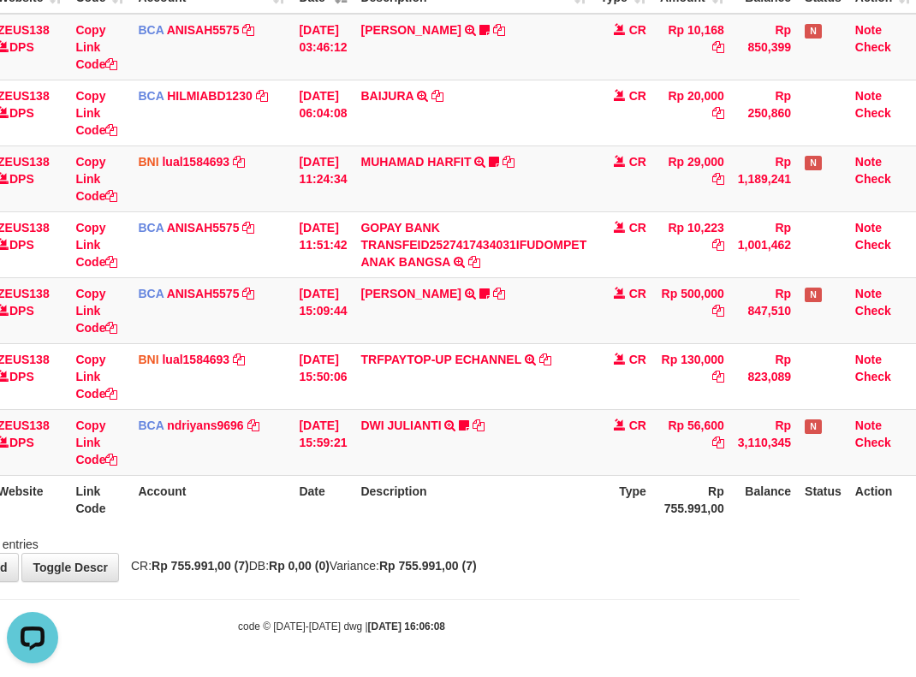
click at [397, 519] on th "Description" at bounding box center [474, 499] width 240 height 49
drag, startPoint x: 326, startPoint y: 526, endPoint x: 925, endPoint y: 502, distance: 599.7
click at [419, 534] on div "Search: ID Website Link Code Account Date Description Type Amount Balance Statu…" at bounding box center [341, 241] width 890 height 623
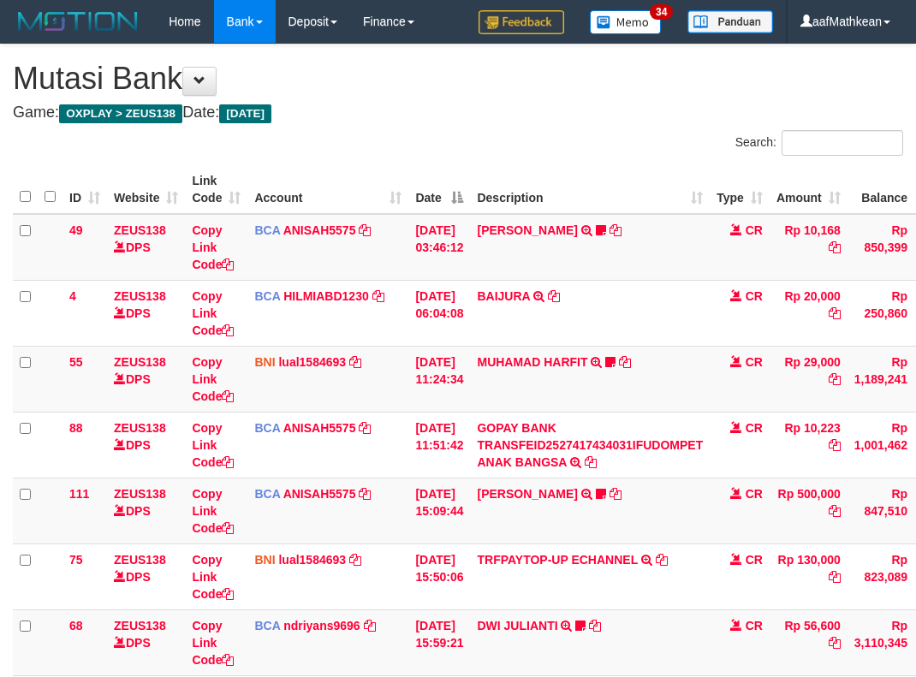
scroll to position [200, 110]
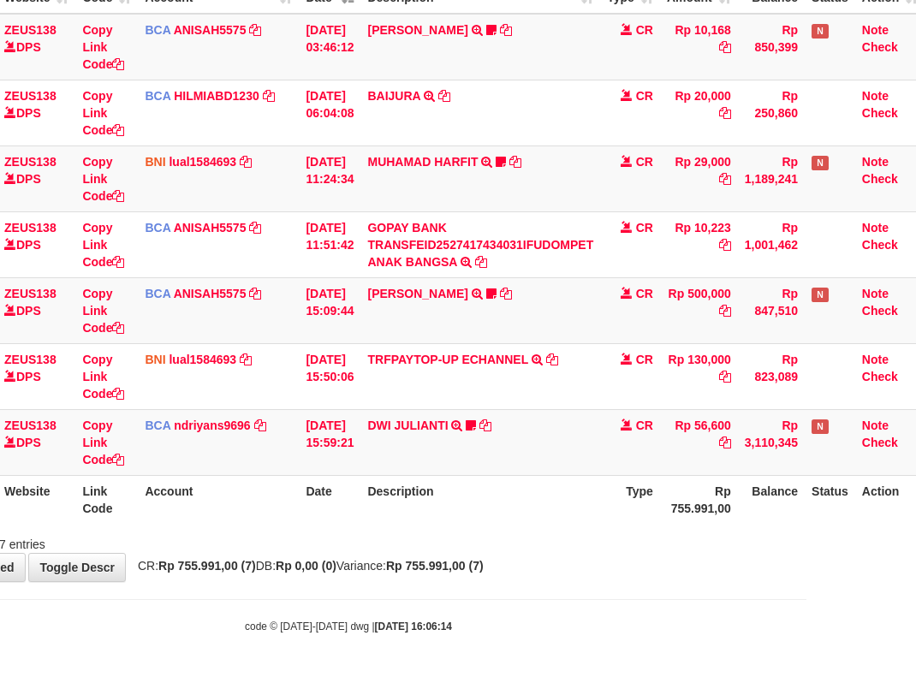
click at [341, 658] on body "Toggle navigation Home Bank Account List Load By Website Group [OXPLAY] ZEUS138…" at bounding box center [348, 238] width 916 height 877
drag, startPoint x: 376, startPoint y: 645, endPoint x: 442, endPoint y: 612, distance: 73.9
click at [393, 635] on body "Toggle navigation Home Bank Account List Load By Website Group [OXPLAY] ZEUS138…" at bounding box center [348, 238] width 916 height 877
click at [806, 597] on html "Toggle navigation Home Bank Account List Load By Website Group [OXPLAY] ZEUS138…" at bounding box center [348, 238] width 916 height 877
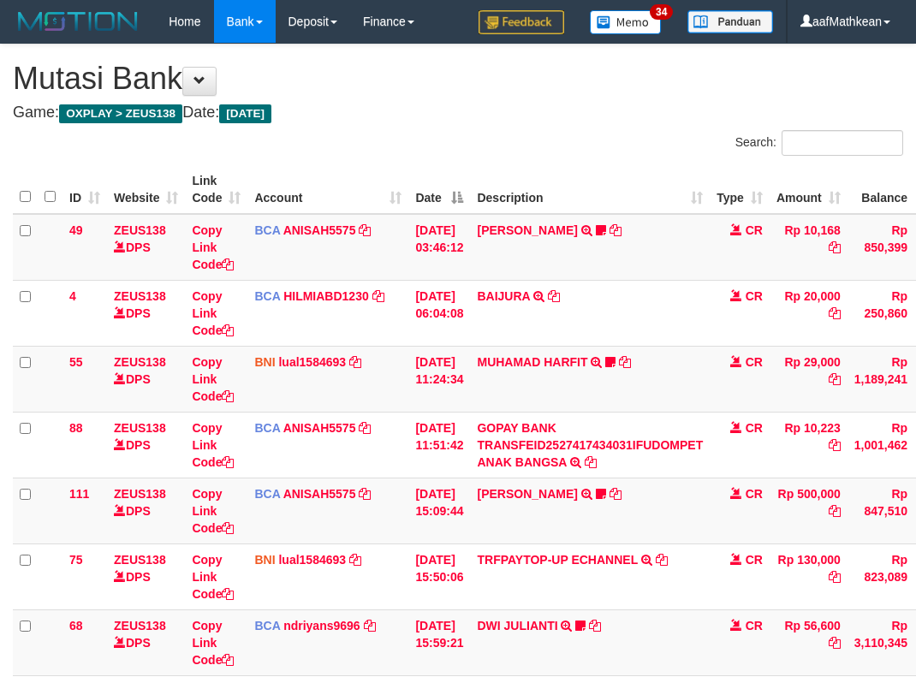
scroll to position [200, 103]
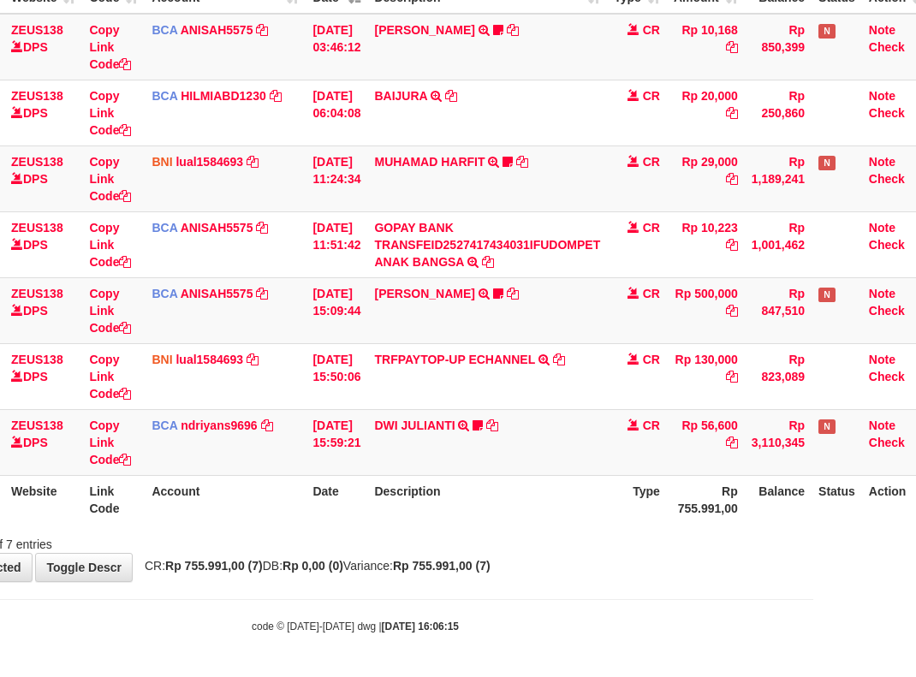
drag, startPoint x: 556, startPoint y: 467, endPoint x: 559, endPoint y: 495, distance: 28.5
click at [540, 477] on table "ID Website Link Code Account Date Description Type Amount Balance Status Action…" at bounding box center [420, 244] width 1021 height 559
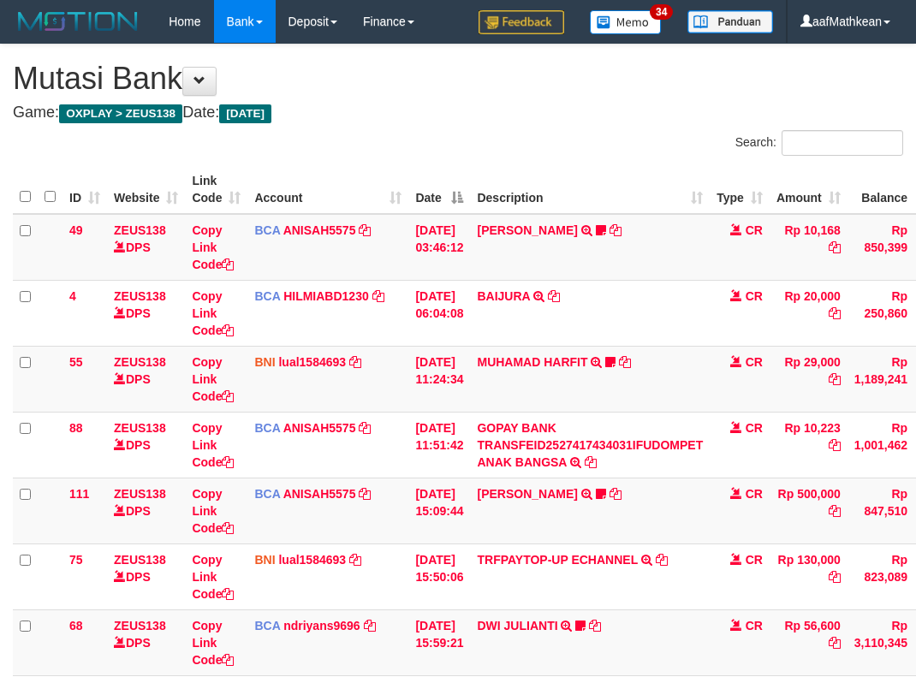
scroll to position [200, 130]
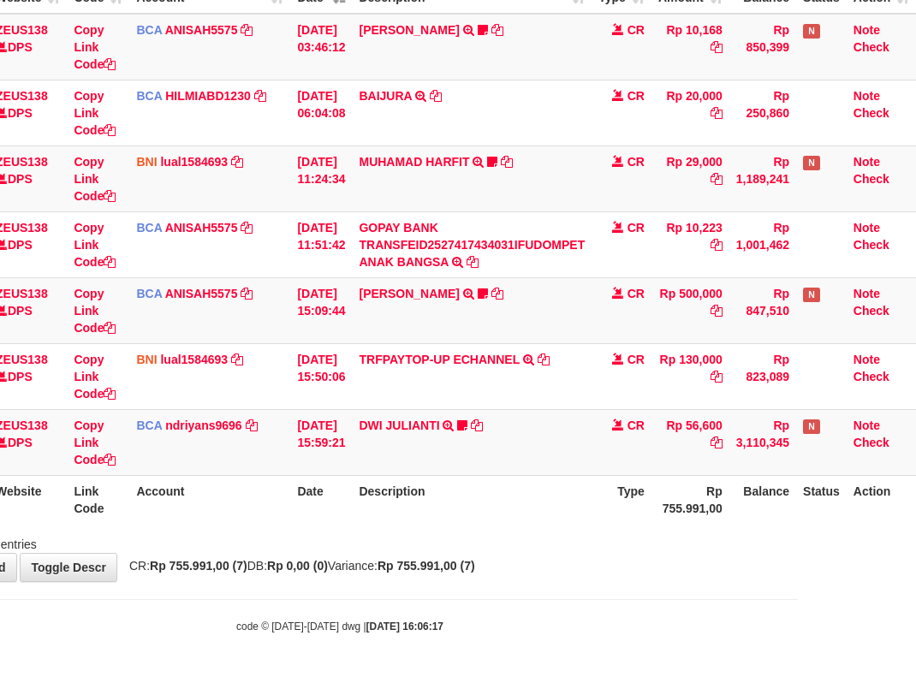
drag, startPoint x: 584, startPoint y: 551, endPoint x: 1299, endPoint y: 611, distance: 718.1
click at [798, 611] on html "Toggle navigation Home Bank Account List Load By Website Group [OXPLAY] ZEUS138…" at bounding box center [340, 238] width 916 height 877
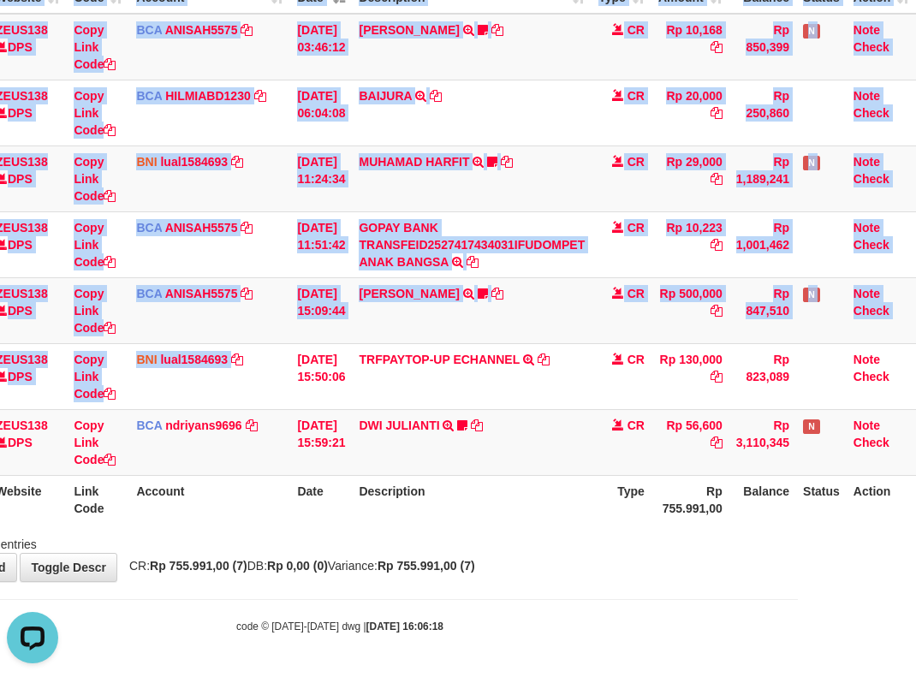
scroll to position [200, 130]
drag, startPoint x: 273, startPoint y: 362, endPoint x: 1104, endPoint y: 105, distance: 869.9
click at [798, 105] on html "Toggle navigation Home Bank Account List Load By Website Group [OXPLAY] ZEUS138…" at bounding box center [340, 238] width 916 height 877
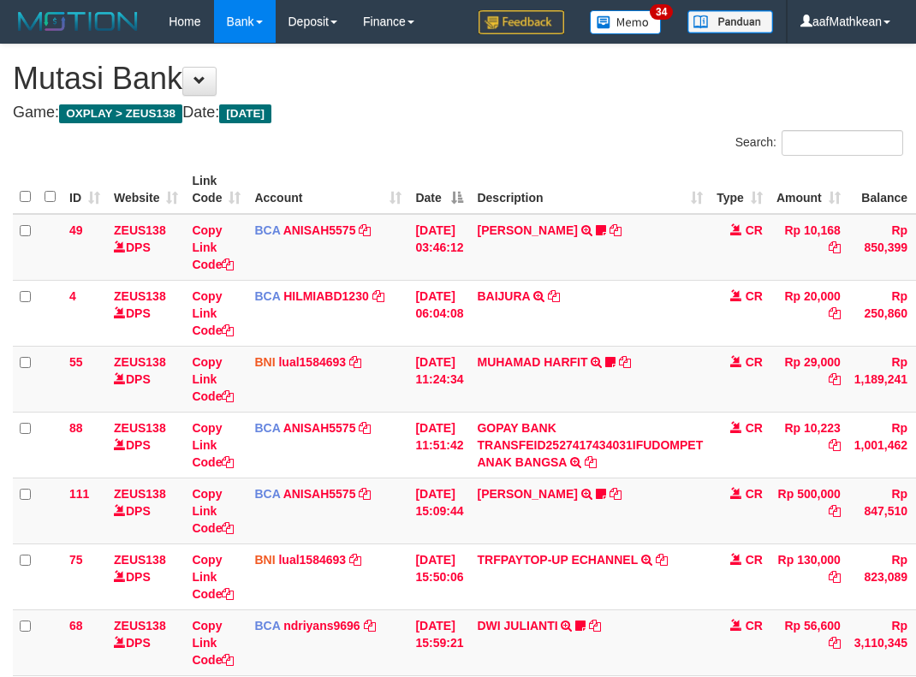
click at [599, 579] on div "**********" at bounding box center [458, 413] width 916 height 737
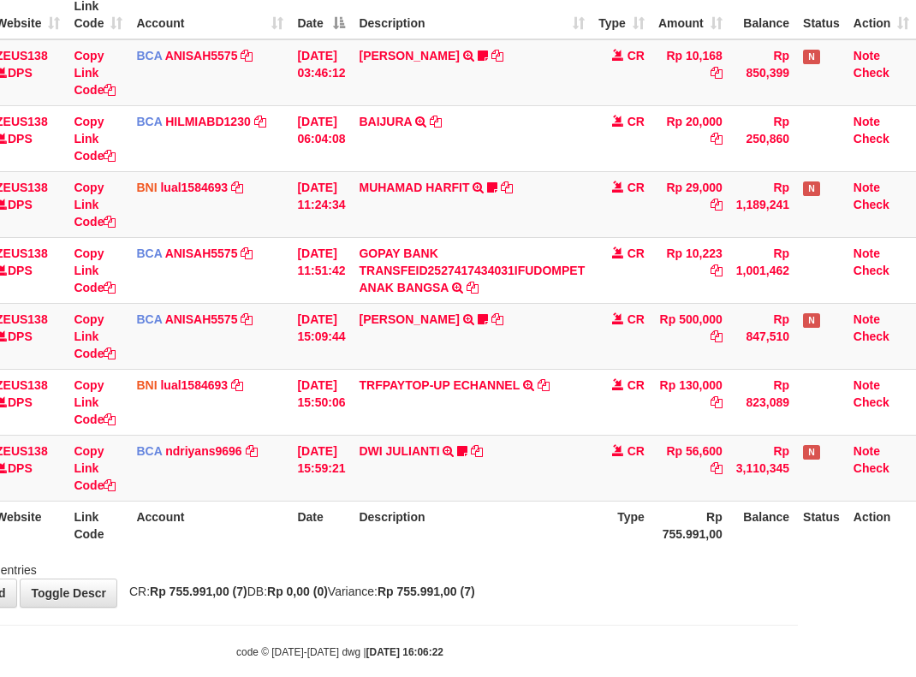
click at [522, 496] on td "DWI JULIANTI TRSF E-BANKING CR 0110/FTSCY/WS95051 56600.002025100143361989 TRFD…" at bounding box center [472, 468] width 240 height 66
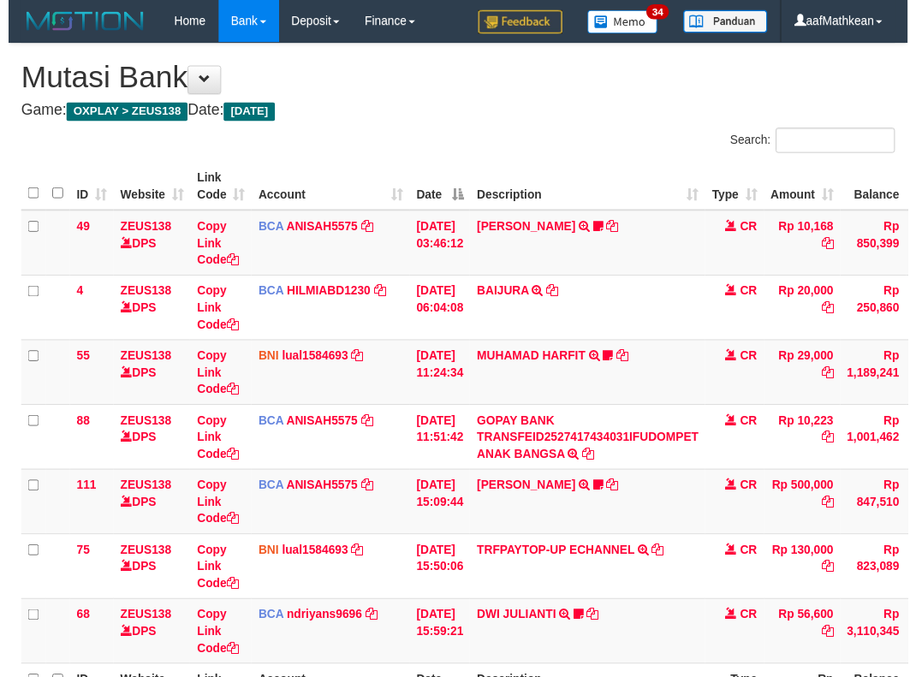
scroll to position [149, 116]
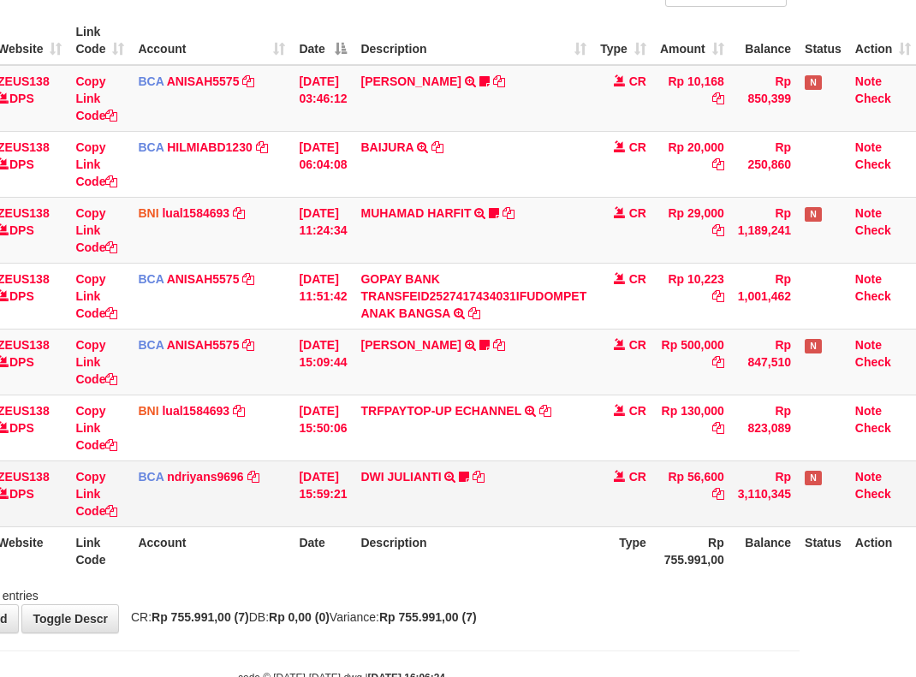
drag, startPoint x: 355, startPoint y: 491, endPoint x: 366, endPoint y: 496, distance: 12.3
click at [354, 496] on td "[DATE] 15:59:21" at bounding box center [323, 494] width 62 height 66
drag, startPoint x: 413, startPoint y: 507, endPoint x: 538, endPoint y: 540, distance: 129.4
click at [437, 524] on td "DWI JULIANTI TRSF E-BANKING CR 0110/FTSCY/WS95051 56600.002025100143361989 TRFD…" at bounding box center [474, 494] width 240 height 66
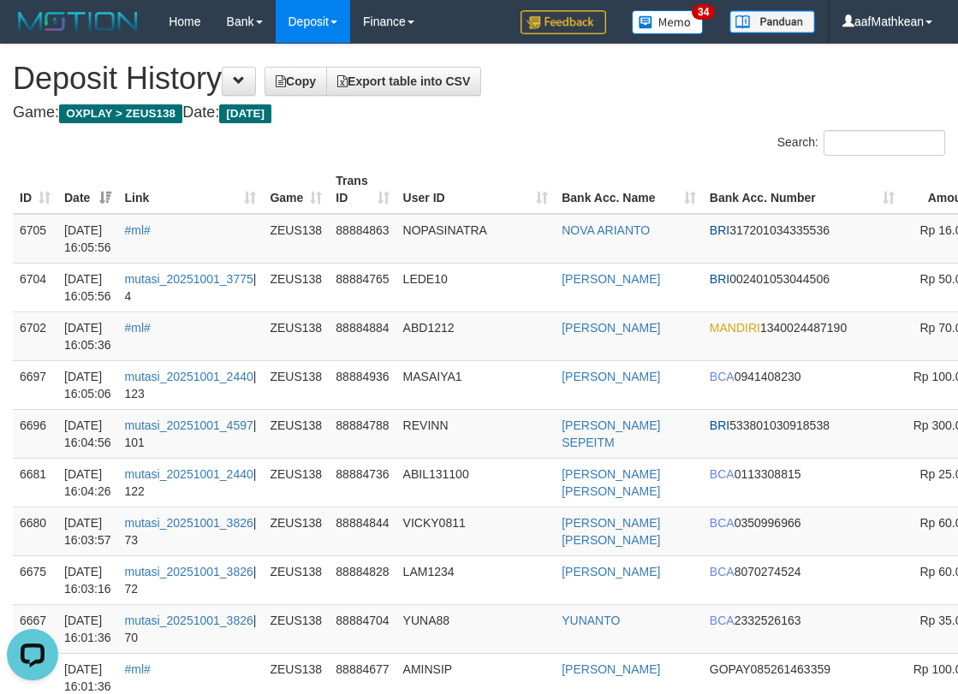
scroll to position [0, 202]
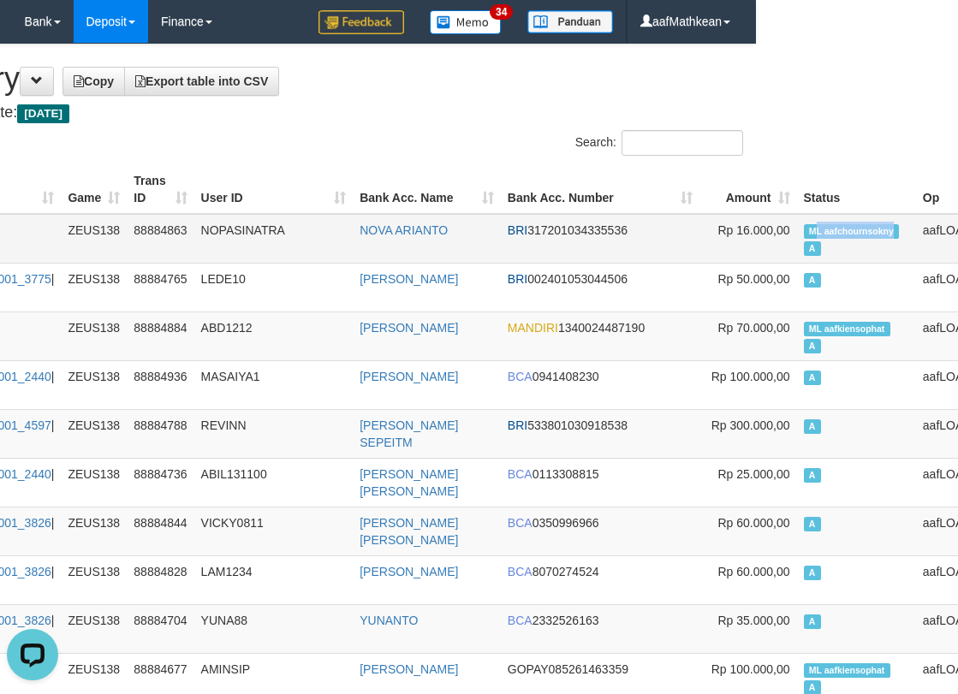
drag, startPoint x: 948, startPoint y: 226, endPoint x: 800, endPoint y: 235, distance: 147.5
click at [816, 234] on td "ML aafchournsokny A" at bounding box center [856, 239] width 119 height 50
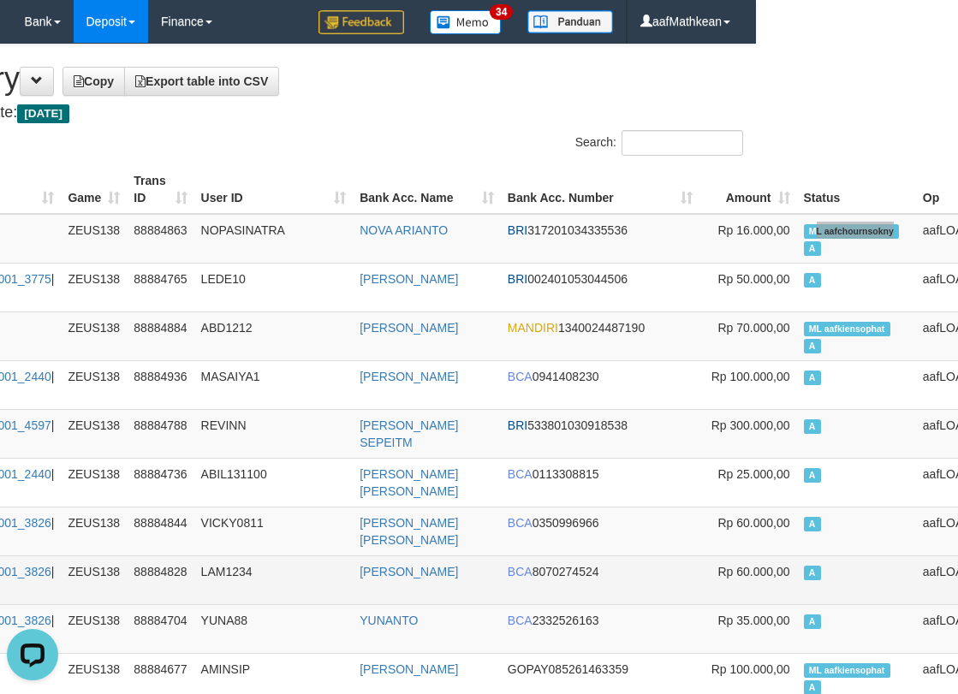
scroll to position [3153, 202]
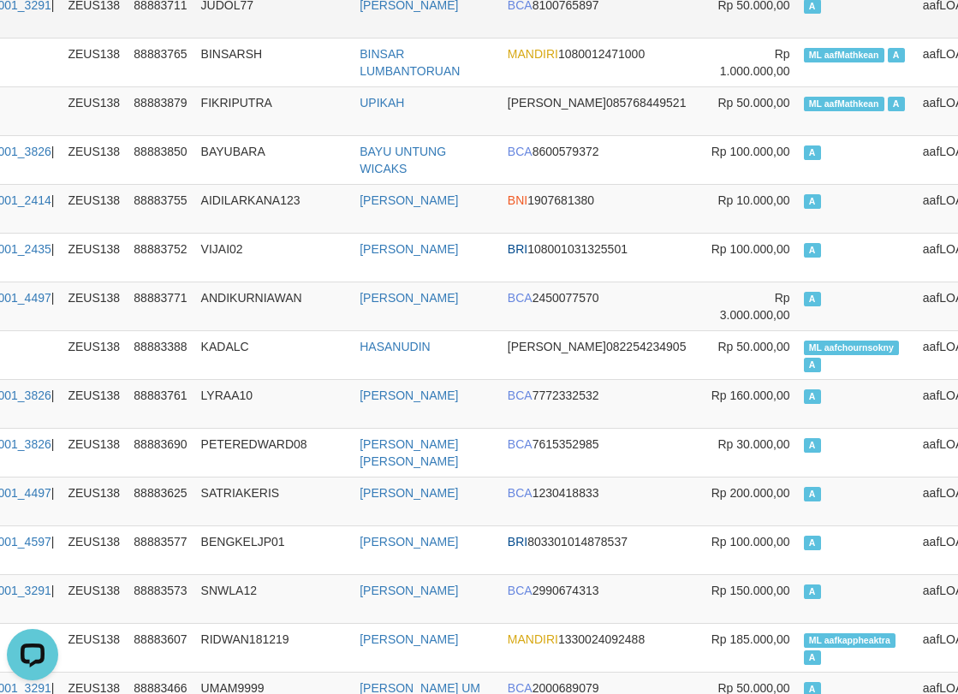
click at [226, 0] on td "JUDOL77" at bounding box center [273, 13] width 159 height 49
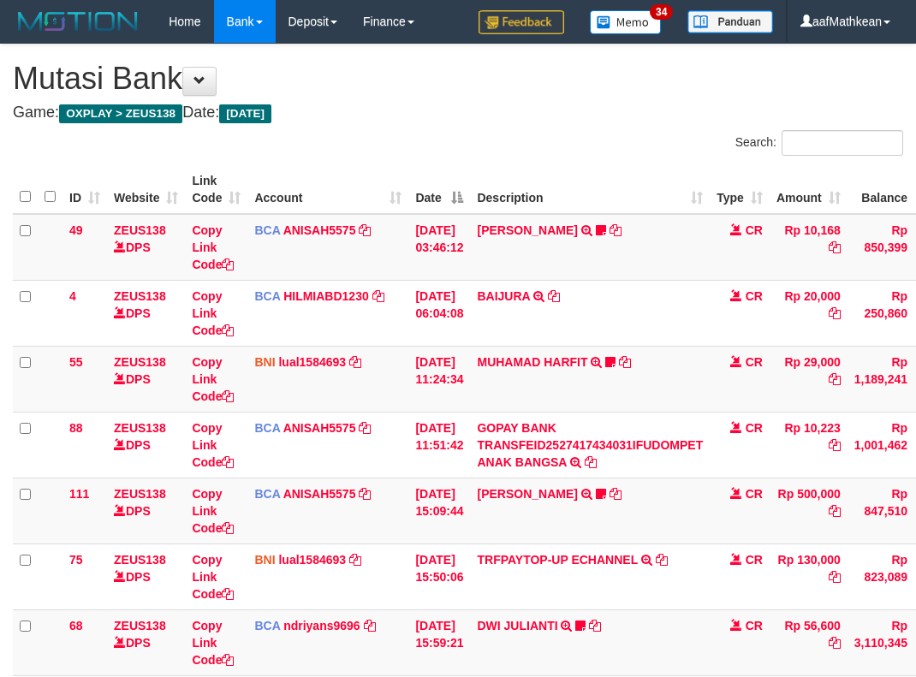
scroll to position [183, 0]
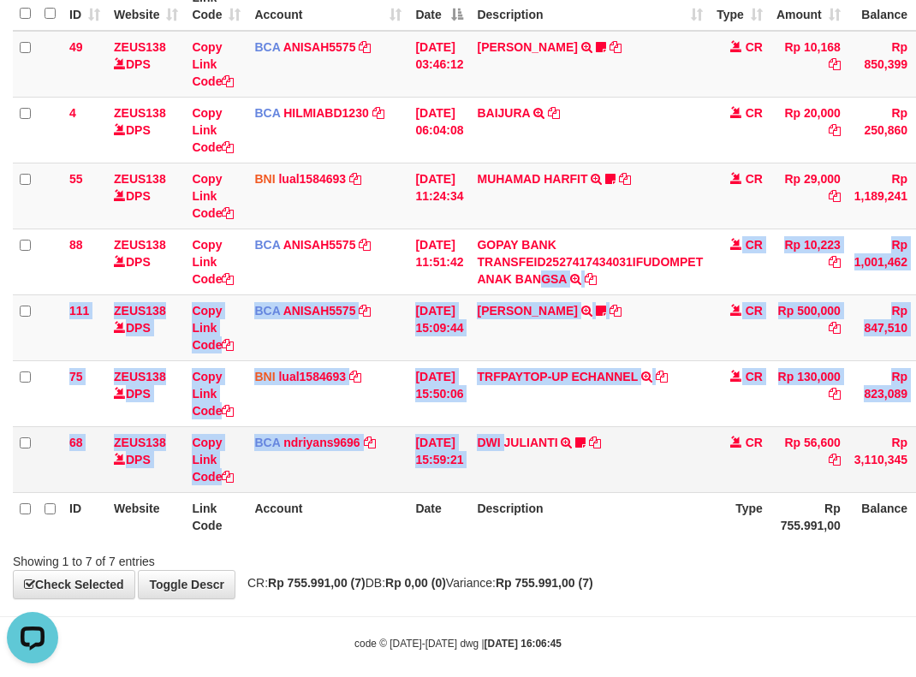
click at [522, 447] on tbody "49 ZEUS138 DPS Copy Link Code BCA ANISAH5575 DPS ANISAH mutasi_20251001_3827 | …" at bounding box center [523, 262] width 1021 height 462
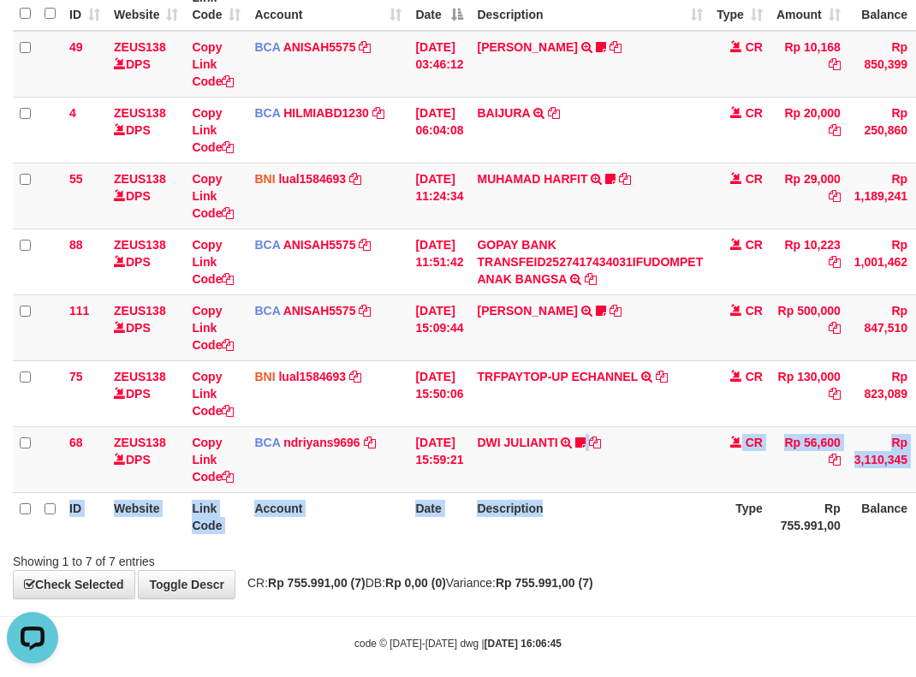
drag, startPoint x: 599, startPoint y: 498, endPoint x: 619, endPoint y: 511, distance: 23.5
click at [607, 514] on table "ID Website Link Code Account Date Description Type Amount Balance Status Action…" at bounding box center [523, 261] width 1021 height 559
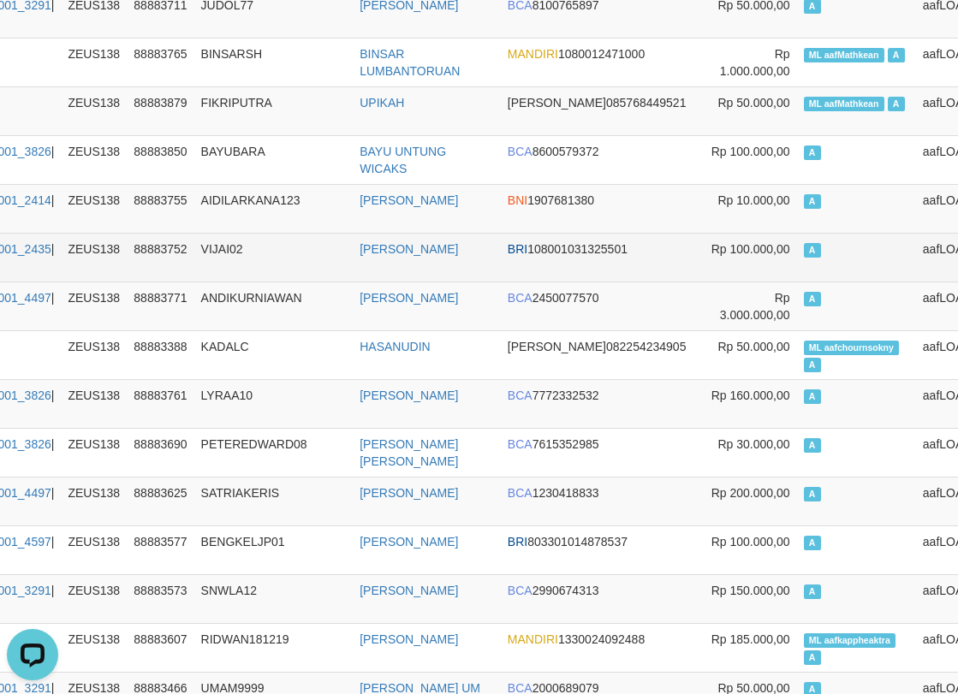
click at [562, 275] on td "BRI 108001031325501" at bounding box center [600, 257] width 199 height 49
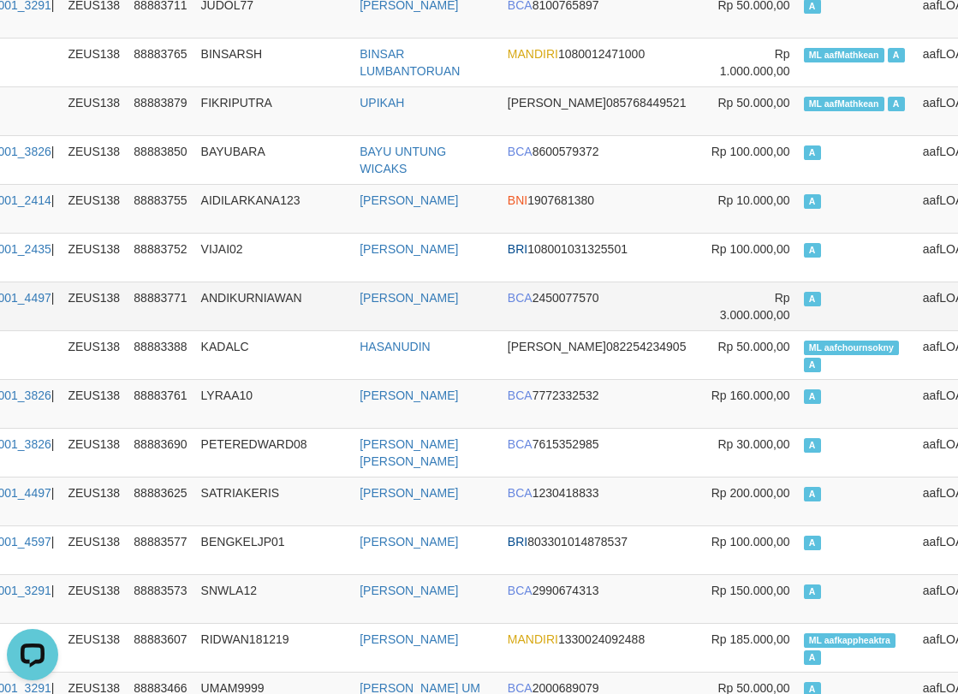
drag, startPoint x: 562, startPoint y: 275, endPoint x: 590, endPoint y: 281, distance: 28.9
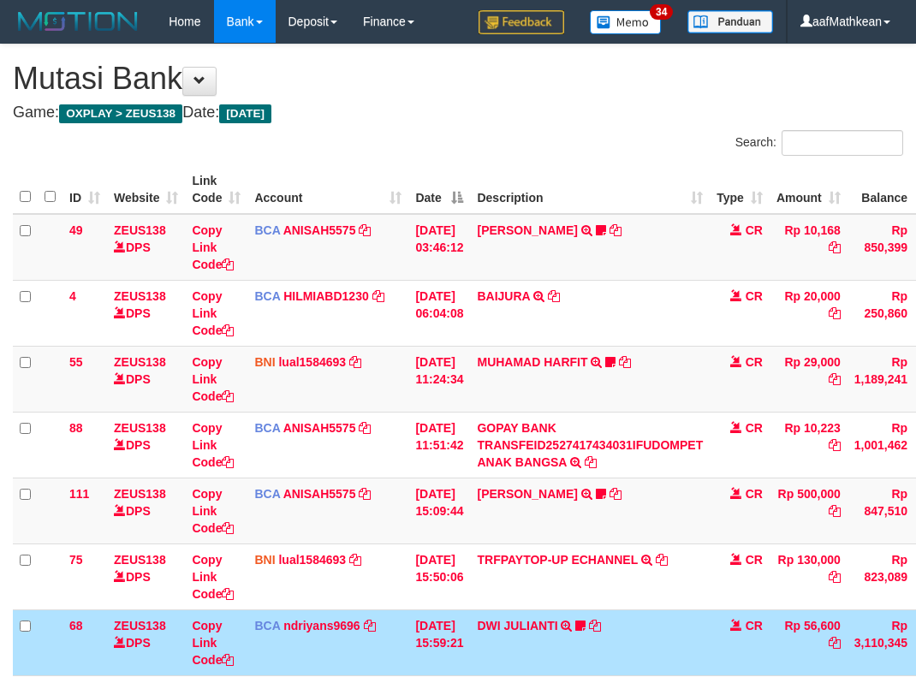
click at [633, 609] on td "DWI JULIANTI TRSF E-BANKING CR 0110/FTSCY/WS95051 56600.002025100143361989 TRFD…" at bounding box center [590, 642] width 240 height 66
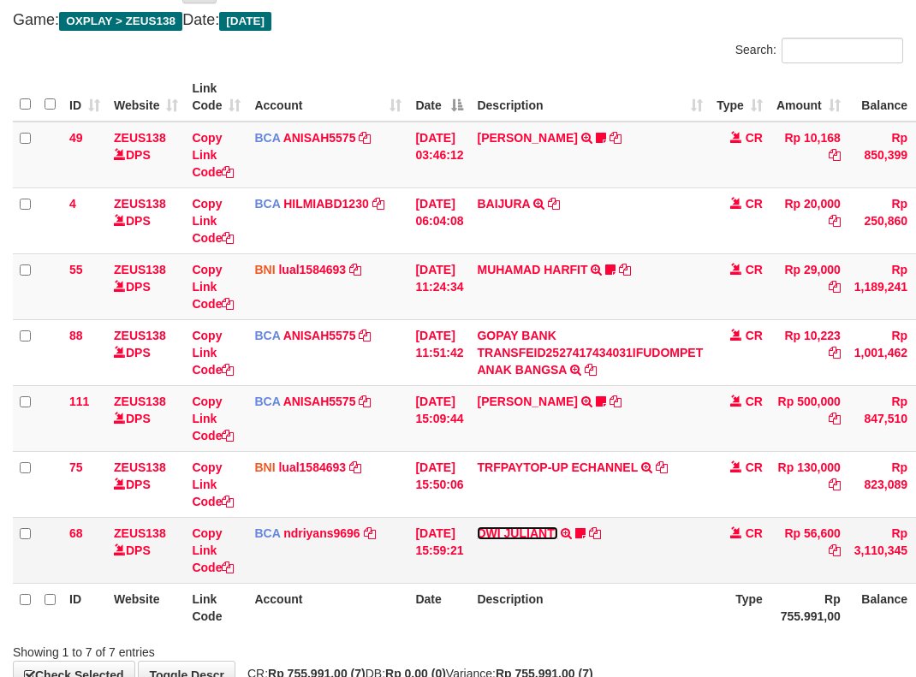
click at [477, 526] on link "DWI JULIANTI" at bounding box center [517, 533] width 80 height 14
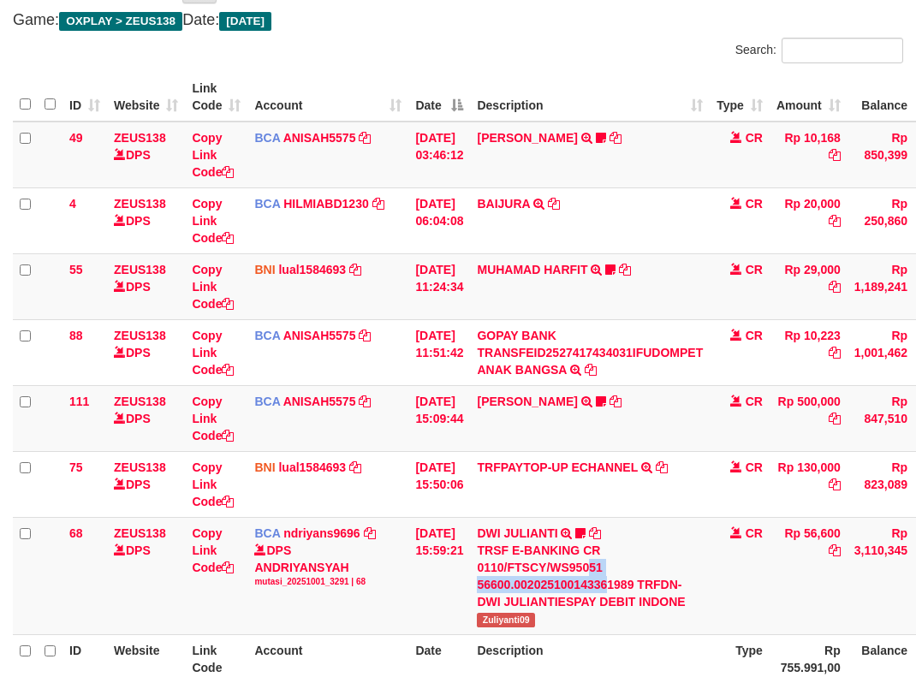
drag, startPoint x: 621, startPoint y: 568, endPoint x: 924, endPoint y: 558, distance: 304.0
click at [645, 586] on div "TRSF E-BANKING CR 0110/FTSCY/WS95051 56600.002025100143361989 TRFDN-DWI JULIANT…" at bounding box center [590, 576] width 226 height 68
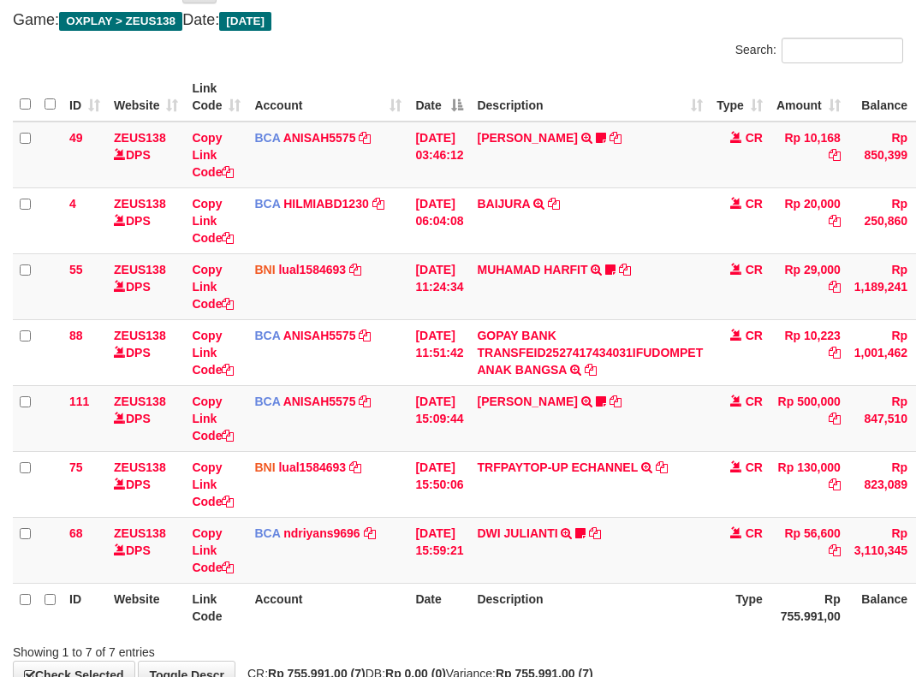
scroll to position [200, 0]
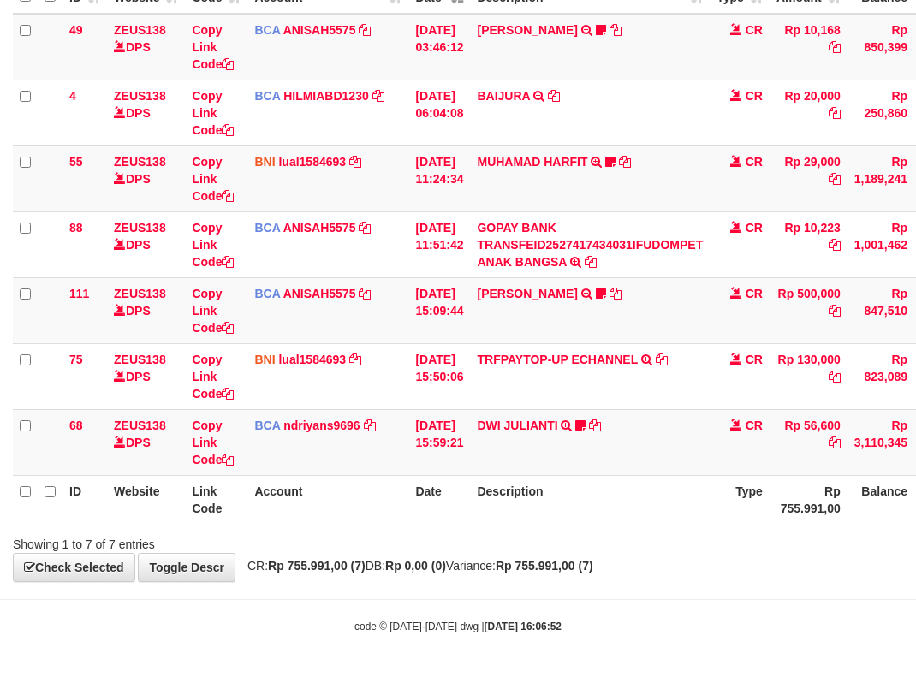
drag, startPoint x: 659, startPoint y: 602, endPoint x: 646, endPoint y: 600, distance: 13.0
click at [648, 600] on body "Toggle navigation Home Bank Account List Load By Website Group [OXPLAY] ZEUS138…" at bounding box center [458, 238] width 916 height 877
click at [647, 593] on body "Toggle navigation Home Bank Account List Load By Website Group [OXPLAY] ZEUS138…" at bounding box center [458, 238] width 916 height 877
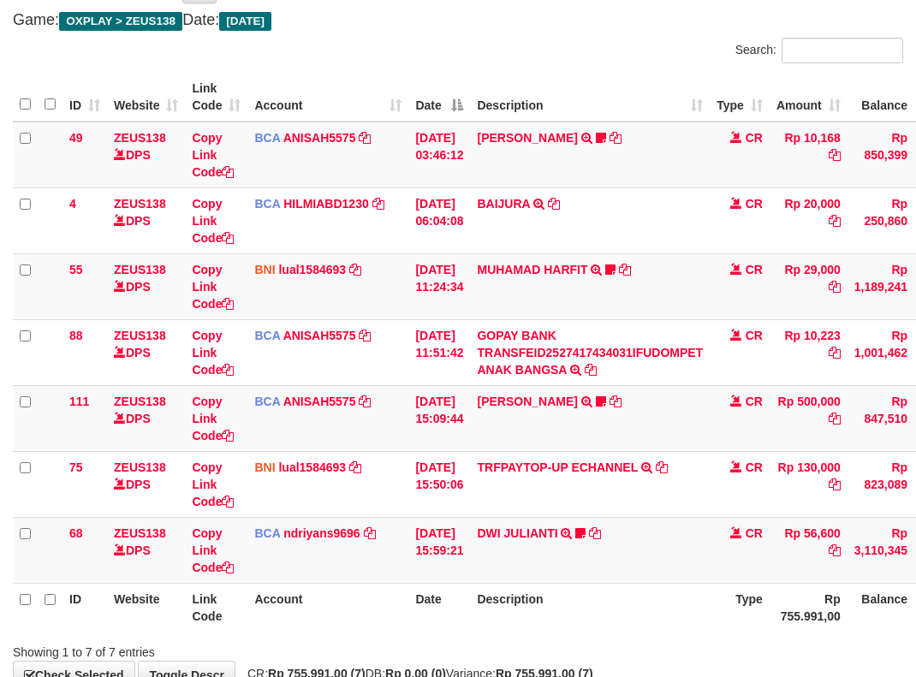
click at [358, 615] on th "Account" at bounding box center [327, 607] width 161 height 49
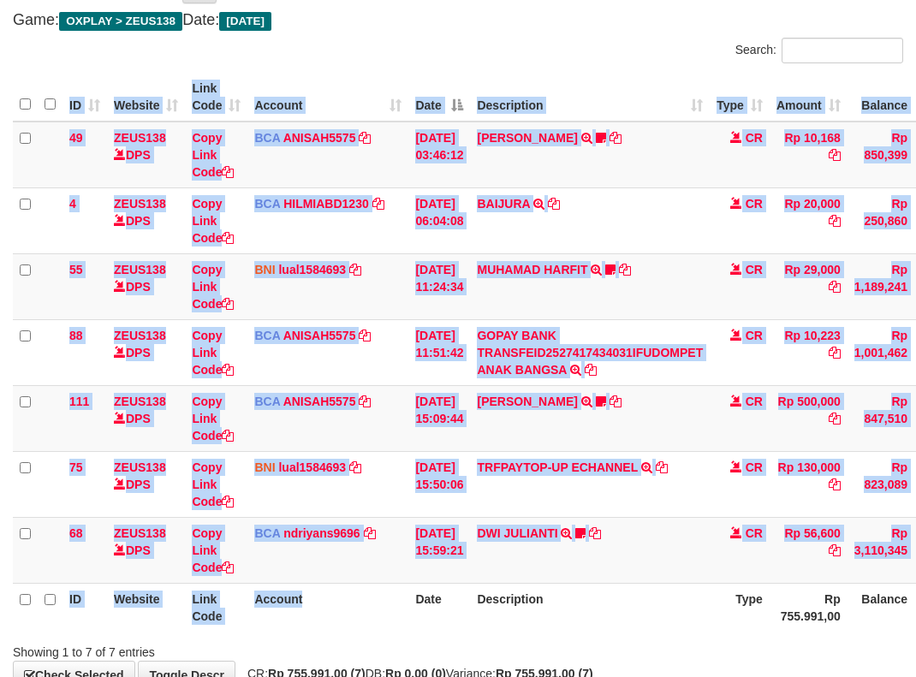
click at [407, 632] on div "ID Website Link Code Account Date Description Type Amount Balance Status Action…" at bounding box center [458, 352] width 916 height 569
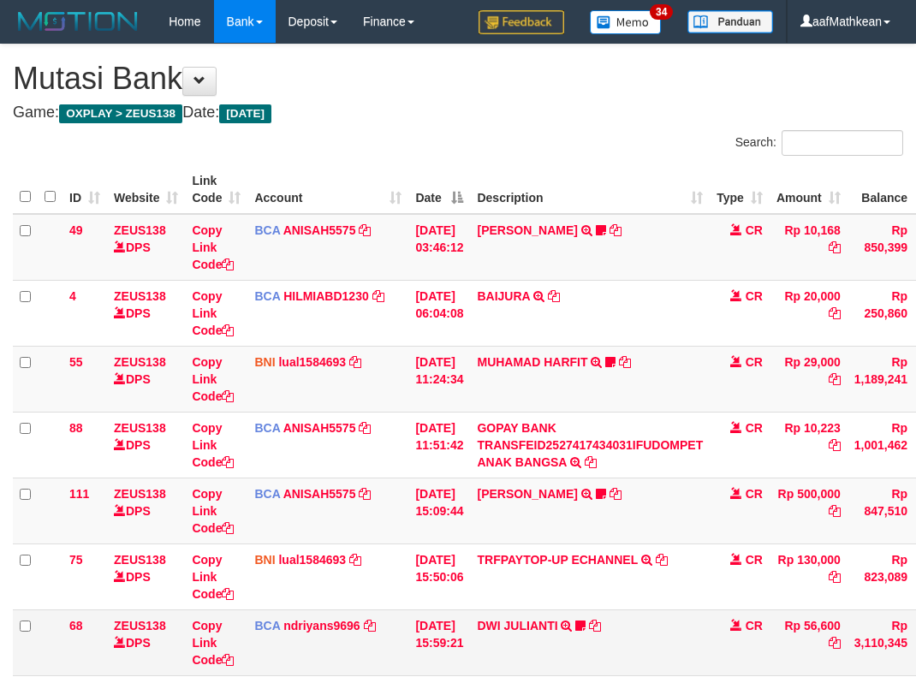
scroll to position [92, 0]
click at [562, 609] on td "DWI JULIANTI TRSF E-BANKING CR 0110/FTSCY/WS95051 56600.002025100143361989 TRFD…" at bounding box center [590, 642] width 240 height 66
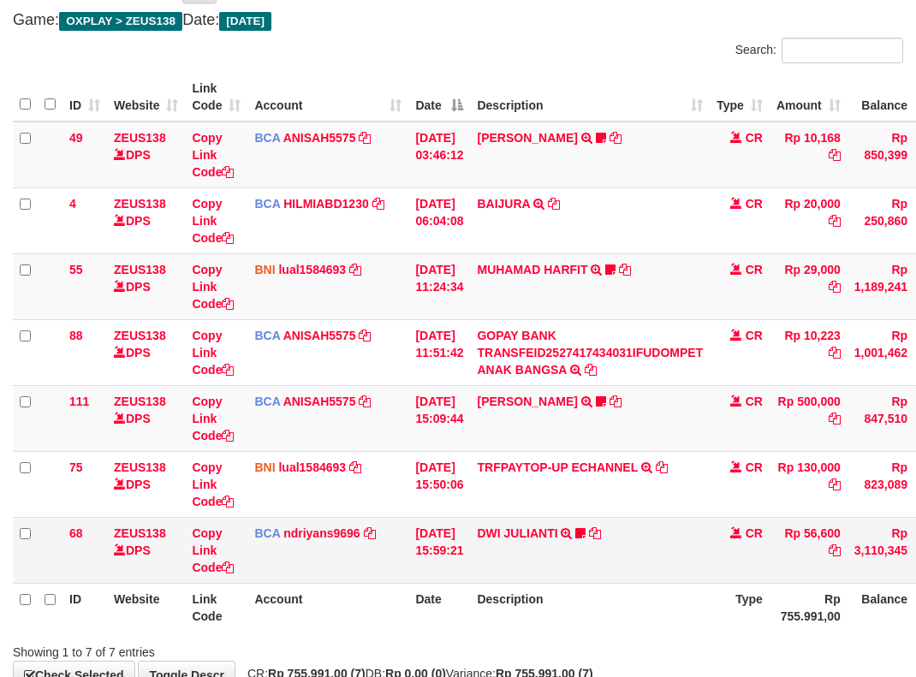
click at [580, 560] on td "DWI JULIANTI TRSF E-BANKING CR 0110/FTSCY/WS95051 56600.002025100143361989 TRFD…" at bounding box center [590, 550] width 240 height 66
drag, startPoint x: 552, startPoint y: 574, endPoint x: 571, endPoint y: 577, distance: 19.1
click at [558, 576] on td "DWI JULIANTI TRSF E-BANKING CR 0110/FTSCY/WS95051 56600.002025100143361989 TRFD…" at bounding box center [590, 550] width 240 height 66
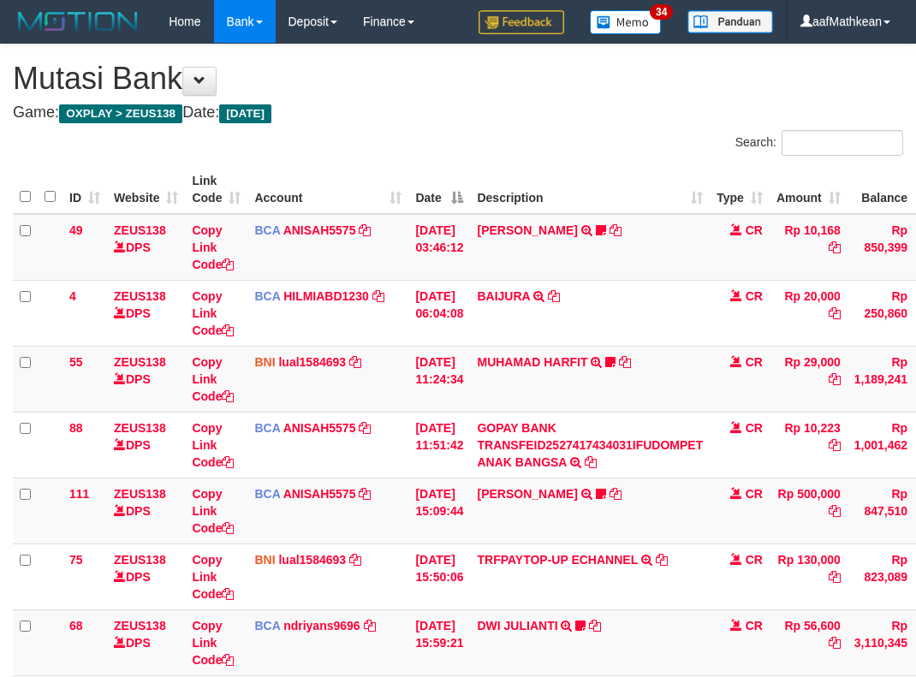
scroll to position [200, 0]
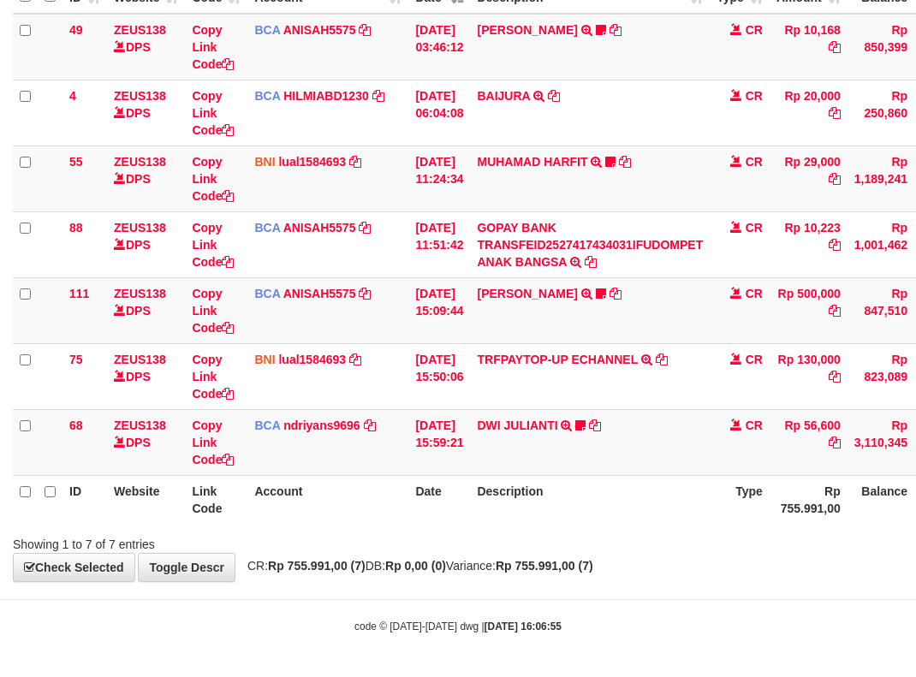
click at [593, 569] on strong "Rp 755.991,00 (7)" at bounding box center [545, 566] width 98 height 14
drag, startPoint x: 616, startPoint y: 540, endPoint x: 609, endPoint y: 508, distance: 32.6
click at [620, 532] on div "Showing 1 to 7 of 7 entries" at bounding box center [458, 541] width 916 height 24
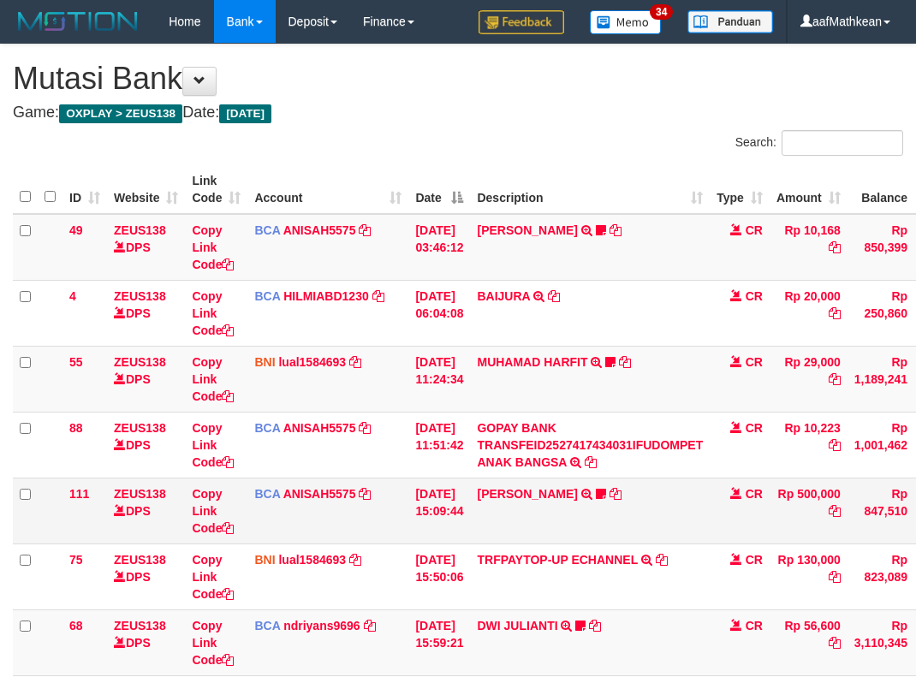
scroll to position [200, 0]
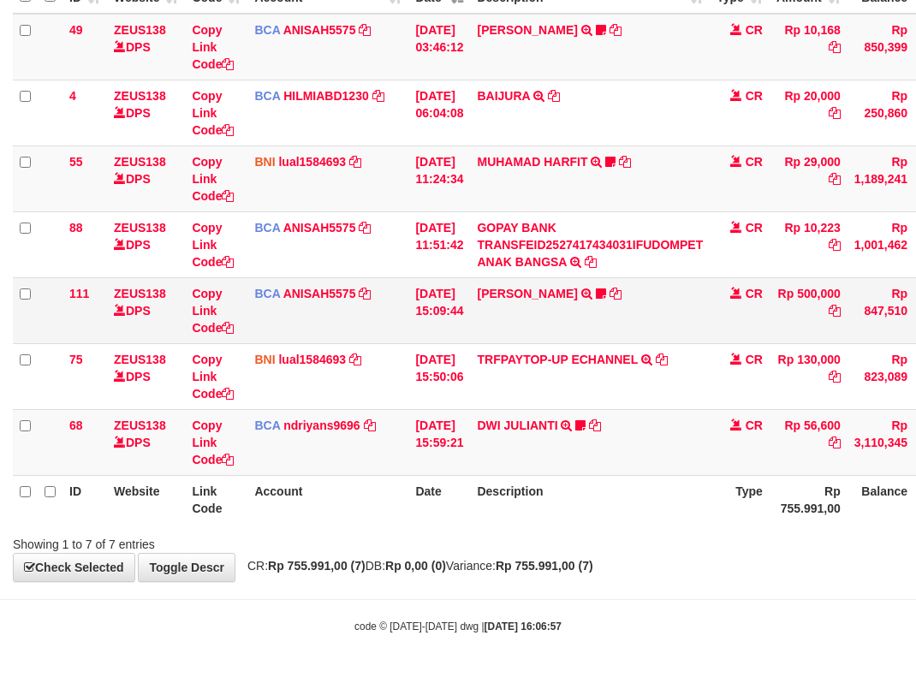
click at [559, 302] on td "KAREN ADELIN MARTH TRSF E-BANKING CR 0110/FTSCY/WS95031 500000.00KAREN ADELIN M…" at bounding box center [590, 310] width 240 height 66
click at [514, 294] on link "[PERSON_NAME]" at bounding box center [527, 294] width 100 height 14
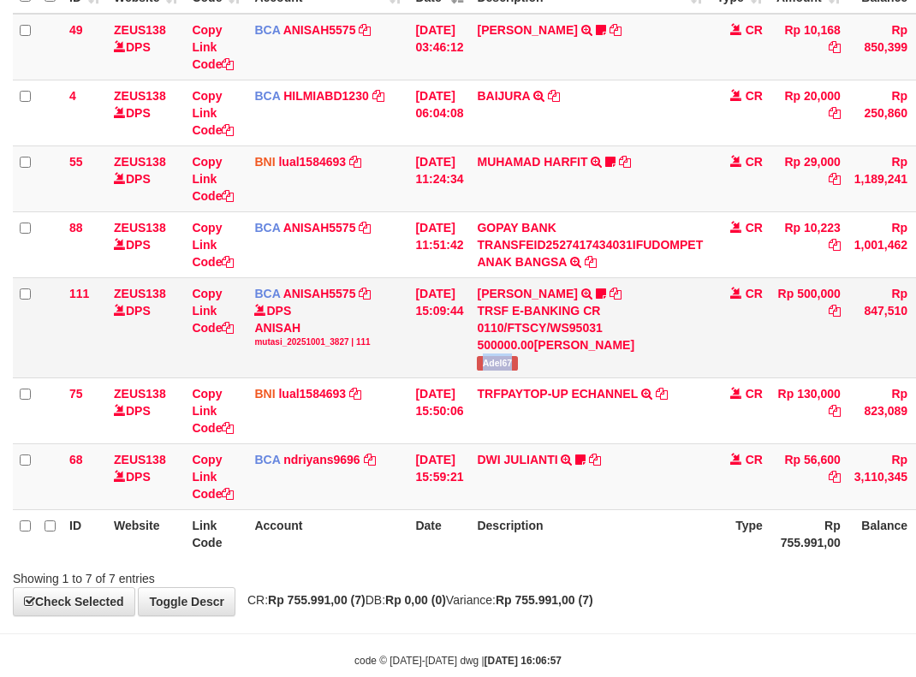
drag, startPoint x: 504, startPoint y: 368, endPoint x: 546, endPoint y: 355, distance: 43.9
click at [538, 364] on td "KAREN ADELIN MARTH TRSF E-BANKING CR 0110/FTSCY/WS95031 500000.00KAREN ADELIN M…" at bounding box center [590, 327] width 240 height 100
copy span "Adel67"
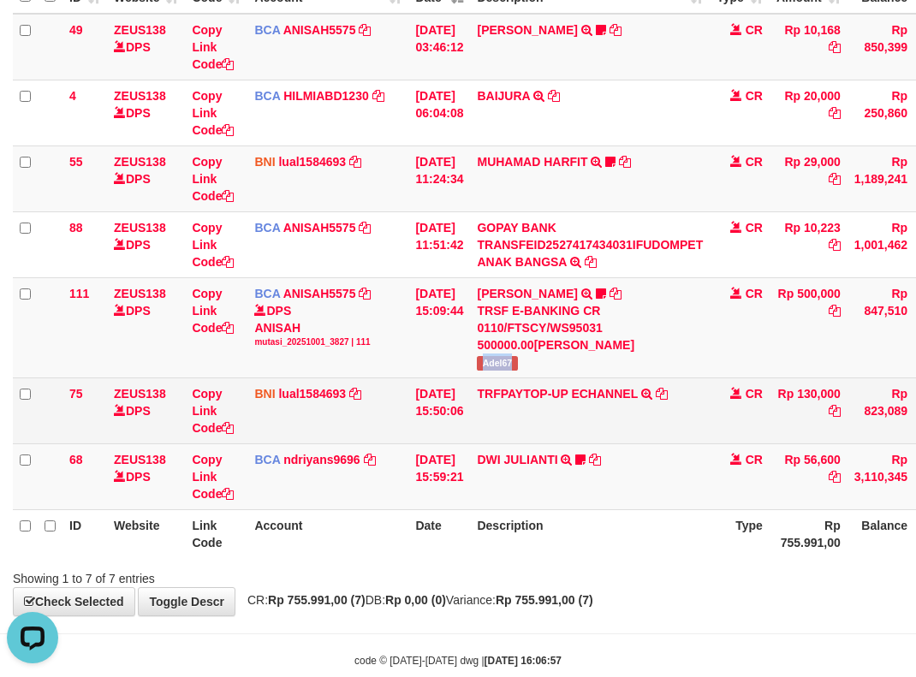
click at [470, 401] on td "[DATE] 15:50:06" at bounding box center [439, 410] width 62 height 66
click at [470, 437] on td "[DATE] 15:50:06" at bounding box center [439, 410] width 62 height 66
click at [505, 442] on td "TRFPAYTOP-UP ECHANNEL TRF/PAY/TOP-UP ECHANNEL" at bounding box center [590, 410] width 240 height 66
click at [540, 419] on td "TRFPAYTOP-UP ECHANNEL TRF/PAY/TOP-UP ECHANNEL" at bounding box center [590, 410] width 240 height 66
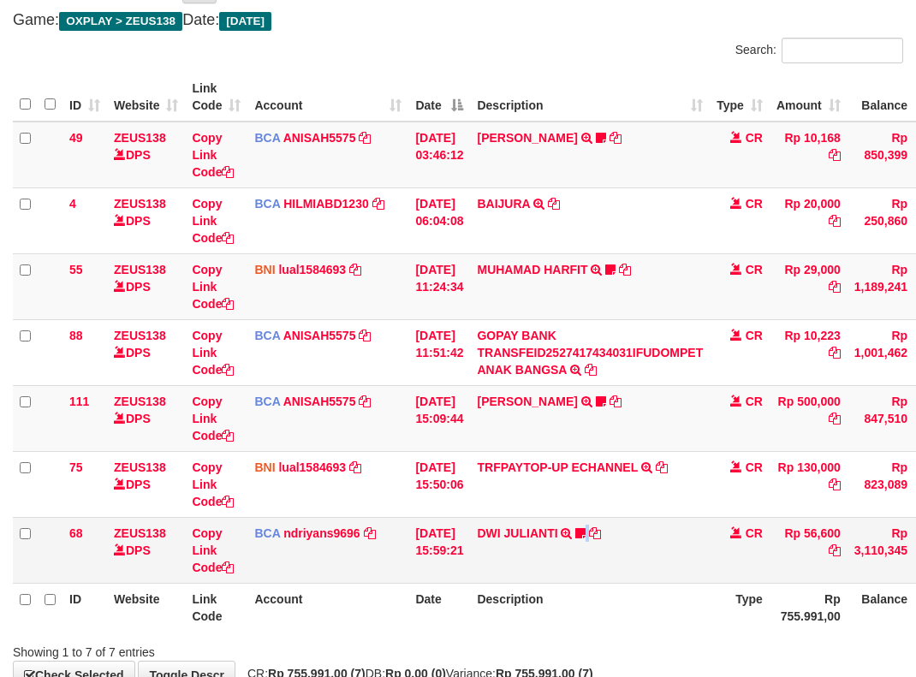
click at [595, 556] on td "DWI JULIANTI TRSF E-BANKING CR 0110/FTSCY/WS95051 56600.002025100143361989 TRFD…" at bounding box center [590, 550] width 240 height 66
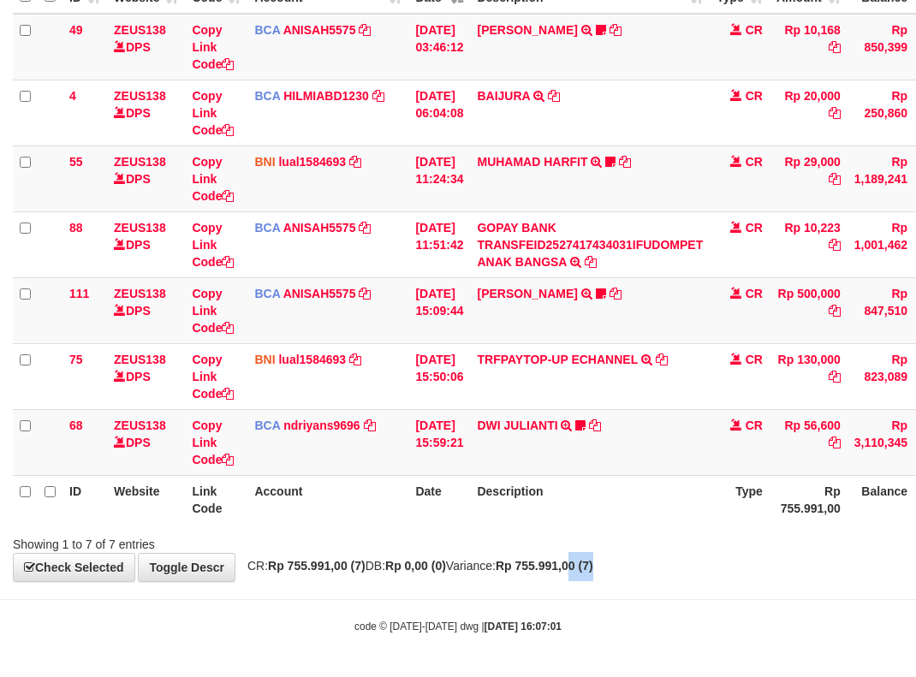
click at [648, 578] on div "**********" at bounding box center [458, 212] width 916 height 737
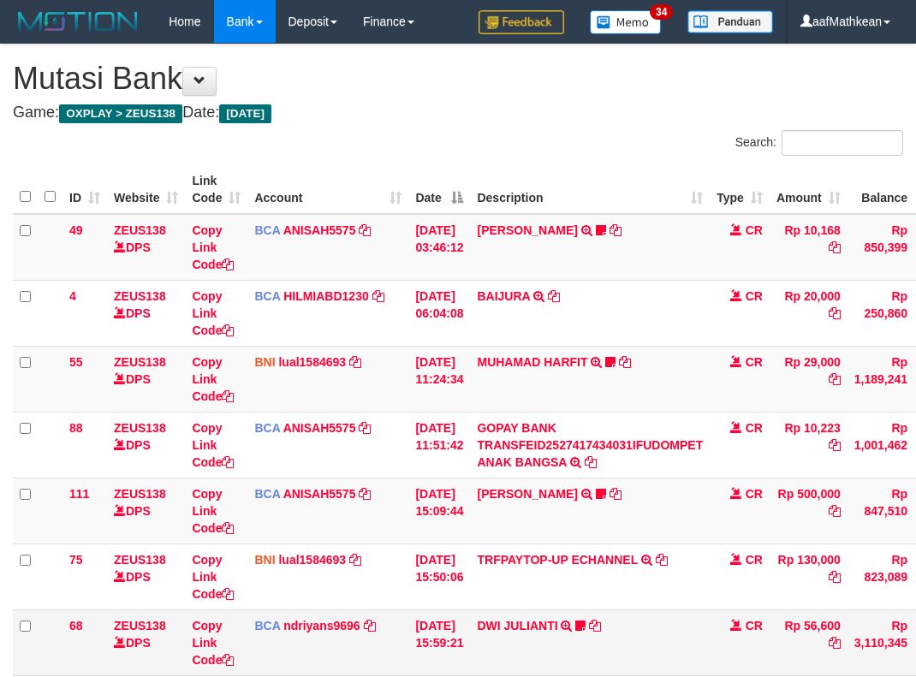
scroll to position [92, 0]
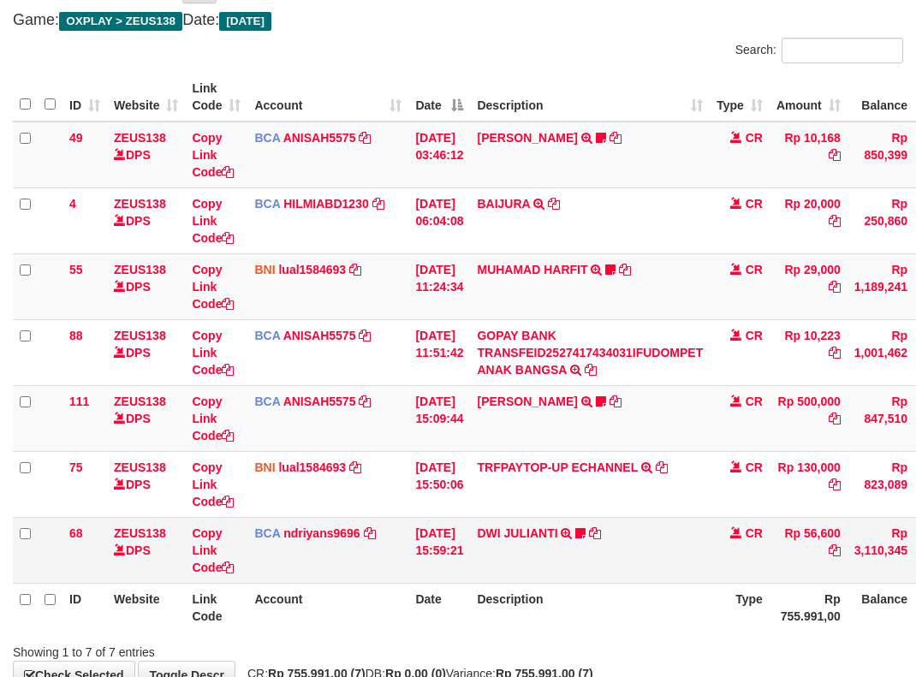
click at [658, 576] on td "DWI JULIANTI TRSF E-BANKING CR 0110/FTSCY/WS95051 56600.002025100143361989 TRFD…" at bounding box center [590, 550] width 240 height 66
click at [669, 576] on td "DWI JULIANTI TRSF E-BANKING CR 0110/FTSCY/WS95051 56600.002025100143361989 TRFD…" at bounding box center [590, 550] width 240 height 66
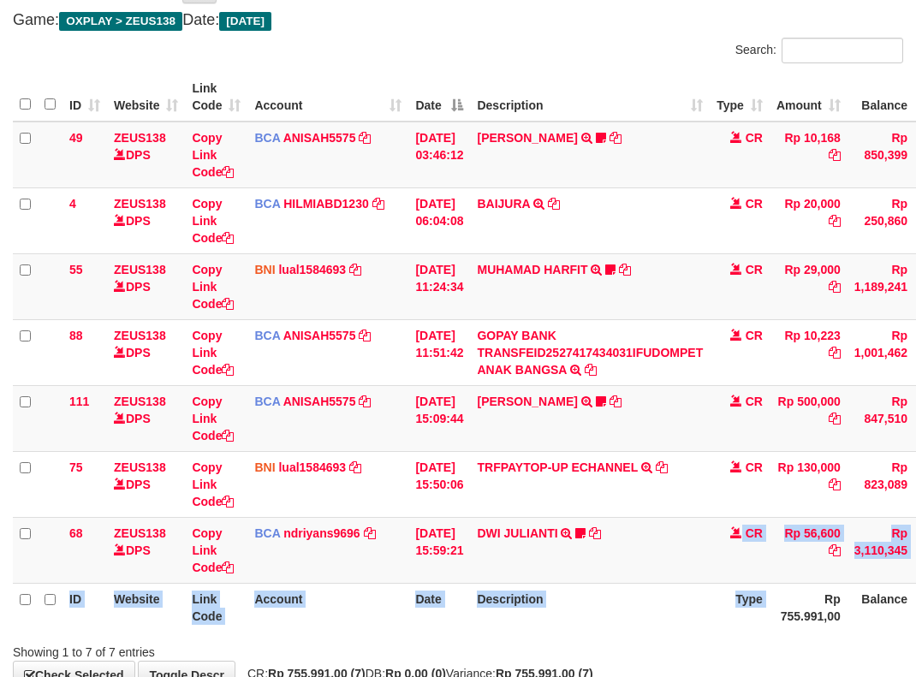
drag, startPoint x: 604, startPoint y: 579, endPoint x: 922, endPoint y: 600, distance: 318.3
click at [878, 603] on table "ID Website Link Code Account Date Description Type Amount Balance Status Action…" at bounding box center [523, 352] width 1021 height 559
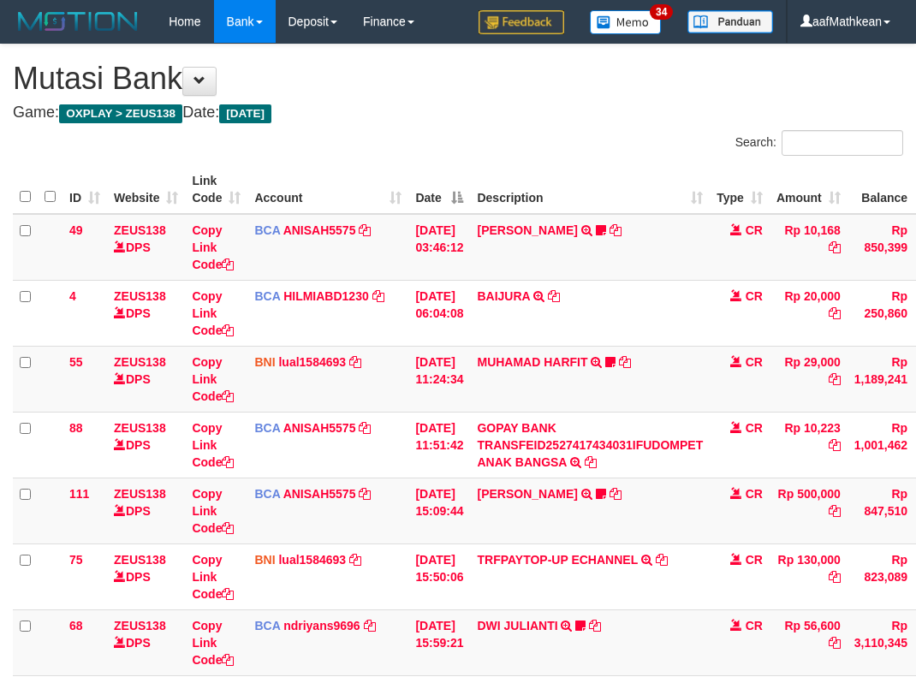
scroll to position [92, 0]
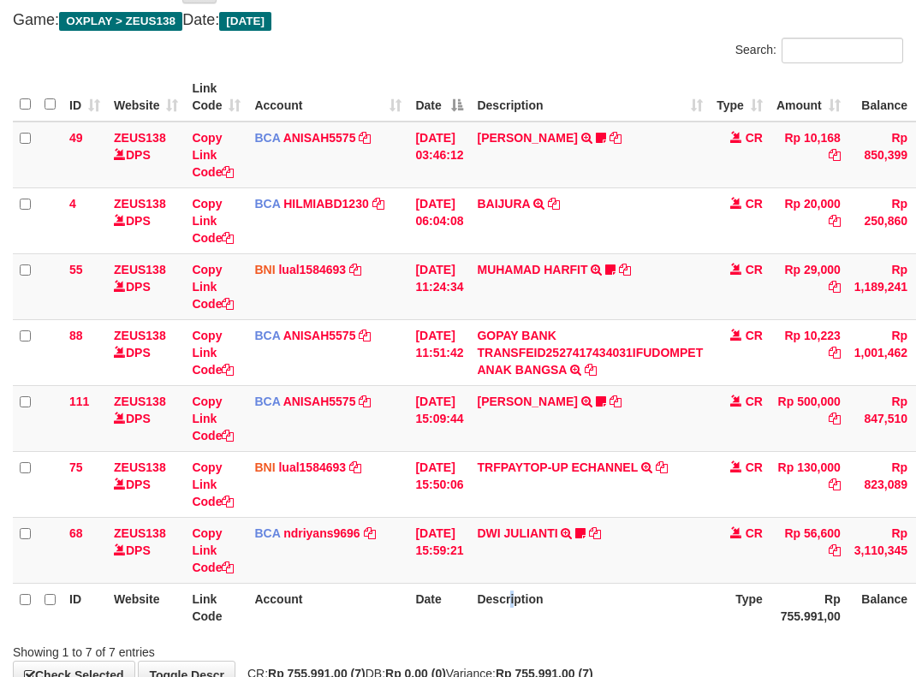
click at [527, 603] on th "Description" at bounding box center [590, 607] width 240 height 49
drag, startPoint x: 544, startPoint y: 609, endPoint x: 595, endPoint y: 600, distance: 52.2
click at [562, 612] on th "Description" at bounding box center [590, 607] width 240 height 49
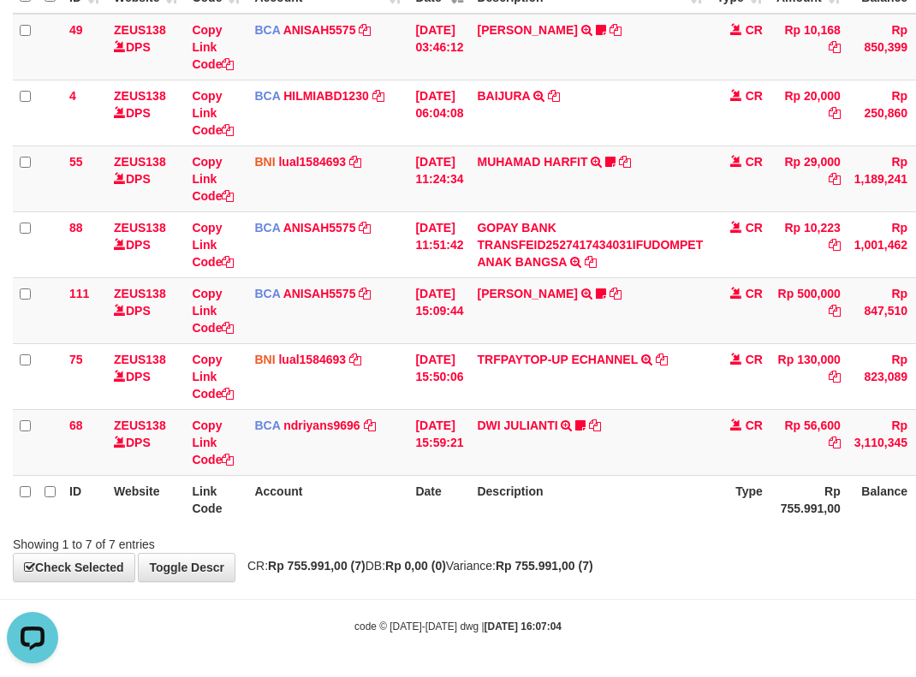
click at [476, 587] on body "Toggle navigation Home Bank Account List Load By Website Group [OXPLAY] ZEUS138…" at bounding box center [458, 238] width 916 height 877
drag, startPoint x: 483, startPoint y: 587, endPoint x: 484, endPoint y: 572, distance: 15.4
click at [490, 587] on body "Toggle navigation Home Bank Account List Load By Website Group [OXPLAY] ZEUS138…" at bounding box center [458, 238] width 916 height 877
click at [486, 572] on span "CR: Rp 755.991,00 (7) DB: Rp 0,00 (0) Variance: Rp 755.991,00 (7)" at bounding box center [416, 566] width 354 height 14
click at [510, 570] on span "CR: Rp 755.991,00 (7) DB: Rp 0,00 (0) Variance: Rp 755.991,00 (7)" at bounding box center [416, 566] width 354 height 14
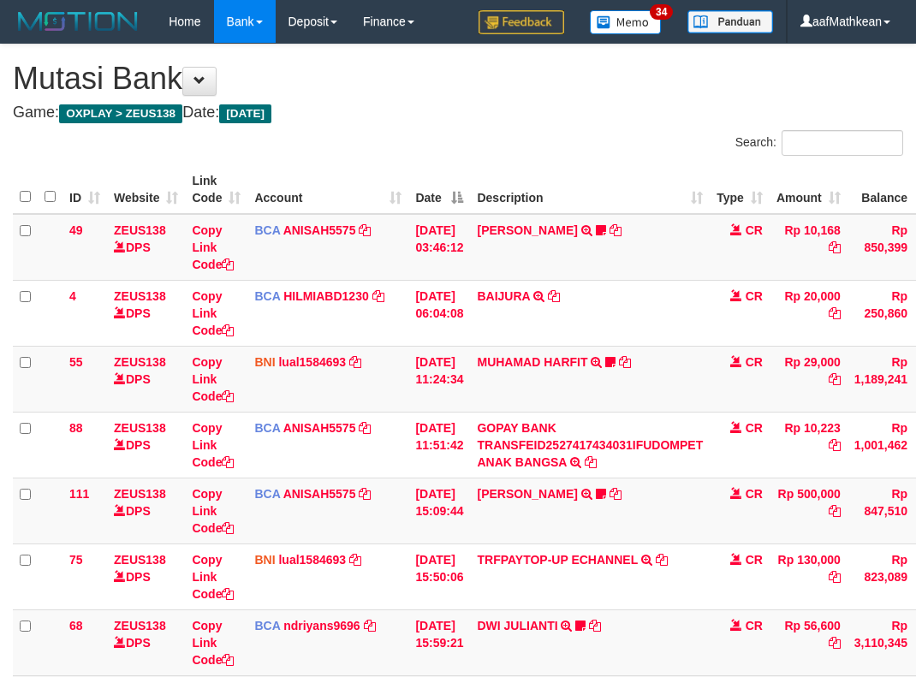
scroll to position [165, 0]
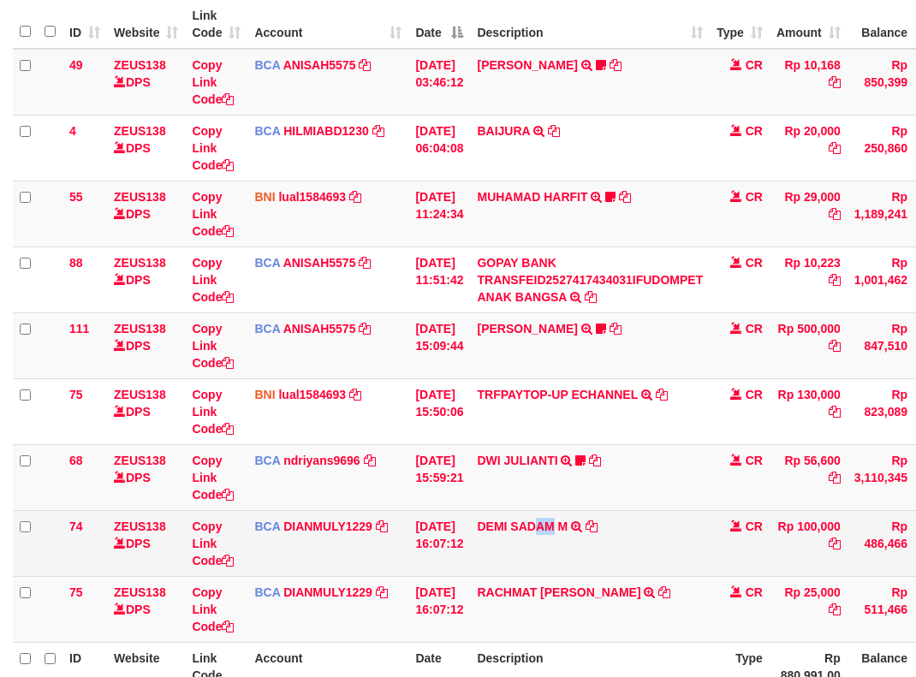
click at [591, 558] on td "DEMI SADAM M TRSF E-BANKING CR 0110/FTSCY/WS95031 100000.00DEMI SADAM /M" at bounding box center [590, 543] width 240 height 66
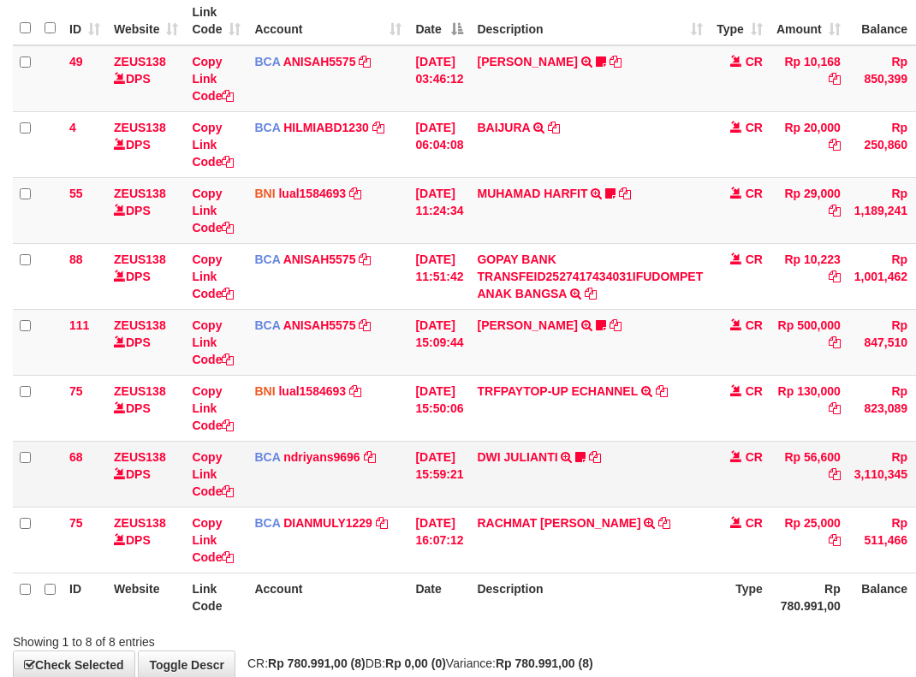
scroll to position [266, 0]
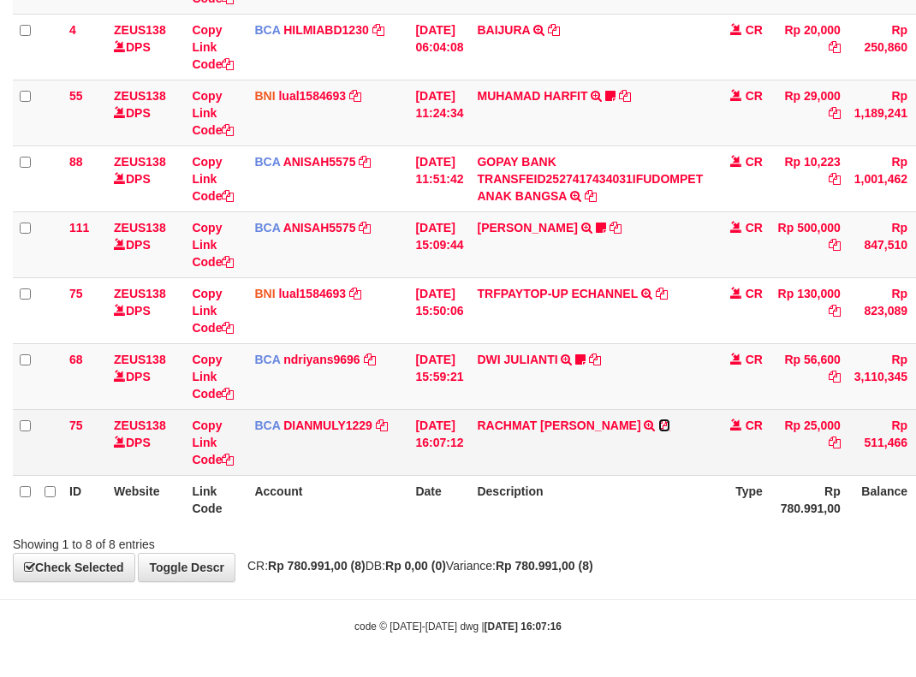
click at [659, 425] on icon at bounding box center [664, 425] width 12 height 12
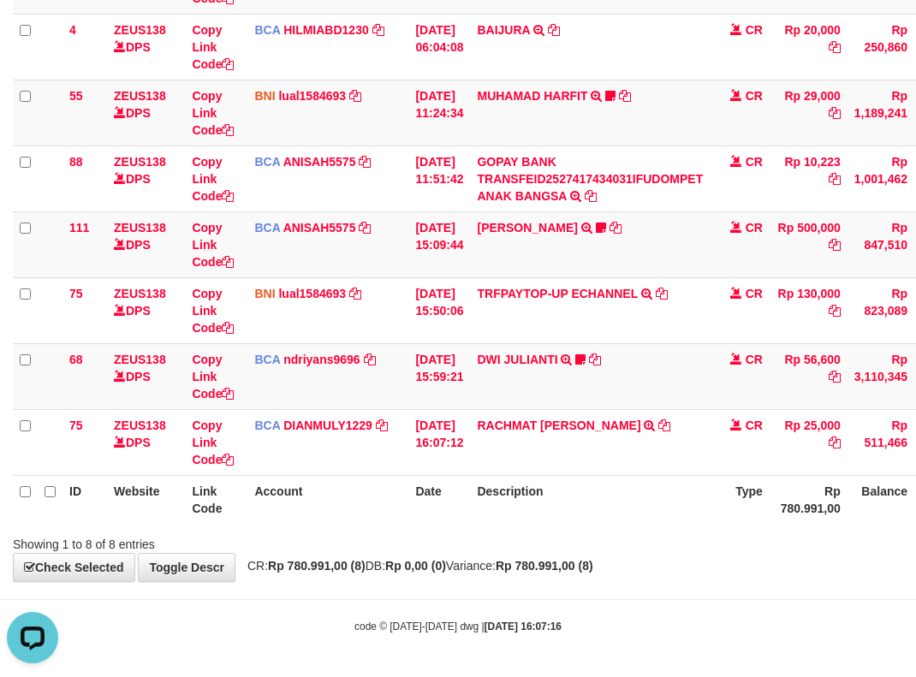
scroll to position [0, 0]
click at [363, 499] on th "Account" at bounding box center [327, 499] width 161 height 49
click at [586, 508] on tr "ID Website Link Code Account Date Description Type Rp 780.991,00 Balance Status…" at bounding box center [523, 499] width 1021 height 49
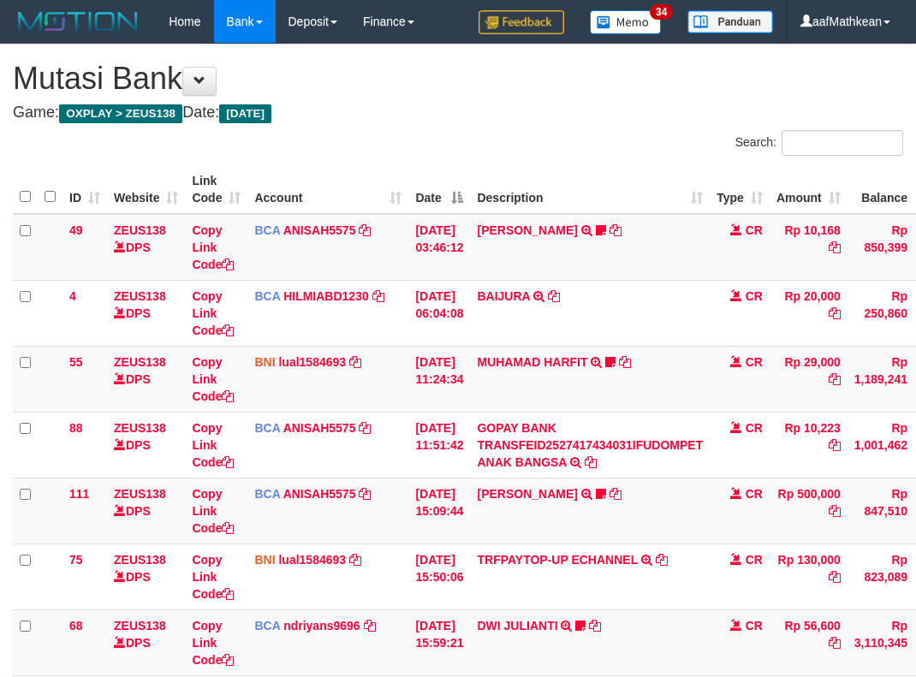
scroll to position [200, 0]
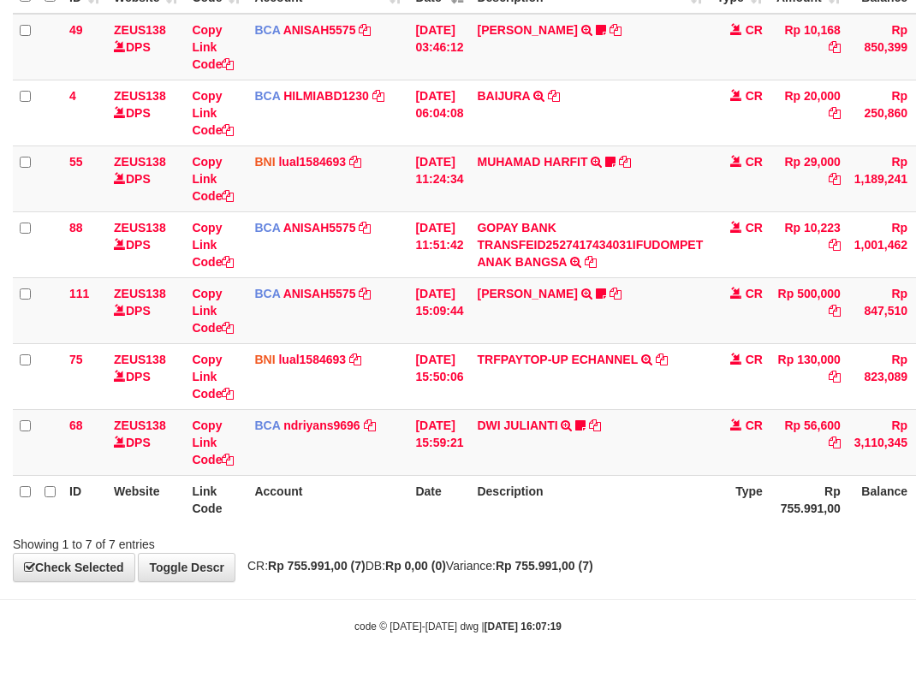
click at [915, 539] on html "Toggle navigation Home Bank Account List Load By Website Group [OXPLAY] ZEUS138…" at bounding box center [458, 238] width 916 height 877
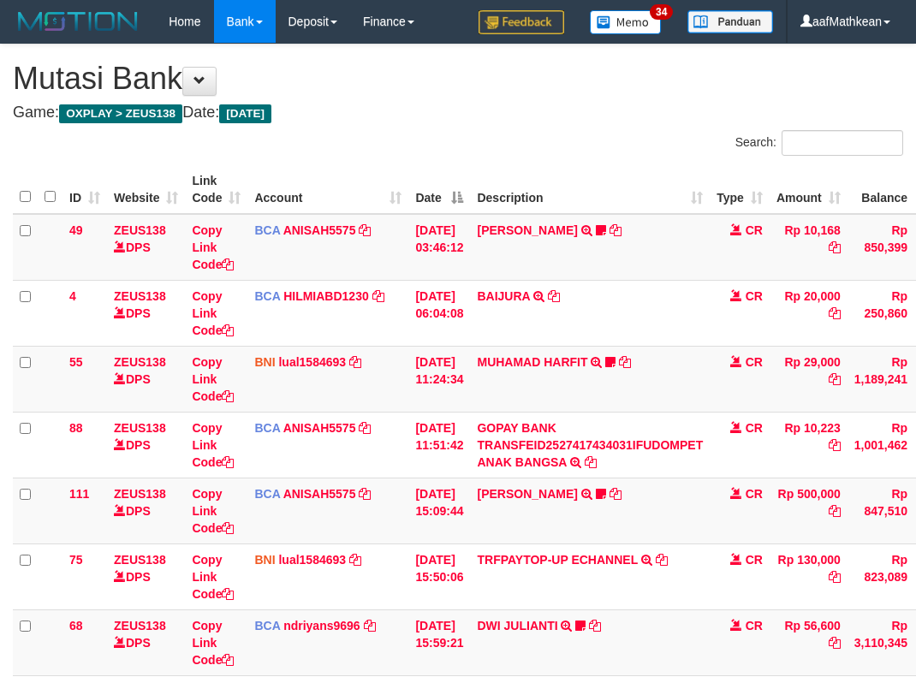
scroll to position [116, 0]
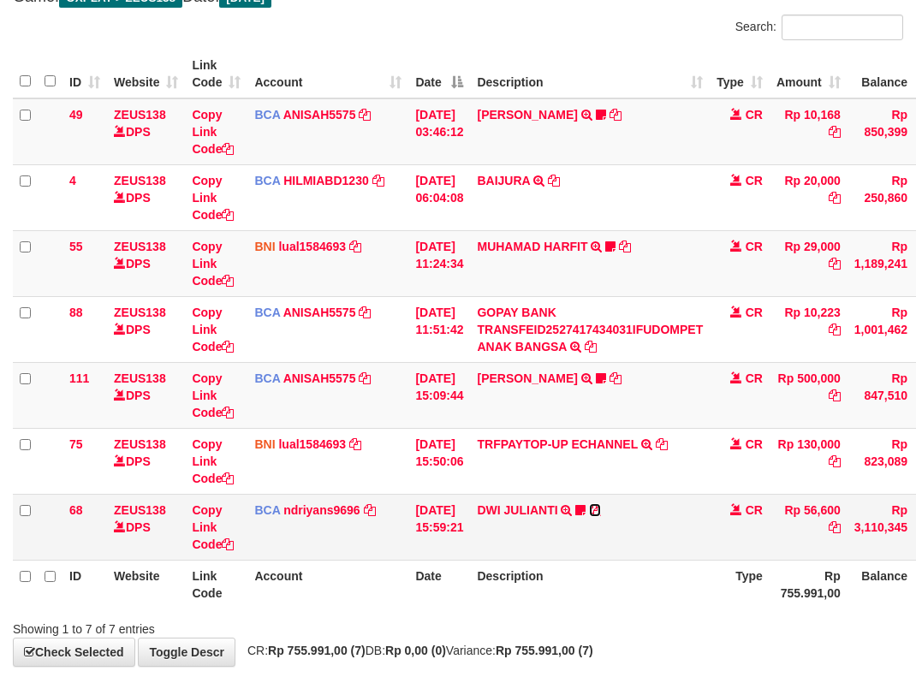
click at [589, 503] on link at bounding box center [595, 510] width 12 height 14
click at [624, 519] on td "DWI JULIANTI TRSF E-BANKING CR 0110/FTSCY/WS95051 56600.002025100143361989 TRFD…" at bounding box center [590, 527] width 240 height 66
click at [889, 616] on div "Search: ID Website Link Code Account Date Description Type Amount Balance Statu…" at bounding box center [458, 326] width 890 height 623
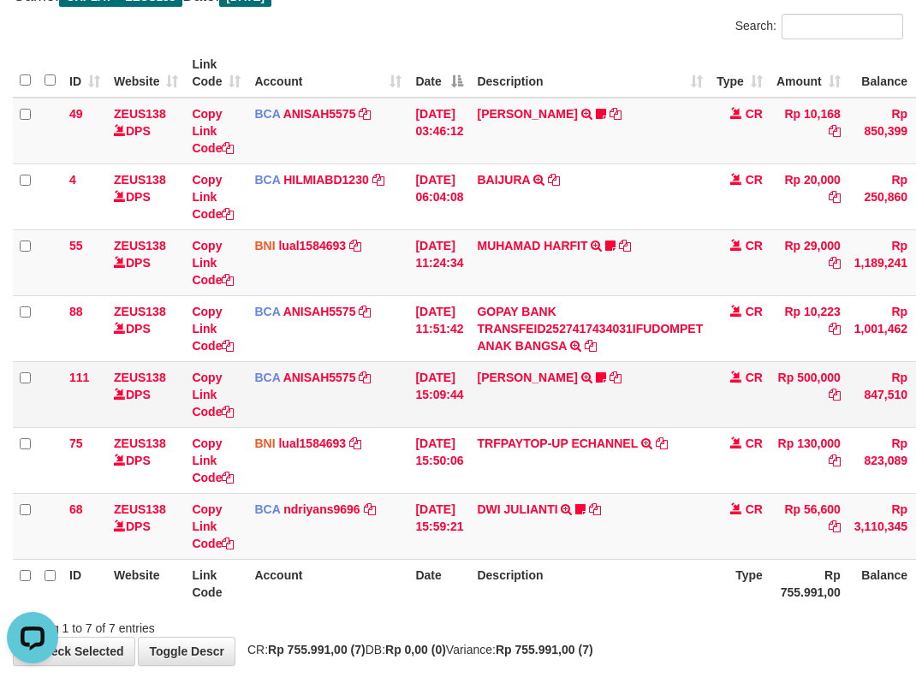
drag, startPoint x: 399, startPoint y: 394, endPoint x: 428, endPoint y: 419, distance: 38.8
click at [407, 404] on td "BCA ANISAH5575 DPS ANISAH mutasi_20251001_3827 | 111 mutasi_20251001_3827 | 111" at bounding box center [327, 394] width 161 height 66
drag, startPoint x: 428, startPoint y: 419, endPoint x: 441, endPoint y: 422, distance: 13.1
click at [438, 422] on td "01/10/2025 15:09:44" at bounding box center [439, 394] width 62 height 66
click at [482, 427] on tbody "49 ZEUS138 DPS Copy Link Code BCA ANISAH5575 DPS ANISAH mutasi_20251001_3827 | …" at bounding box center [523, 329] width 1021 height 462
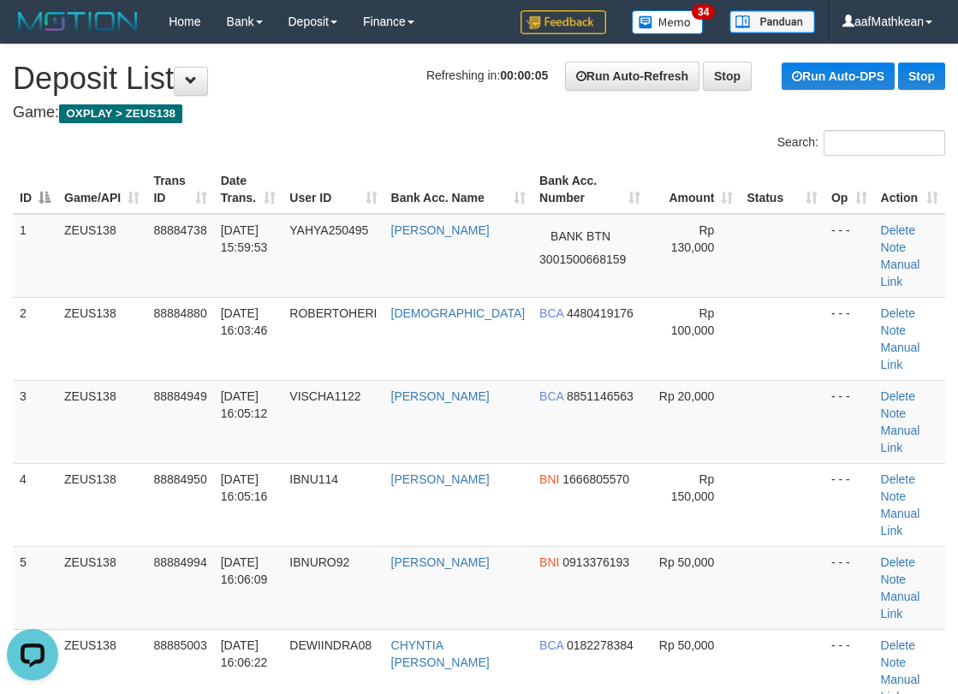
click at [537, 357] on tbody "1 ZEUS138 88884738 01/10/2025 15:59:53 YAHYA250495 KHOIRUDDIN YAHYA BANK BTN 30…" at bounding box center [479, 704] width 932 height 980
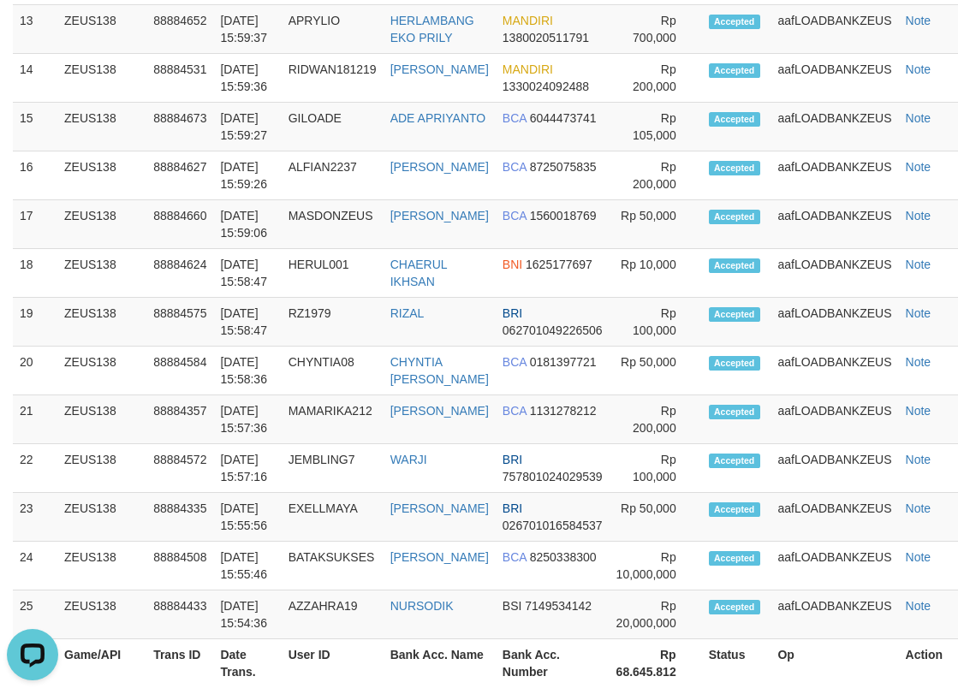
scroll to position [410, 0]
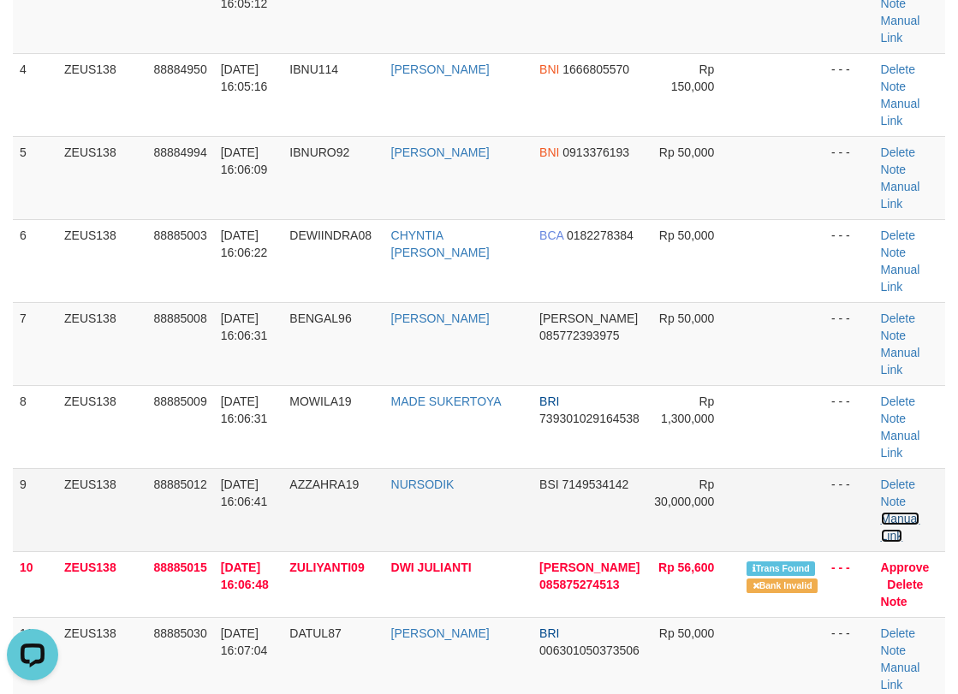
click at [906, 512] on link "Manual Link" at bounding box center [900, 527] width 39 height 31
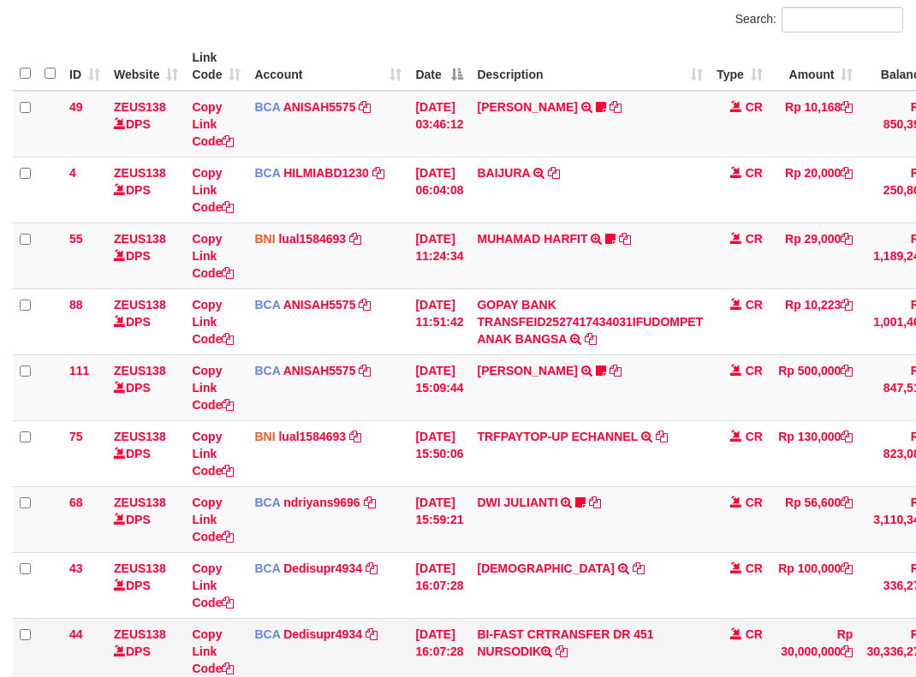
scroll to position [249, 0]
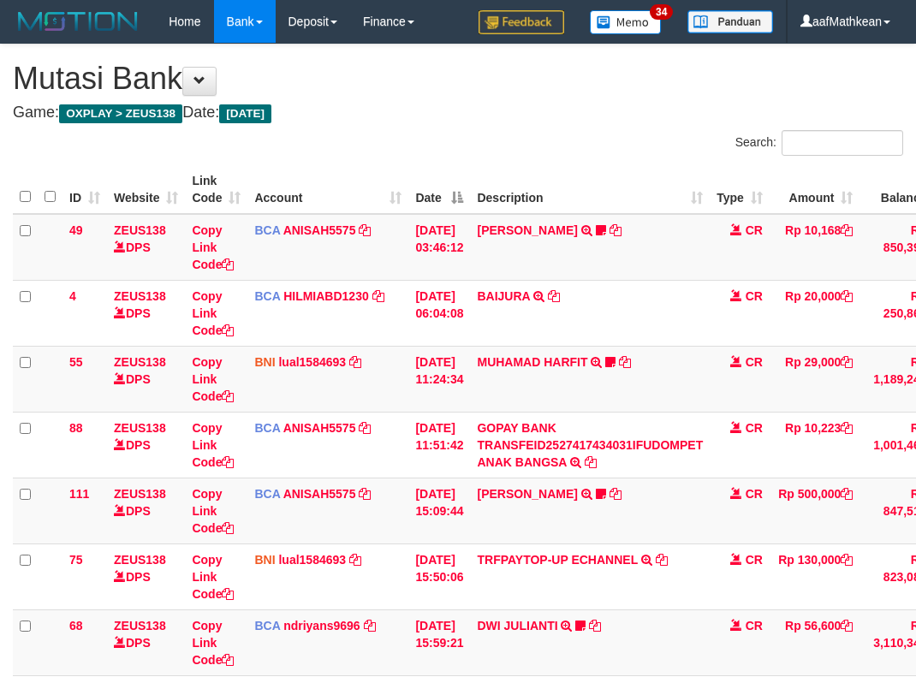
scroll to position [332, 0]
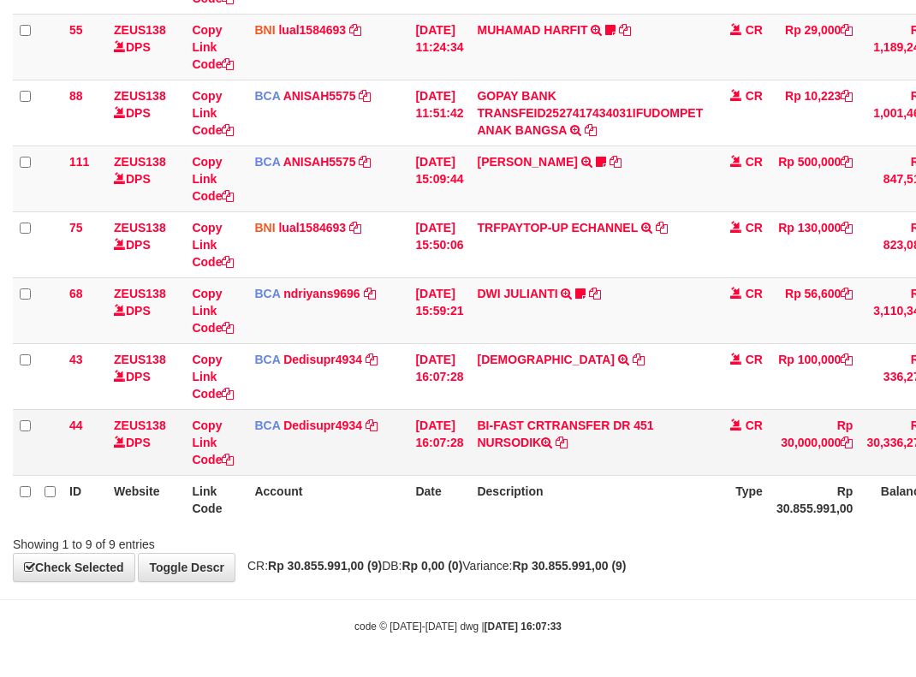
drag, startPoint x: 492, startPoint y: 442, endPoint x: 570, endPoint y: 428, distance: 79.1
click at [531, 444] on td "BI-FAST CRTRANSFER DR 451 NURSODIK" at bounding box center [590, 442] width 240 height 66
copy td "NURSO"
click at [288, 491] on th "Account" at bounding box center [327, 499] width 161 height 49
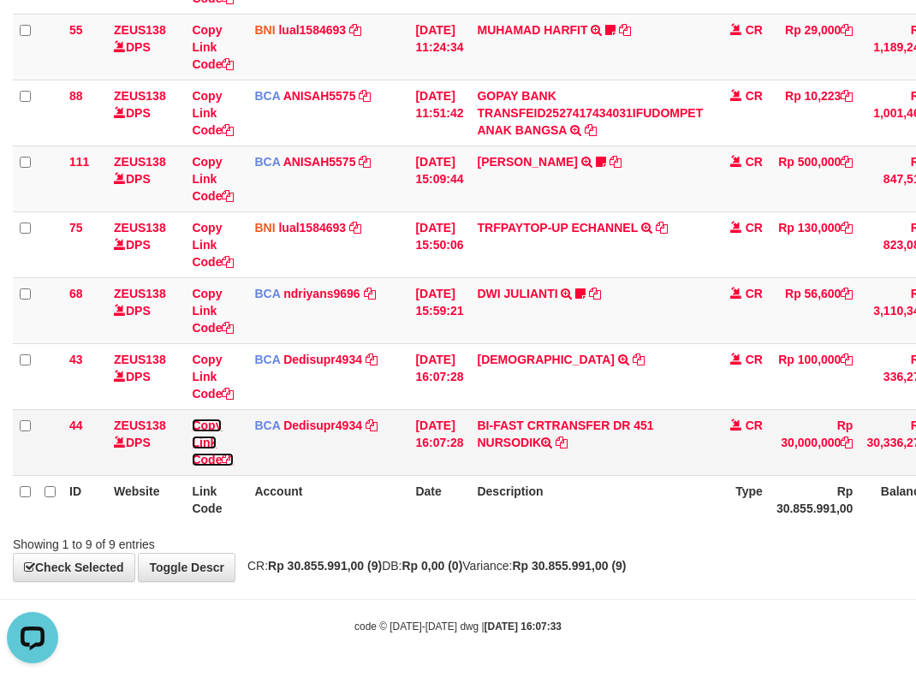
click at [216, 458] on link "Copy Link Code" at bounding box center [213, 443] width 42 height 48
click at [216, 460] on link "Copy Link Code" at bounding box center [213, 443] width 42 height 48
drag, startPoint x: 514, startPoint y: 443, endPoint x: 481, endPoint y: 412, distance: 44.8
click at [530, 443] on td "BI-FAST CRTRANSFER DR 451 NURSODIK" at bounding box center [590, 442] width 240 height 66
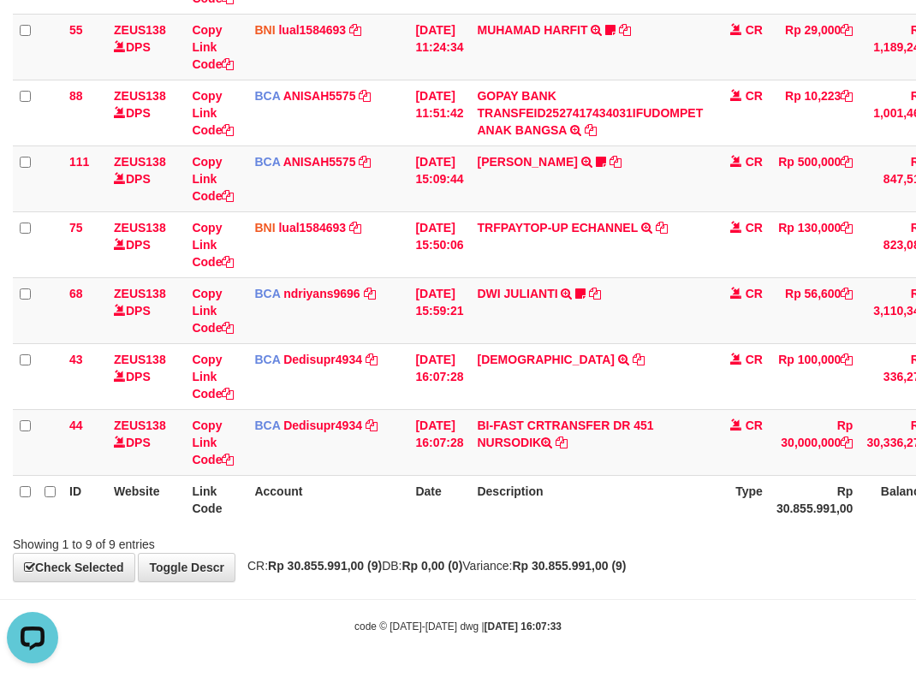
click at [742, 559] on div "**********" at bounding box center [458, 146] width 916 height 869
click at [563, 425] on td "BI-FAST CRTRANSFER DR 451 NURSODIK" at bounding box center [590, 442] width 240 height 66
click at [323, 419] on link "Dedisupr4934" at bounding box center [322, 426] width 79 height 14
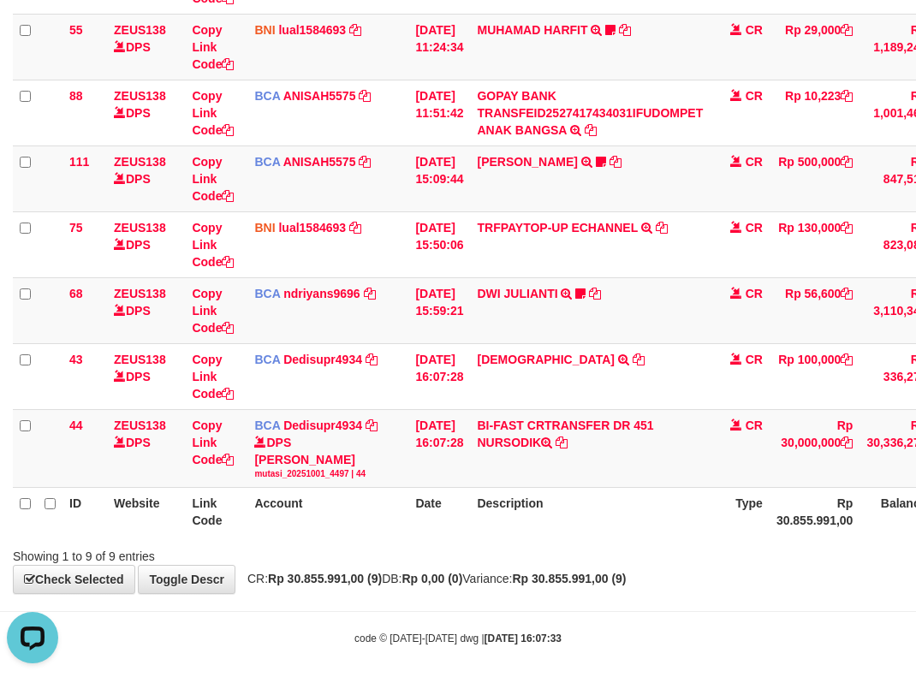
click at [680, 568] on div "**********" at bounding box center [458, 153] width 916 height 882
drag, startPoint x: 693, startPoint y: 556, endPoint x: 698, endPoint y: 540, distance: 16.2
click at [696, 546] on div "Showing 1 to 9 of 9 entries" at bounding box center [458, 553] width 916 height 24
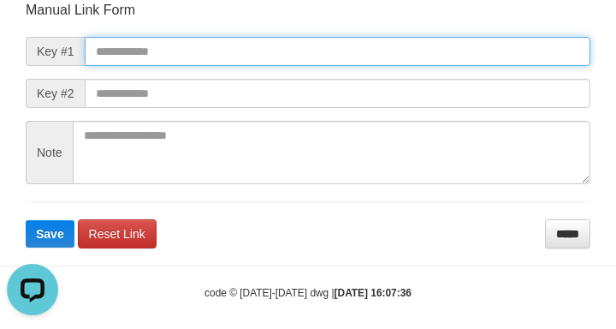
click at [279, 48] on input "text" at bounding box center [338, 51] width 506 height 29
paste input "**********"
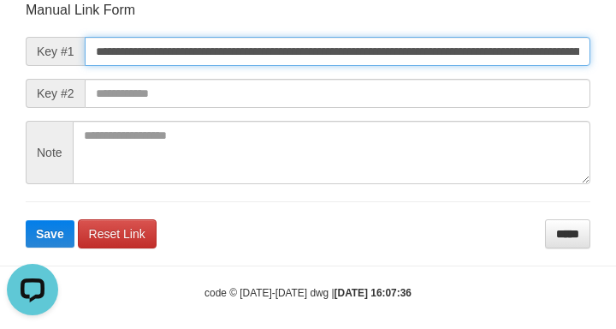
scroll to position [0, 1035]
type input "**********"
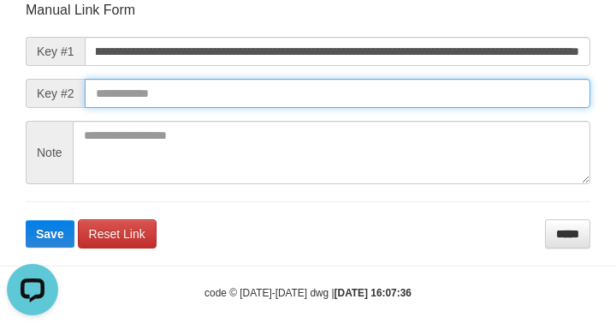
click at [26, 220] on button "Save" at bounding box center [50, 233] width 49 height 27
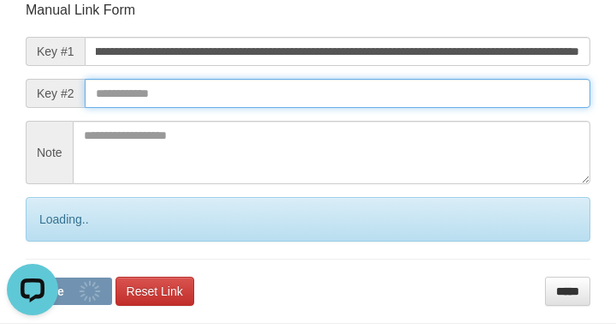
click at [455, 94] on input "text" at bounding box center [338, 93] width 506 height 29
click at [458, 93] on input "text" at bounding box center [338, 93] width 506 height 29
click at [456, 92] on input "text" at bounding box center [338, 93] width 506 height 29
click at [26, 277] on button "Save" at bounding box center [69, 290] width 86 height 27
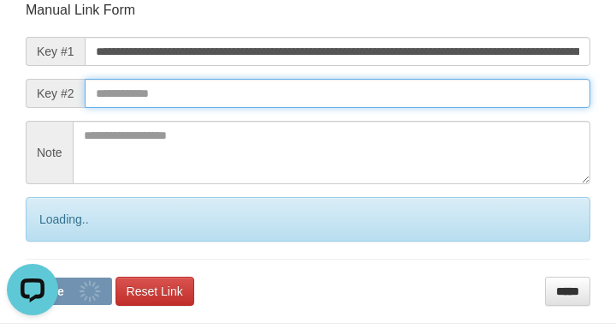
click at [462, 98] on input "text" at bounding box center [338, 93] width 506 height 29
click at [464, 101] on input "text" at bounding box center [338, 93] width 506 height 29
click at [467, 100] on input "text" at bounding box center [338, 93] width 506 height 29
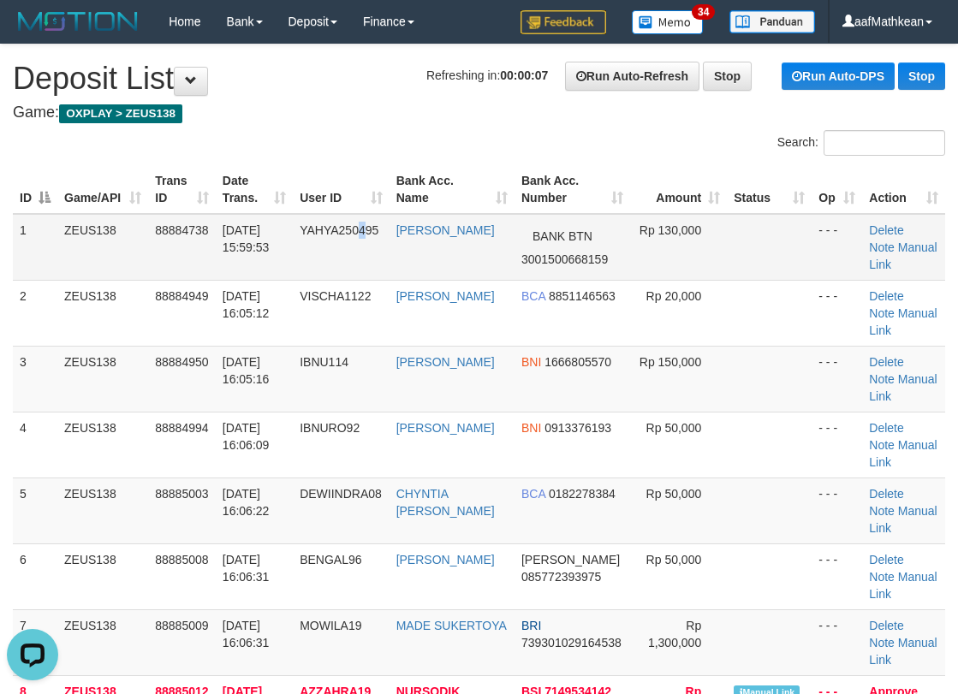
drag, startPoint x: 378, startPoint y: 273, endPoint x: 395, endPoint y: 272, distance: 16.3
click at [381, 274] on td "YAHYA250495" at bounding box center [341, 247] width 96 height 67
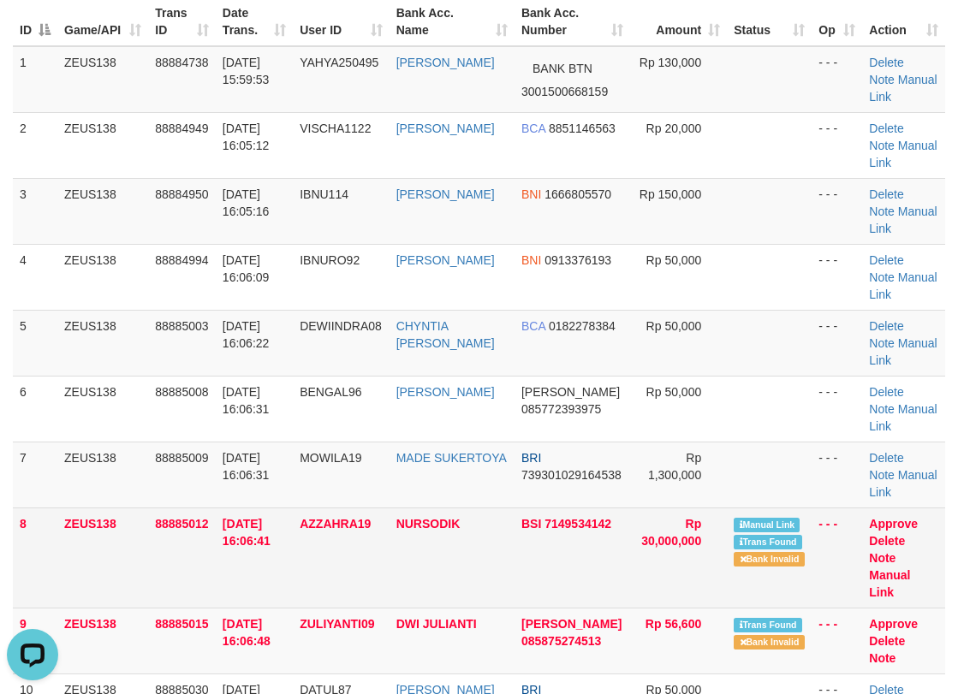
scroll to position [175, 0]
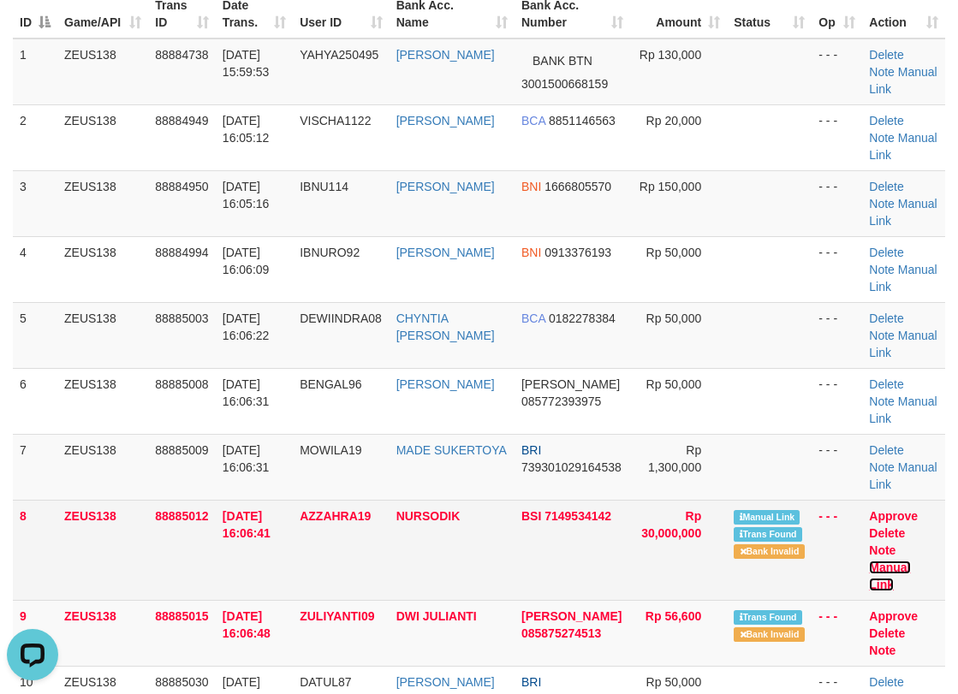
click at [910, 561] on link "Manual Link" at bounding box center [889, 576] width 41 height 31
click at [869, 561] on link "Manual Link" at bounding box center [889, 576] width 41 height 31
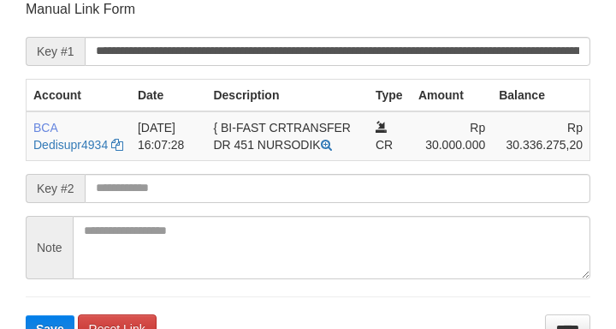
click at [330, 203] on input "text" at bounding box center [338, 188] width 506 height 29
click at [26, 315] on button "Save" at bounding box center [50, 328] width 49 height 27
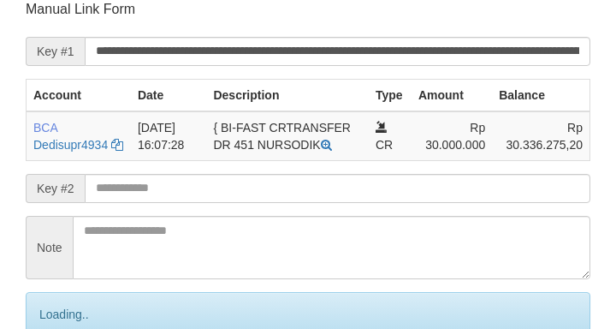
click at [323, 203] on input "text" at bounding box center [338, 188] width 506 height 29
click at [327, 203] on input "text" at bounding box center [338, 188] width 506 height 29
click at [323, 203] on input "text" at bounding box center [338, 188] width 506 height 29
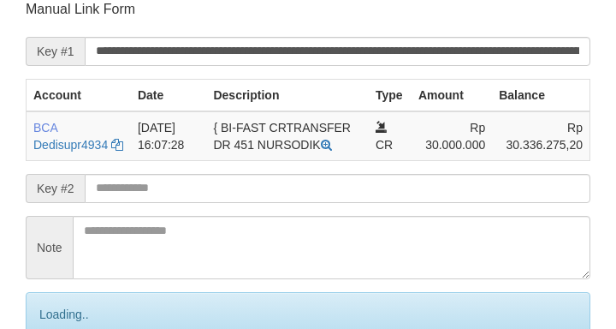
click at [332, 203] on input "text" at bounding box center [338, 188] width 506 height 29
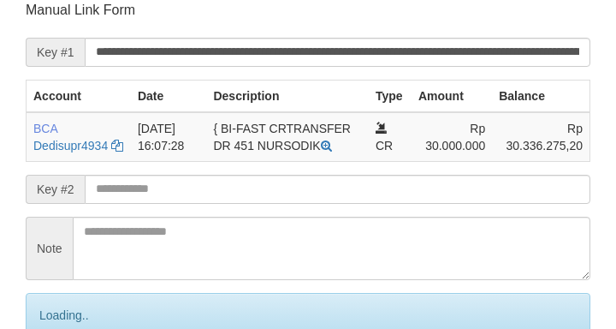
drag, startPoint x: 338, startPoint y: 208, endPoint x: 348, endPoint y: 208, distance: 9.4
click at [340, 204] on input "text" at bounding box center [338, 189] width 506 height 29
click at [348, 204] on input "text" at bounding box center [338, 189] width 506 height 29
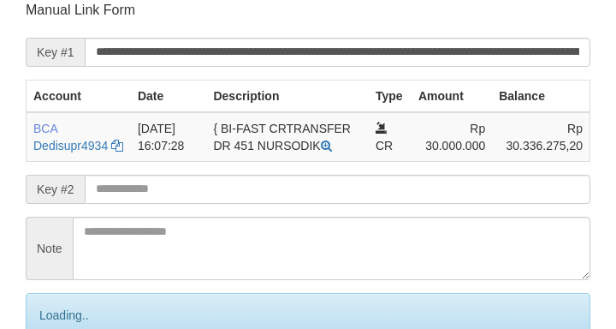
click at [347, 204] on input "text" at bounding box center [338, 189] width 506 height 29
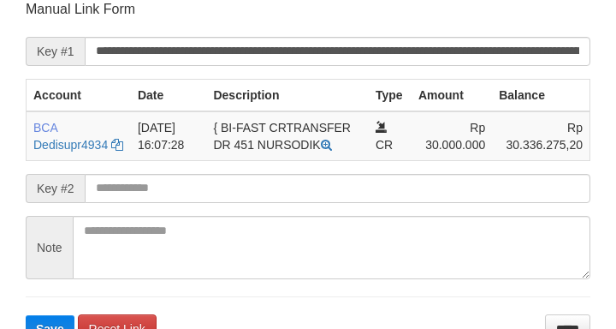
scroll to position [336, 0]
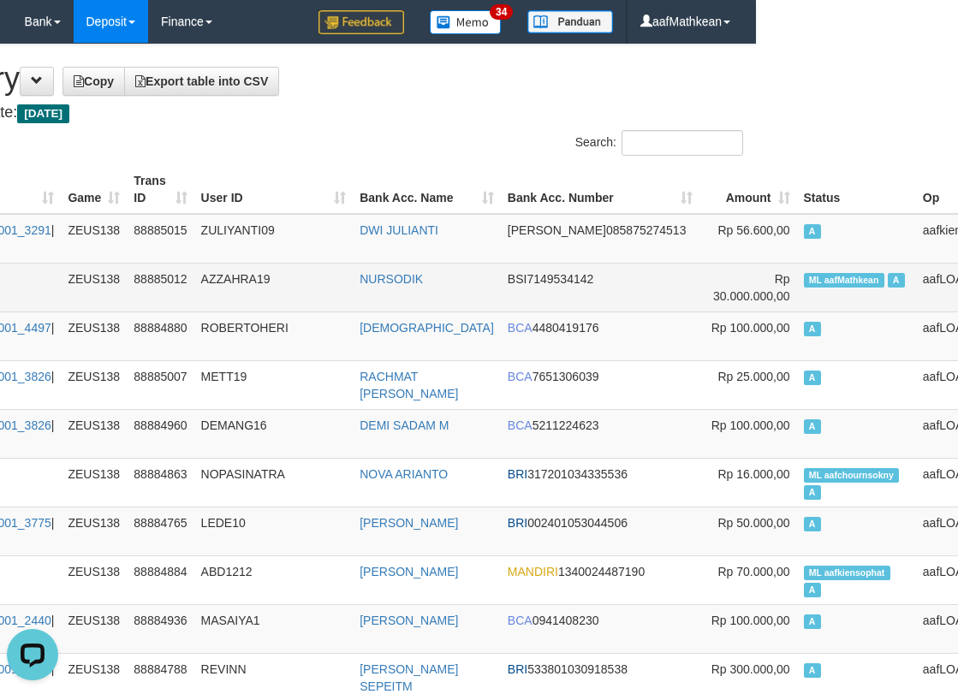
click at [804, 283] on span "ML aafMathkean" at bounding box center [844, 280] width 80 height 15
copy td "aafMathkean"
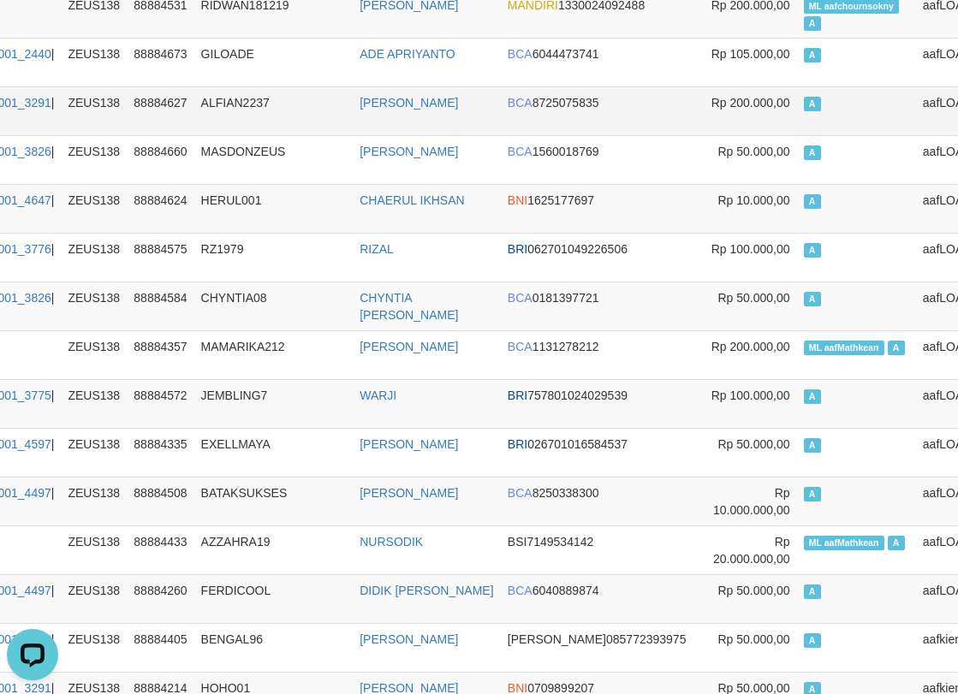
drag, startPoint x: 224, startPoint y: 128, endPoint x: 217, endPoint y: 97, distance: 32.6
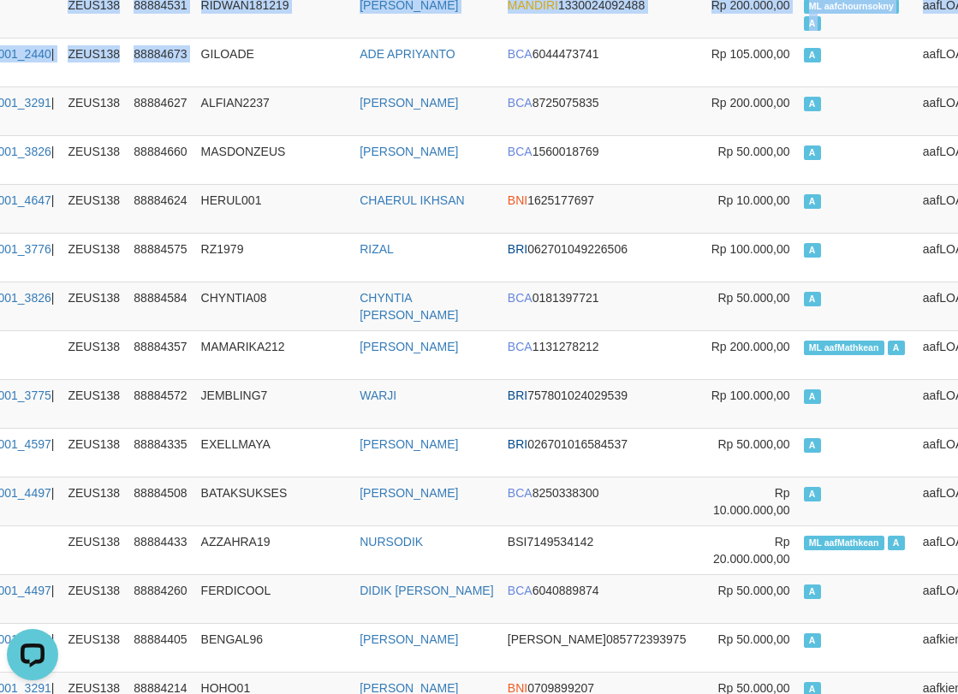
scroll to position [981, 202]
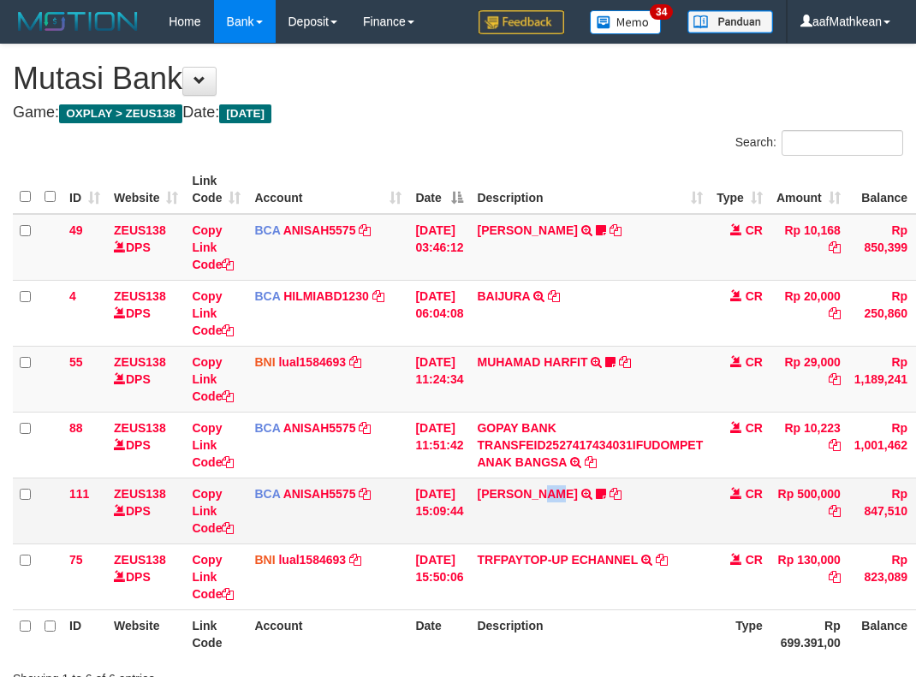
drag, startPoint x: 569, startPoint y: 528, endPoint x: 566, endPoint y: 508, distance: 20.0
click at [580, 525] on td "KAREN ADELIN MARTH TRSF E-BANKING CR 0110/FTSCY/WS95031 500000.00KAREN ADELIN M…" at bounding box center [590, 511] width 240 height 66
click at [566, 507] on table "ID Website Link Code Account Date Description Type Amount Balance Status Action…" at bounding box center [523, 411] width 1021 height 493
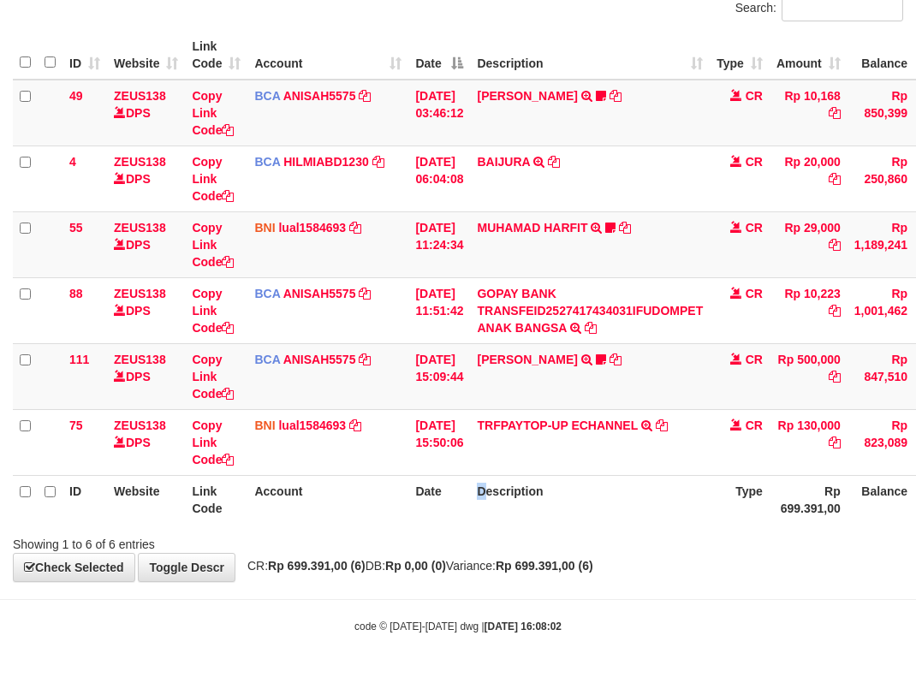
click at [484, 500] on th "Description" at bounding box center [590, 499] width 240 height 49
drag, startPoint x: 562, startPoint y: 564, endPoint x: 921, endPoint y: 586, distance: 360.2
click at [593, 567] on strong "Rp 699.391,00 (6)" at bounding box center [545, 566] width 98 height 14
drag, startPoint x: 432, startPoint y: 531, endPoint x: 478, endPoint y: 532, distance: 45.4
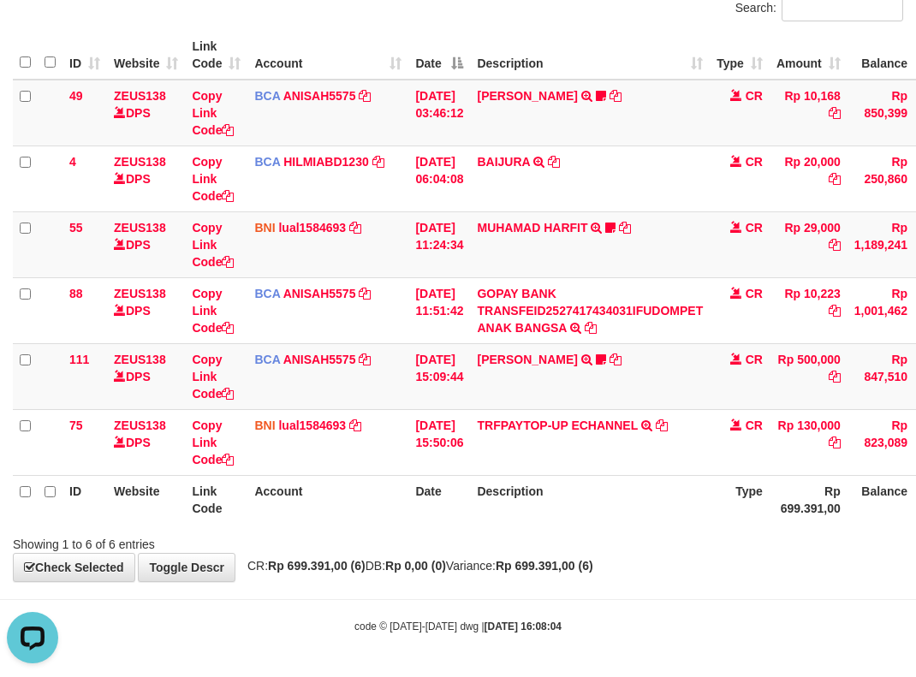
click at [442, 531] on div "Showing 1 to 6 of 6 entries" at bounding box center [458, 541] width 916 height 24
drag, startPoint x: 440, startPoint y: 542, endPoint x: 464, endPoint y: 543, distance: 24.0
click at [455, 543] on div "Showing 1 to 6 of 6 entries" at bounding box center [458, 541] width 916 height 24
click at [915, 494] on html "Toggle navigation Home Bank Account List Load By Website Group [OXPLAY] ZEUS138…" at bounding box center [458, 271] width 916 height 811
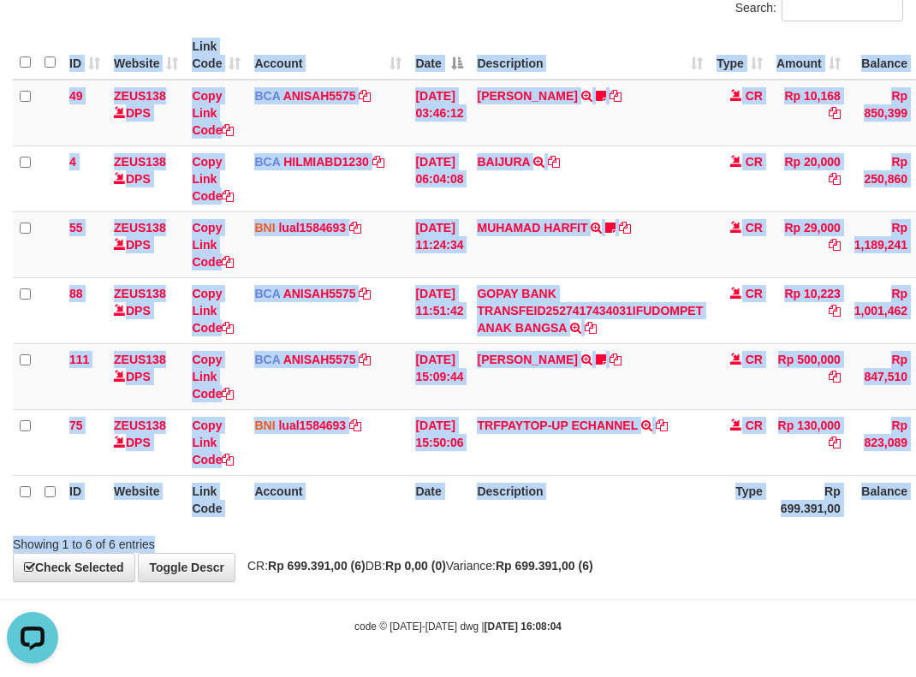
scroll to position [134, 130]
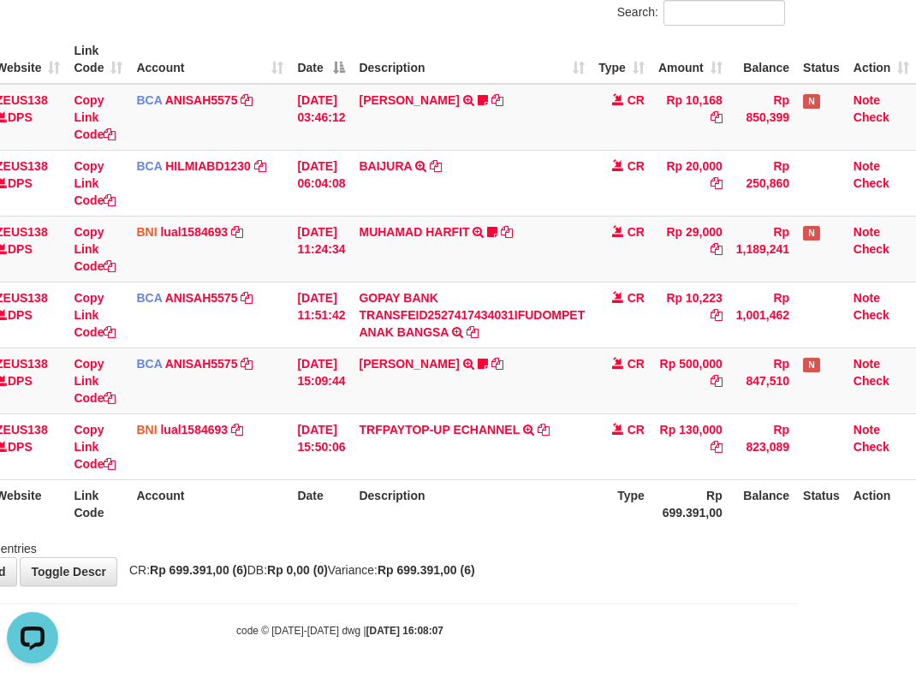
click at [537, 546] on div "Showing 1 to 6 of 6 entries" at bounding box center [340, 545] width 916 height 24
drag, startPoint x: 530, startPoint y: 577, endPoint x: 535, endPoint y: 620, distance: 43.1
click at [604, 603] on body "Toggle navigation Home Bank Account List Load By Website Group [OXPLAY] ZEUS138…" at bounding box center [340, 275] width 916 height 811
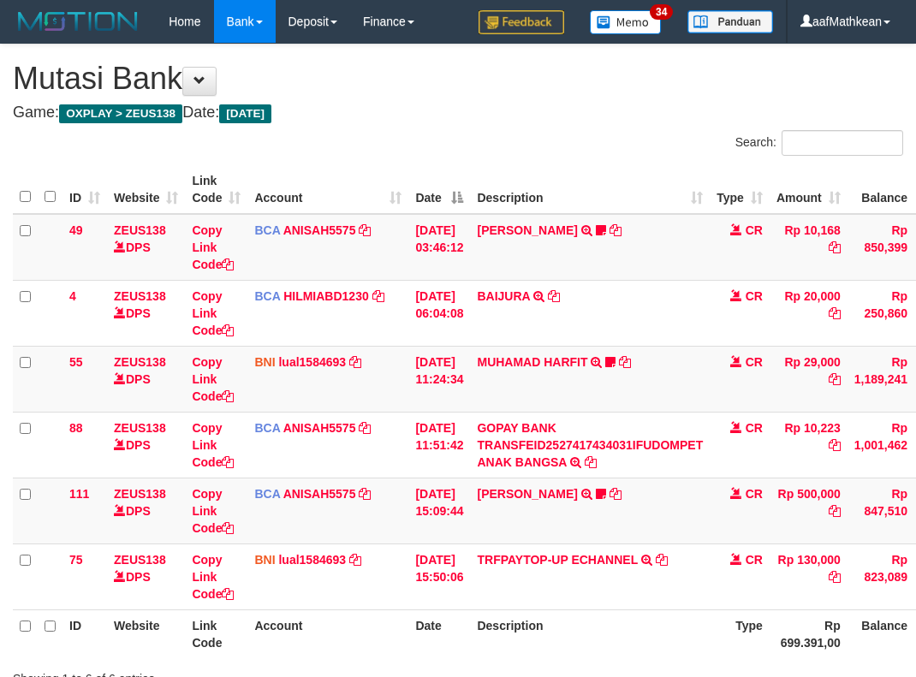
scroll to position [130, 130]
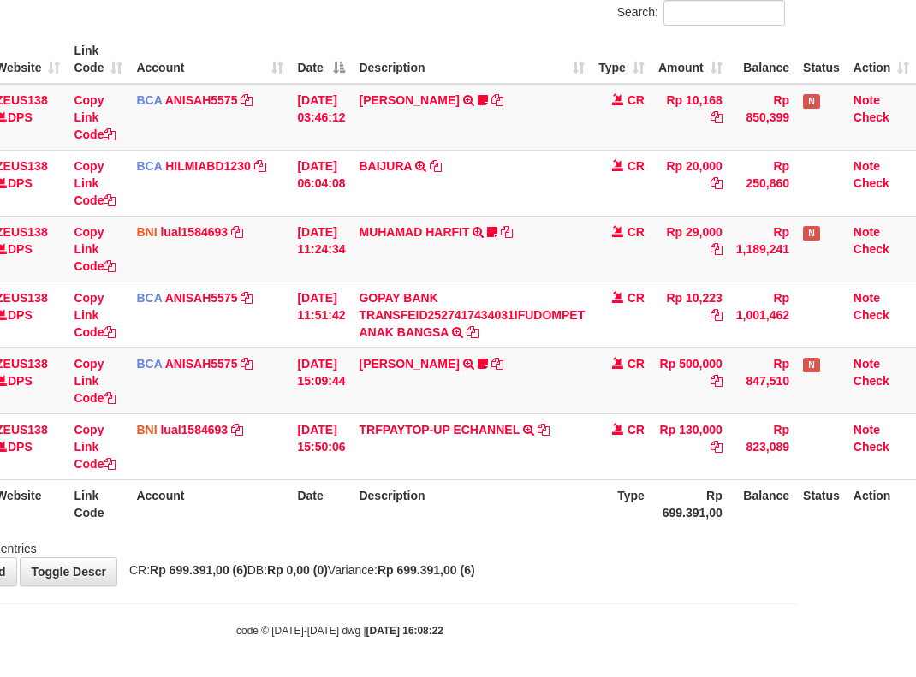
click at [591, 556] on div "**********" at bounding box center [340, 249] width 916 height 671
drag, startPoint x: 687, startPoint y: 51, endPoint x: 330, endPoint y: 141, distance: 368.9
click at [336, 147] on table "ID Website Link Code Account Date Description Type Amount Balance Status Action…" at bounding box center [405, 281] width 1021 height 493
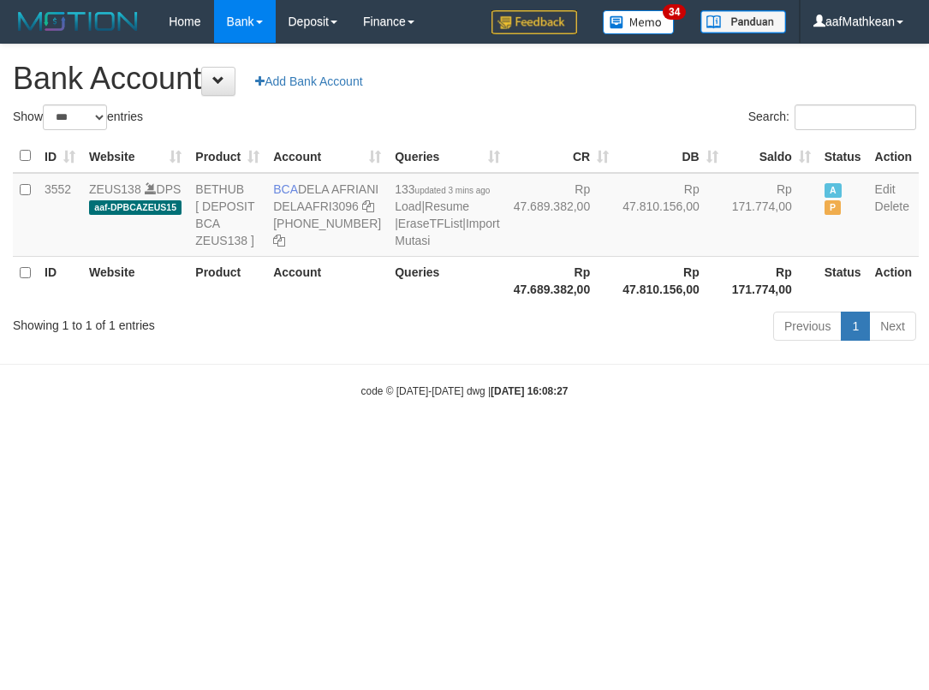
select select "***"
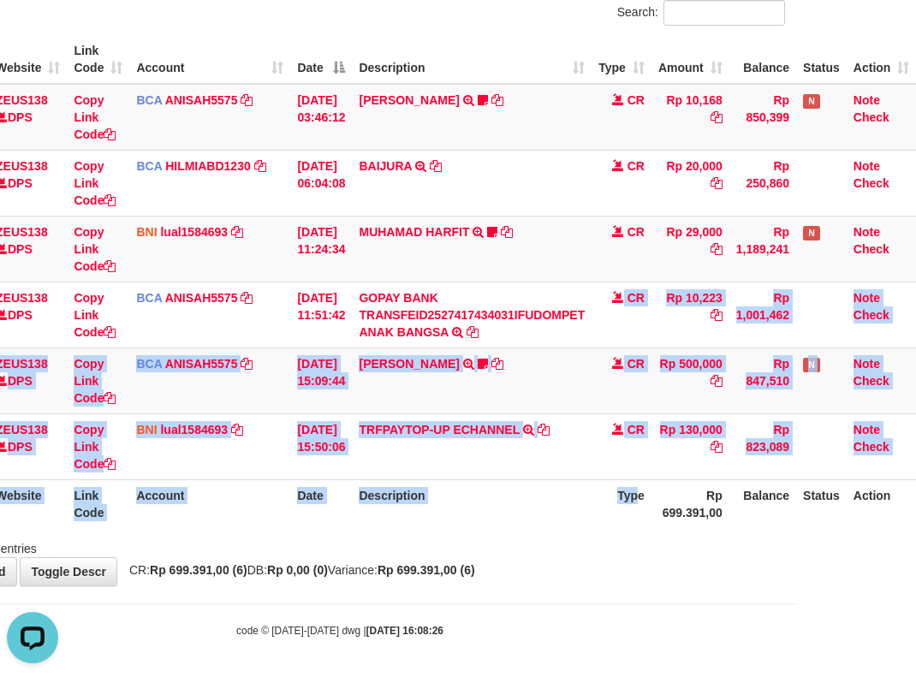
drag, startPoint x: 598, startPoint y: 375, endPoint x: 719, endPoint y: 534, distance: 199.8
click at [661, 526] on table "ID Website Link Code Account Date Description Type Amount Balance Status Action…" at bounding box center [405, 281] width 1021 height 493
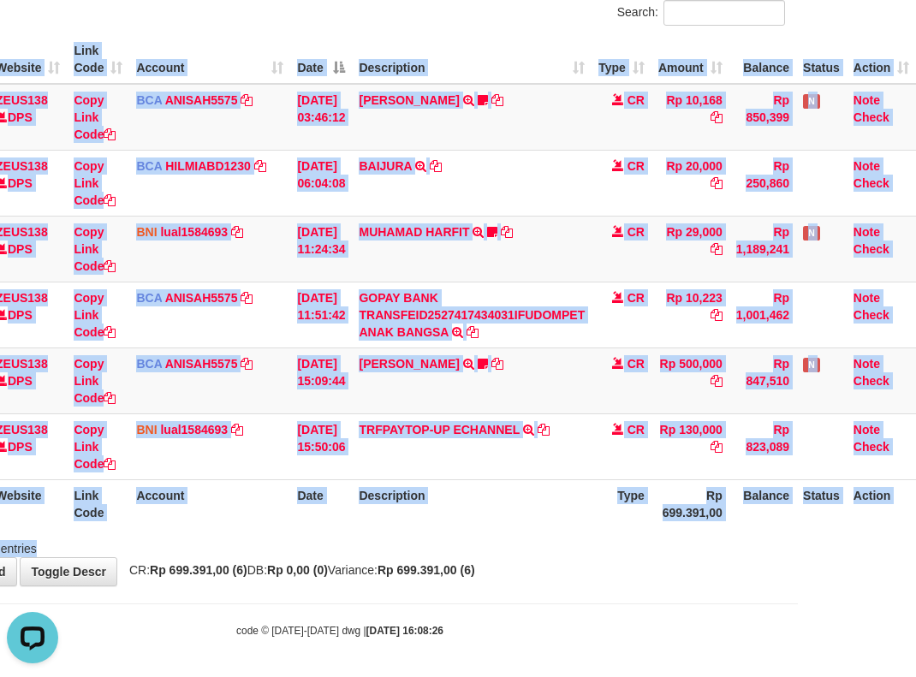
click at [713, 533] on div "Showing 1 to 6 of 6 entries" at bounding box center [340, 545] width 916 height 24
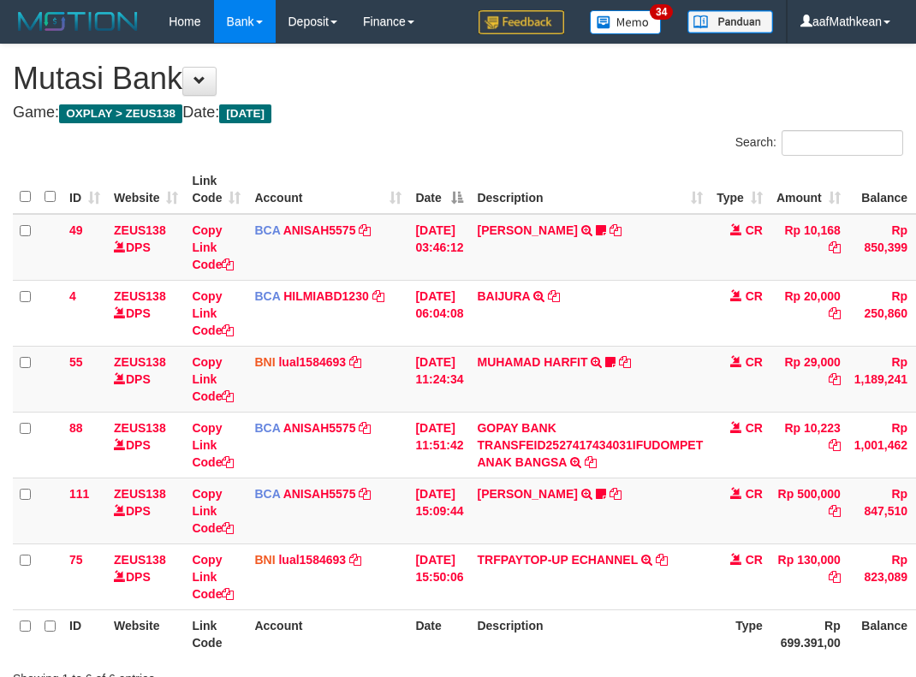
scroll to position [130, 130]
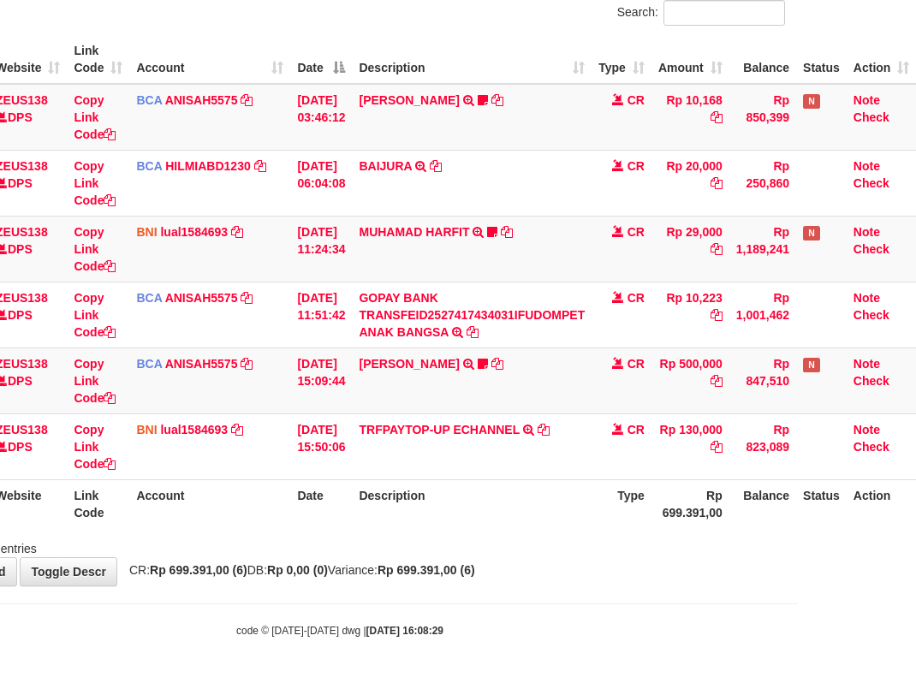
click at [638, 539] on div "Showing 1 to 6 of 6 entries" at bounding box center [340, 545] width 916 height 24
click at [415, 633] on strong "2025/10/01 16:08:29" at bounding box center [404, 631] width 77 height 12
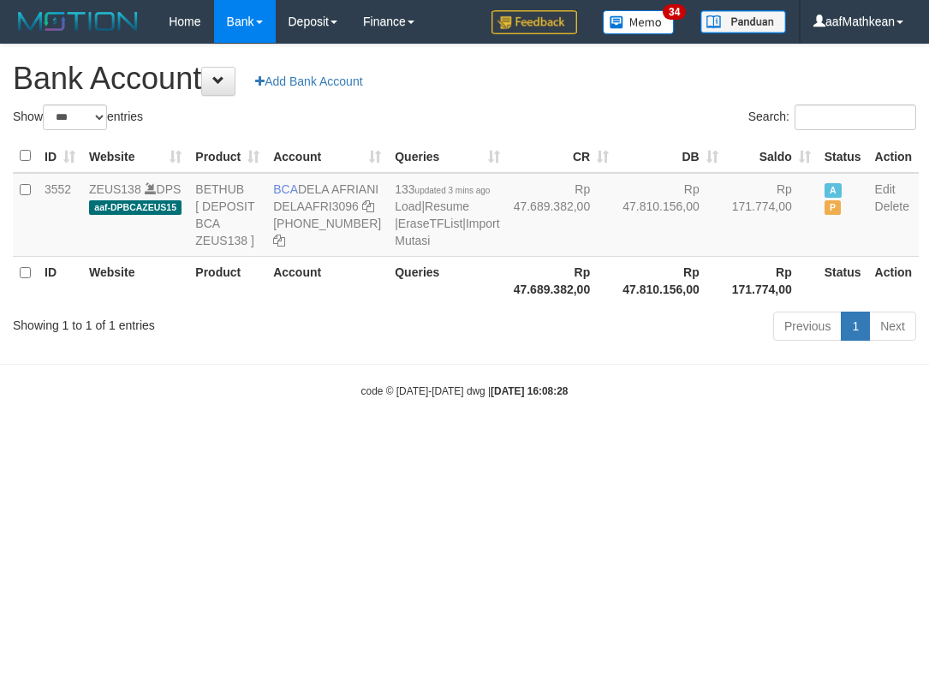
select select "***"
drag, startPoint x: 609, startPoint y: 463, endPoint x: 635, endPoint y: 488, distance: 35.7
click at [609, 442] on body "Toggle navigation Home Bank Account List Load By Website Group [OXPLAY] ZEUS138…" at bounding box center [464, 221] width 929 height 442
click at [633, 442] on body "Toggle navigation Home Bank Account List Load By Website Group [OXPLAY] ZEUS138…" at bounding box center [464, 221] width 929 height 442
click at [677, 442] on body "Toggle navigation Home Bank Account List Load By Website Group [OXPLAY] ZEUS138…" at bounding box center [464, 221] width 929 height 442
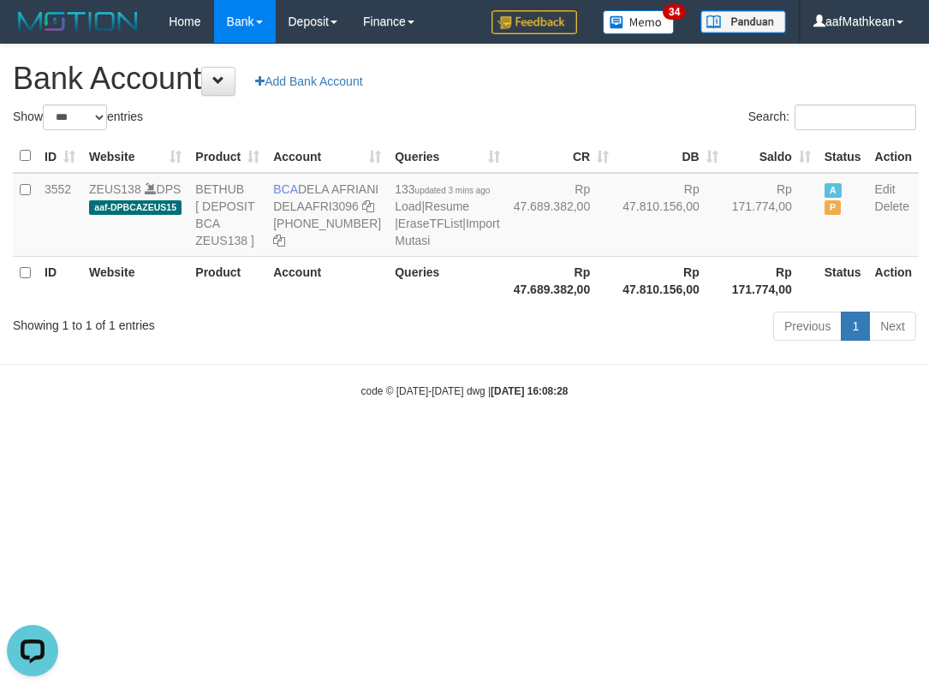
click at [677, 442] on body "Toggle navigation Home Bank Account List Load By Website Group [OXPLAY] ZEUS138…" at bounding box center [464, 221] width 929 height 442
click at [680, 442] on body "Toggle navigation Home Bank Account List Load By Website Group [OXPLAY] ZEUS138…" at bounding box center [464, 221] width 929 height 442
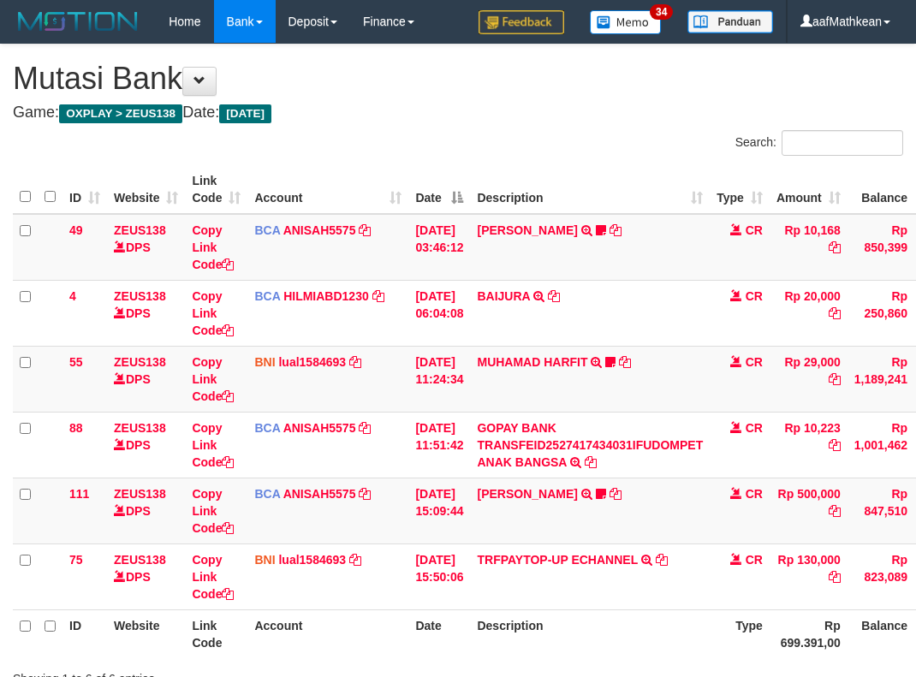
scroll to position [130, 130]
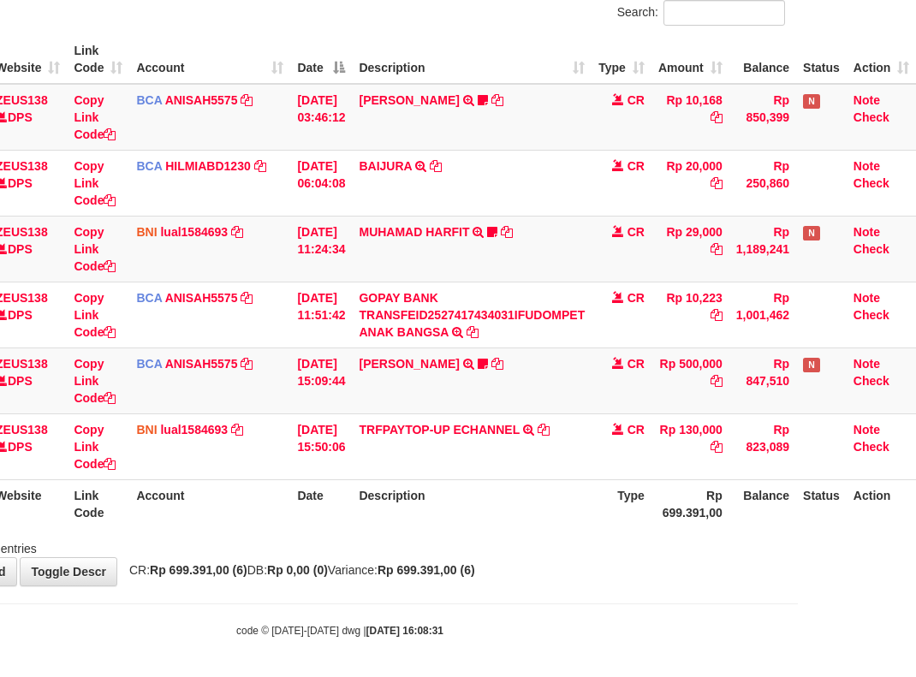
click at [524, 603] on body "Toggle navigation Home Bank Account List Load By Website Group [OXPLAY] ZEUS138…" at bounding box center [340, 275] width 916 height 811
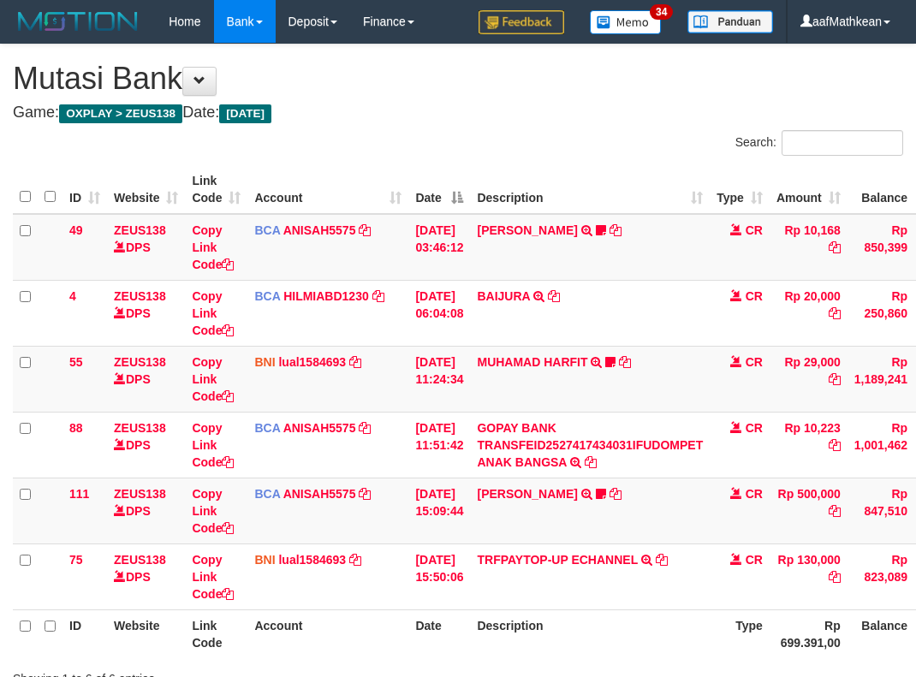
scroll to position [130, 130]
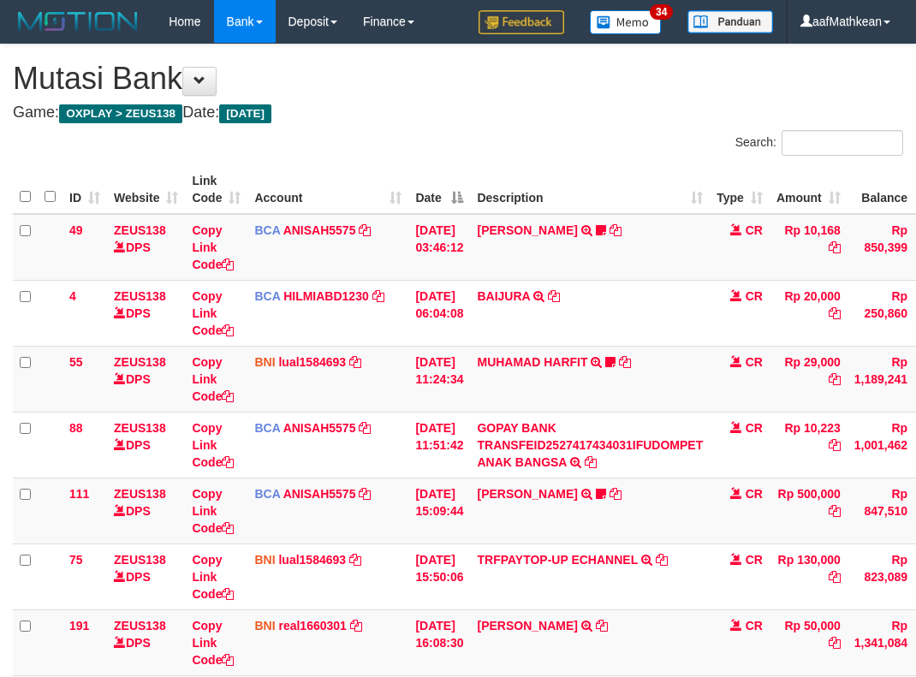
scroll to position [130, 130]
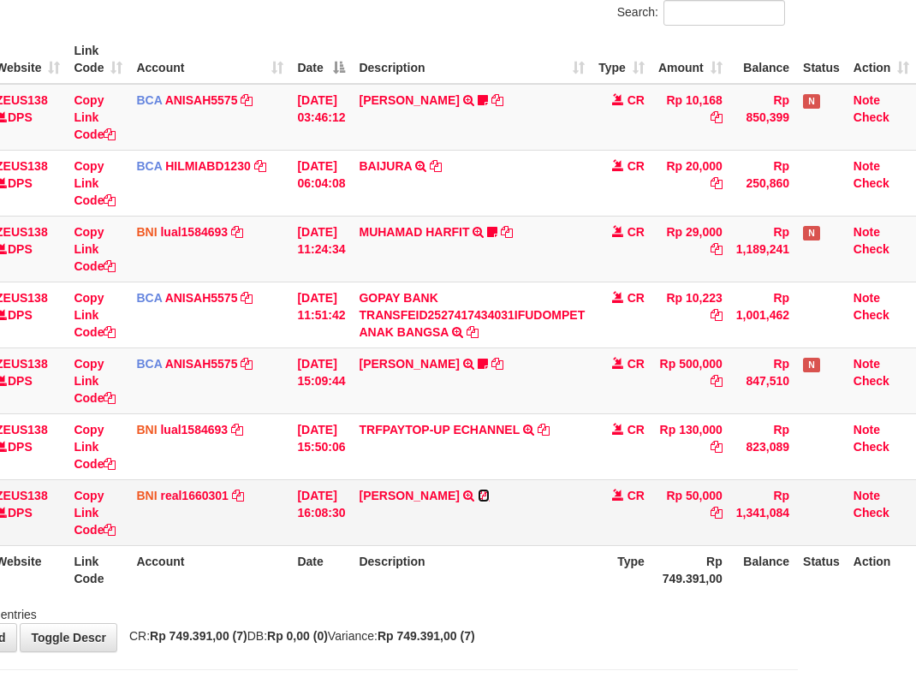
click at [478, 496] on icon at bounding box center [484, 496] width 12 height 12
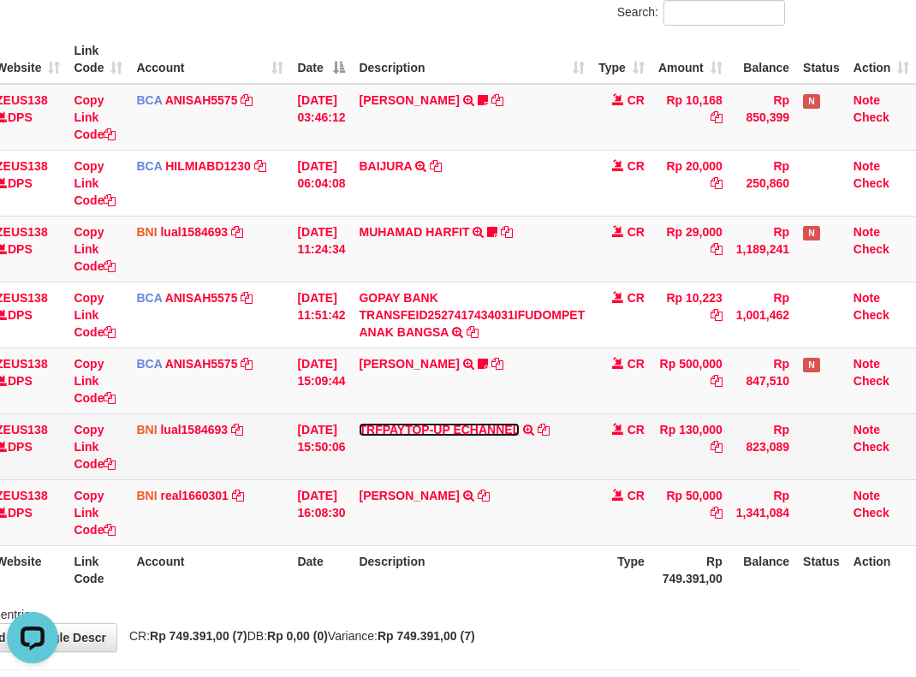
click at [359, 423] on link "TRFPAYTOP-UP ECHANNEL" at bounding box center [439, 430] width 160 height 14
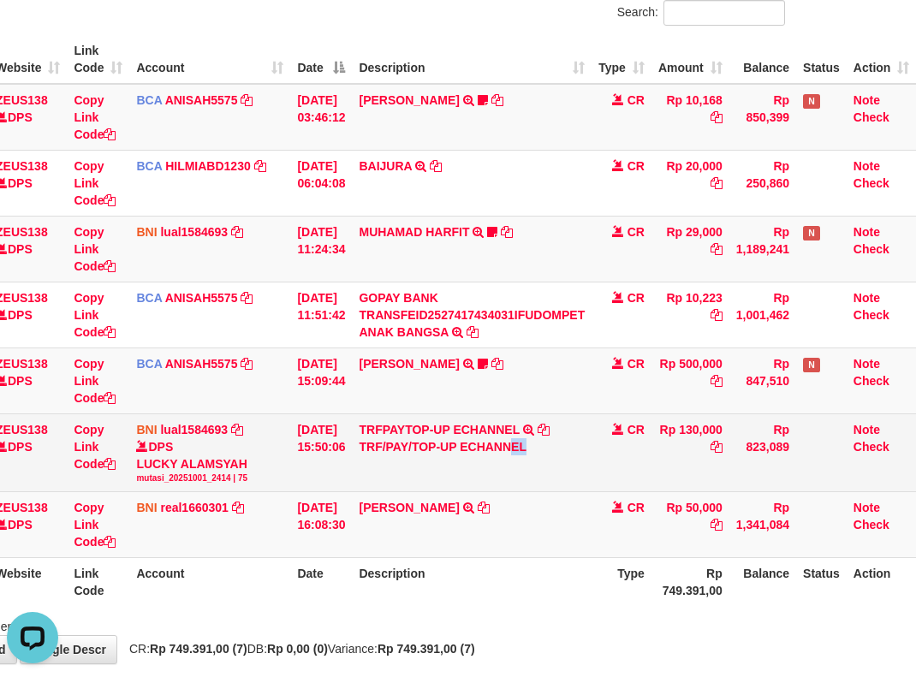
click at [554, 478] on td "TRFPAYTOP-UP ECHANNEL TRF/PAY/TOP-UP ECHANNEL" at bounding box center [472, 452] width 240 height 78
drag, startPoint x: 633, startPoint y: 481, endPoint x: 654, endPoint y: 484, distance: 21.6
click at [643, 483] on td "CR" at bounding box center [621, 452] width 60 height 78
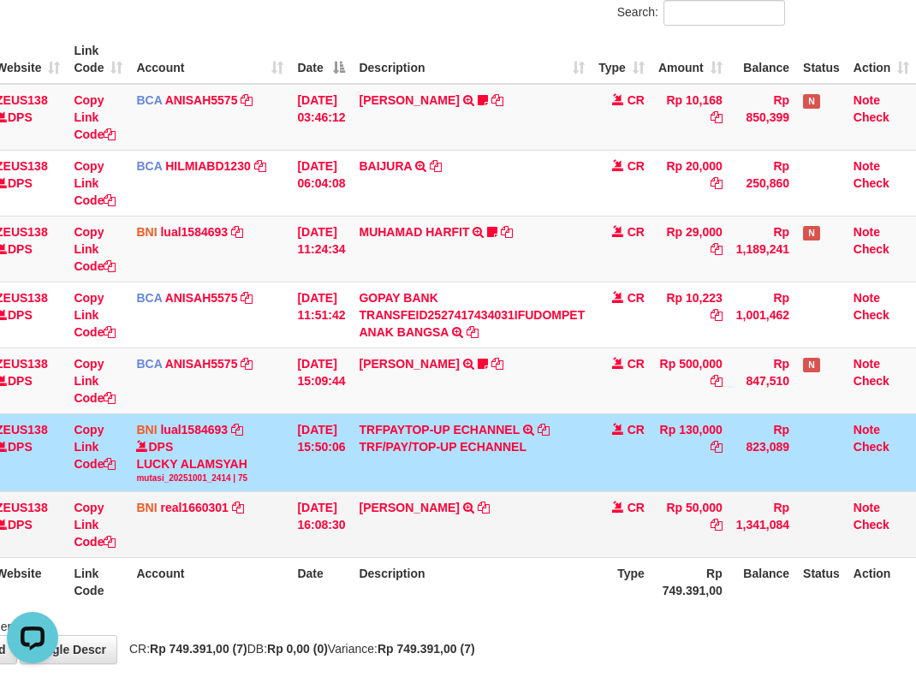
drag, startPoint x: 488, startPoint y: 545, endPoint x: 495, endPoint y: 524, distance: 22.5
click at [496, 534] on td "IBNU ROHMADI TRANSFER DARI SDR IBNU ROHMADI" at bounding box center [472, 525] width 240 height 66
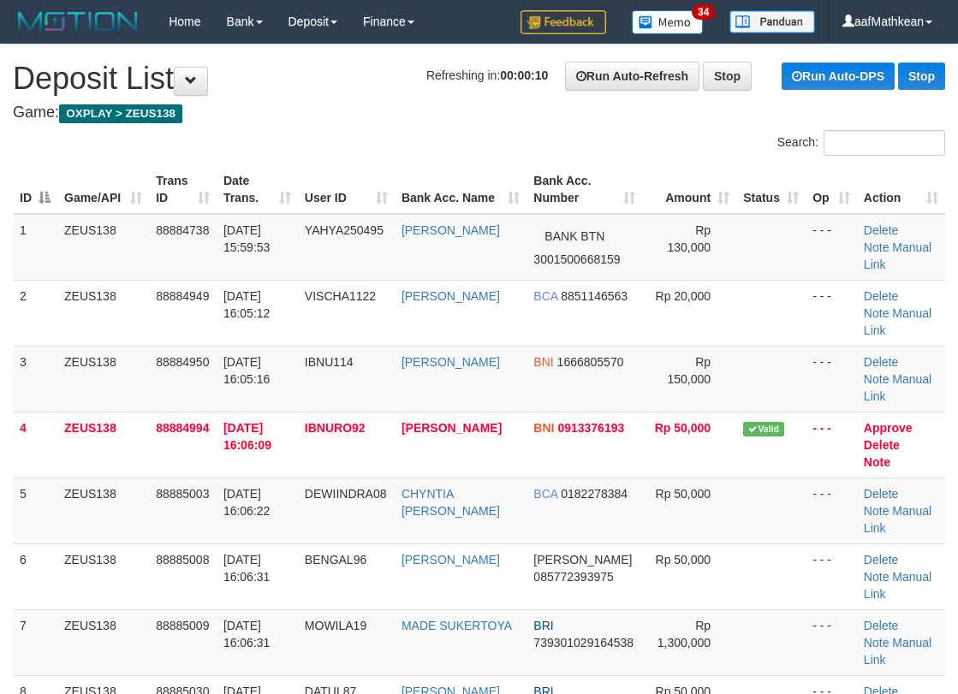
click at [372, 148] on div "Search: ID Game/API Trans ID Date Trans. User ID Bank Acc. Name Bank Acc. Numbe…" at bounding box center [479, 573] width 932 height 887
click at [388, 187] on tr "ID Game/API Trans ID Date Trans. User ID Bank Acc. Name Bank Acc. Number Amount…" at bounding box center [479, 189] width 932 height 49
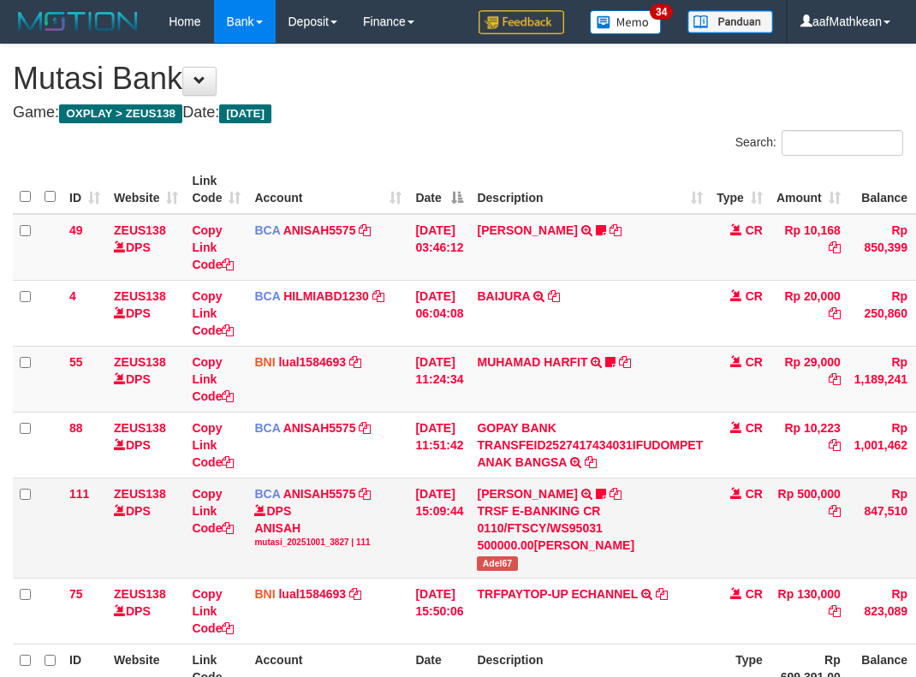
scroll to position [130, 130]
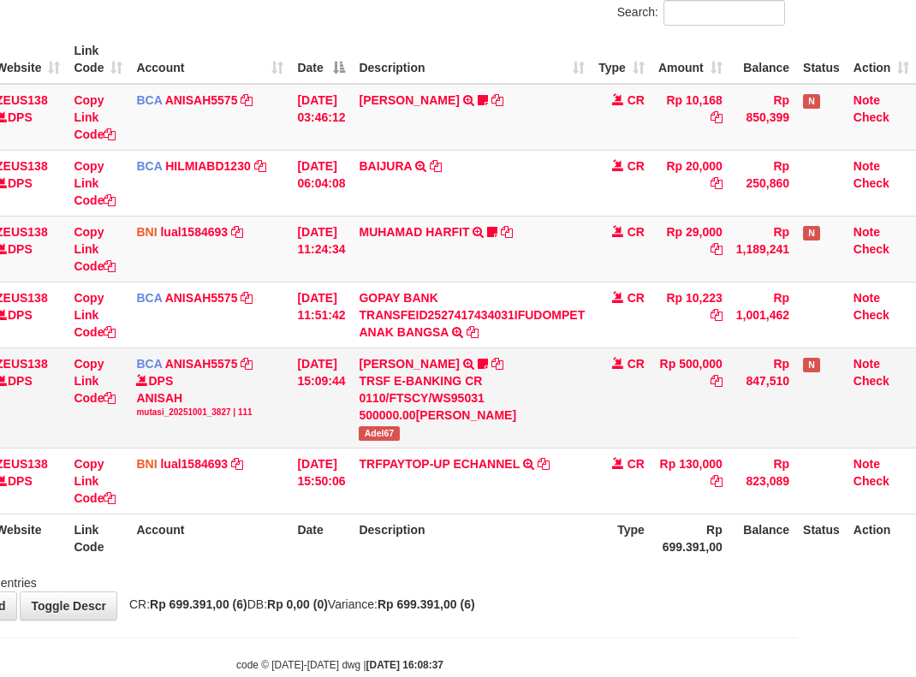
click at [366, 425] on td "KAREN ADELIN MARTH TRSF E-BANKING CR 0110/FTSCY/WS95031 500000.00KAREN ADELIN M…" at bounding box center [472, 398] width 240 height 100
click at [366, 427] on span "Adel67" at bounding box center [379, 433] width 40 height 15
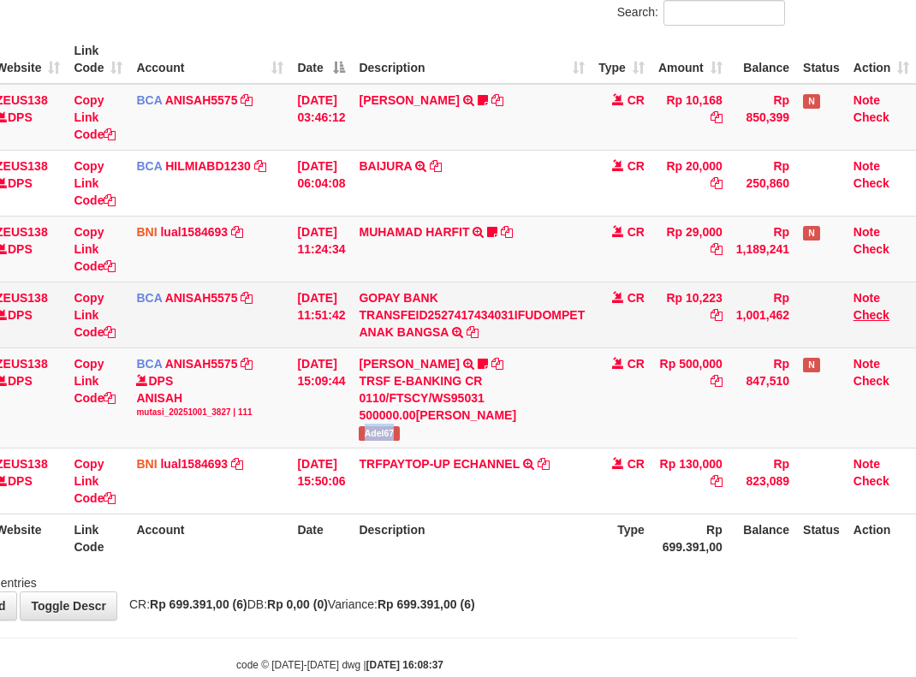
copy span "Adel67"
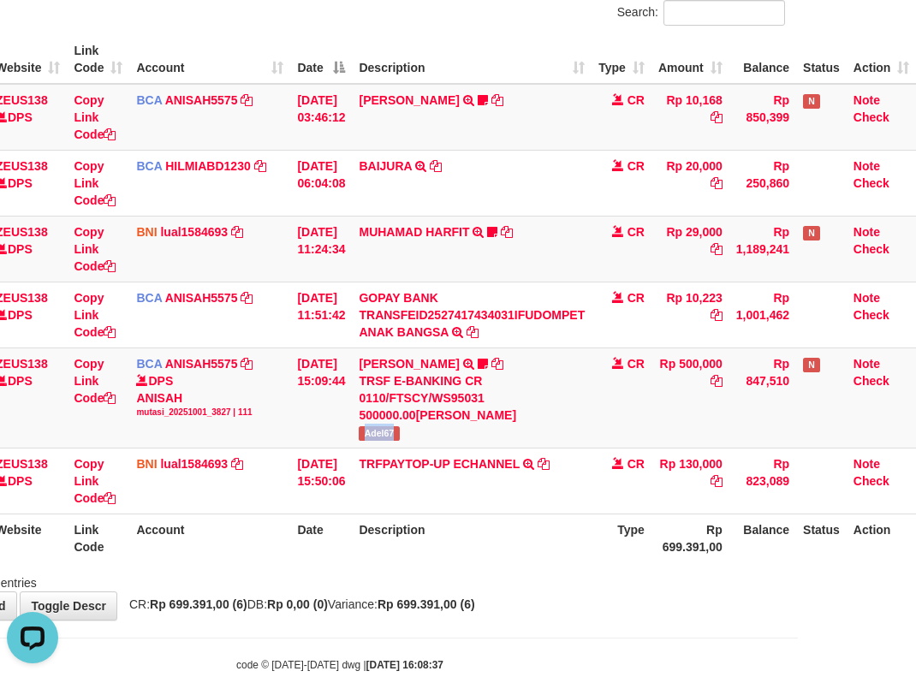
scroll to position [0, 0]
click at [468, 575] on div "Showing 1 to 6 of 6 entries" at bounding box center [340, 580] width 916 height 24
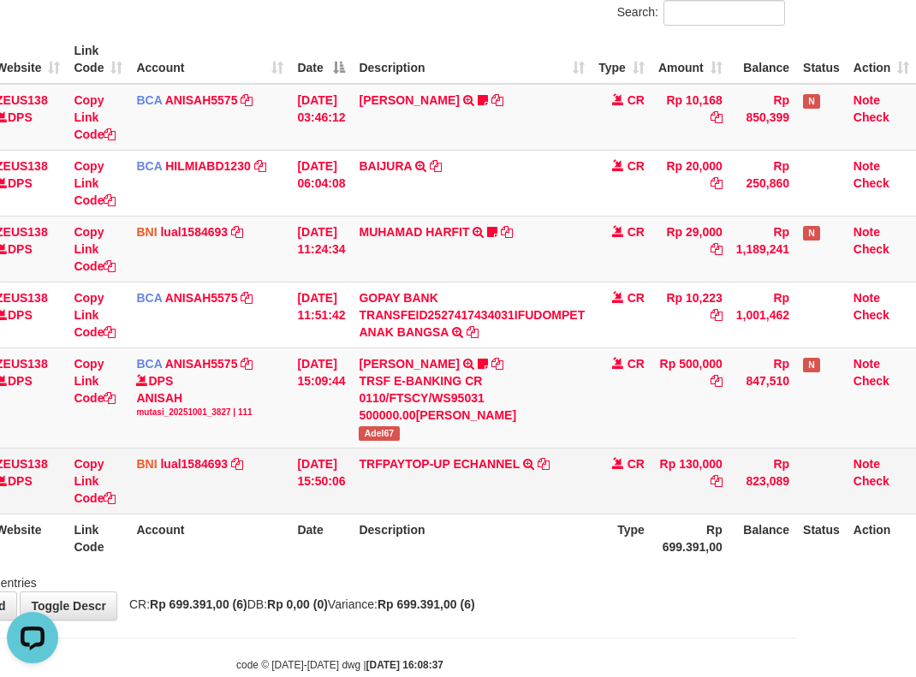
drag, startPoint x: 477, startPoint y: 574, endPoint x: 421, endPoint y: 475, distance: 113.8
click at [479, 559] on div "Search: ID Website Link Code Account Date Description Type Amount Balance Statu…" at bounding box center [340, 295] width 890 height 591
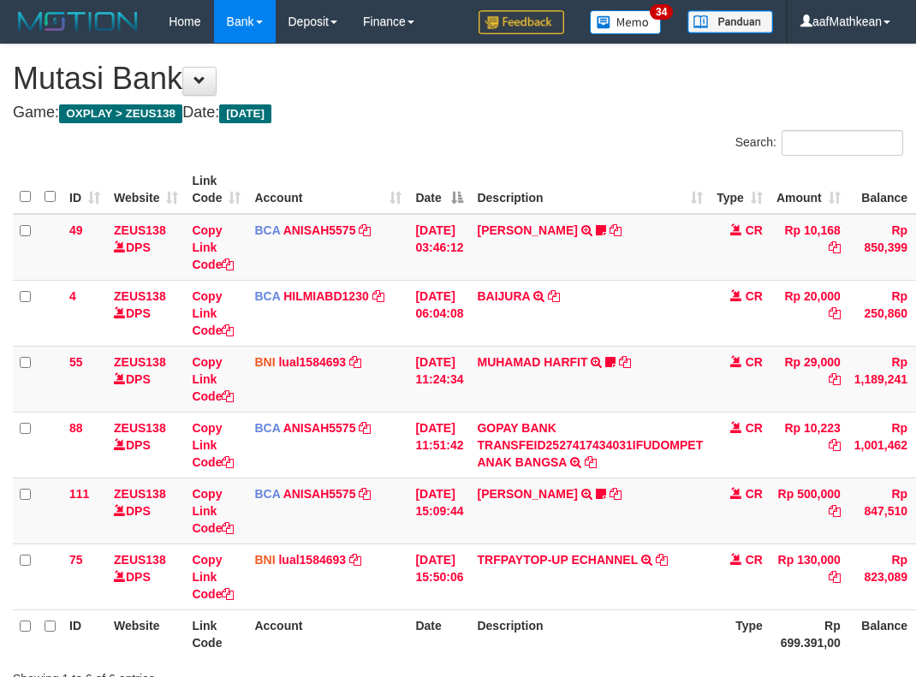
scroll to position [130, 130]
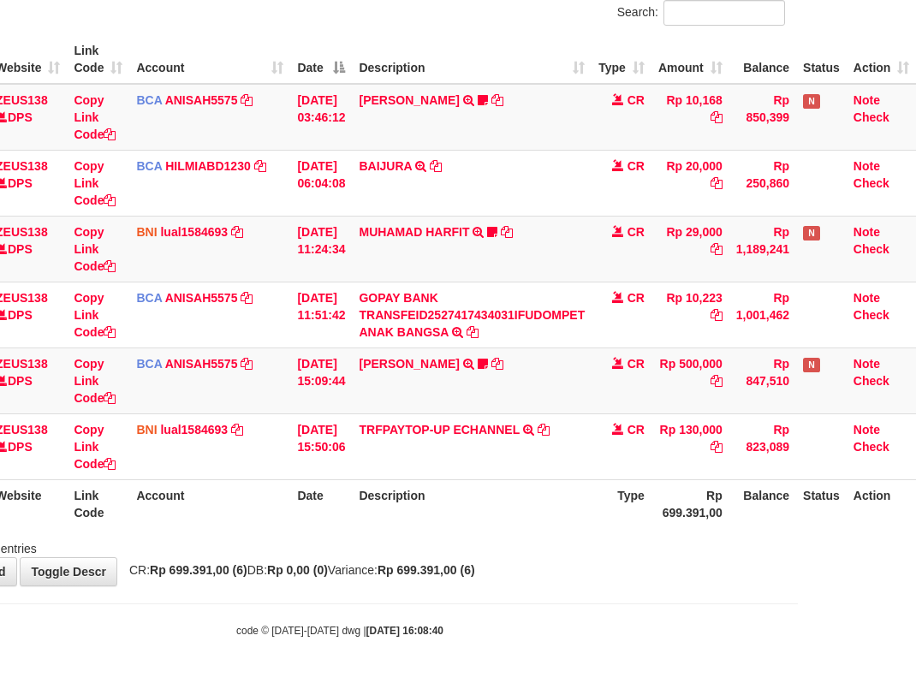
click at [739, 569] on div "**********" at bounding box center [340, 249] width 916 height 671
click at [764, 576] on div "**********" at bounding box center [340, 249] width 916 height 671
click at [730, 578] on div "**********" at bounding box center [340, 249] width 916 height 671
click at [618, 563] on div "**********" at bounding box center [340, 249] width 916 height 671
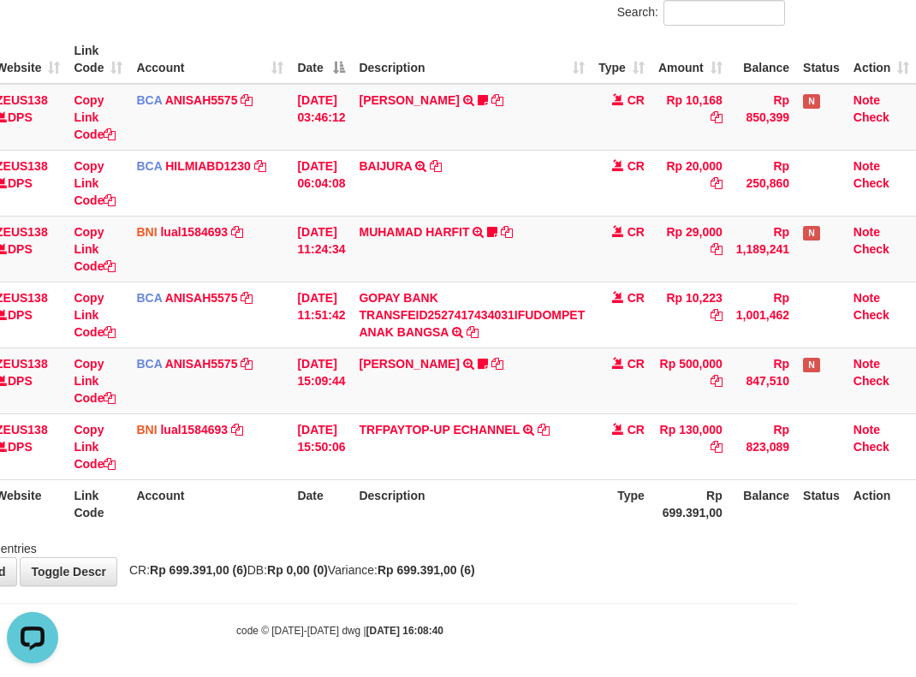
drag, startPoint x: 627, startPoint y: 574, endPoint x: 646, endPoint y: 574, distance: 19.7
click at [627, 575] on div "**********" at bounding box center [340, 249] width 916 height 671
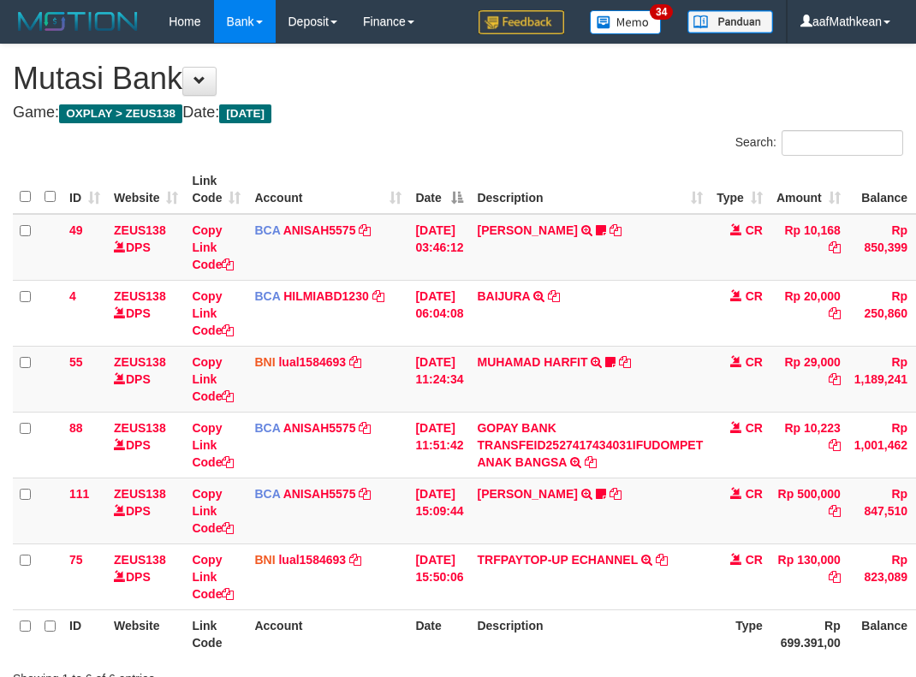
scroll to position [130, 130]
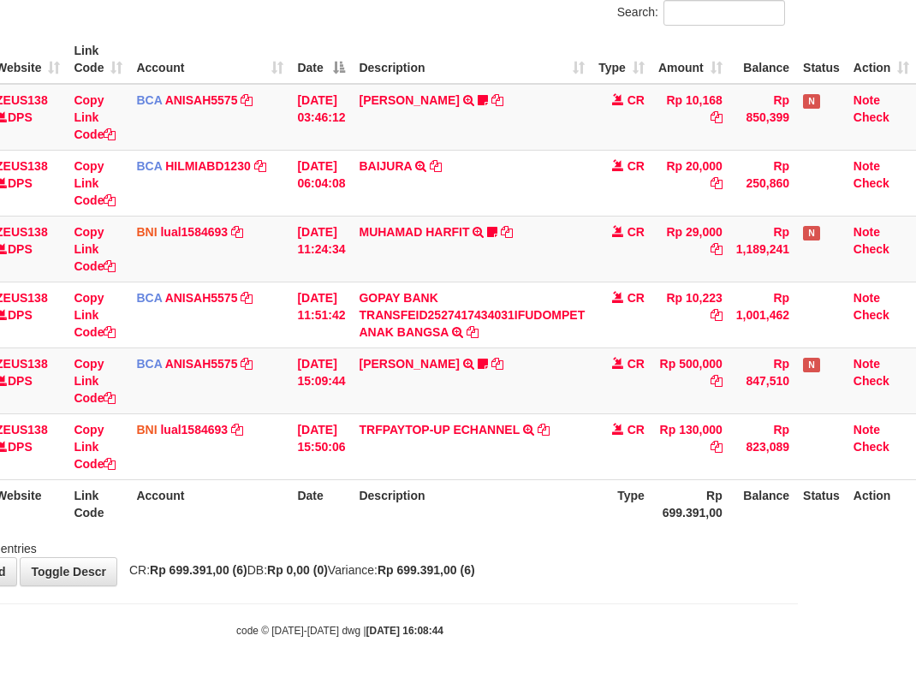
click at [448, 589] on body "Toggle navigation Home Bank Account List Load By Website Group [OXPLAY] ZEUS138…" at bounding box center [340, 275] width 916 height 811
click at [526, 583] on body "Toggle navigation Home Bank Account List Load By Website Group [OXPLAY] ZEUS138…" at bounding box center [340, 275] width 916 height 811
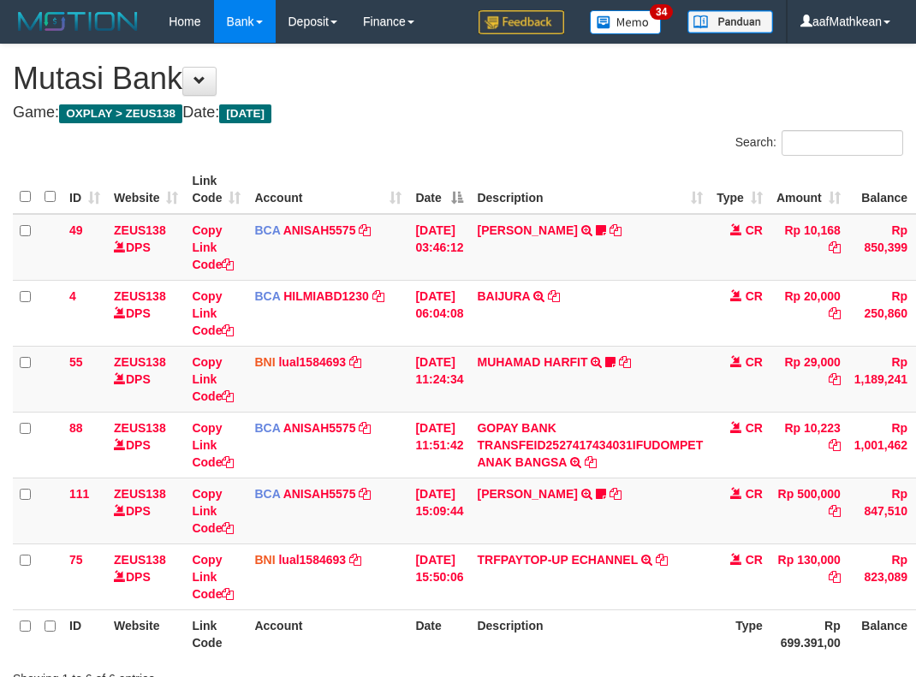
scroll to position [130, 130]
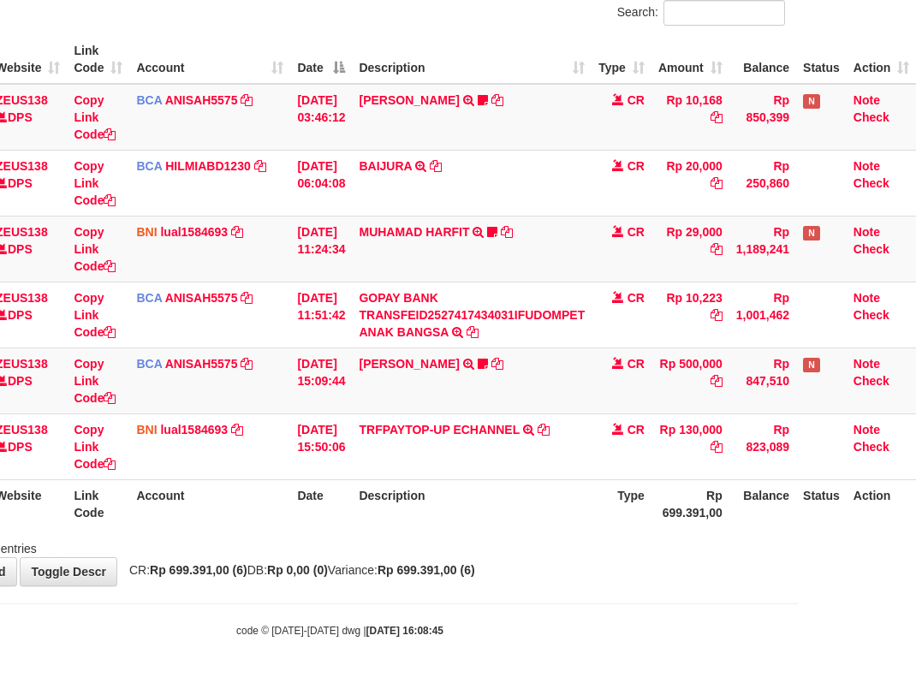
click at [494, 560] on div "**********" at bounding box center [340, 249] width 916 height 671
drag, startPoint x: 546, startPoint y: 570, endPoint x: 587, endPoint y: 566, distance: 41.3
click at [552, 570] on div "**********" at bounding box center [340, 249] width 916 height 671
click at [710, 551] on div "Showing 1 to 6 of 6 entries" at bounding box center [340, 545] width 916 height 24
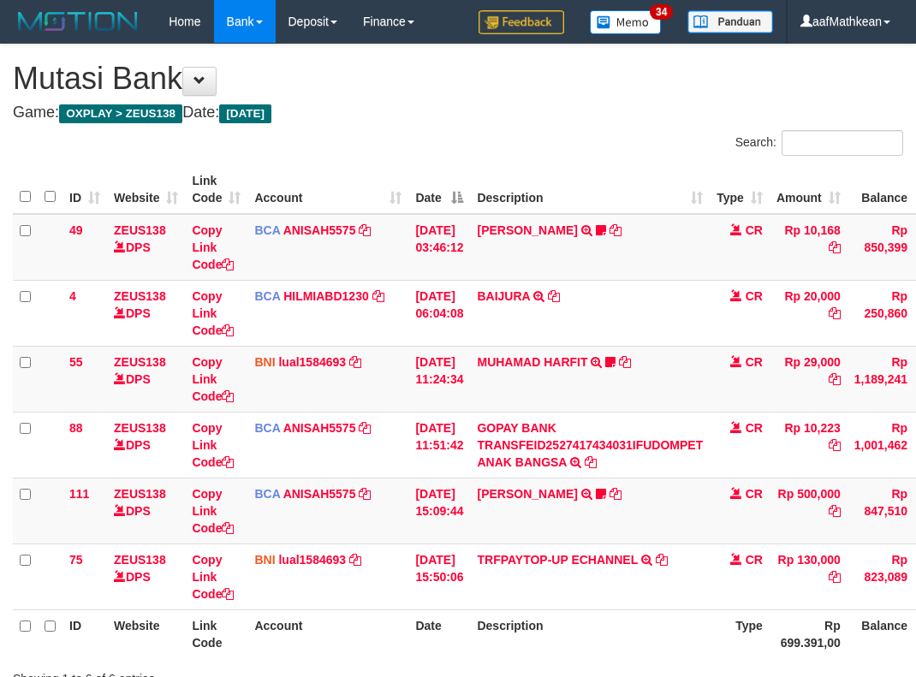
scroll to position [130, 130]
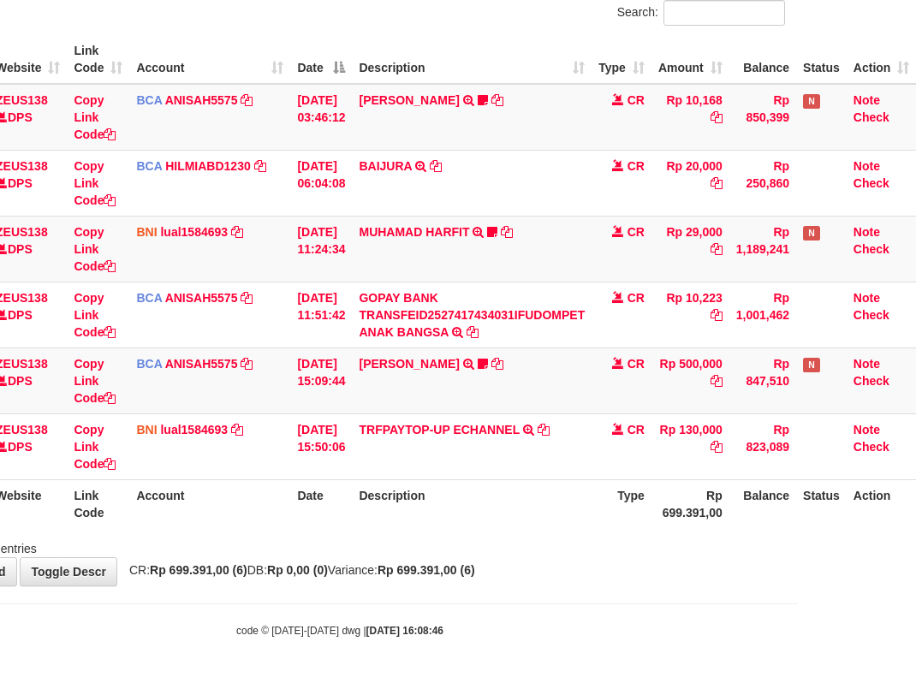
click at [721, 579] on div "**********" at bounding box center [340, 249] width 916 height 671
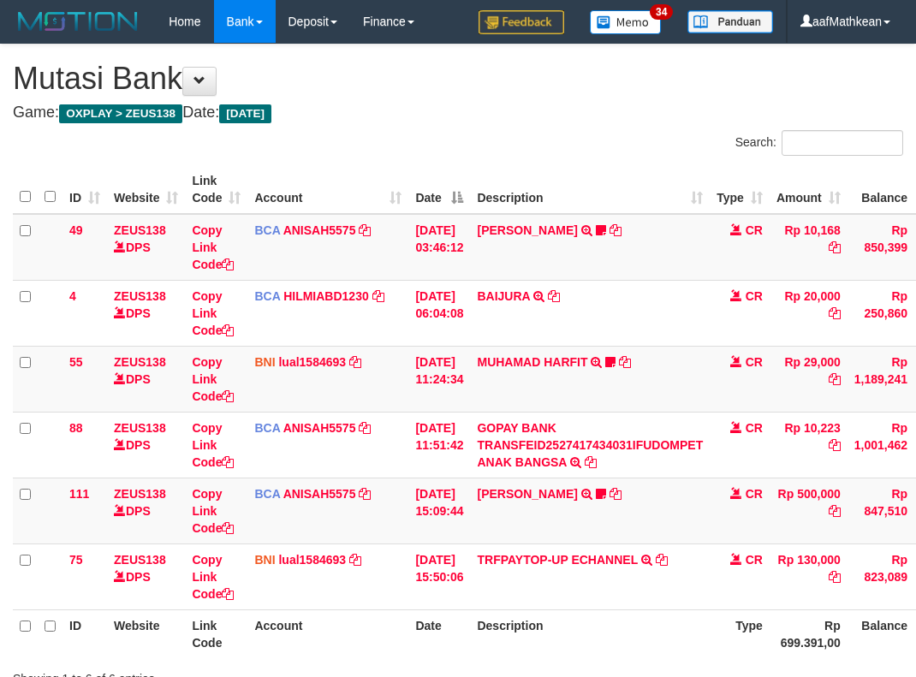
scroll to position [130, 130]
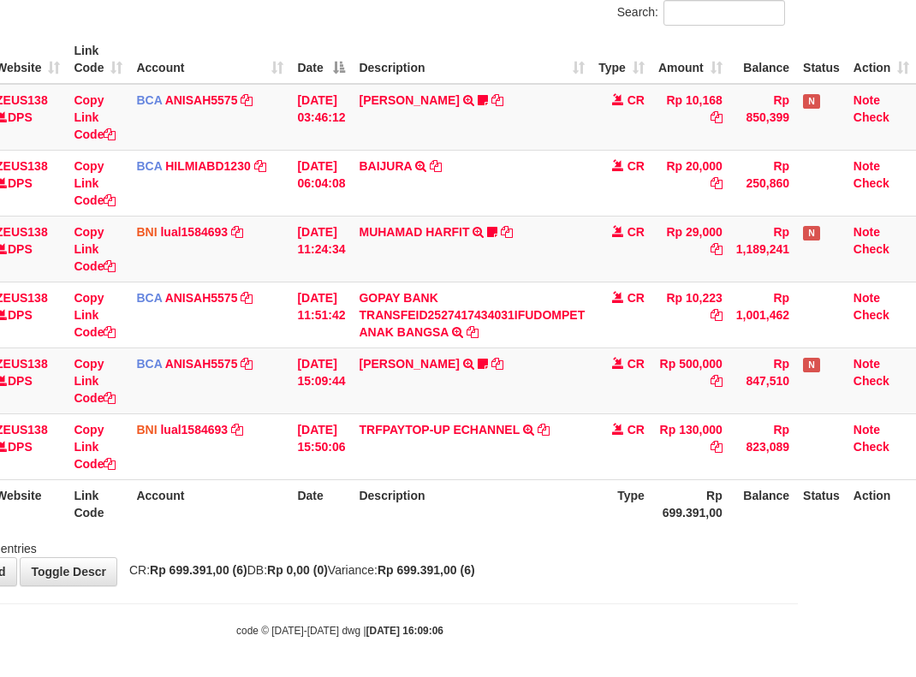
click at [706, 553] on div "Showing 1 to 6 of 6 entries" at bounding box center [340, 545] width 916 height 24
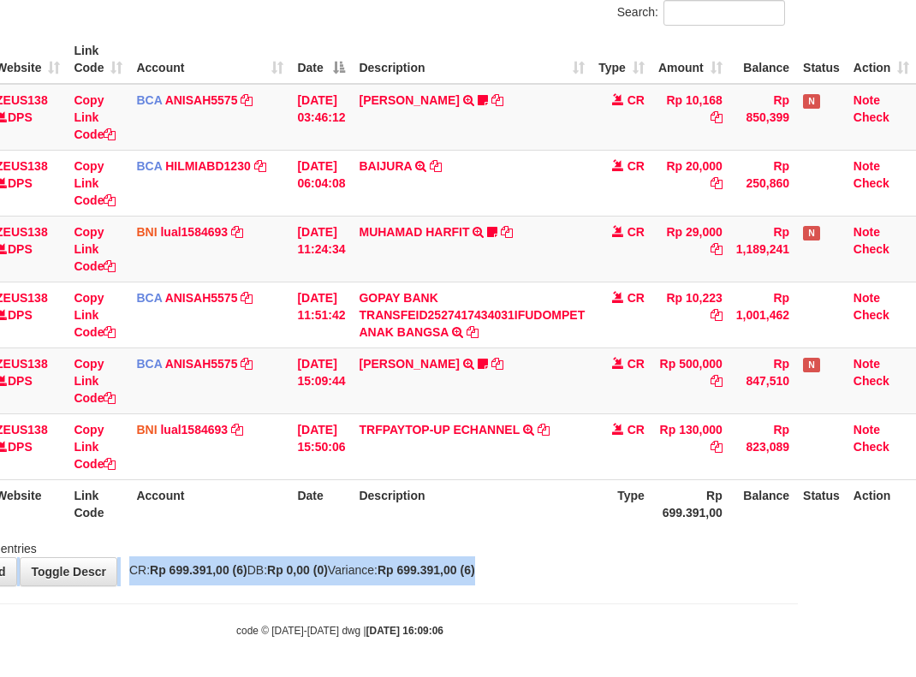
click at [690, 559] on div "**********" at bounding box center [340, 249] width 916 height 671
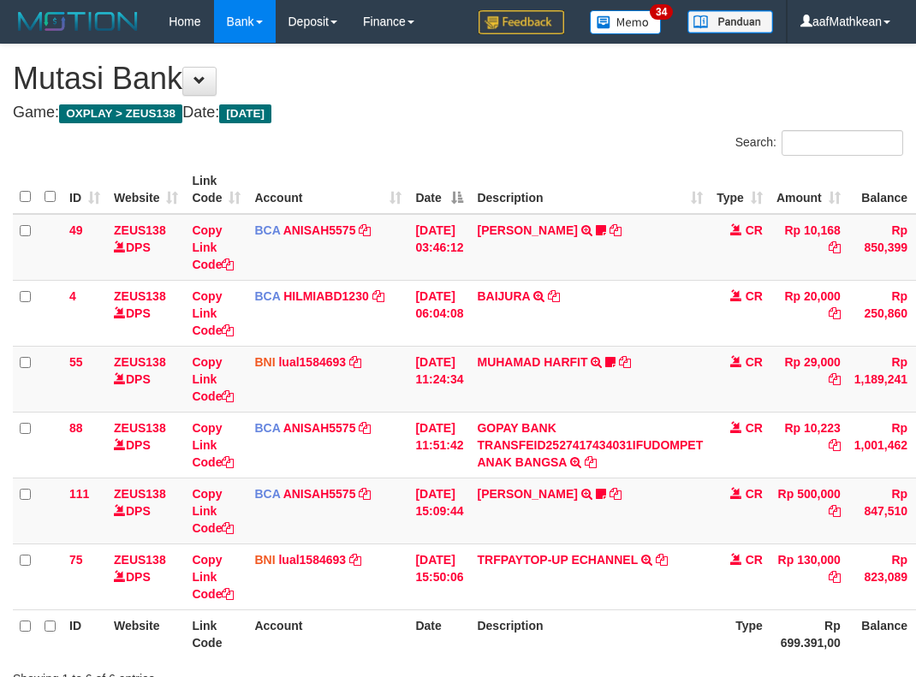
scroll to position [130, 130]
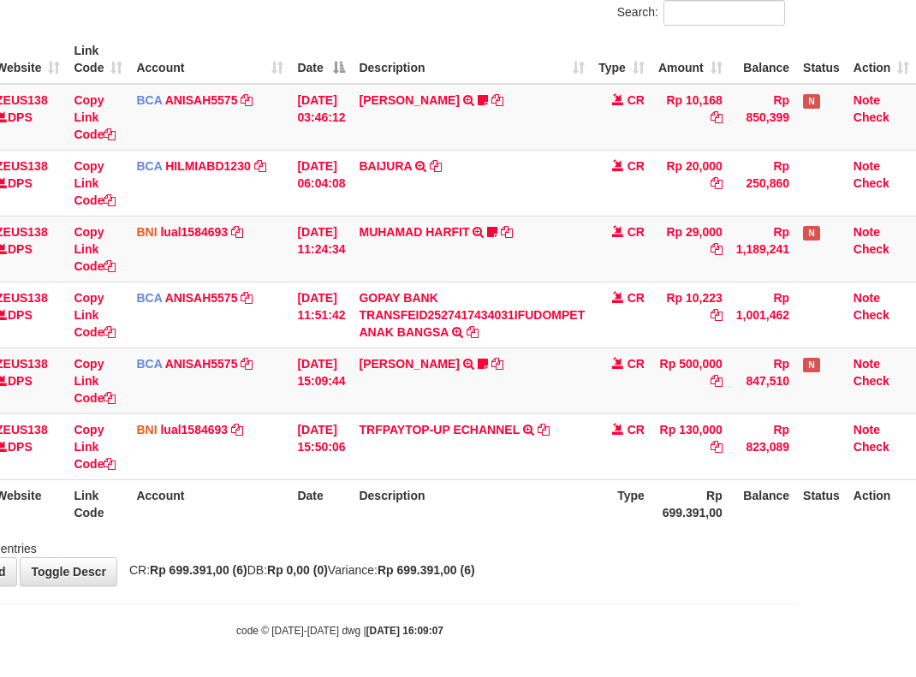
click at [686, 588] on body "Toggle navigation Home Bank Account List Load By Website Group [OXPLAY] ZEUS138…" at bounding box center [340, 275] width 916 height 811
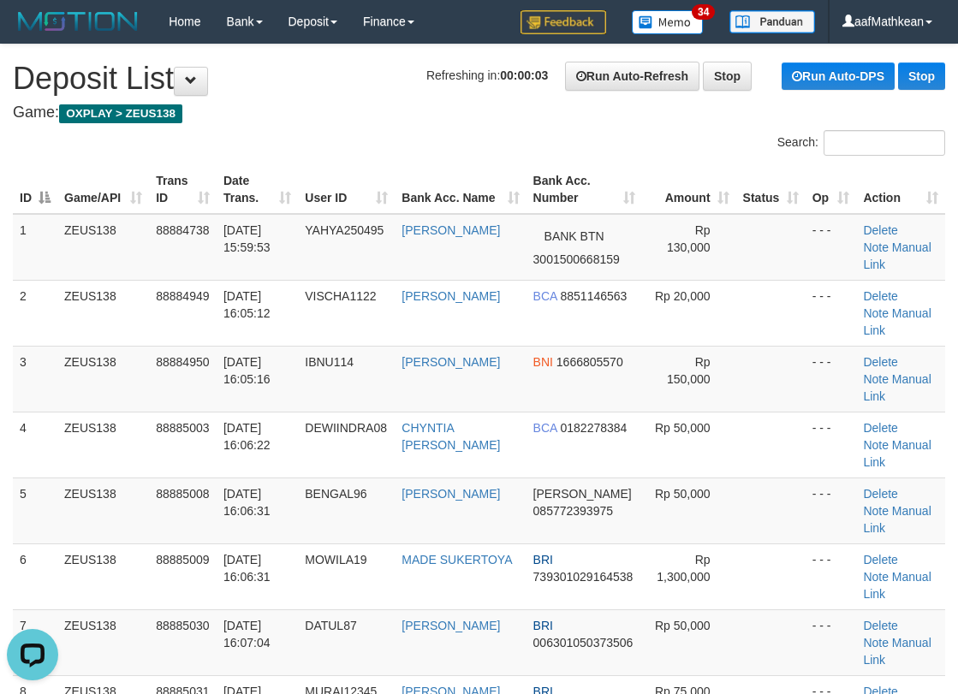
drag, startPoint x: 208, startPoint y: 151, endPoint x: 10, endPoint y: 247, distance: 219.7
click at [259, 131] on div "Search:" at bounding box center [479, 145] width 958 height 30
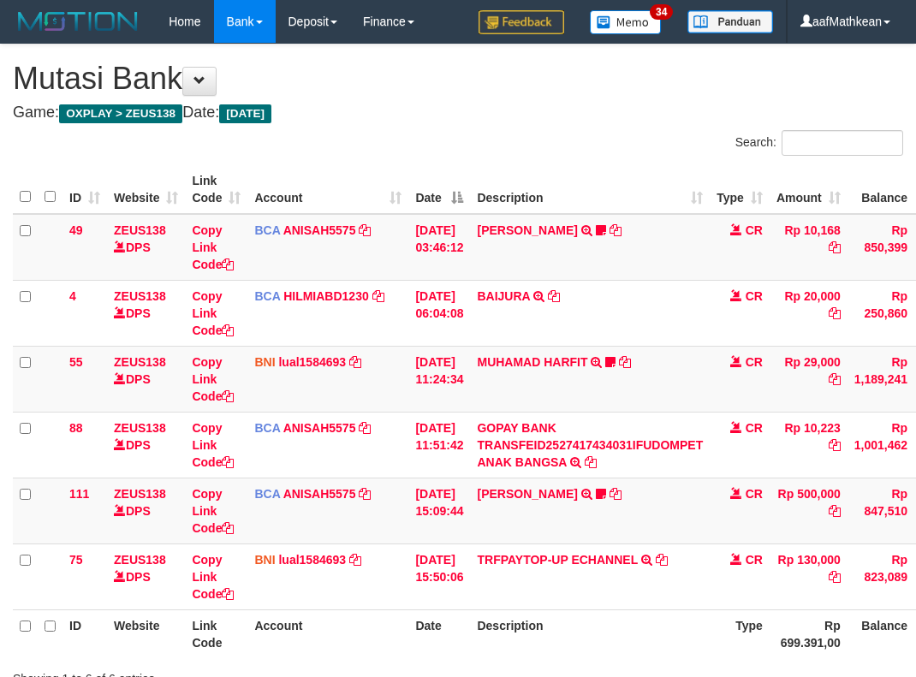
scroll to position [130, 130]
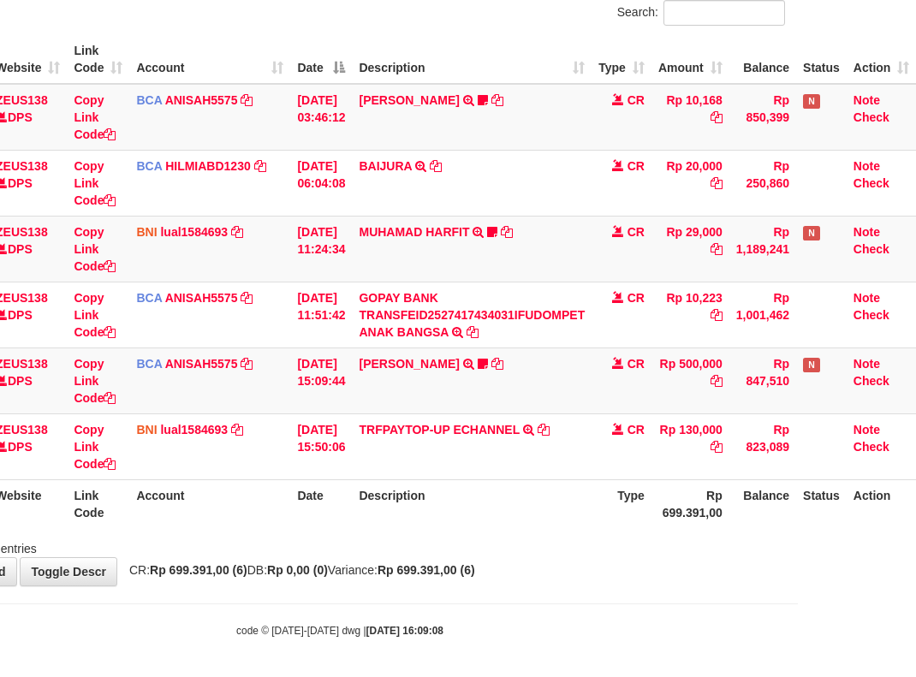
click at [608, 626] on body "Toggle navigation Home Bank Account List Load By Website Group [OXPLAY] ZEUS138…" at bounding box center [340, 275] width 916 height 811
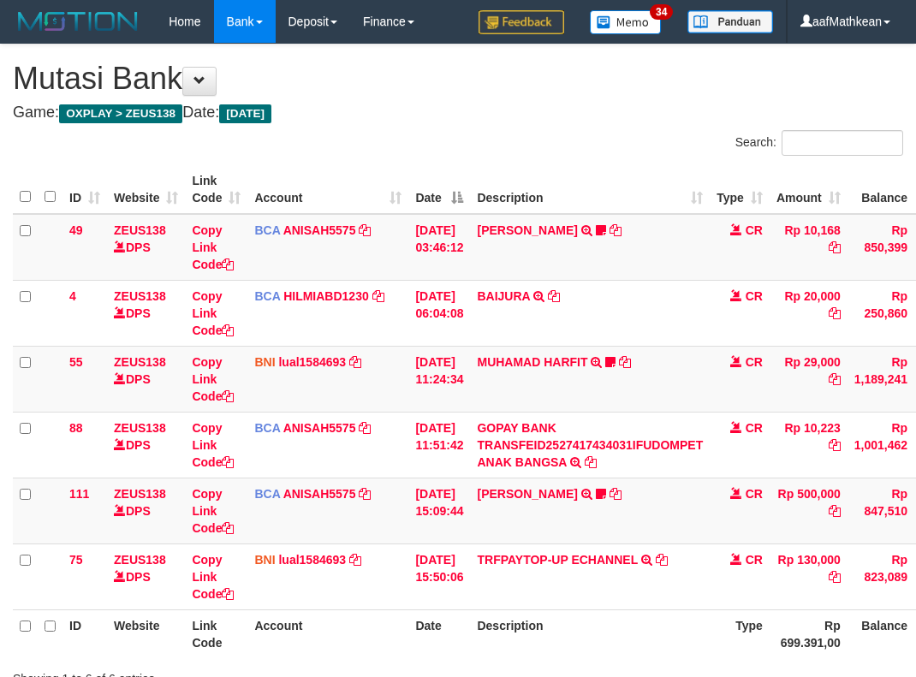
scroll to position [130, 130]
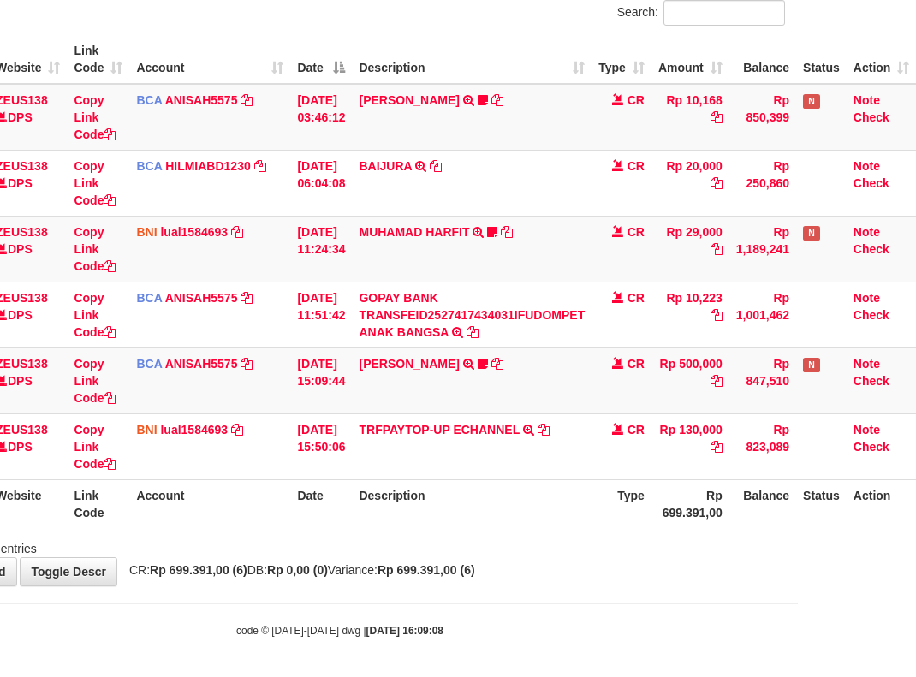
click at [534, 629] on div "code © 2012-2018 dwg | 2025/10/01 16:09:08" at bounding box center [340, 629] width 916 height 17
click at [496, 633] on div "code © 2012-2018 dwg | 2025/10/01 16:09:08" at bounding box center [340, 629] width 916 height 17
click at [470, 627] on div "code © 2012-2018 dwg | 2025/10/01 16:09:08" at bounding box center [340, 629] width 916 height 17
click at [473, 630] on div "code © 2012-2018 dwg | 2025/10/01 16:09:08" at bounding box center [340, 629] width 916 height 17
click at [480, 631] on div "code © 2012-2018 dwg | 2025/10/01 16:09:08" at bounding box center [340, 629] width 916 height 17
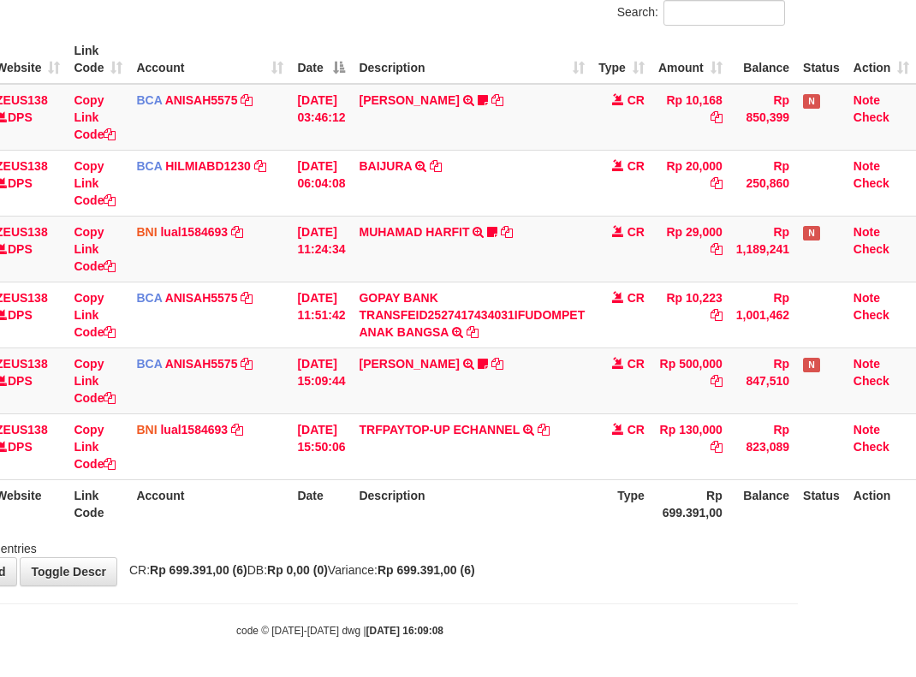
drag, startPoint x: 480, startPoint y: 626, endPoint x: 467, endPoint y: 626, distance: 13.7
click at [484, 630] on div "code © 2012-2018 dwg | 2025/10/01 16:09:08" at bounding box center [340, 629] width 916 height 17
click at [483, 631] on div "code © 2012-2018 dwg | 2025/10/01 16:09:08" at bounding box center [340, 629] width 916 height 17
drag, startPoint x: 371, startPoint y: 509, endPoint x: 374, endPoint y: 522, distance: 13.3
click at [371, 512] on th "Description" at bounding box center [472, 503] width 240 height 49
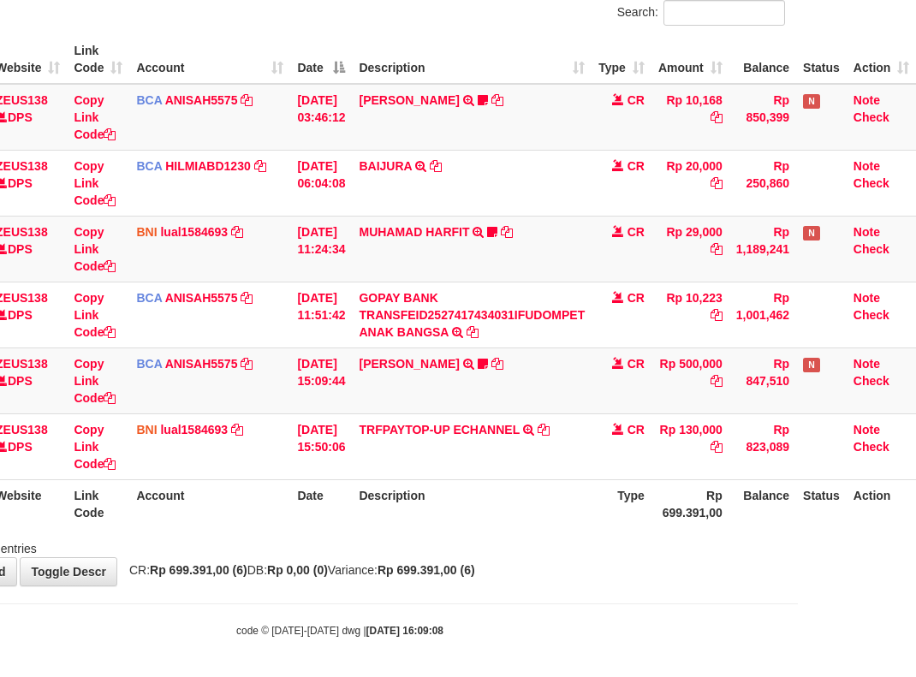
drag, startPoint x: 374, startPoint y: 522, endPoint x: 366, endPoint y: 521, distance: 8.6
click at [370, 526] on th "Description" at bounding box center [472, 503] width 240 height 49
click at [378, 532] on div "Search: ID Website Link Code Account Date Description Type Amount Balance Statu…" at bounding box center [340, 278] width 890 height 557
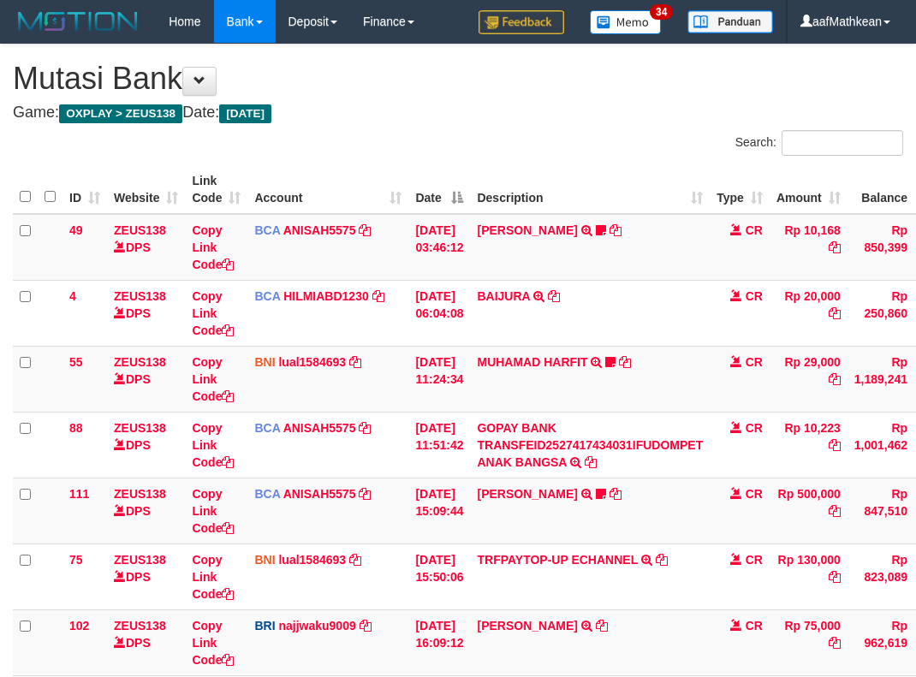
scroll to position [130, 130]
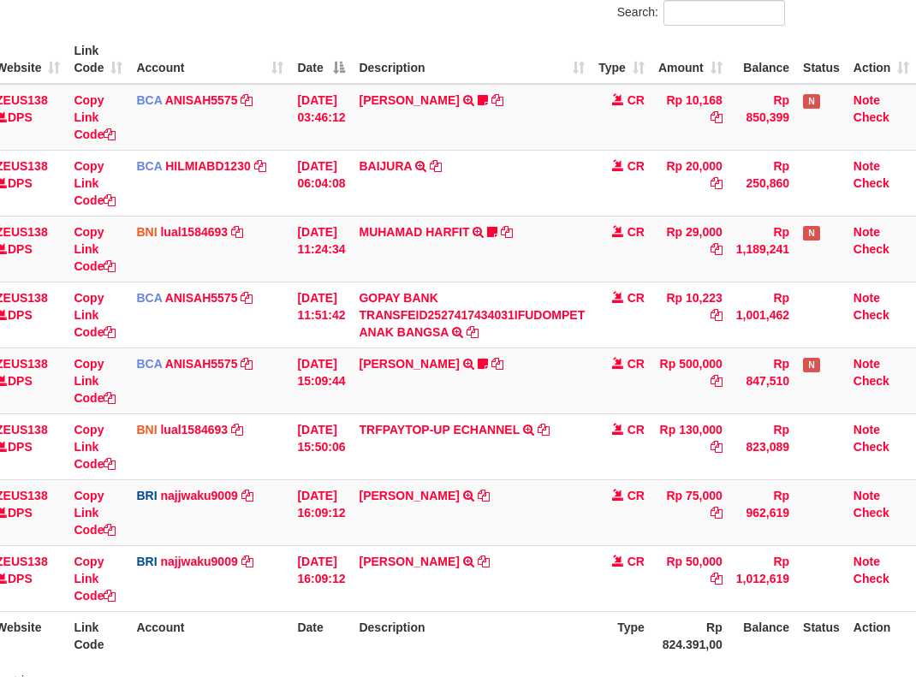
click at [505, 535] on td "[PERSON_NAME] TRANSFER NBMB [PERSON_NAME] TO [PERSON_NAME] NINGSIH" at bounding box center [472, 512] width 240 height 66
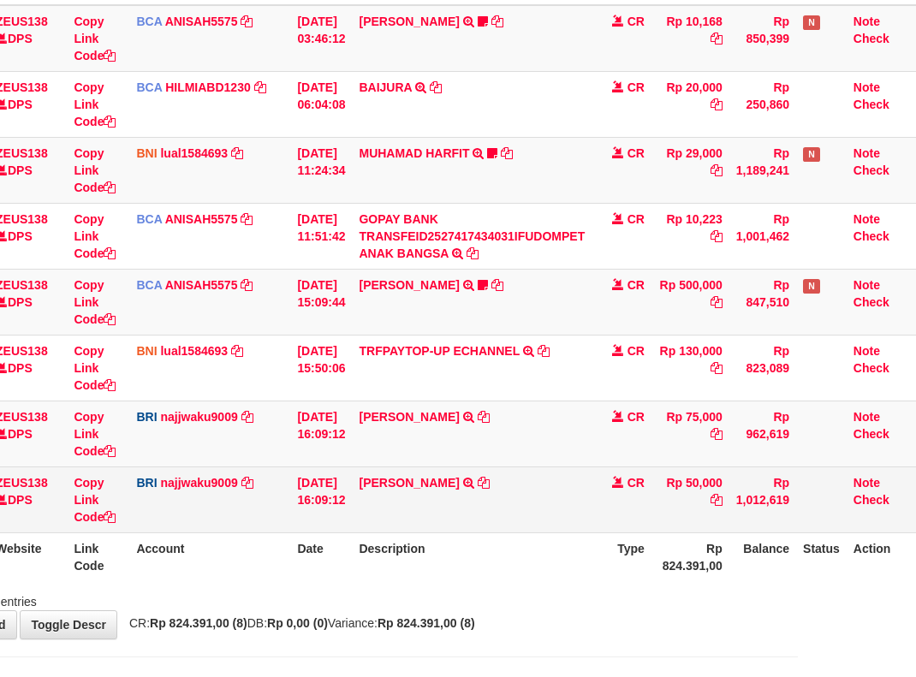
scroll to position [213, 130]
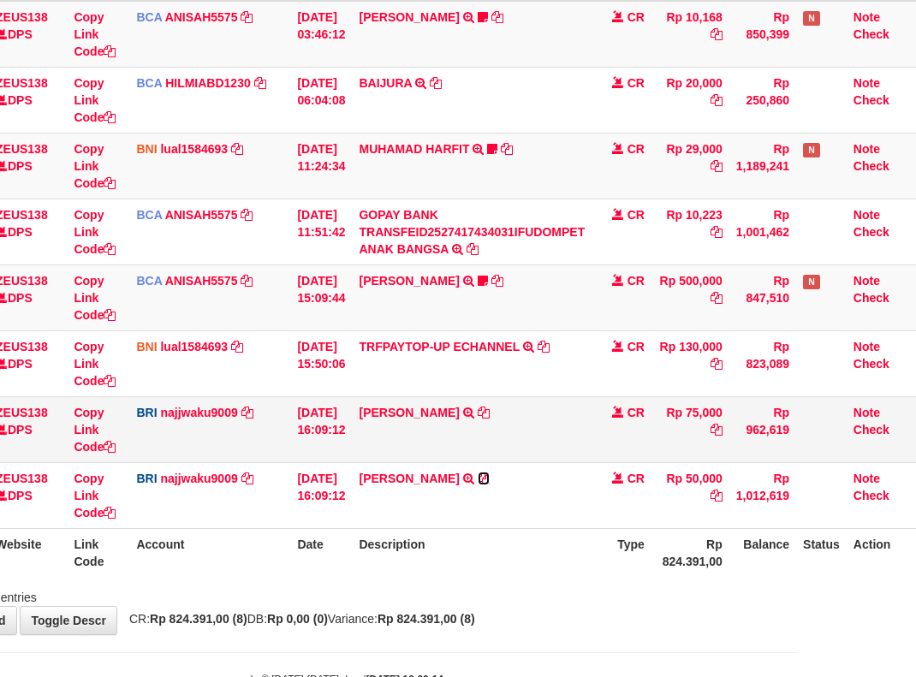
click at [486, 482] on icon at bounding box center [484, 478] width 12 height 12
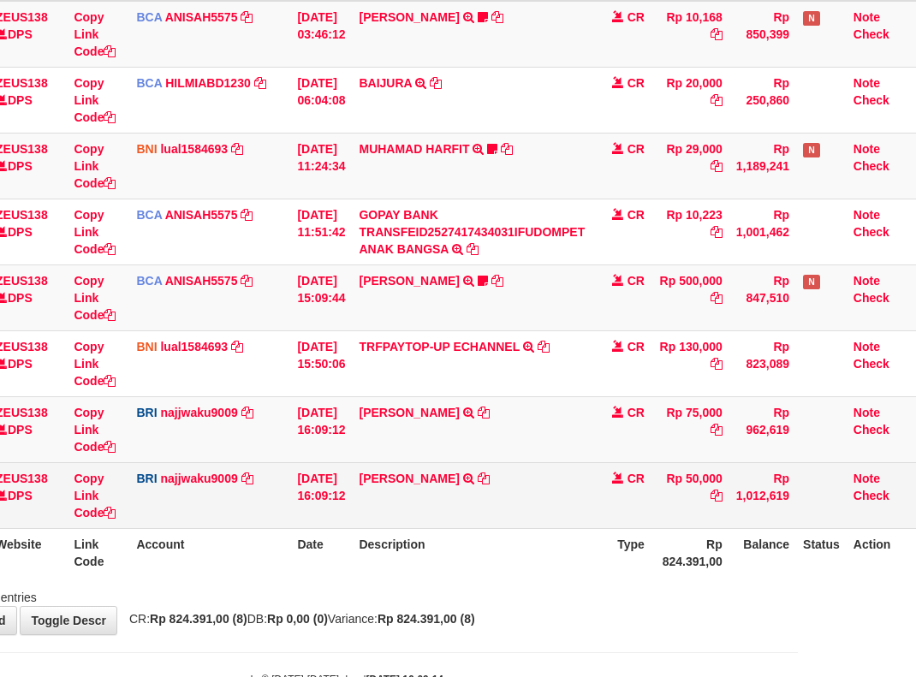
click at [342, 492] on td "01/10/2025 16:09:12" at bounding box center [321, 495] width 62 height 66
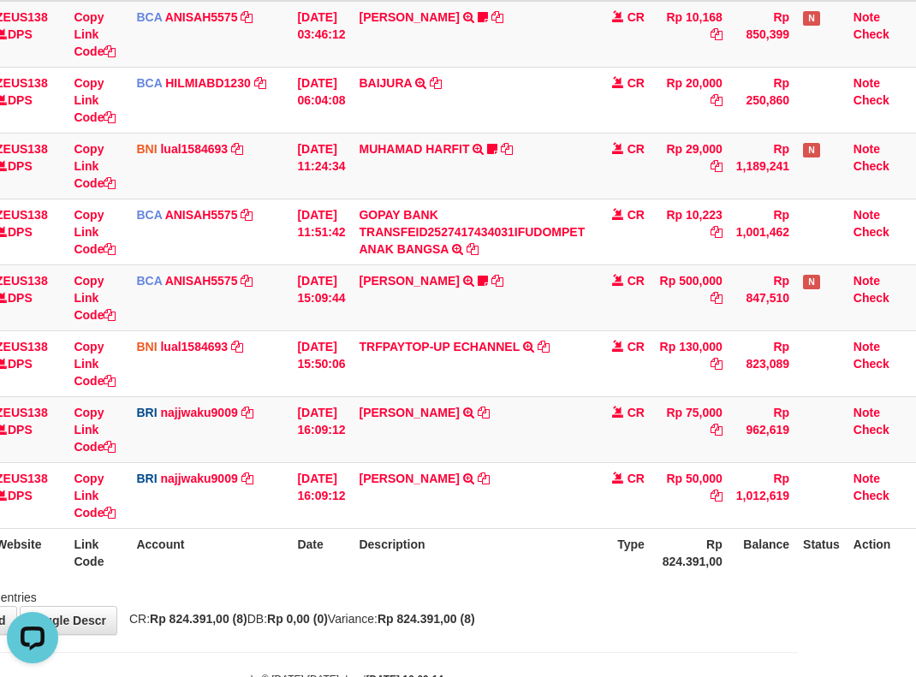
scroll to position [0, 0]
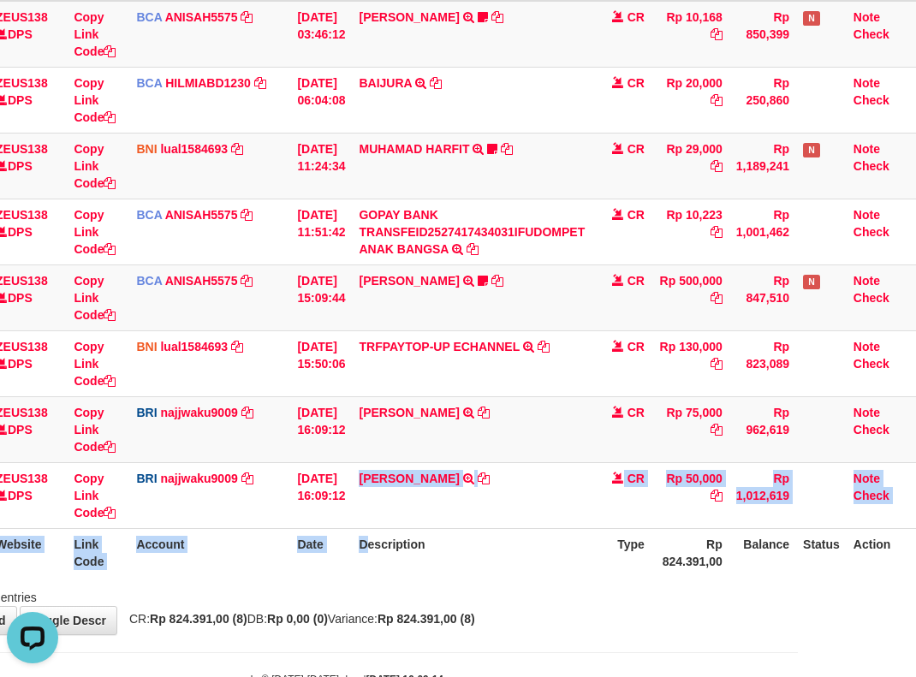
click at [474, 540] on table "ID Website Link Code Account Date Description Type Amount Balance Status Action…" at bounding box center [405, 264] width 1021 height 625
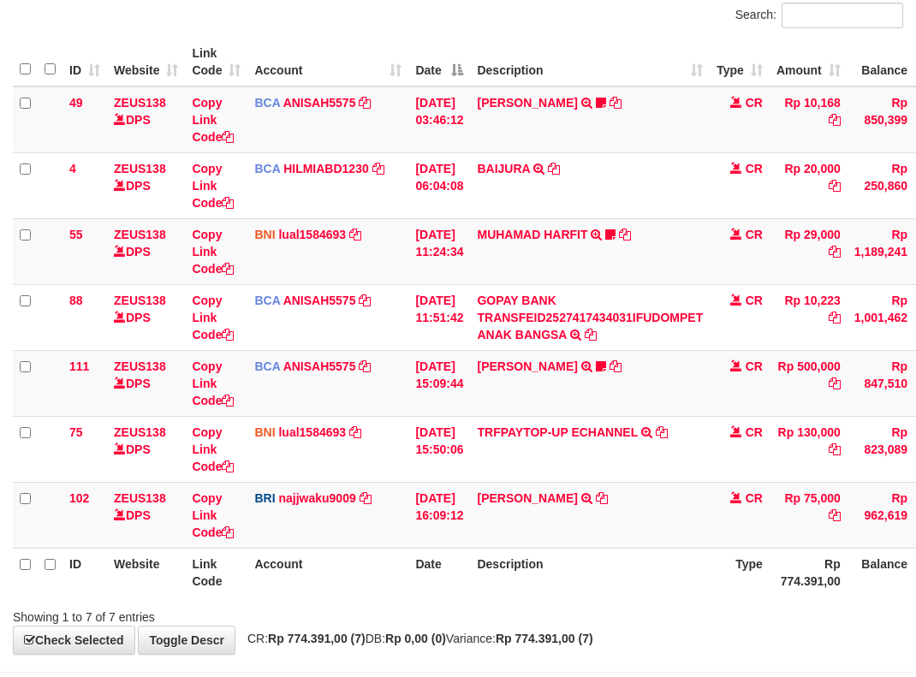
scroll to position [200, 0]
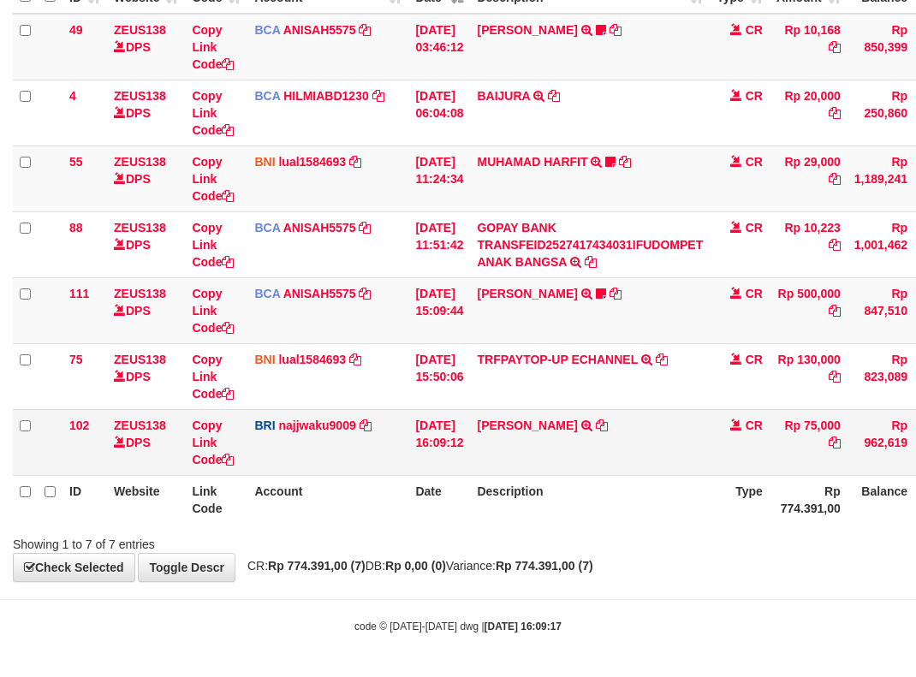
drag, startPoint x: 562, startPoint y: 505, endPoint x: 599, endPoint y: 470, distance: 50.9
click at [563, 502] on th "Description" at bounding box center [590, 499] width 240 height 49
click at [608, 427] on icon at bounding box center [602, 425] width 12 height 12
drag, startPoint x: 616, startPoint y: 427, endPoint x: 921, endPoint y: 324, distance: 321.6
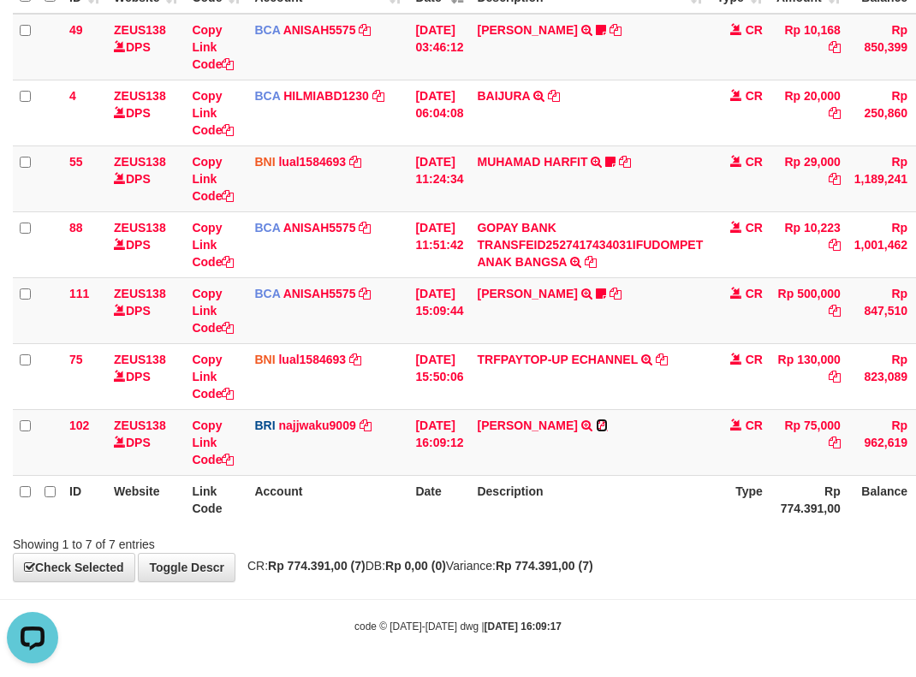
click at [608, 427] on icon at bounding box center [602, 425] width 12 height 12
drag, startPoint x: 542, startPoint y: 467, endPoint x: 558, endPoint y: 478, distance: 19.7
click at [538, 468] on td "[PERSON_NAME] TRANSFER NBMB [PERSON_NAME] TO [PERSON_NAME] NINGSIH" at bounding box center [590, 442] width 240 height 66
drag, startPoint x: 558, startPoint y: 478, endPoint x: 922, endPoint y: 596, distance: 382.2
click at [584, 482] on th "Description" at bounding box center [590, 499] width 240 height 49
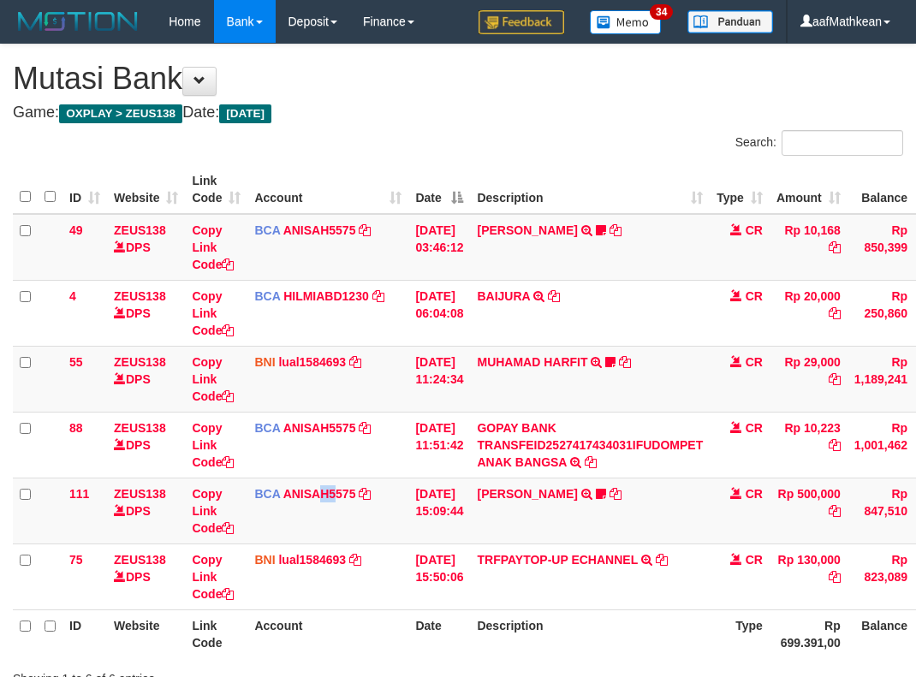
drag, startPoint x: 333, startPoint y: 514, endPoint x: 441, endPoint y: 589, distance: 131.1
click at [343, 526] on td "BCA ANISAH5575 DPS ANISAH mutasi_20251001_3827 | 111 mutasi_20251001_3827 | 111" at bounding box center [327, 511] width 161 height 66
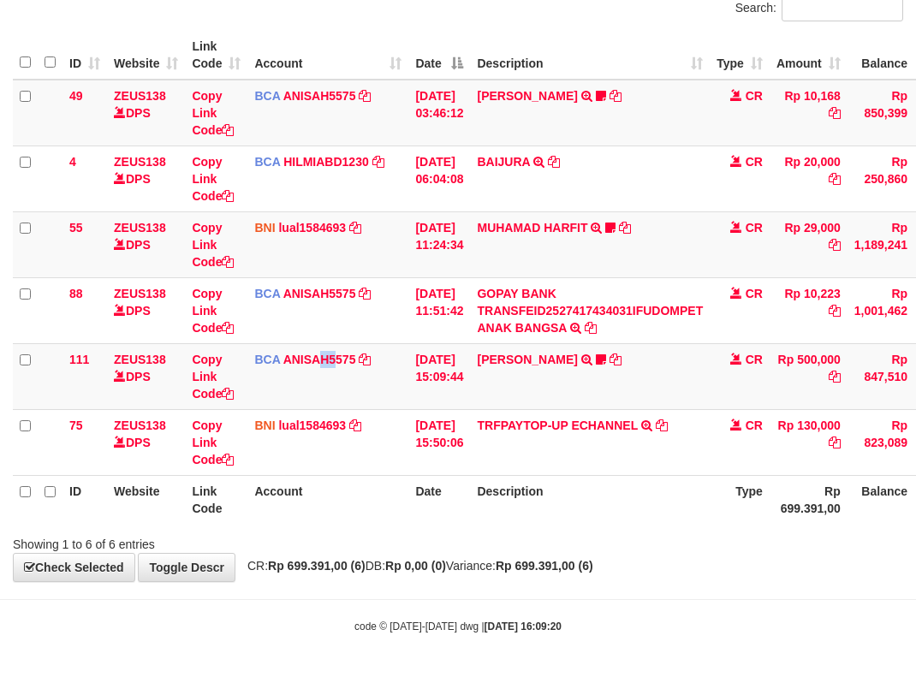
drag, startPoint x: 441, startPoint y: 589, endPoint x: 467, endPoint y: 583, distance: 26.4
click at [461, 586] on body "Toggle navigation Home Bank Account List Load By Website Group [OXPLAY] ZEUS138…" at bounding box center [458, 271] width 916 height 811
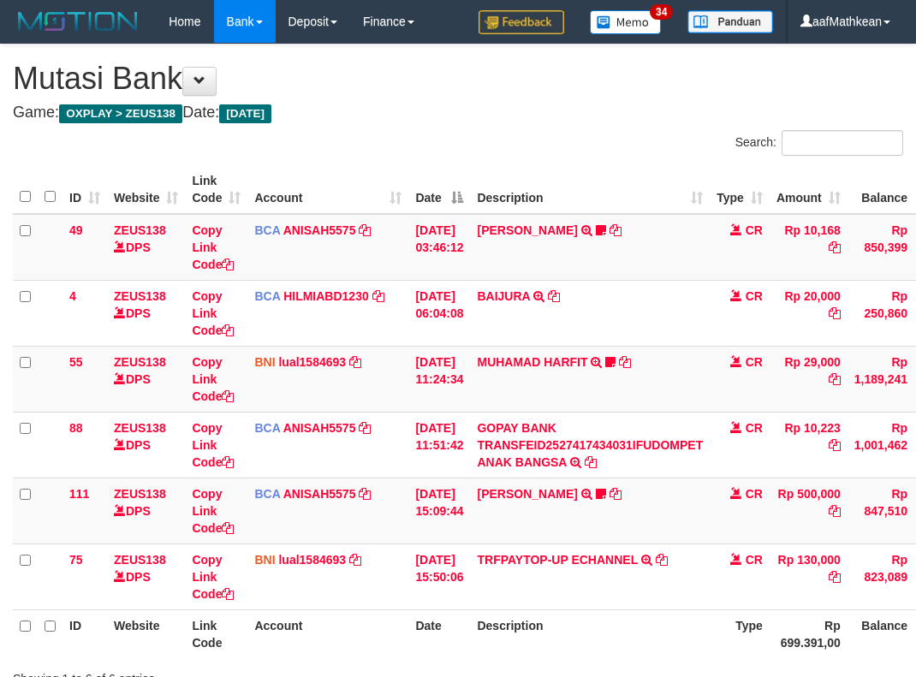
click at [550, 609] on th "Description" at bounding box center [590, 633] width 240 height 49
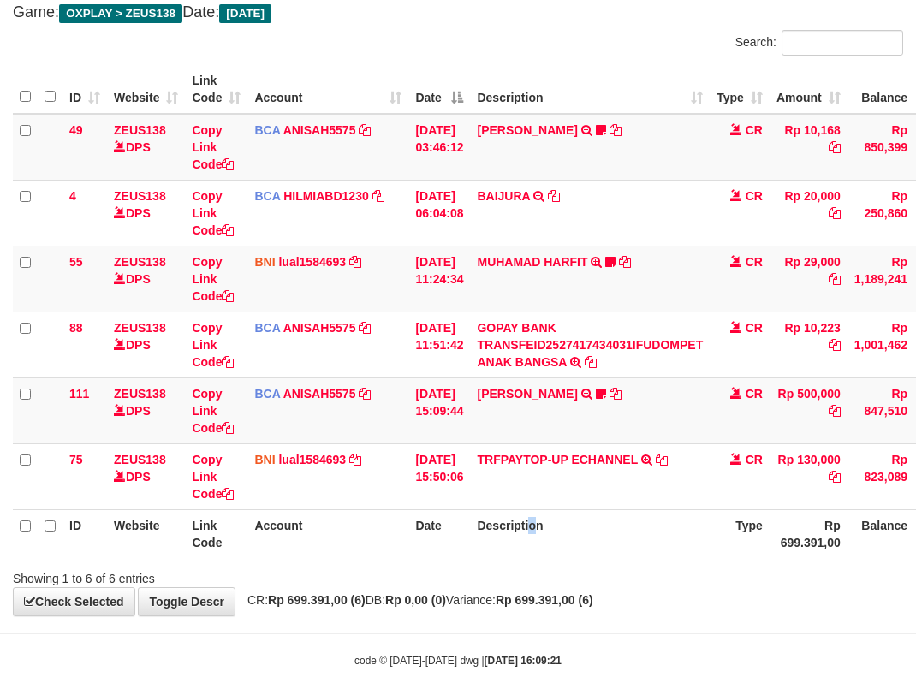
scroll to position [134, 0]
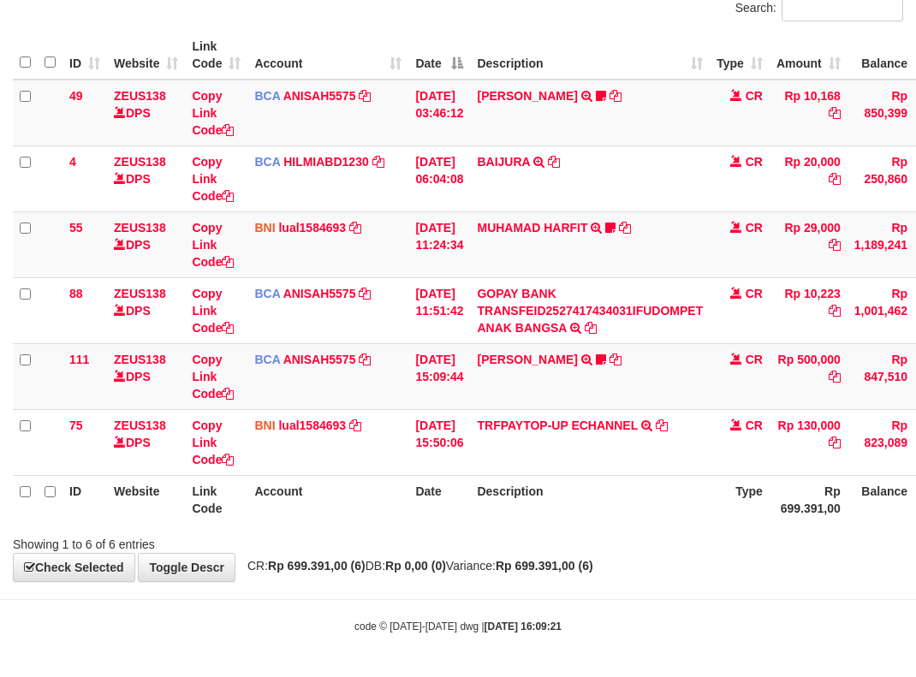
click at [600, 554] on div "**********" at bounding box center [458, 245] width 916 height 671
click at [597, 557] on div "**********" at bounding box center [458, 245] width 916 height 671
click at [603, 556] on div "**********" at bounding box center [458, 245] width 916 height 671
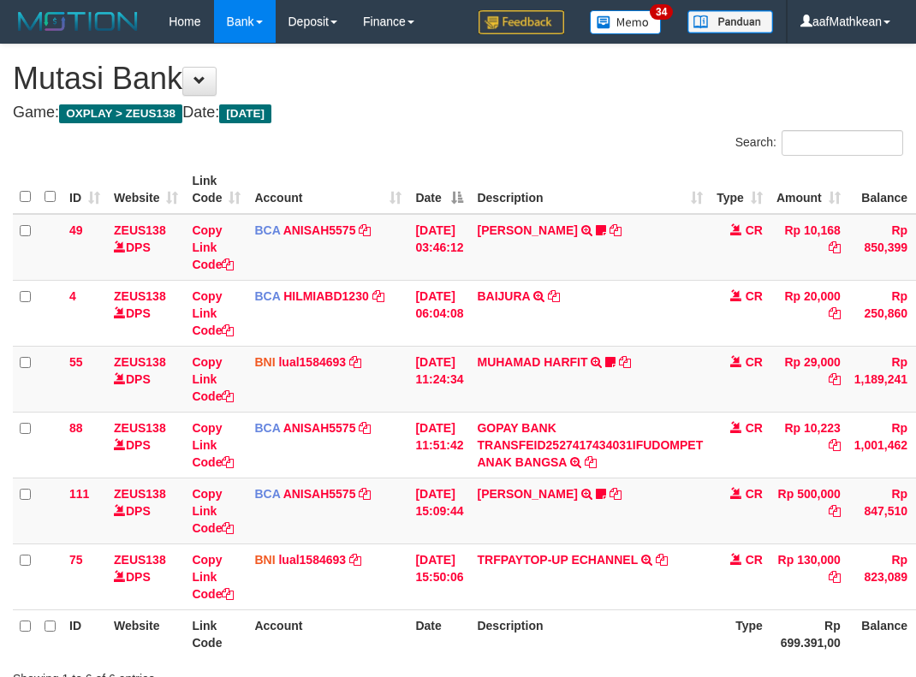
scroll to position [79, 0]
click at [660, 609] on th "Description" at bounding box center [590, 633] width 240 height 49
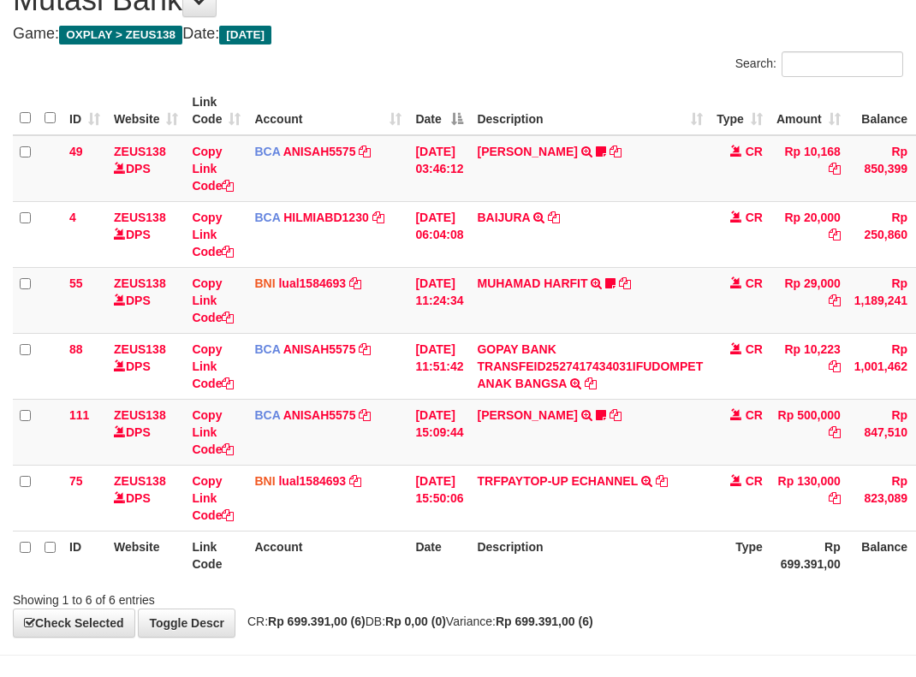
click at [904, 625] on div "**********" at bounding box center [458, 301] width 916 height 671
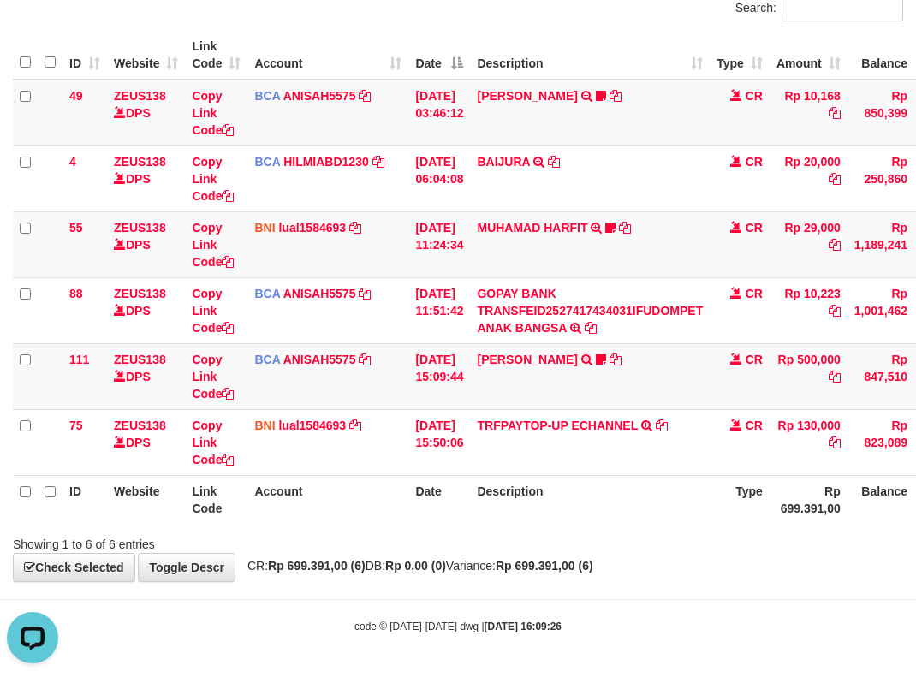
click at [730, 520] on th "Type" at bounding box center [740, 499] width 60 height 49
drag, startPoint x: 514, startPoint y: 579, endPoint x: 547, endPoint y: 597, distance: 37.9
click at [513, 585] on body "Toggle navigation Home Bank Account List Load By Website Group [OXPLAY] ZEUS138…" at bounding box center [458, 271] width 916 height 811
drag, startPoint x: 547, startPoint y: 597, endPoint x: 539, endPoint y: 590, distance: 10.9
click at [545, 594] on body "Toggle navigation Home Bank Account List Load By Website Group [OXPLAY] ZEUS138…" at bounding box center [458, 271] width 916 height 811
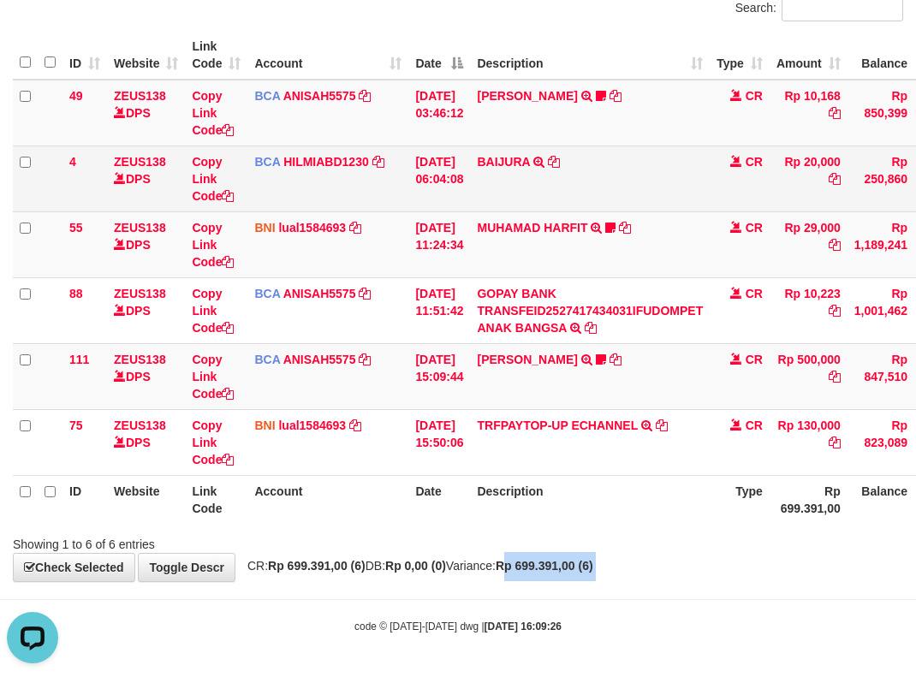
drag, startPoint x: 544, startPoint y: 585, endPoint x: 408, endPoint y: 204, distance: 405.3
click at [549, 556] on body "Toggle navigation Home Bank Account List Load By Website Group [OXPLAY] ZEUS138…" at bounding box center [458, 271] width 916 height 811
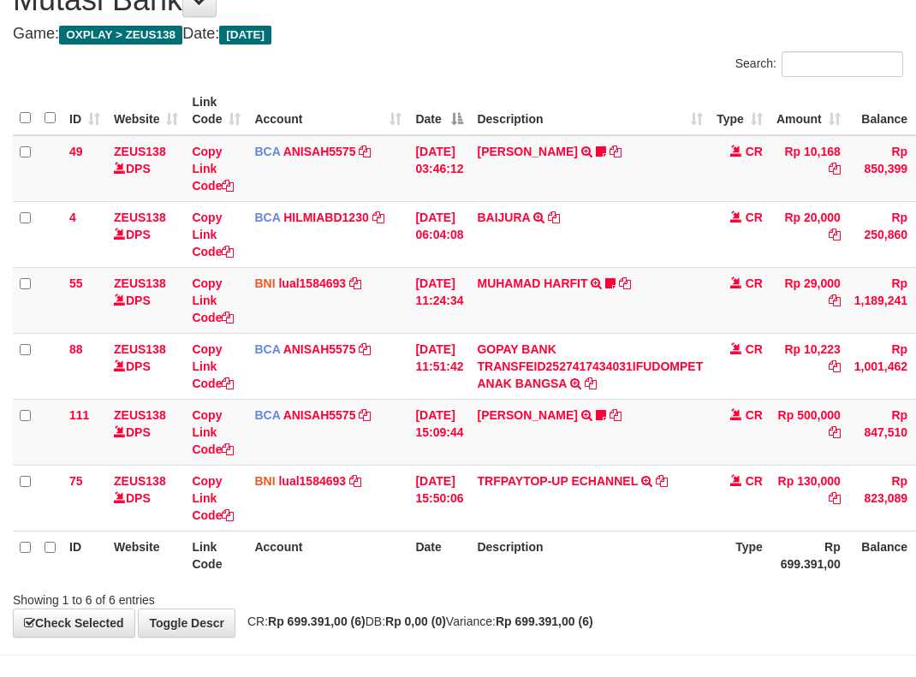
scroll to position [134, 0]
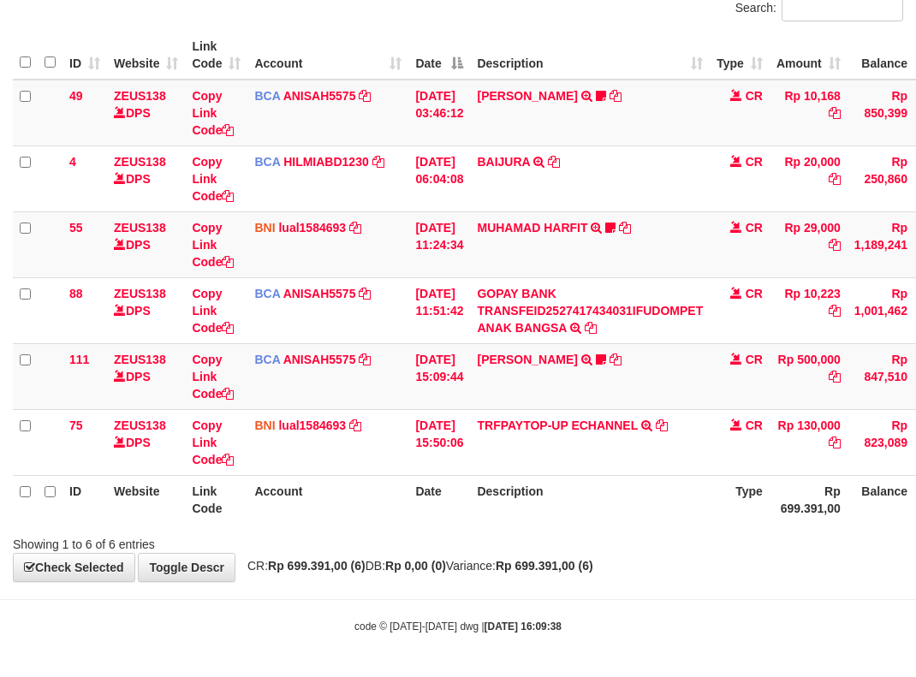
click at [645, 538] on div "Showing 1 to 6 of 6 entries" at bounding box center [458, 541] width 916 height 24
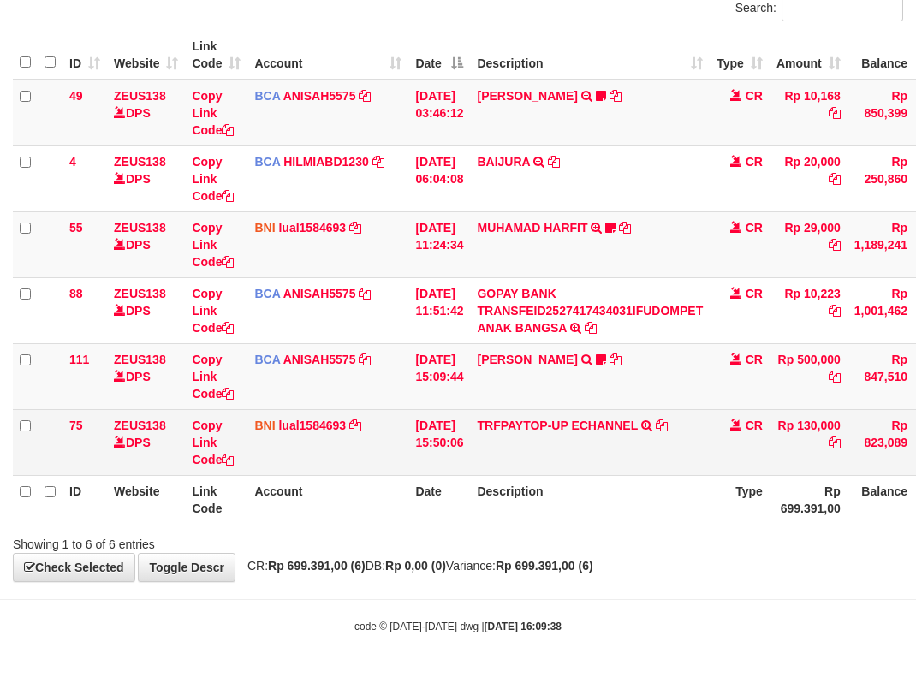
drag, startPoint x: 652, startPoint y: 533, endPoint x: 783, endPoint y: 459, distance: 150.7
click at [658, 518] on div "Search: ID Website Link Code Account Date Description Type Amount Balance Statu…" at bounding box center [458, 274] width 890 height 557
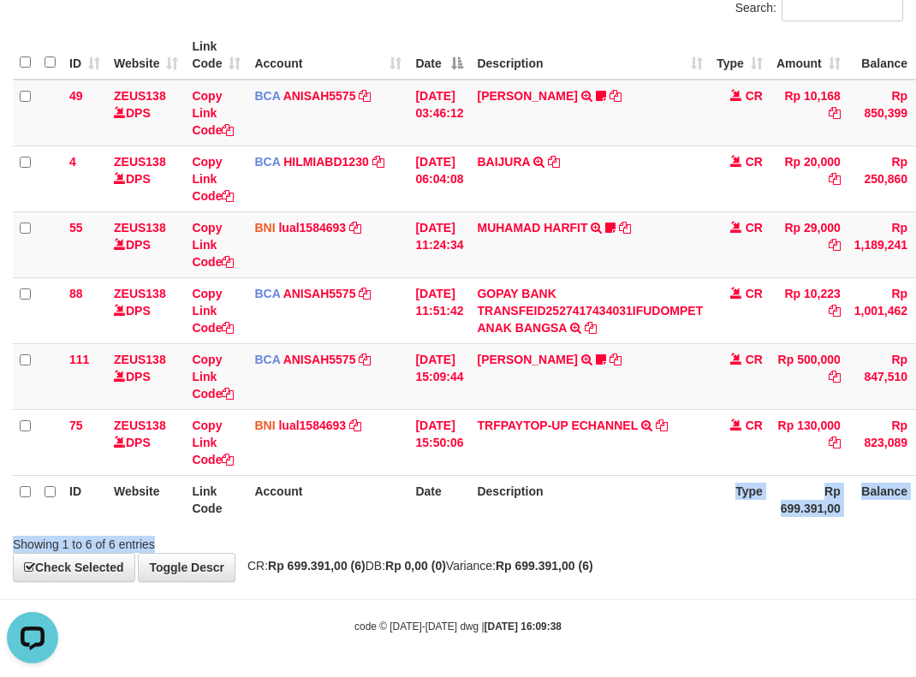
scroll to position [0, 0]
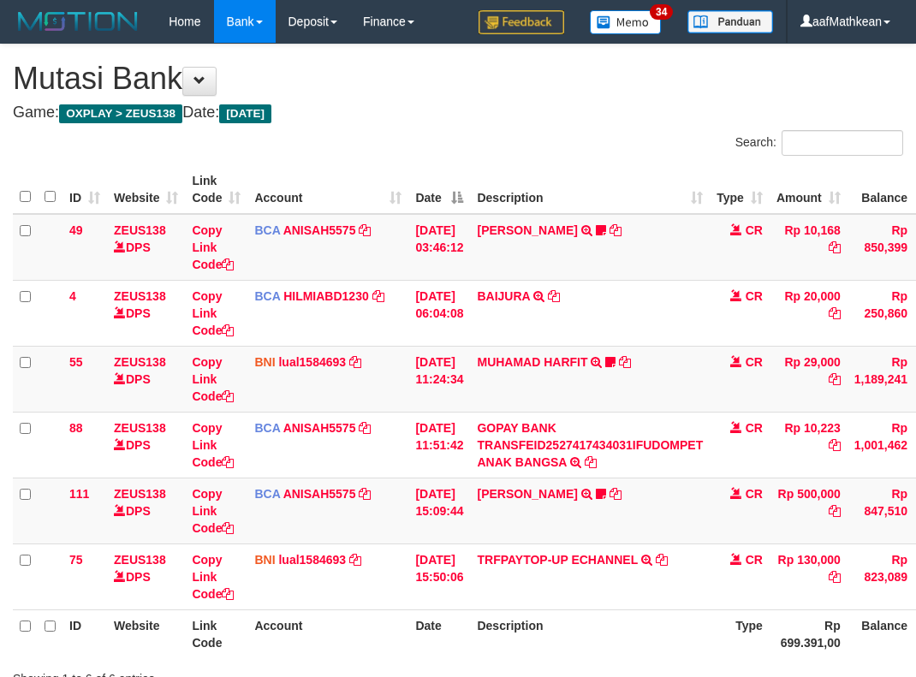
scroll to position [79, 0]
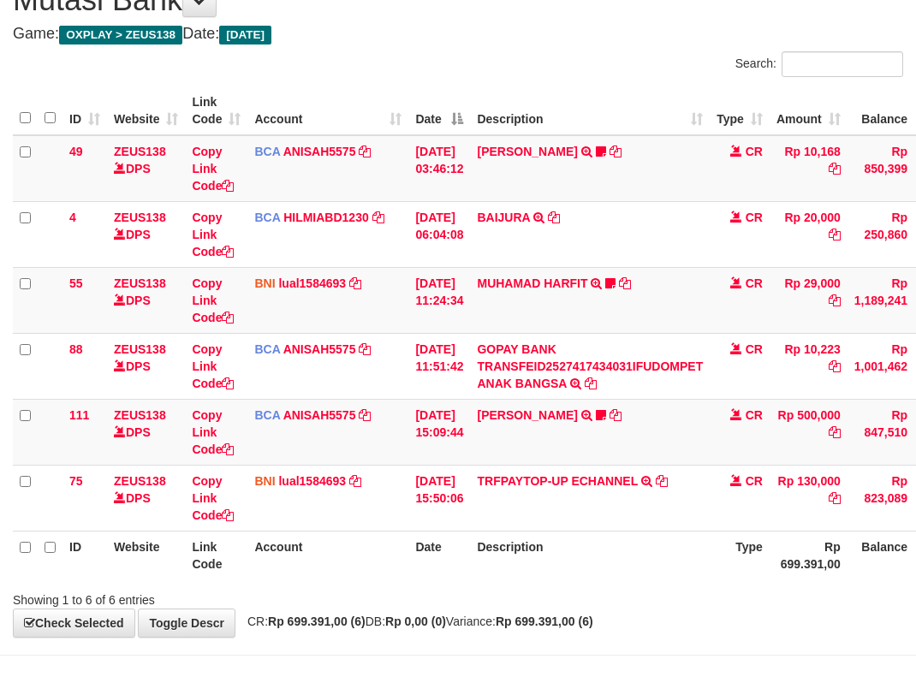
click at [449, 576] on th "Date" at bounding box center [439, 555] width 62 height 49
drag, startPoint x: 469, startPoint y: 600, endPoint x: 483, endPoint y: 575, distance: 28.4
click at [472, 593] on div "Showing 1 to 6 of 6 entries" at bounding box center [458, 597] width 916 height 24
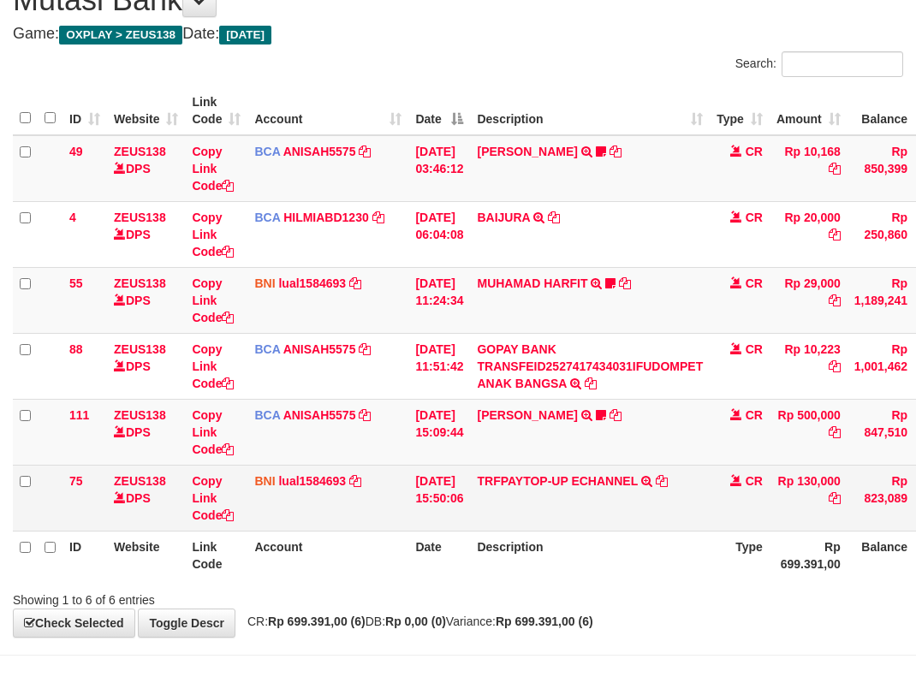
click at [499, 550] on th "Description" at bounding box center [590, 555] width 240 height 49
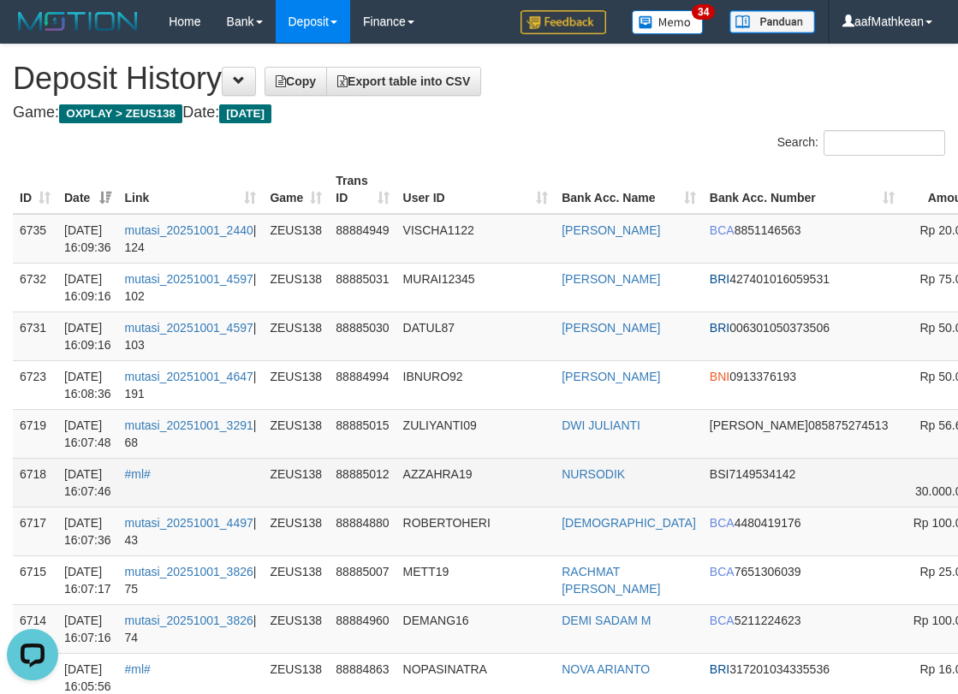
scroll to position [0, 58]
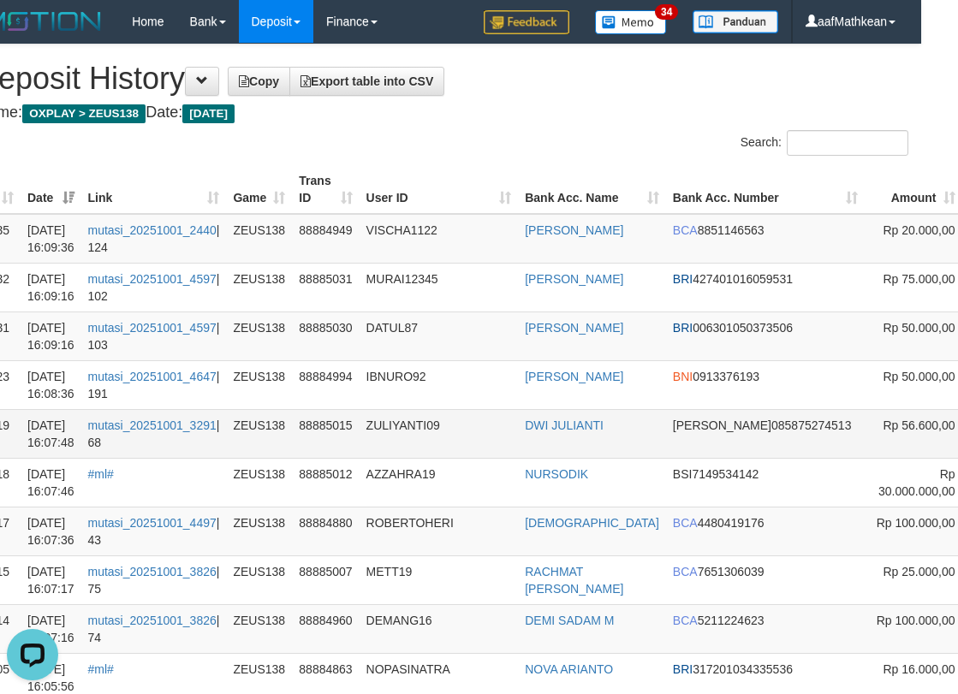
drag, startPoint x: 920, startPoint y: 466, endPoint x: 922, endPoint y: 413, distance: 53.1
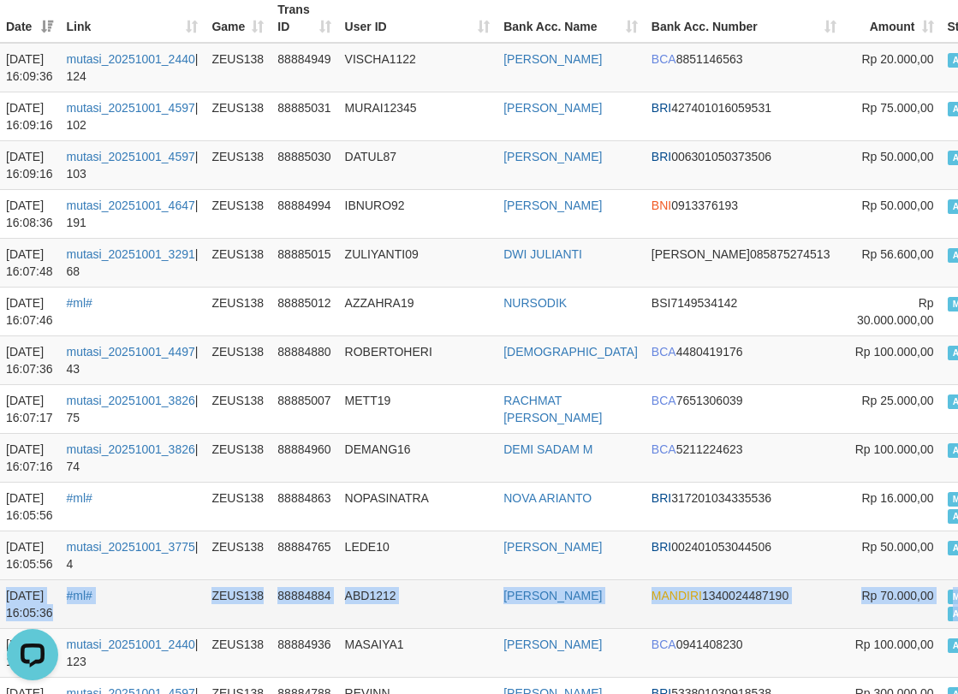
scroll to position [171, 202]
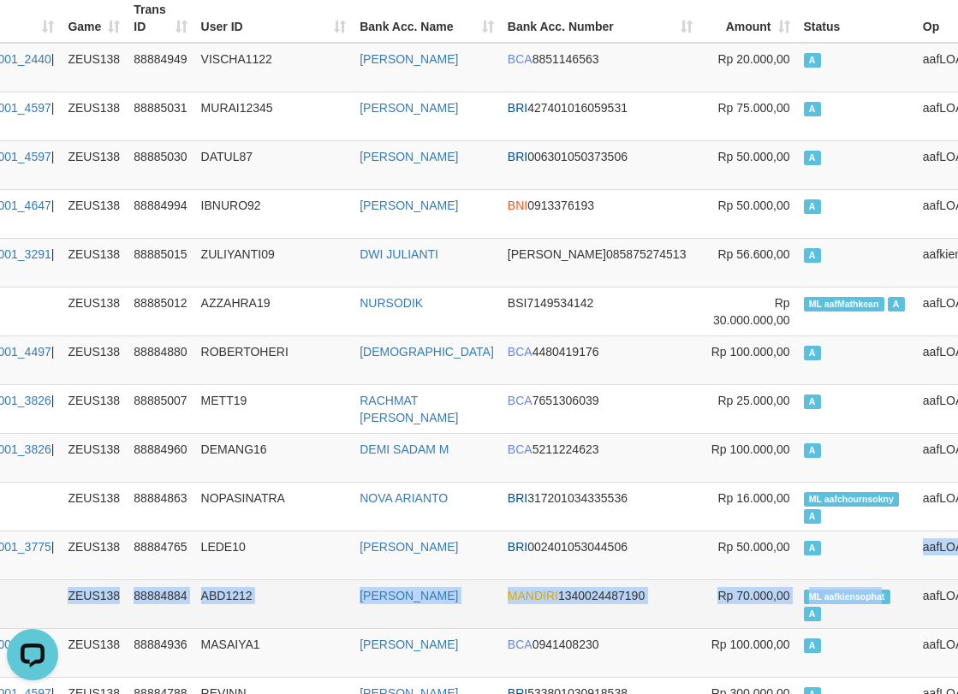
drag, startPoint x: 940, startPoint y: 591, endPoint x: 794, endPoint y: 600, distance: 145.8
click at [804, 591] on span "ML aafkiensophat" at bounding box center [847, 597] width 86 height 15
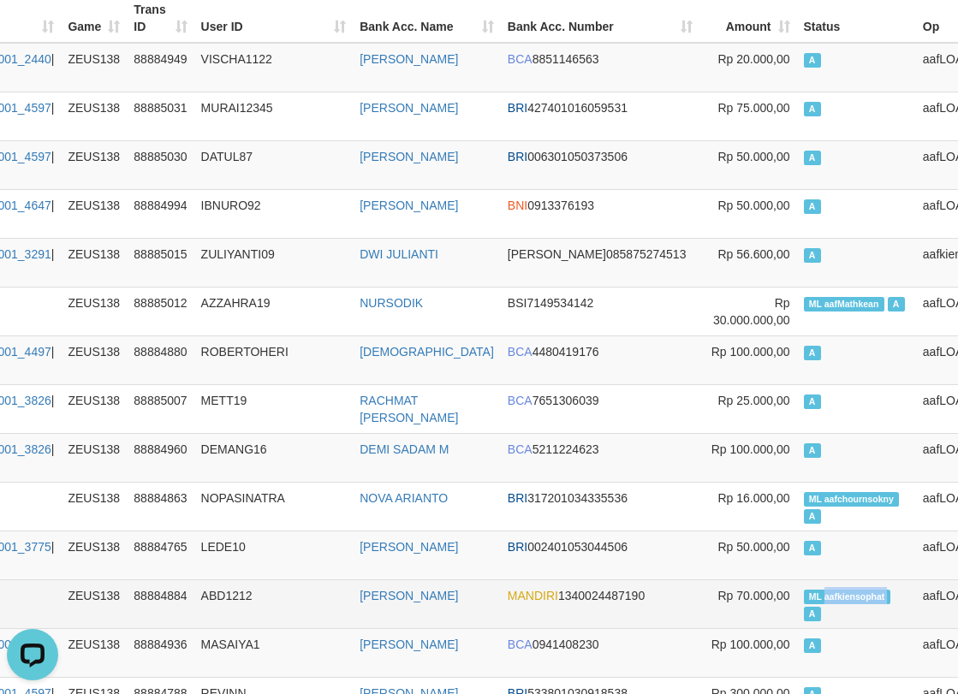
click at [804, 591] on span "ML aafkiensophat" at bounding box center [847, 597] width 86 height 15
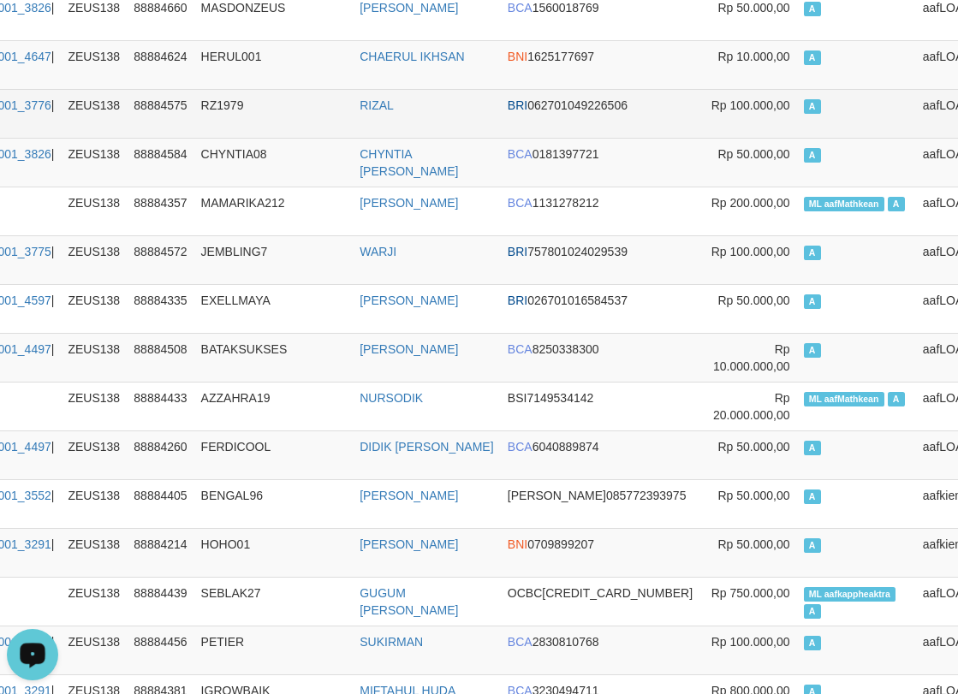
scroll to position [1150, 202]
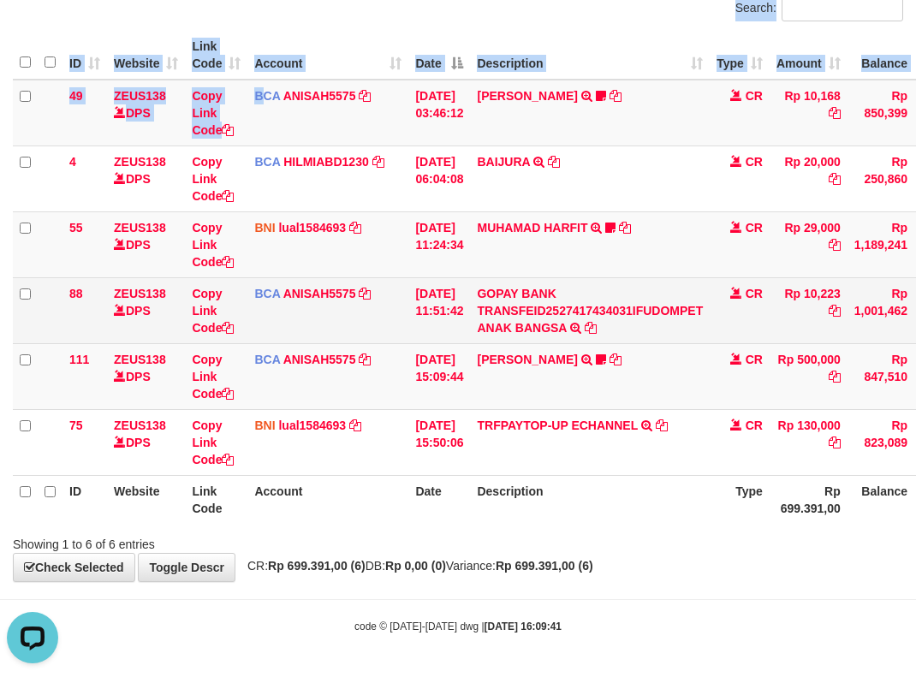
drag, startPoint x: 287, startPoint y: 175, endPoint x: 366, endPoint y: 329, distance: 173.4
click at [353, 307] on div "Search: ID Website Link Code Account Date Description Type Amount Balance Statu…" at bounding box center [458, 274] width 890 height 557
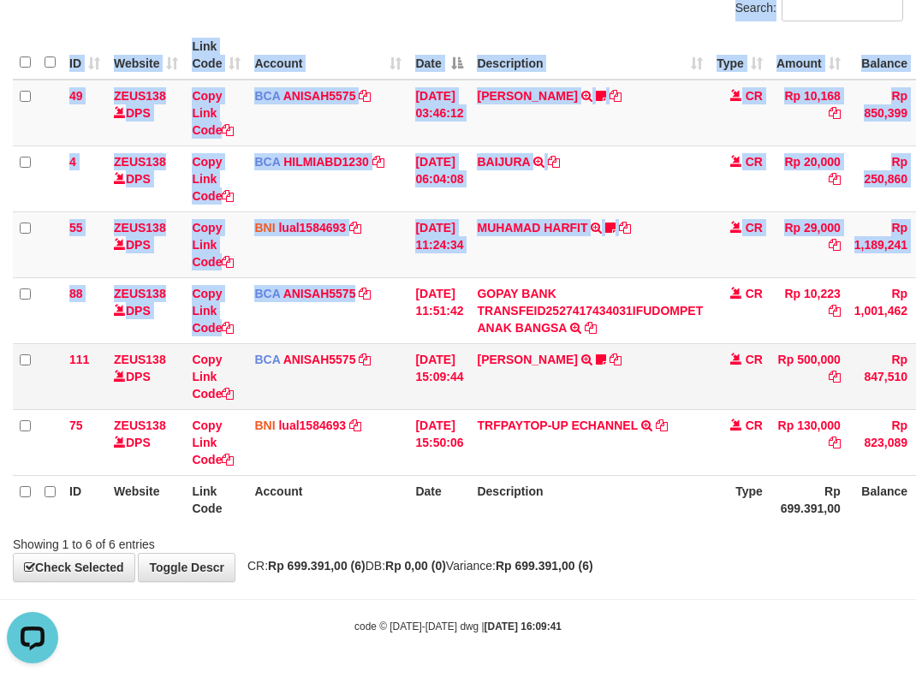
click at [435, 410] on tbody "49 ZEUS138 DPS Copy Link Code BCA ANISAH5575 DPS [PERSON_NAME] mutasi_20251001_…" at bounding box center [523, 278] width 1021 height 396
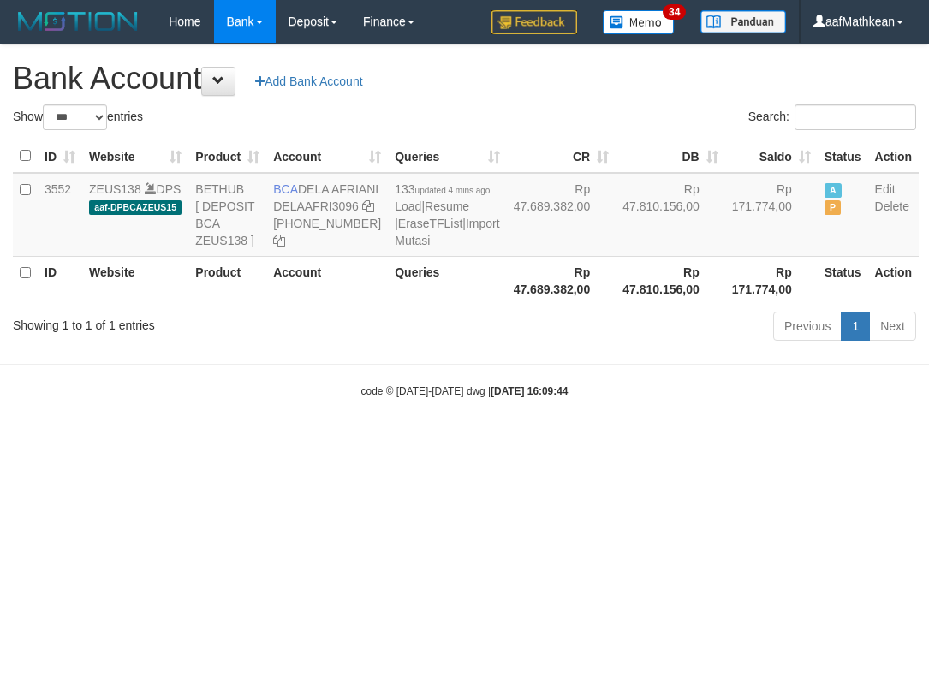
select select "***"
click at [563, 397] on strong "2025/10/01 16:09:44" at bounding box center [528, 391] width 77 height 12
click at [562, 397] on strong "2025/10/01 16:09:44" at bounding box center [528, 391] width 77 height 12
select select "***"
click at [562, 397] on strong "[DATE] 16:09:53" at bounding box center [528, 391] width 77 height 12
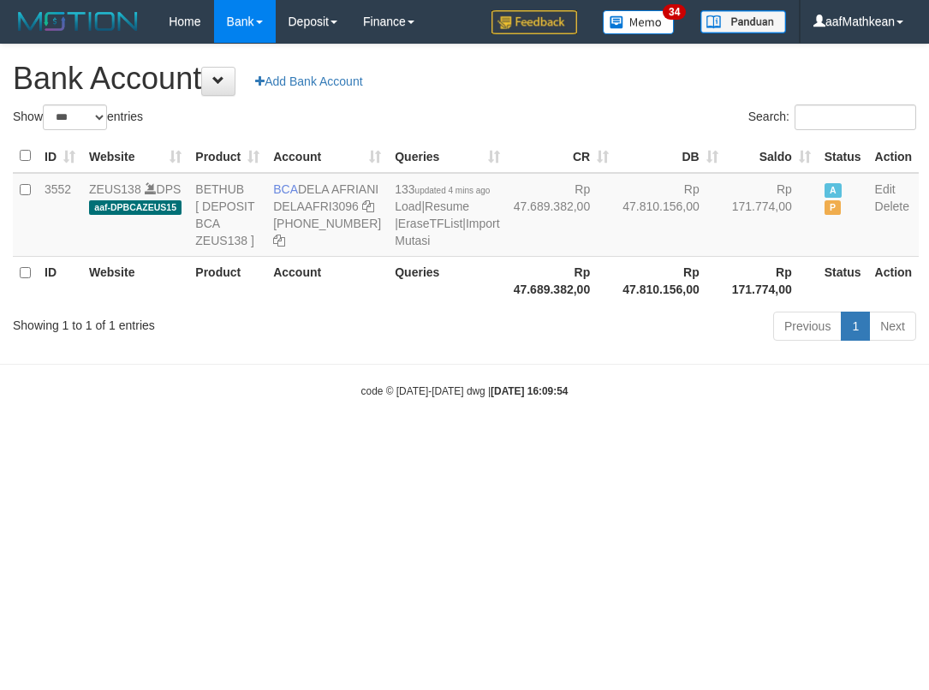
select select "***"
click at [560, 397] on strong "2025/10/01 16:09:54" at bounding box center [528, 391] width 77 height 12
select select "***"
click at [561, 397] on strong "2025/10/01 16:09:54" at bounding box center [528, 391] width 77 height 12
select select "***"
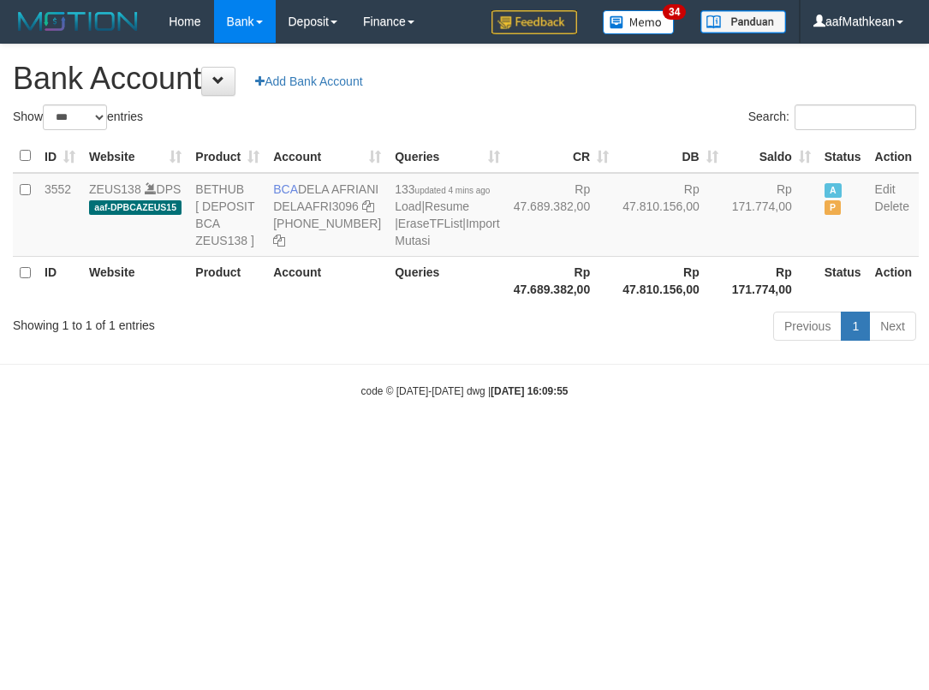
select select "***"
drag, startPoint x: 490, startPoint y: 485, endPoint x: 502, endPoint y: 494, distance: 14.7
click at [486, 442] on html "Toggle navigation Home Bank Account List Load By Website Group [OXPLAY] ZEUS138…" at bounding box center [464, 221] width 929 height 442
select select "***"
click at [443, 369] on body "Toggle navigation Home Bank Account List Load By Website Group [OXPLAY] ZEUS138…" at bounding box center [464, 221] width 929 height 442
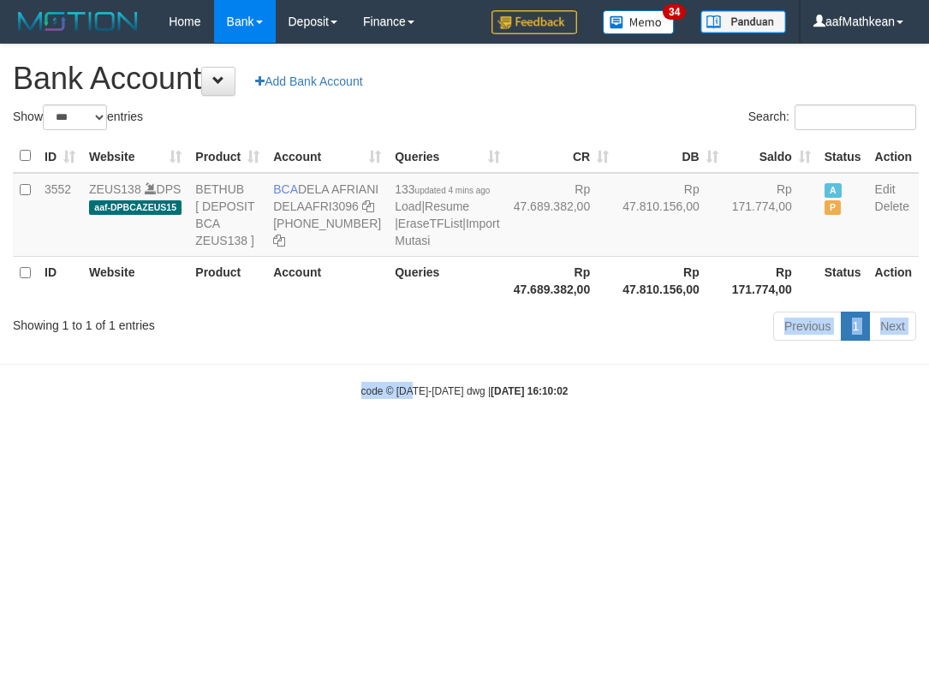
drag, startPoint x: 425, startPoint y: 425, endPoint x: 418, endPoint y: 461, distance: 37.4
click at [411, 442] on body "Toggle navigation Home Bank Account List Load By Website Group [OXPLAY] ZEUS138…" at bounding box center [464, 221] width 929 height 442
select select "***"
click at [560, 442] on body "Toggle navigation Home Bank Account List Load By Website Group [OXPLAY] ZEUS138…" at bounding box center [464, 221] width 929 height 442
click at [580, 442] on html "Toggle navigation Home Bank Account List Load By Website Group [OXPLAY] ZEUS138…" at bounding box center [464, 221] width 929 height 442
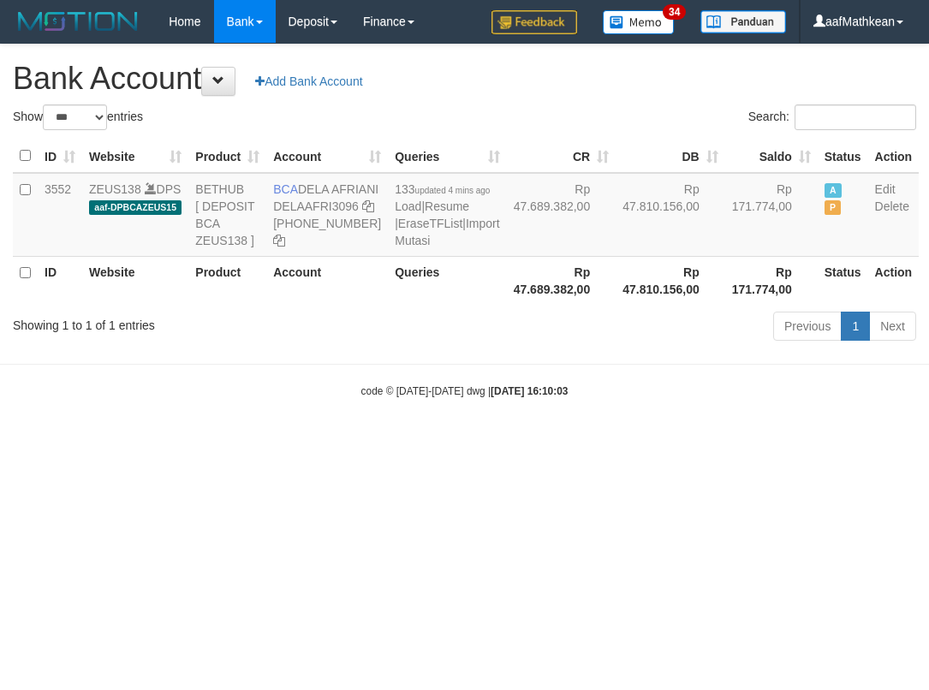
drag, startPoint x: 550, startPoint y: 594, endPoint x: 927, endPoint y: 639, distance: 380.2
click at [684, 442] on html "Toggle navigation Home Bank Account List Load By Website Group [OXPLAY] ZEUS138…" at bounding box center [464, 221] width 929 height 442
select select "***"
drag, startPoint x: 312, startPoint y: 520, endPoint x: 334, endPoint y: 527, distance: 23.3
click at [328, 442] on html "Toggle navigation Home Bank Account List Load By Website Group [OXPLAY] ZEUS138…" at bounding box center [464, 221] width 929 height 442
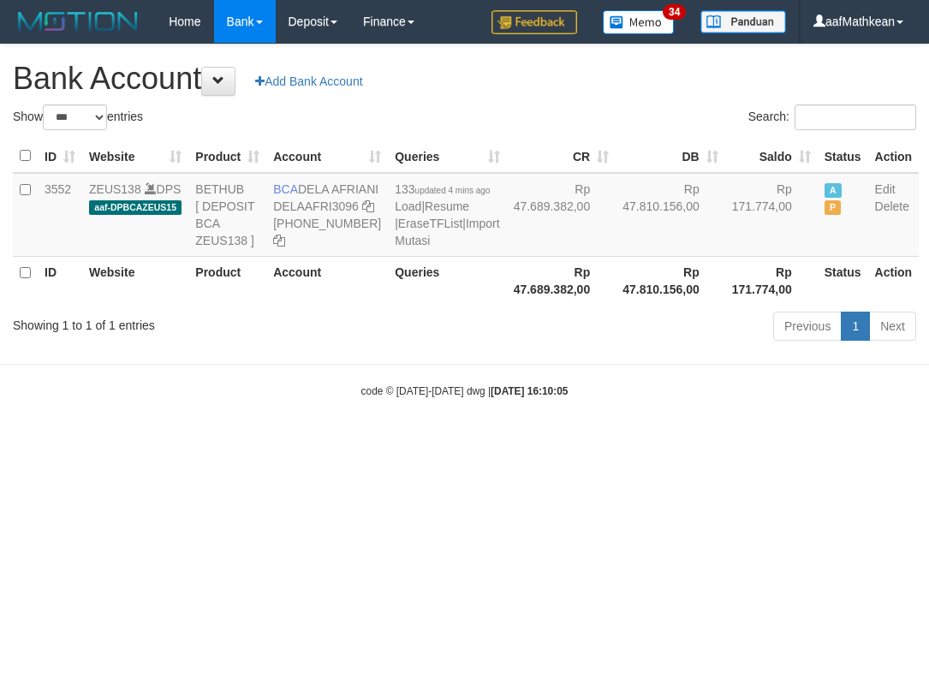
drag, startPoint x: 334, startPoint y: 527, endPoint x: 691, endPoint y: 492, distance: 358.7
click at [490, 442] on html "Toggle navigation Home Bank Account List Load By Website Group [OXPLAY] ZEUS138…" at bounding box center [464, 221] width 929 height 442
select select "***"
click at [531, 347] on div "Previous 1 Next" at bounding box center [658, 328] width 516 height 37
click at [553, 442] on body "Toggle navigation Home Bank Account List Load By Website Group [OXPLAY] ZEUS138…" at bounding box center [464, 221] width 929 height 442
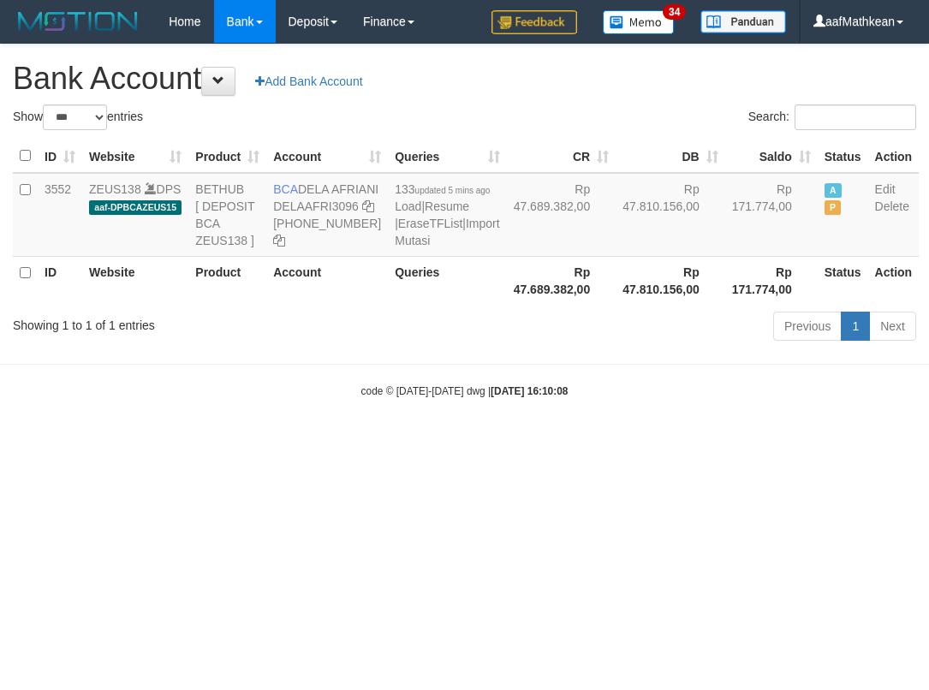
select select "***"
click at [529, 416] on body "Toggle navigation Home Bank Account List Load By Website Group [OXPLAY] ZEUS138…" at bounding box center [464, 221] width 929 height 442
select select "***"
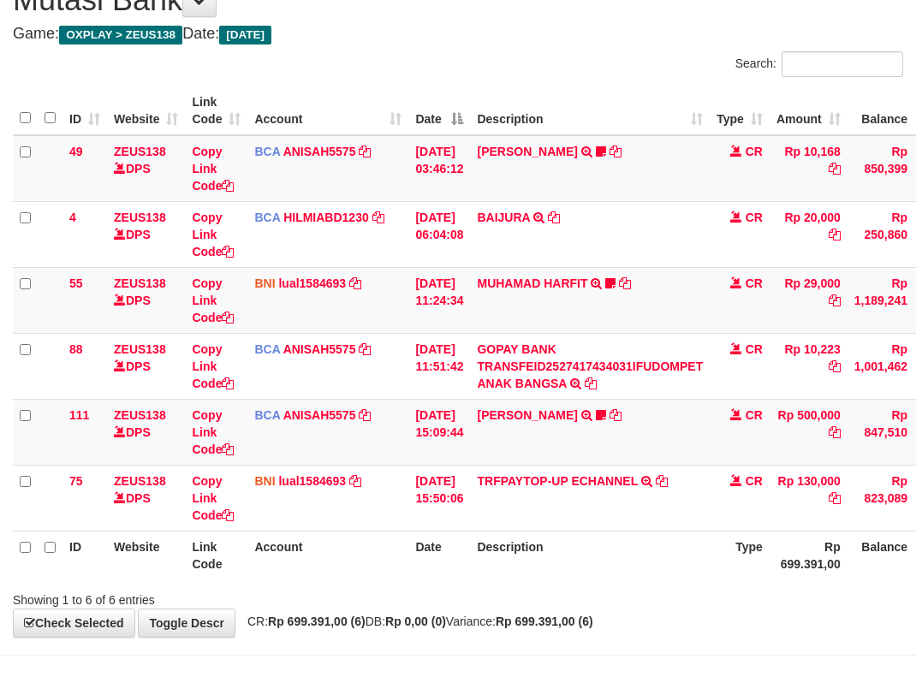
scroll to position [134, 0]
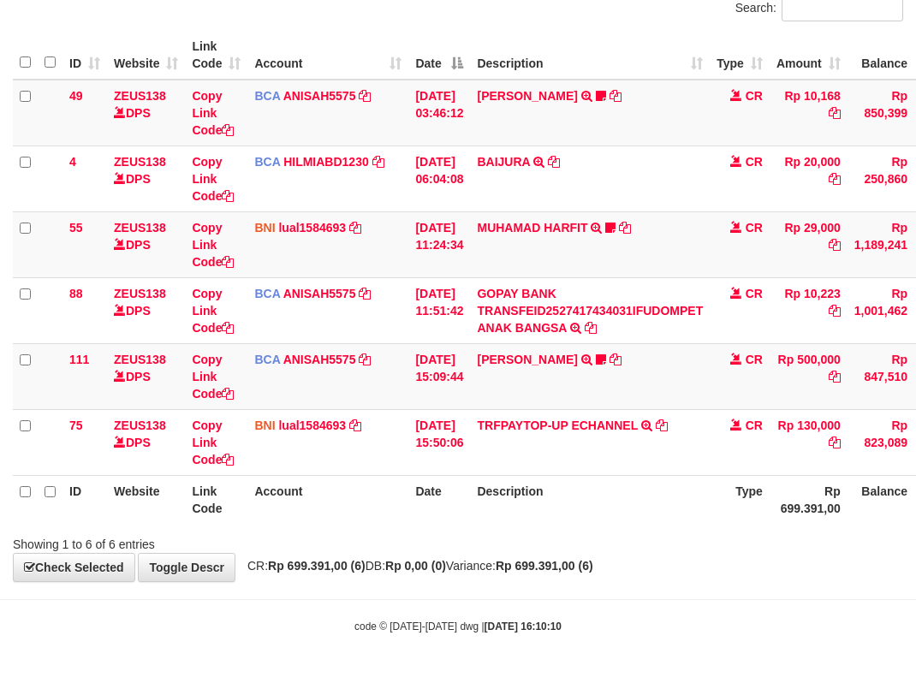
drag, startPoint x: 659, startPoint y: 518, endPoint x: 639, endPoint y: 532, distance: 25.2
click at [647, 524] on div "ID Website Link Code Account Date Description Type Amount Balance Status Action…" at bounding box center [458, 277] width 916 height 503
click at [640, 533] on div "Showing 1 to 6 of 6 entries" at bounding box center [458, 541] width 916 height 24
click at [623, 503] on th "Description" at bounding box center [590, 499] width 240 height 49
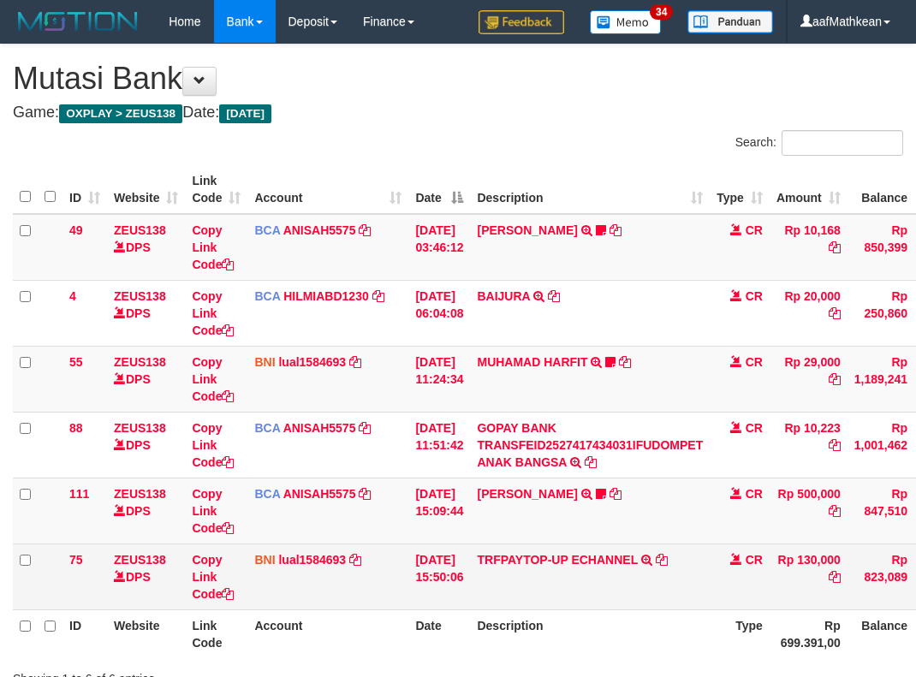
scroll to position [79, 0]
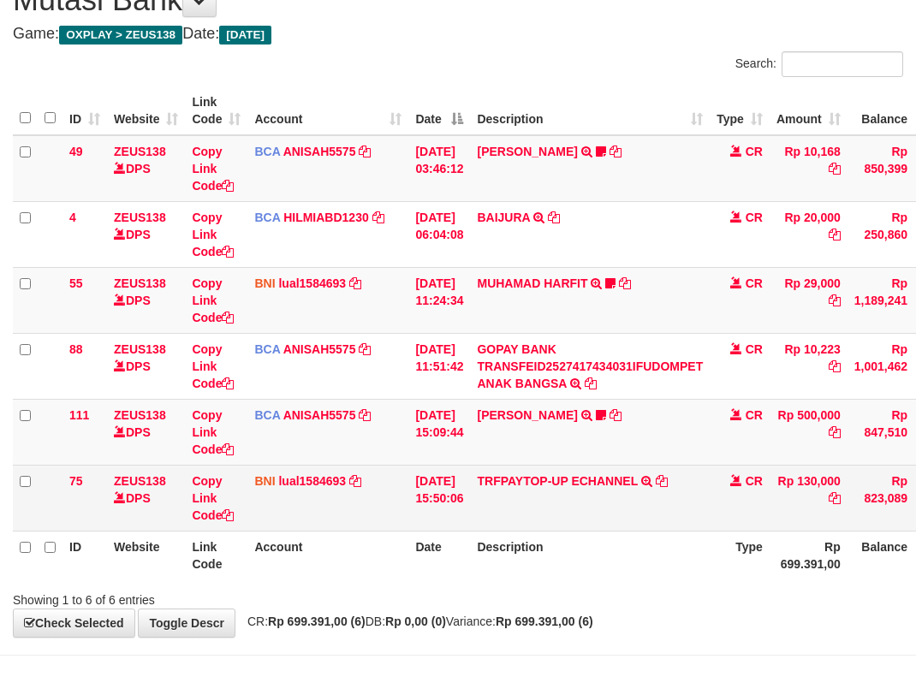
click at [596, 512] on td "TRFPAYTOP-UP ECHANNEL TRF/PAY/TOP-UP ECHANNEL" at bounding box center [590, 498] width 240 height 66
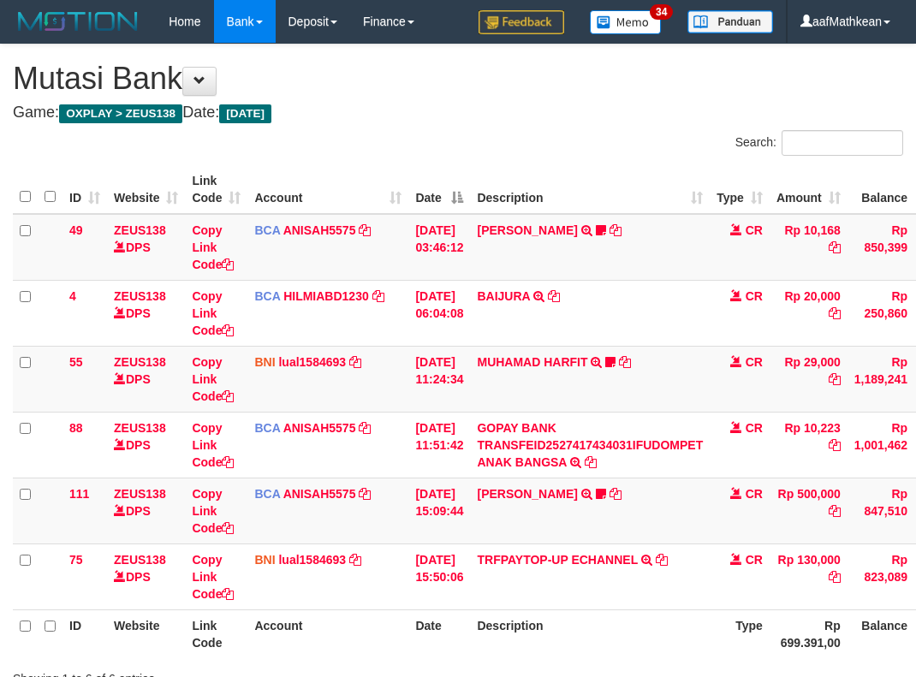
click at [604, 544] on td "TRFPAYTOP-UP ECHANNEL TRF/PAY/TOP-UP ECHANNEL" at bounding box center [590, 577] width 240 height 66
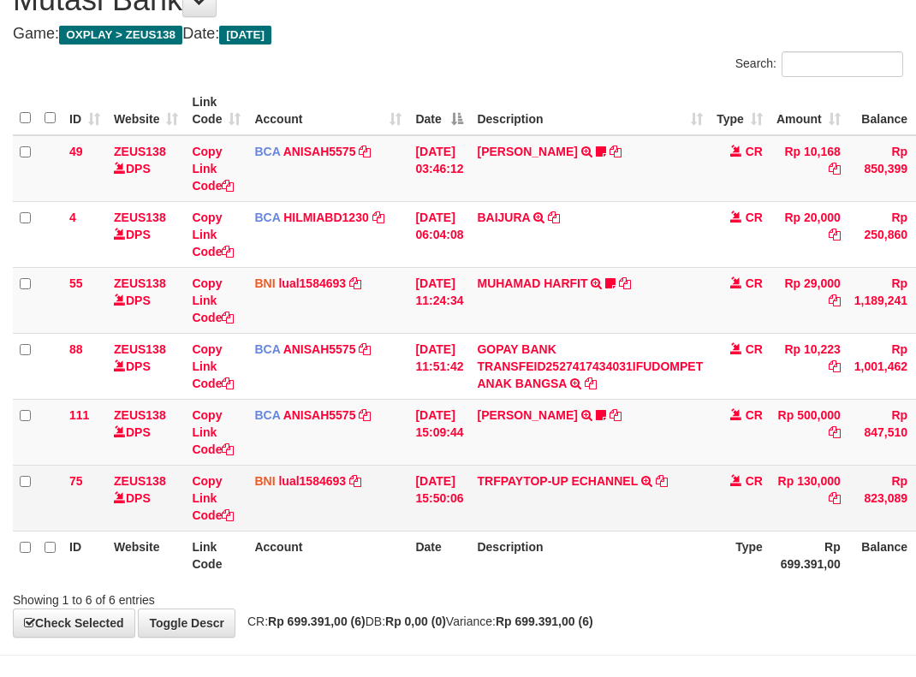
scroll to position [134, 0]
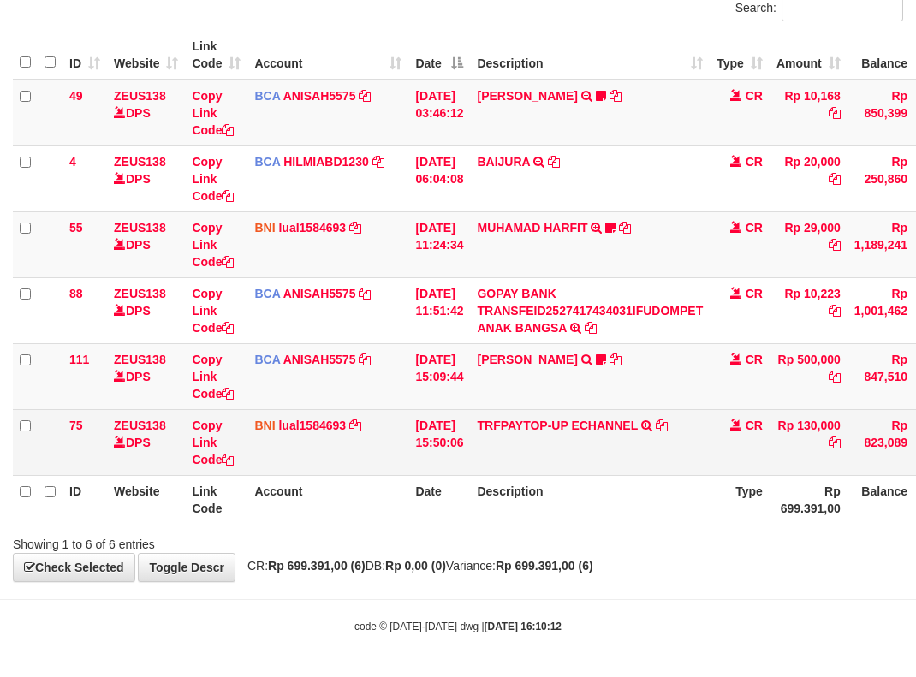
click at [562, 415] on td "TRFPAYTOP-UP ECHANNEL TRF/PAY/TOP-UP ECHANNEL" at bounding box center [590, 442] width 240 height 66
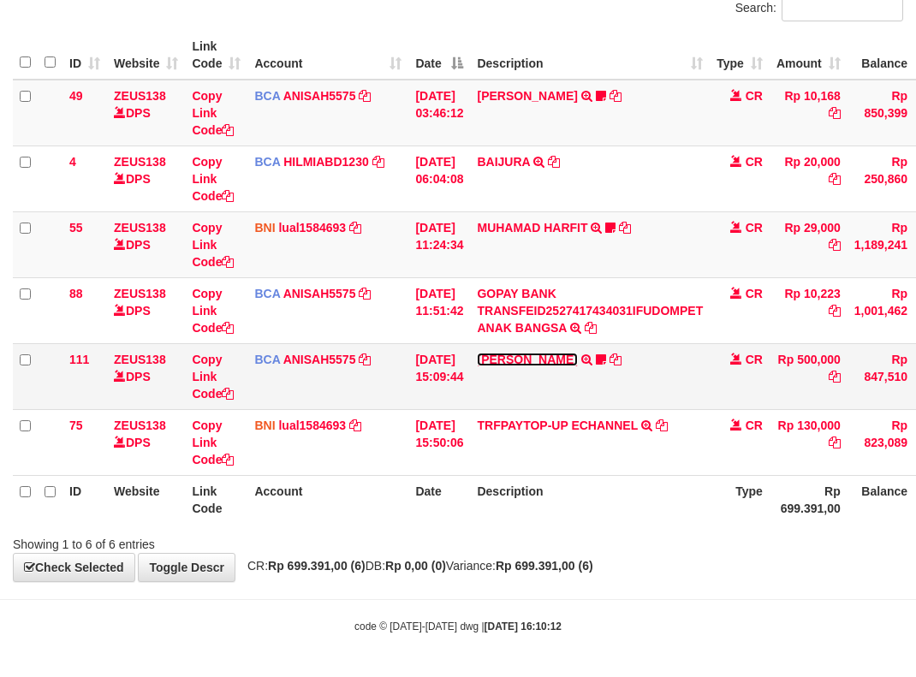
click at [520, 354] on link "KAREN ADELIN MARTH" at bounding box center [527, 360] width 100 height 14
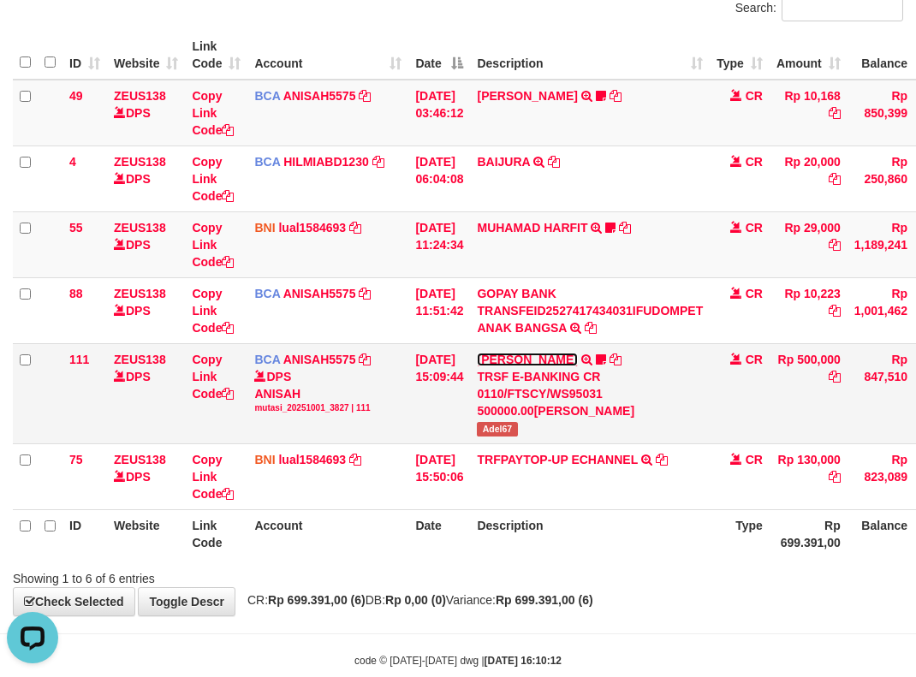
scroll to position [0, 0]
click at [495, 429] on span "Adel67" at bounding box center [497, 429] width 40 height 15
copy span "Adel67"
drag, startPoint x: 577, startPoint y: 483, endPoint x: 925, endPoint y: 543, distance: 353.5
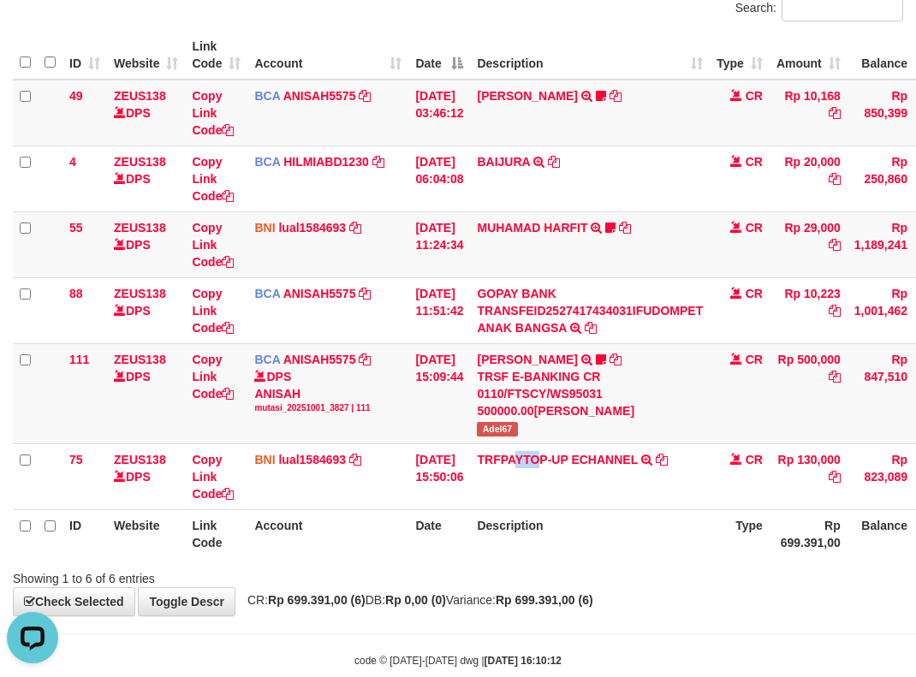
click at [676, 497] on td "TRFPAYTOP-UP ECHANNEL TRF/PAY/TOP-UP ECHANNEL" at bounding box center [590, 476] width 240 height 66
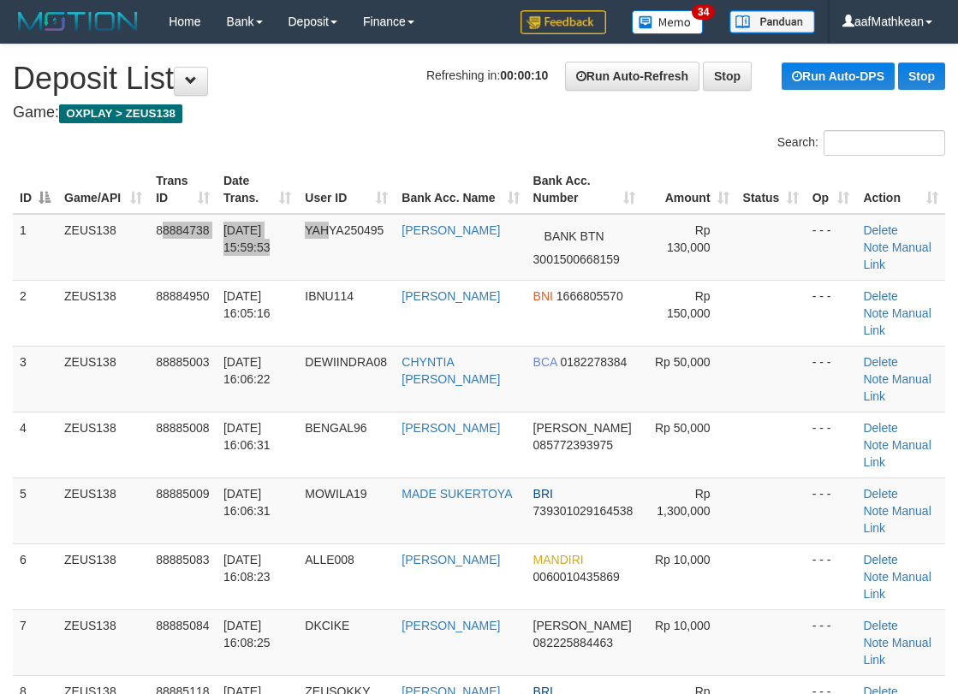
drag, startPoint x: 310, startPoint y: 225, endPoint x: 7, endPoint y: 311, distance: 314.9
click at [261, 249] on tr "1 ZEUS138 88884738 [DATE] 15:59:53 YAHYA250495 [PERSON_NAME] BANK BTN 300150066…" at bounding box center [479, 247] width 932 height 67
click at [507, 140] on div "Search:" at bounding box center [479, 145] width 958 height 30
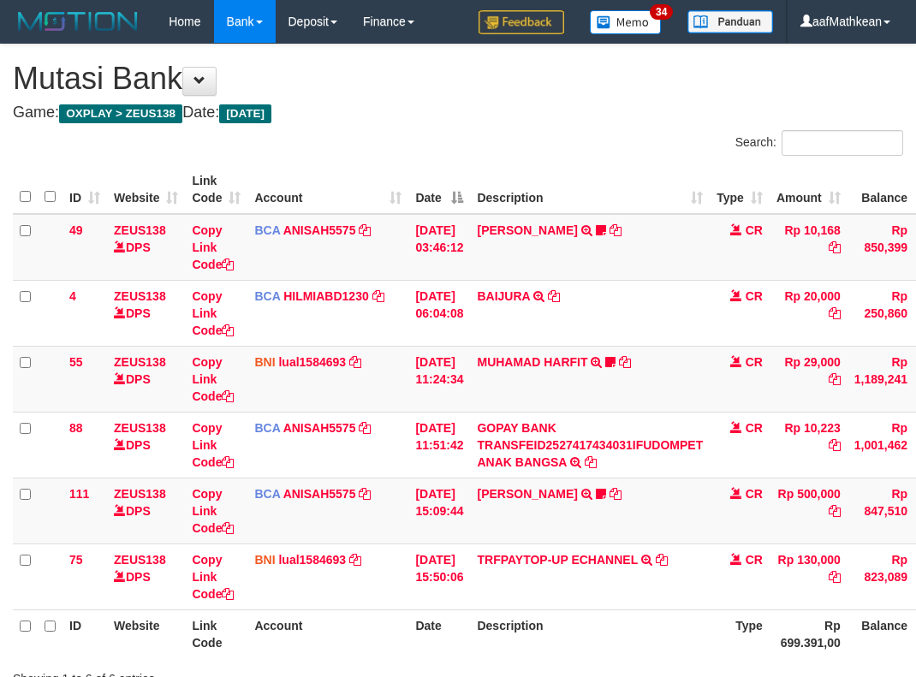
scroll to position [79, 0]
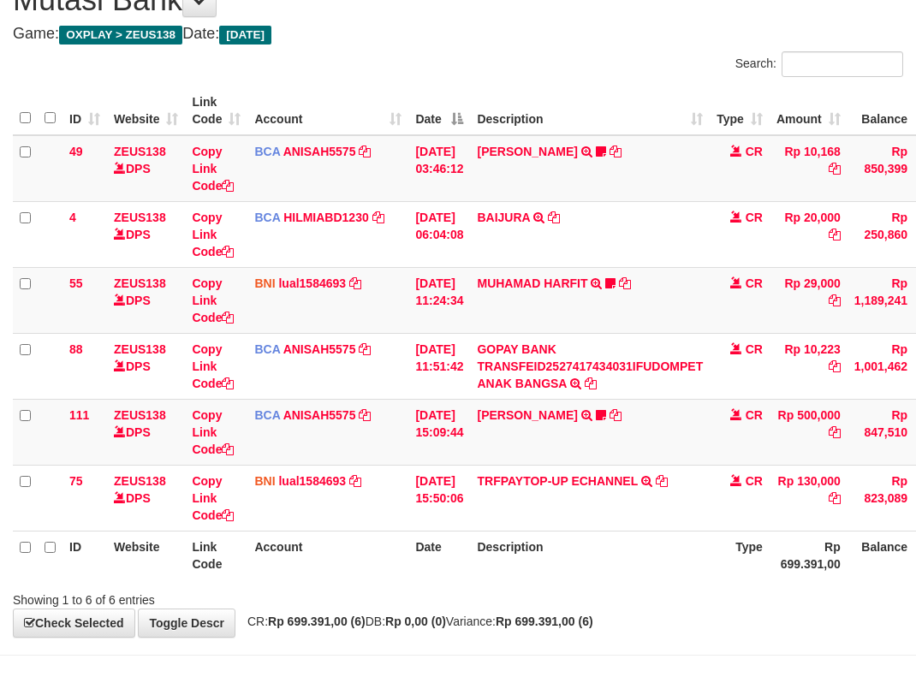
click at [650, 595] on div "Showing 1 to 6 of 6 entries" at bounding box center [458, 597] width 916 height 24
